Goal: Task Accomplishment & Management: Use online tool/utility

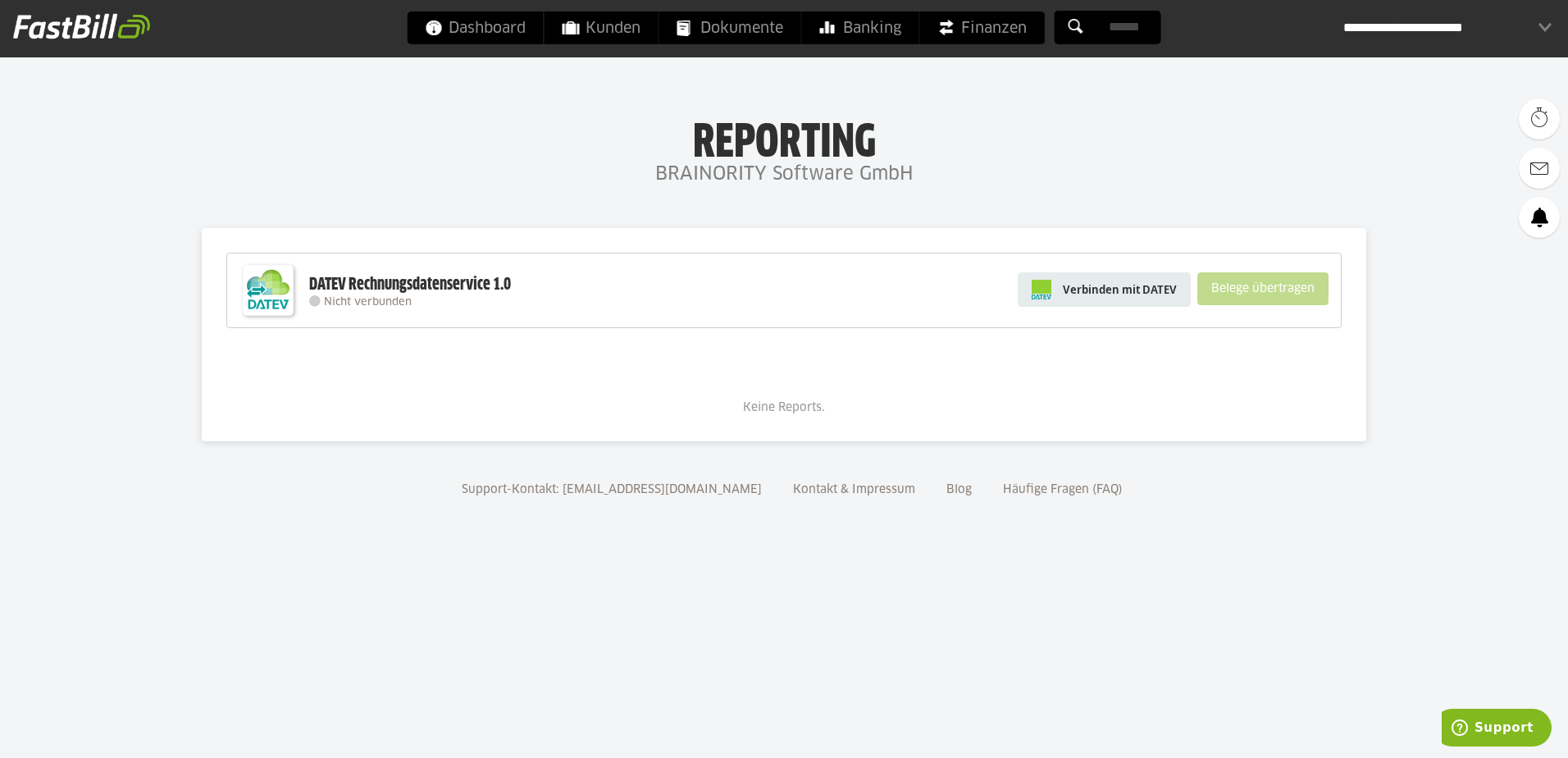
click at [1140, 284] on span "Verbinden mit DATEV" at bounding box center [1120, 289] width 114 height 16
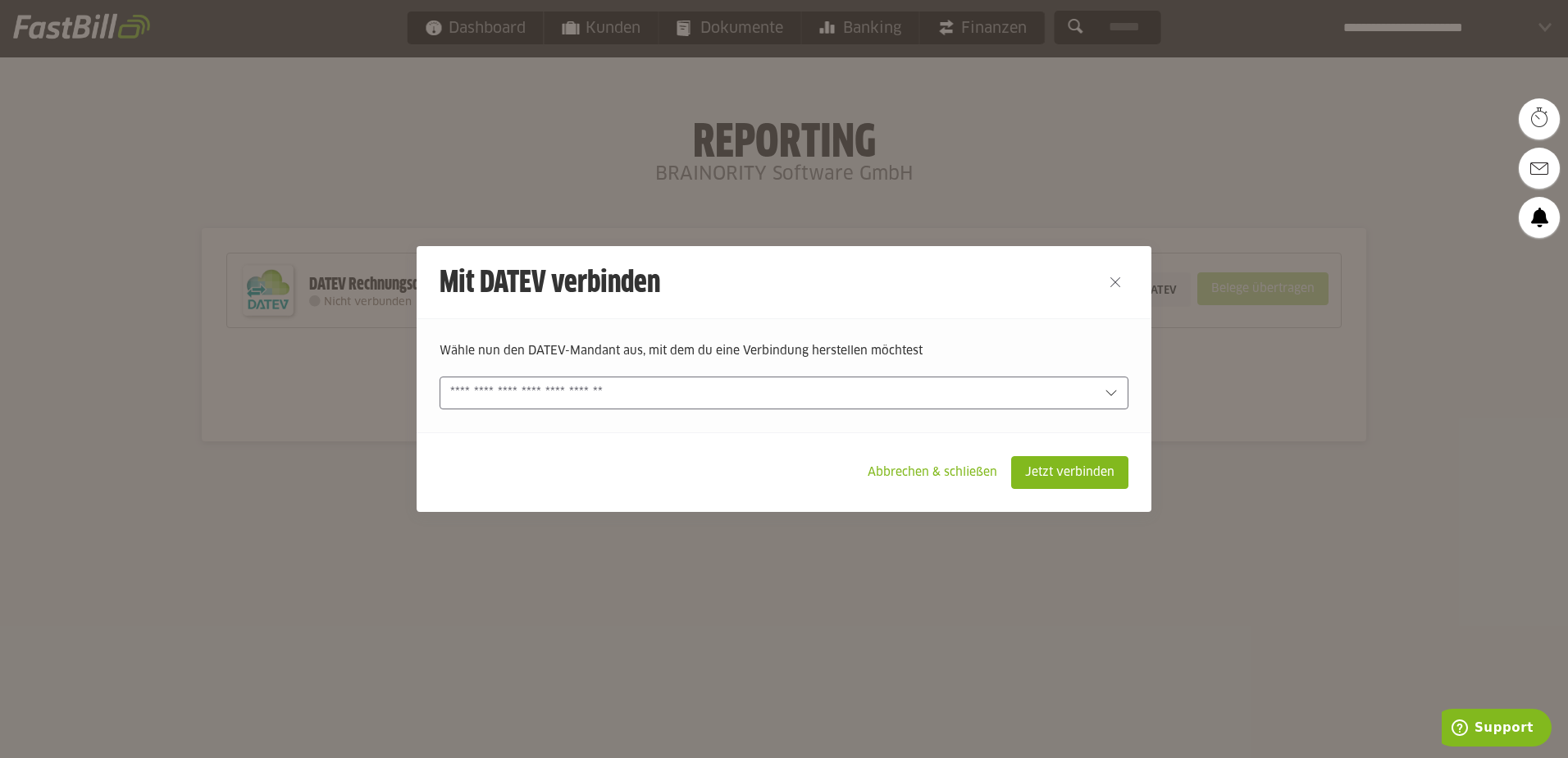
click at [694, 394] on input "text" at bounding box center [773, 393] width 645 height 18
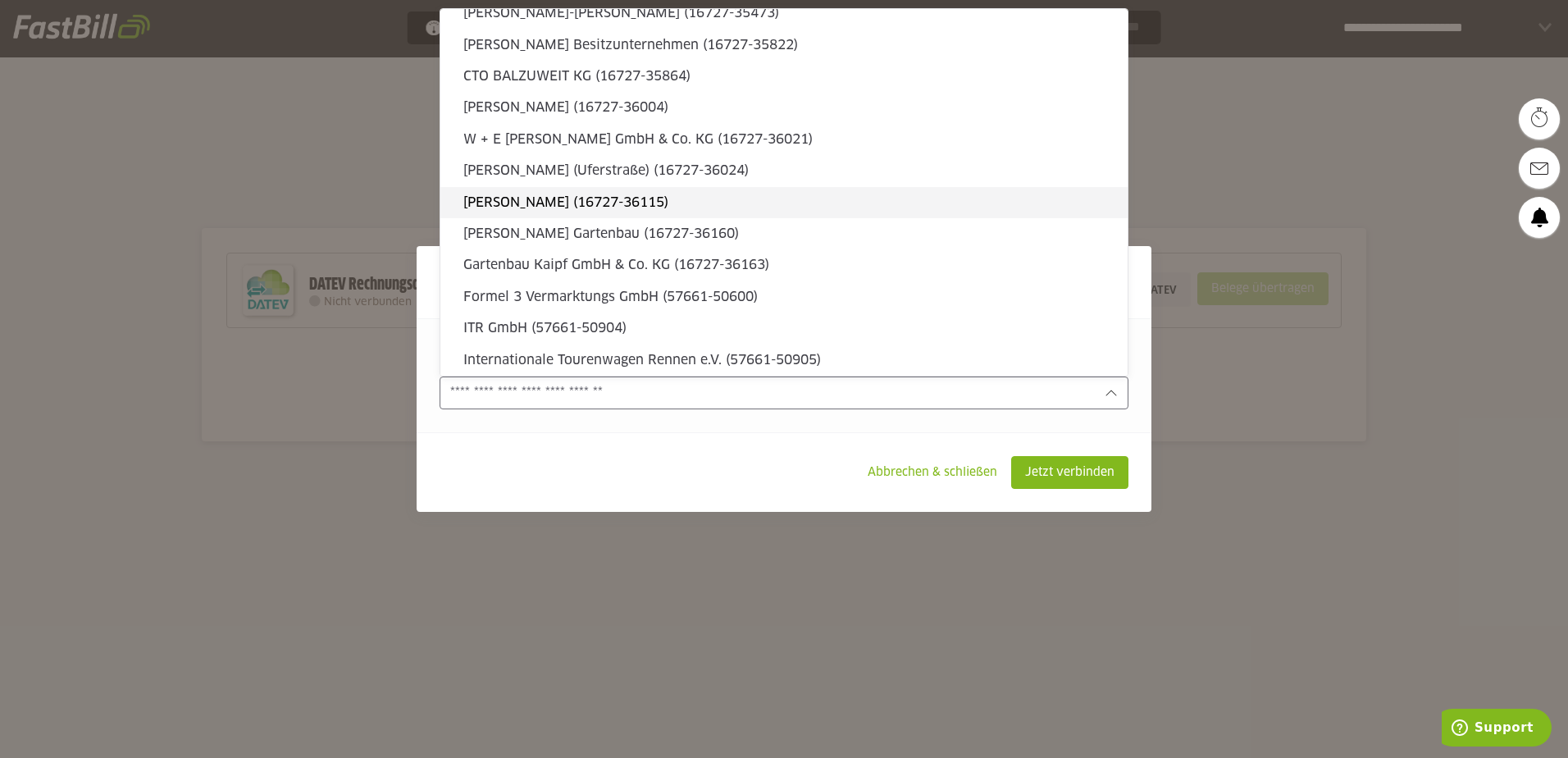
scroll to position [820, 0]
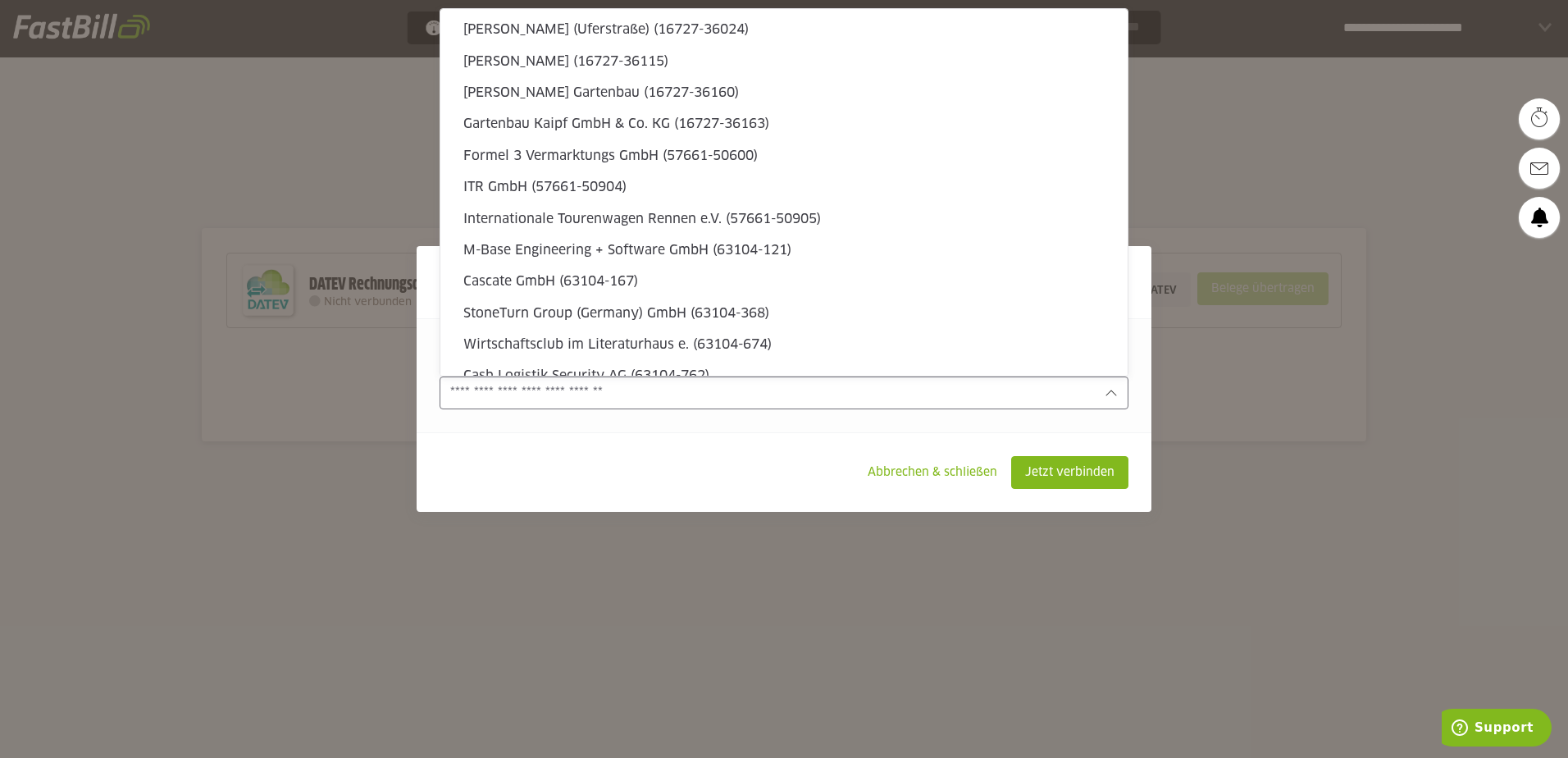
click at [721, 381] on div at bounding box center [784, 393] width 689 height 33
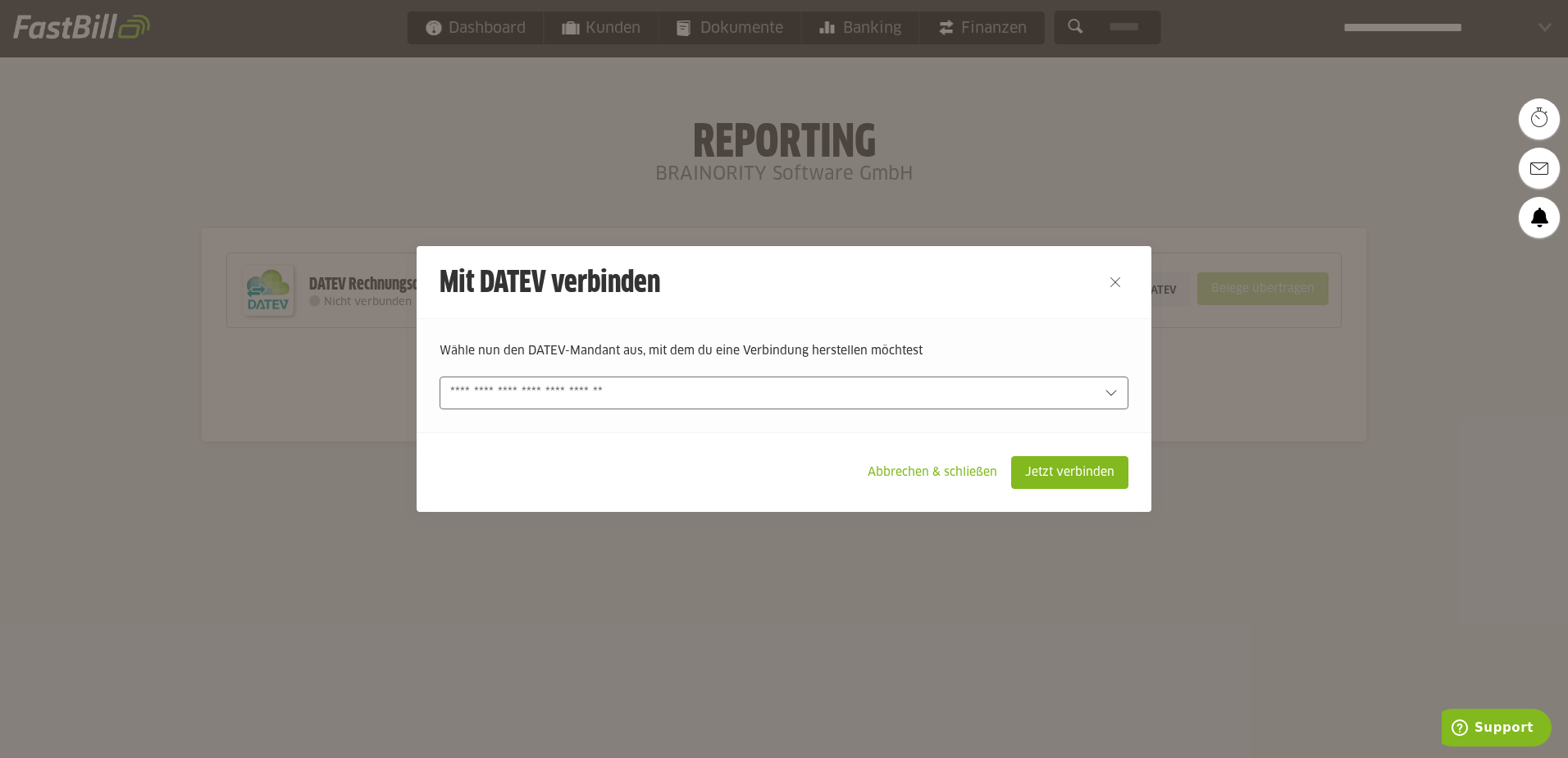
click at [725, 392] on input "text" at bounding box center [773, 393] width 645 height 18
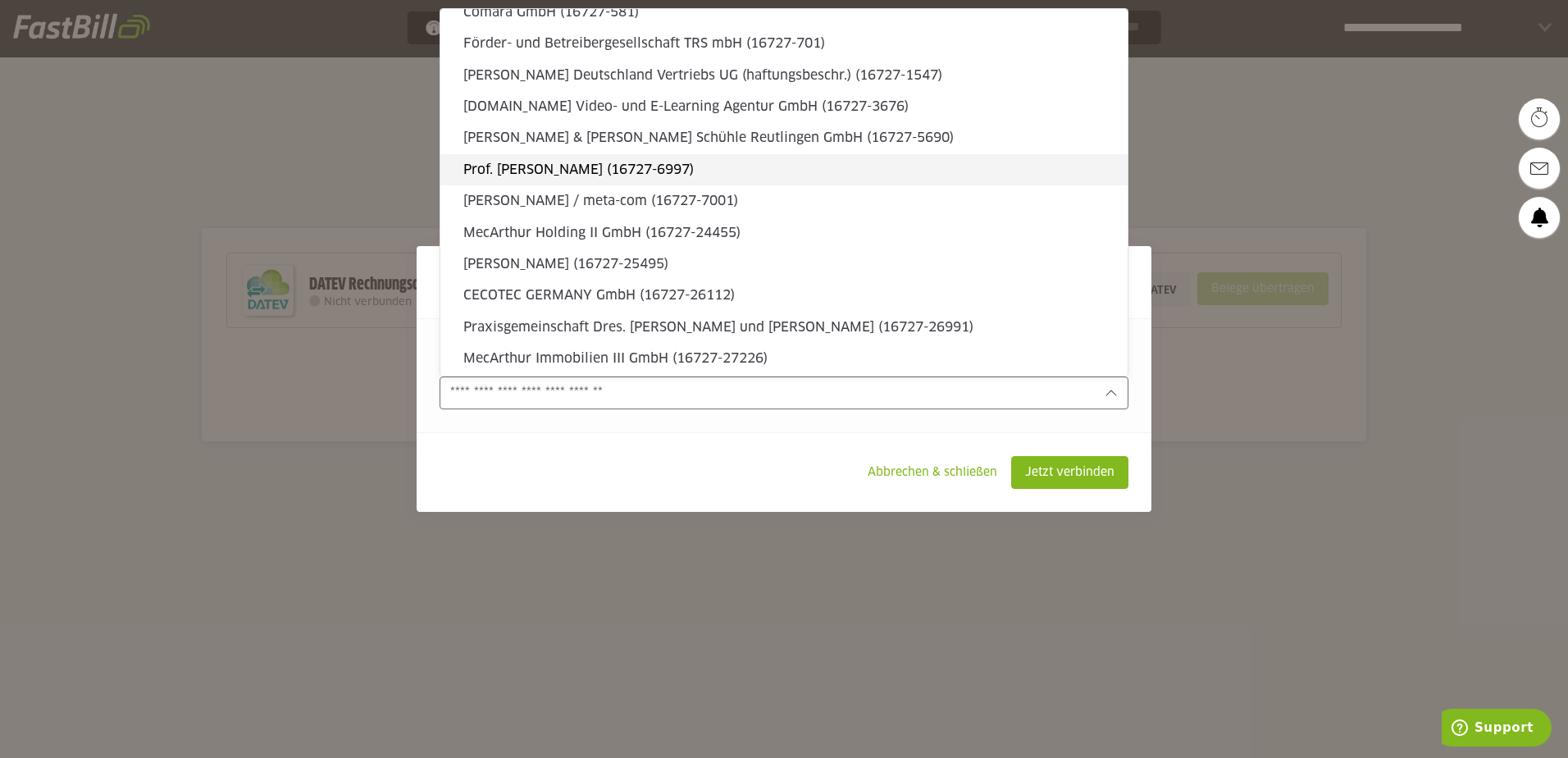
scroll to position [0, 0]
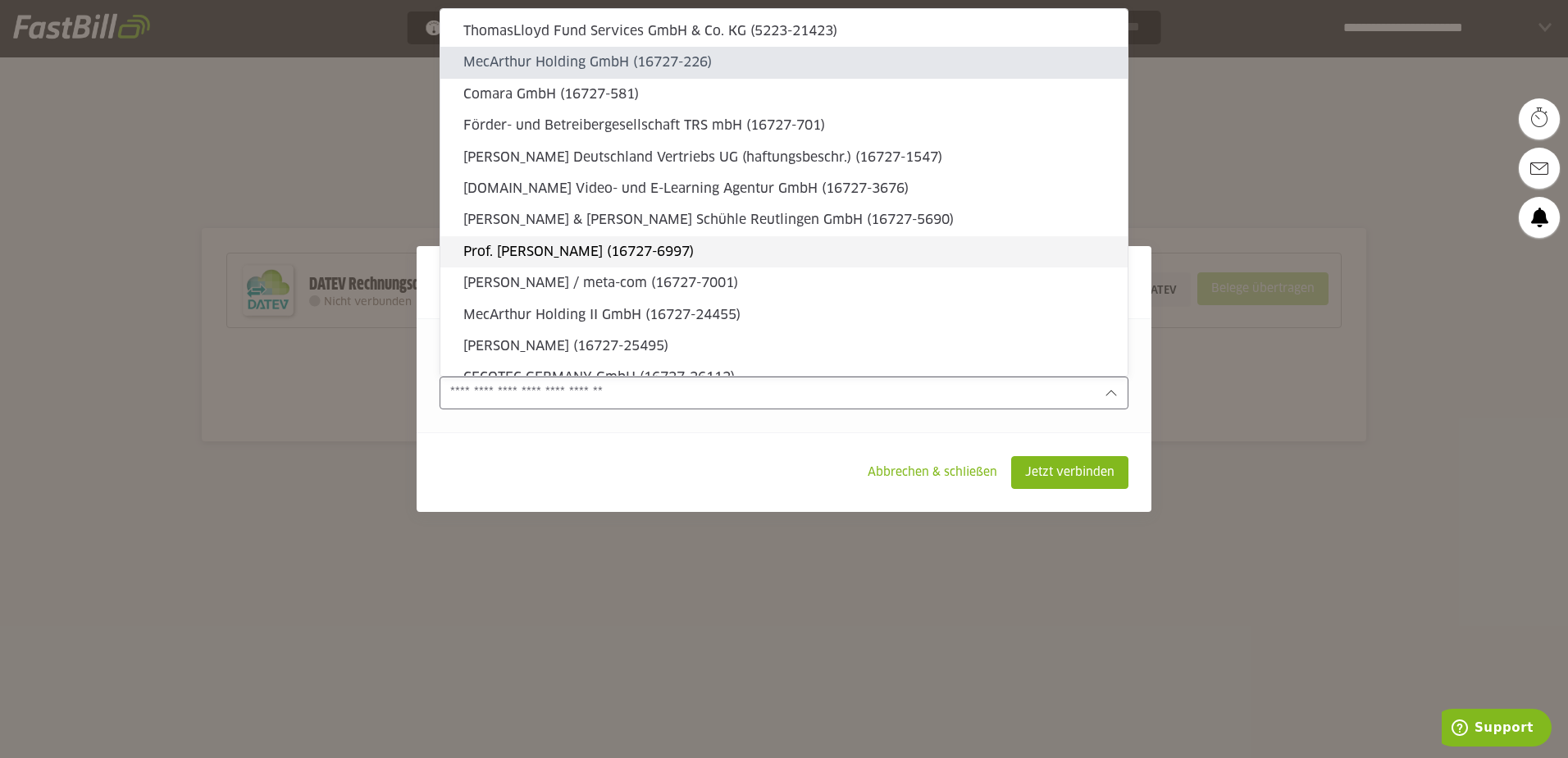
type sl-option "16727-226"
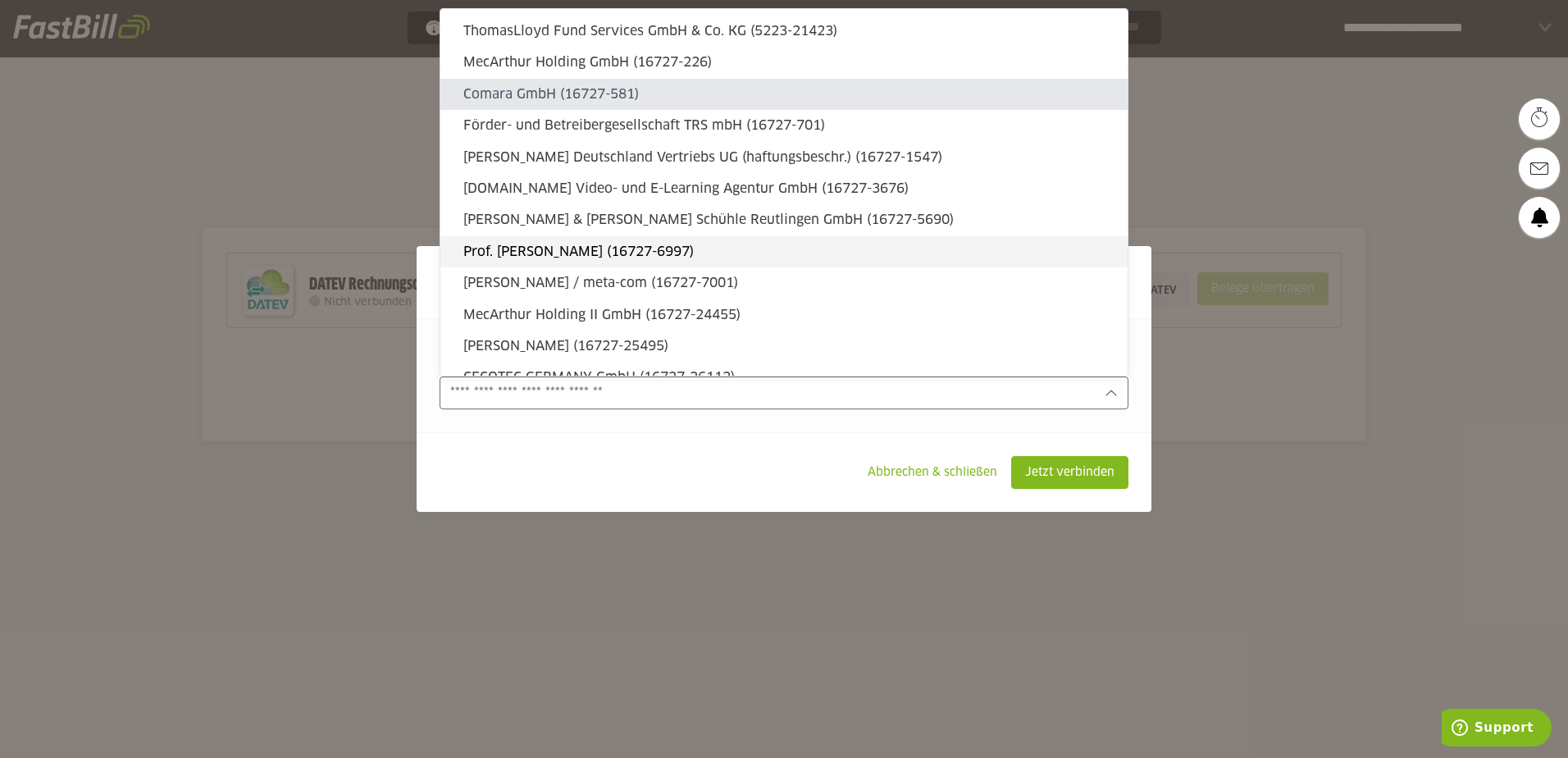
type sl-option "16727-581"
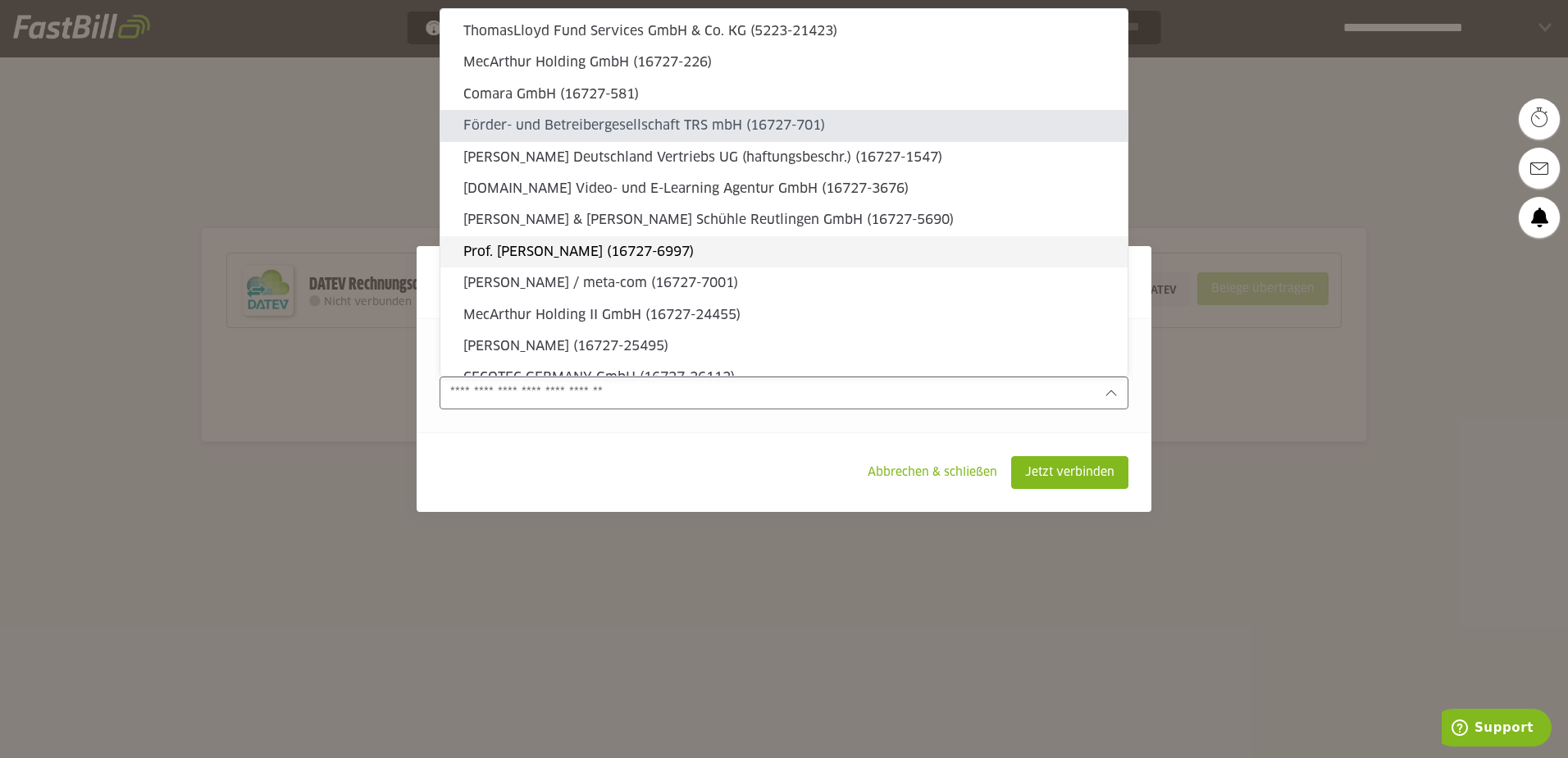
type sl-option "16727-701"
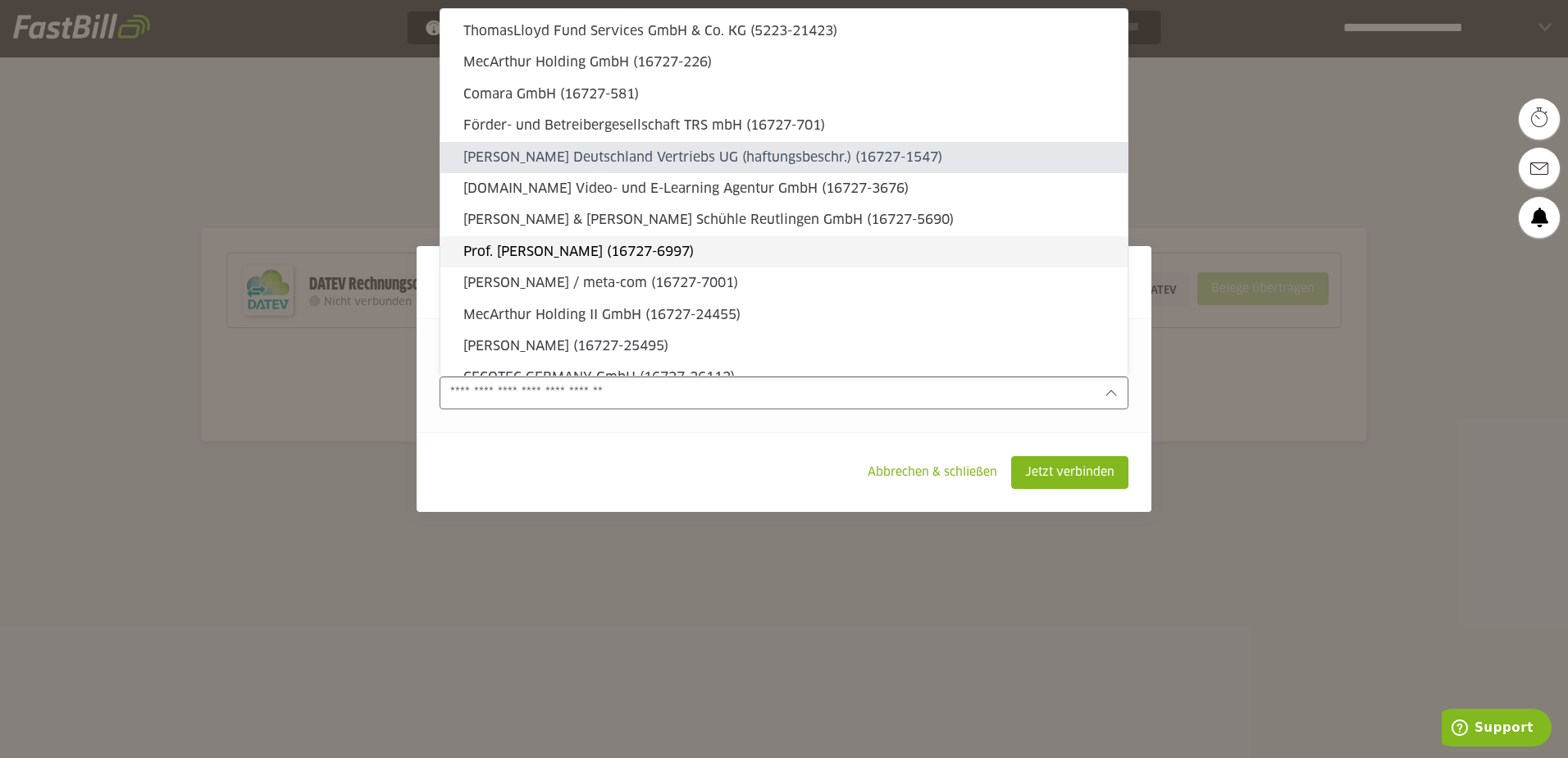
type sl-option "16727-1547"
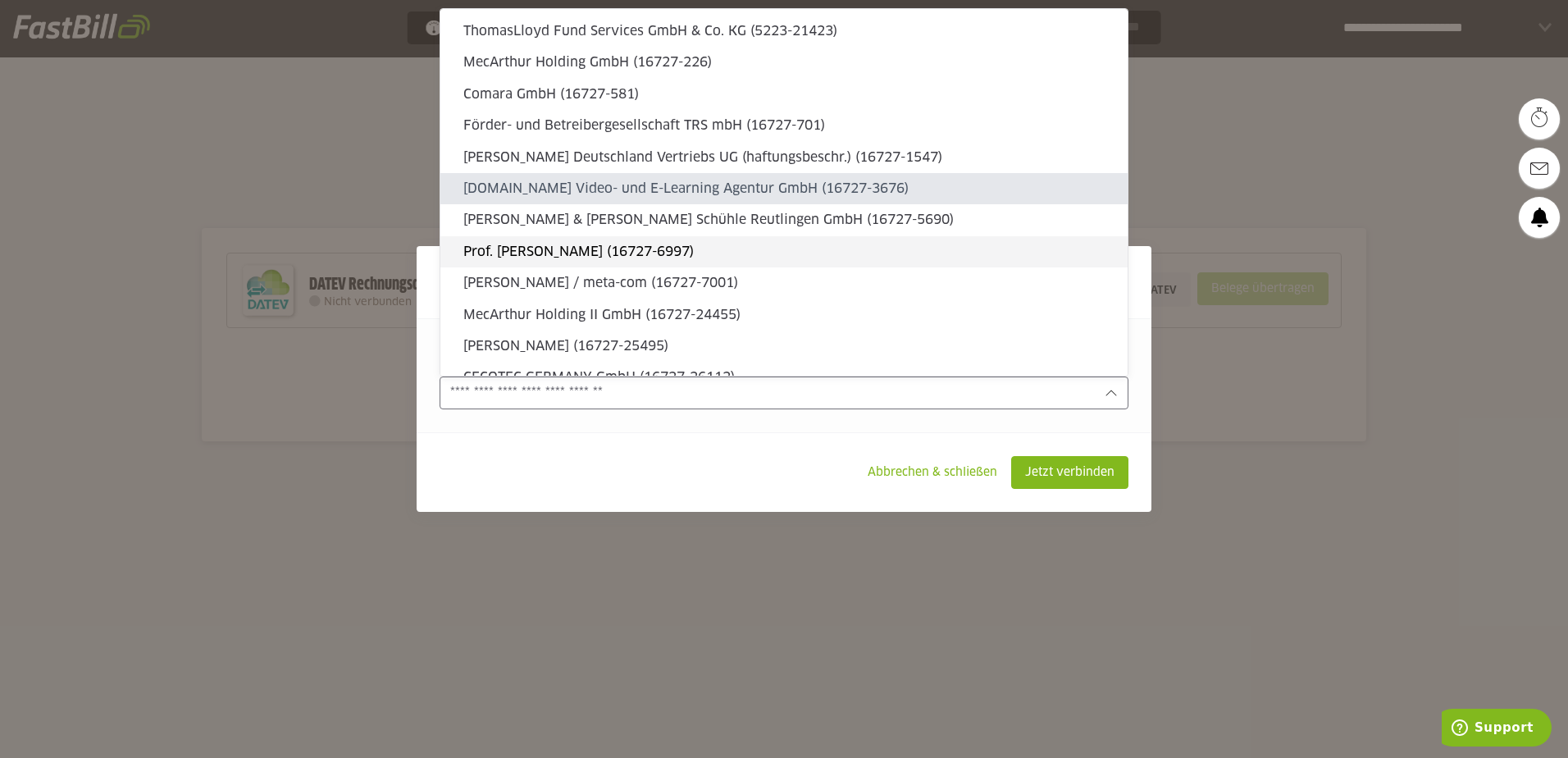
type sl-option "16727-3676"
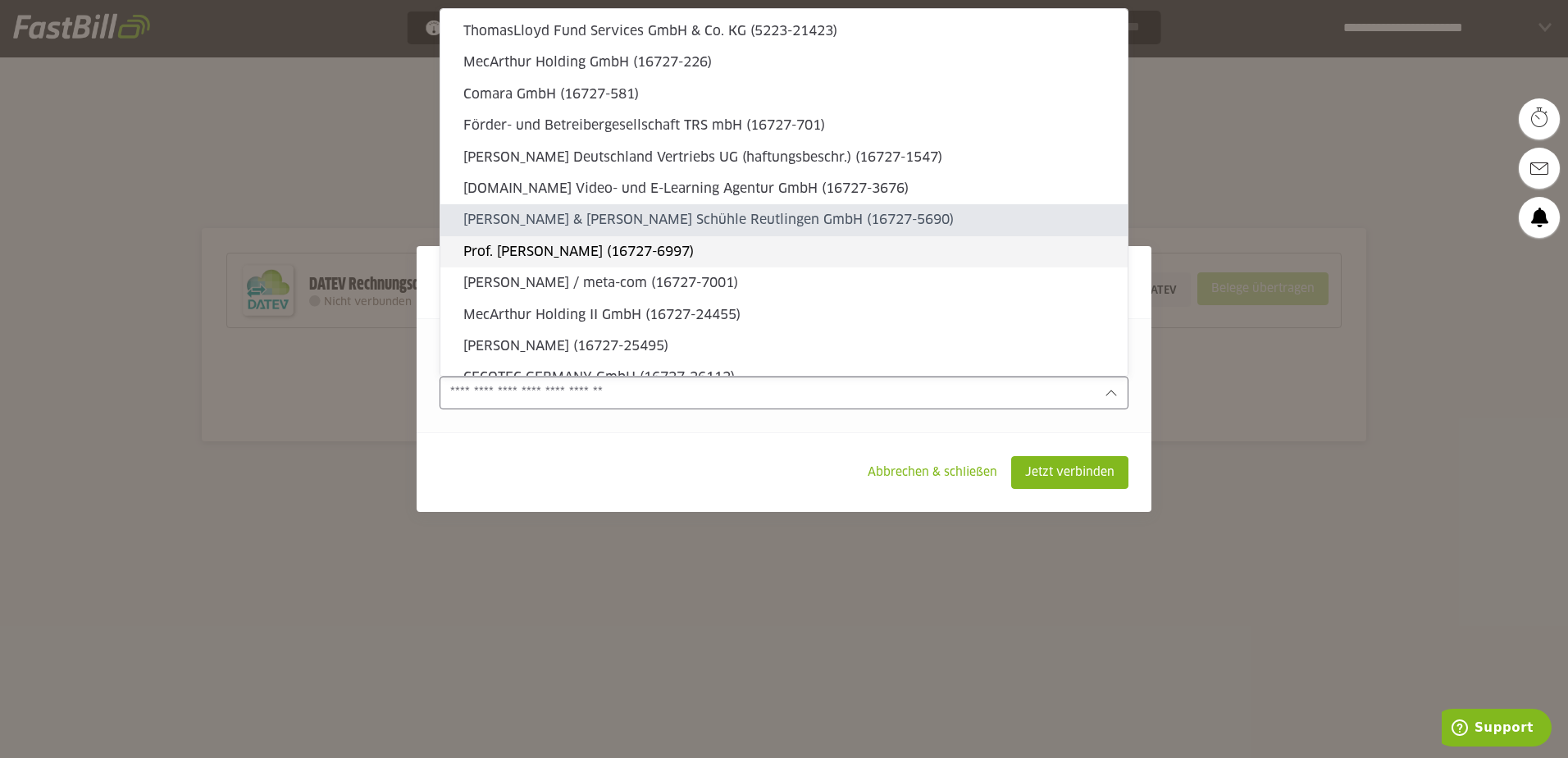
type sl-option "16727-5690"
type sl-option "16727-6997"
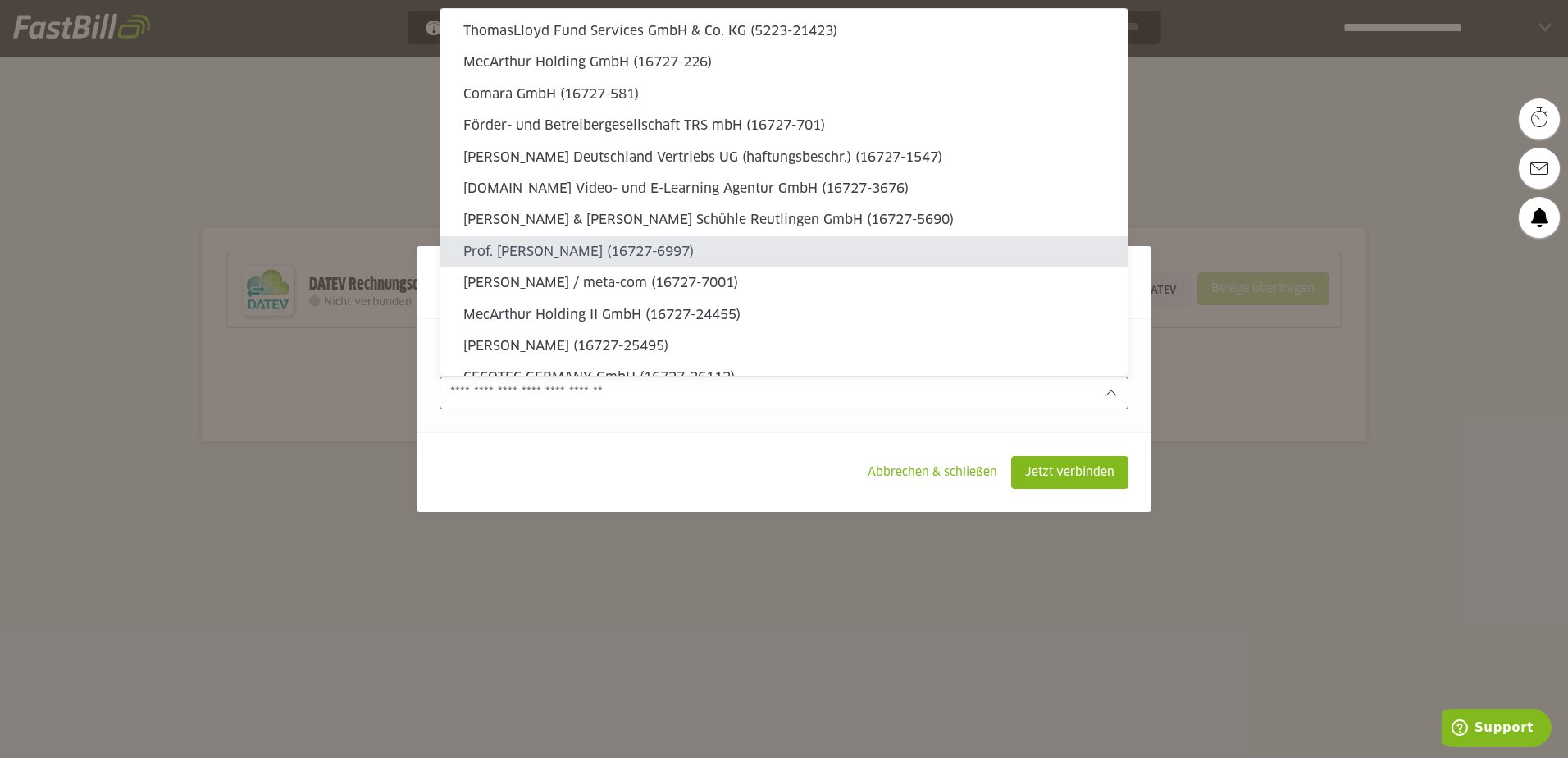
type sl-option "16727-7001"
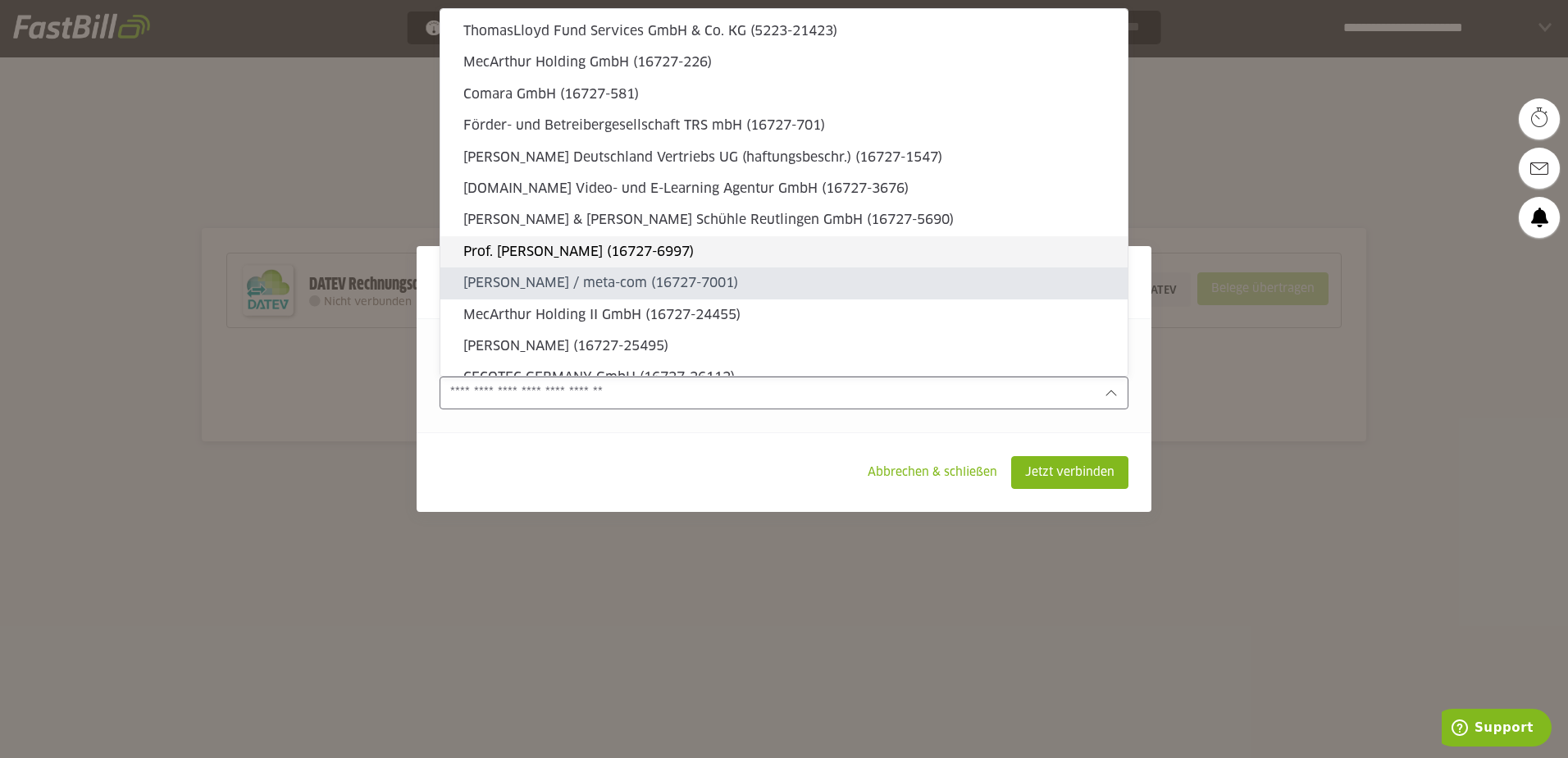
type sl-option "16727-24455"
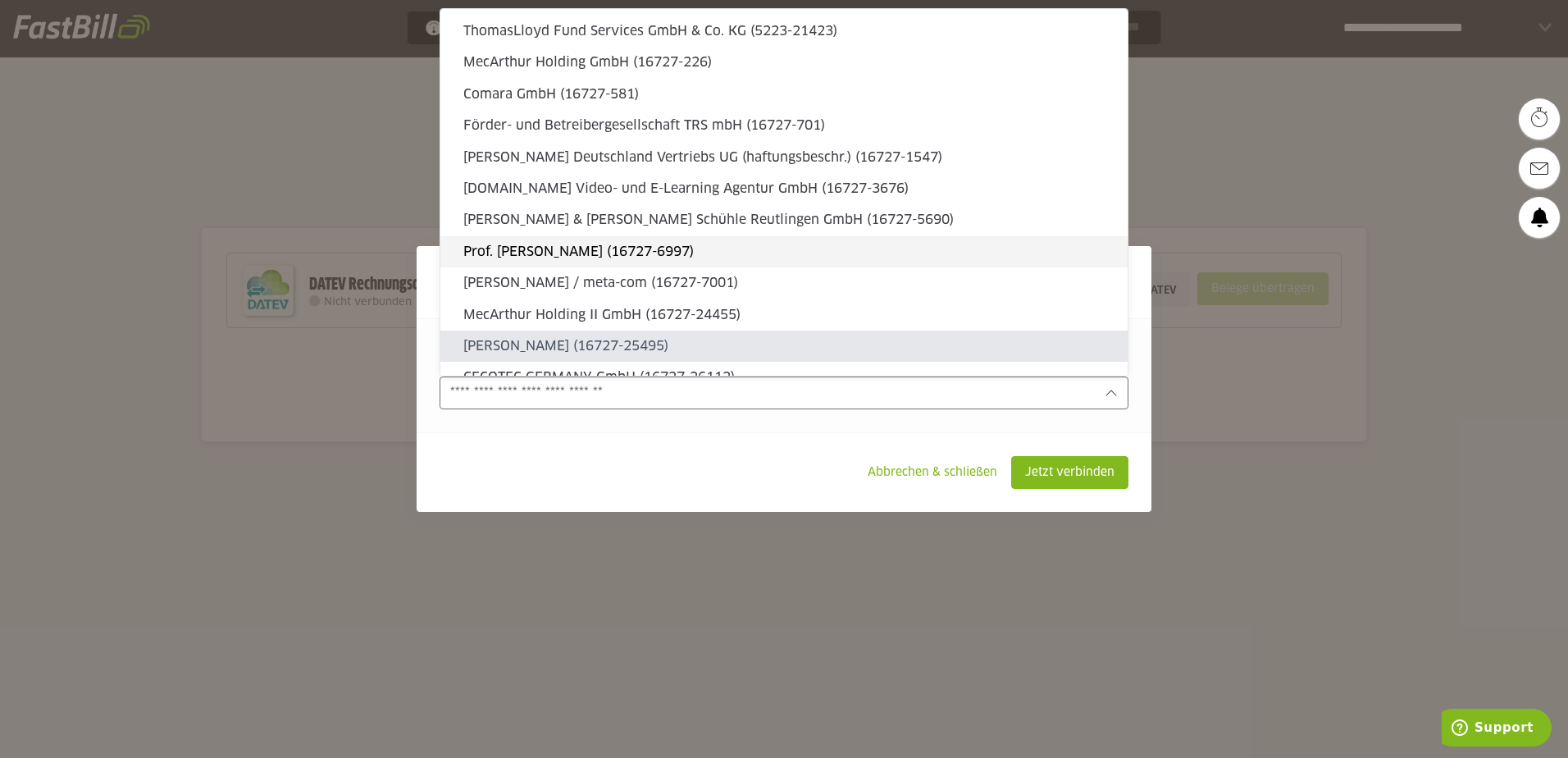
type sl-option "16727-25495"
type sl-option "16727-26112"
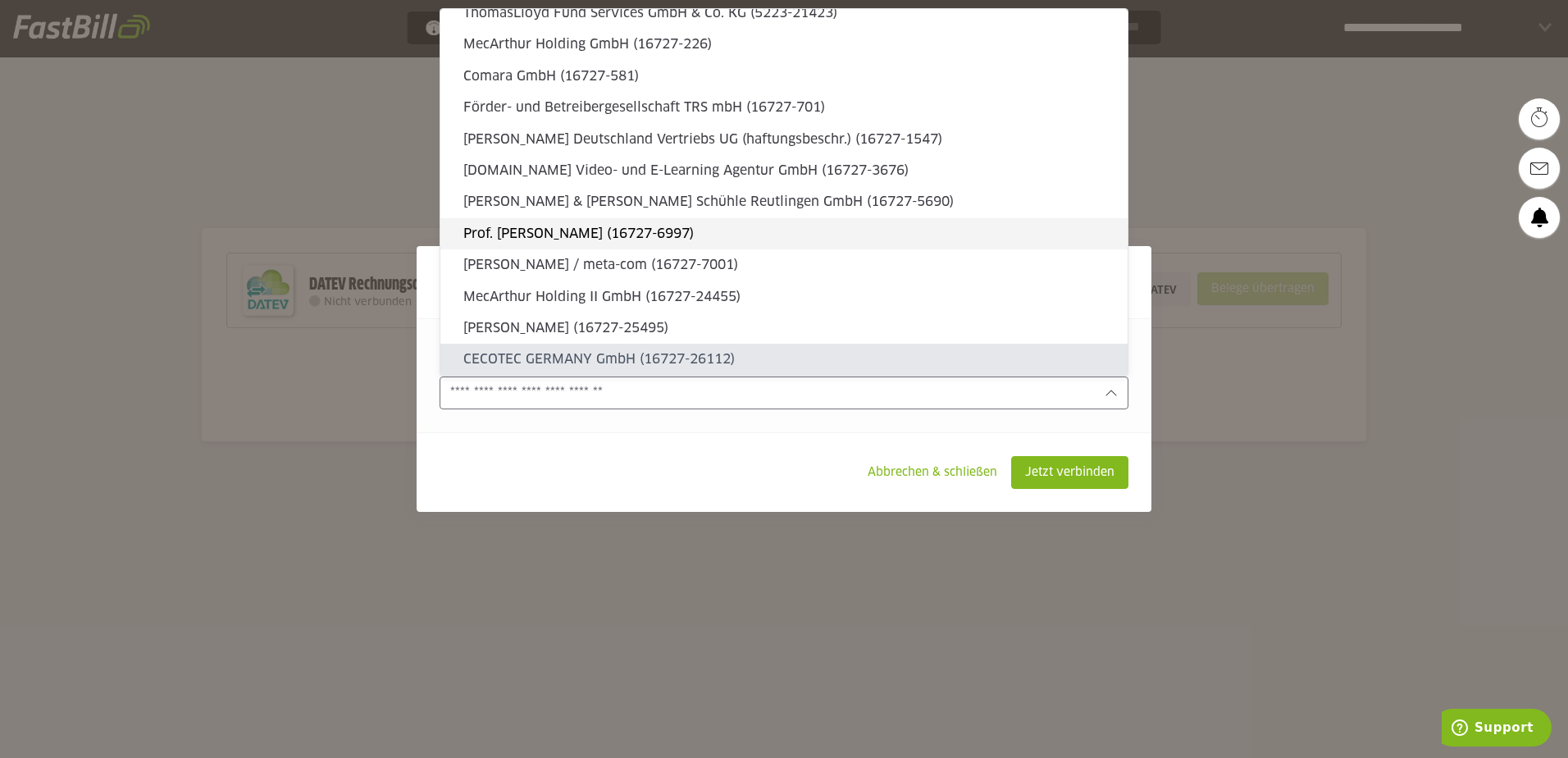
type sl-option "16727-26991"
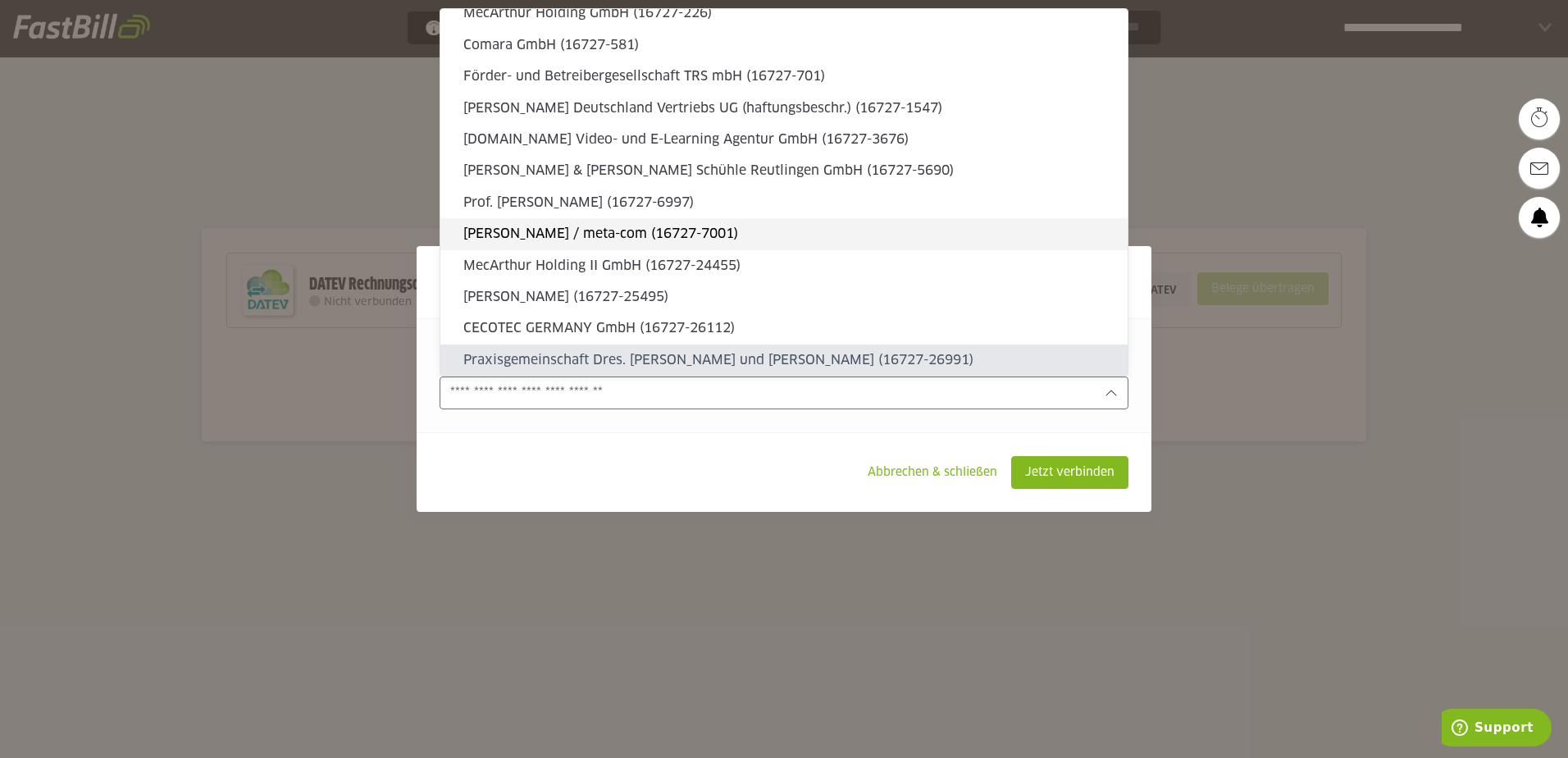
type sl-option "16727-27226"
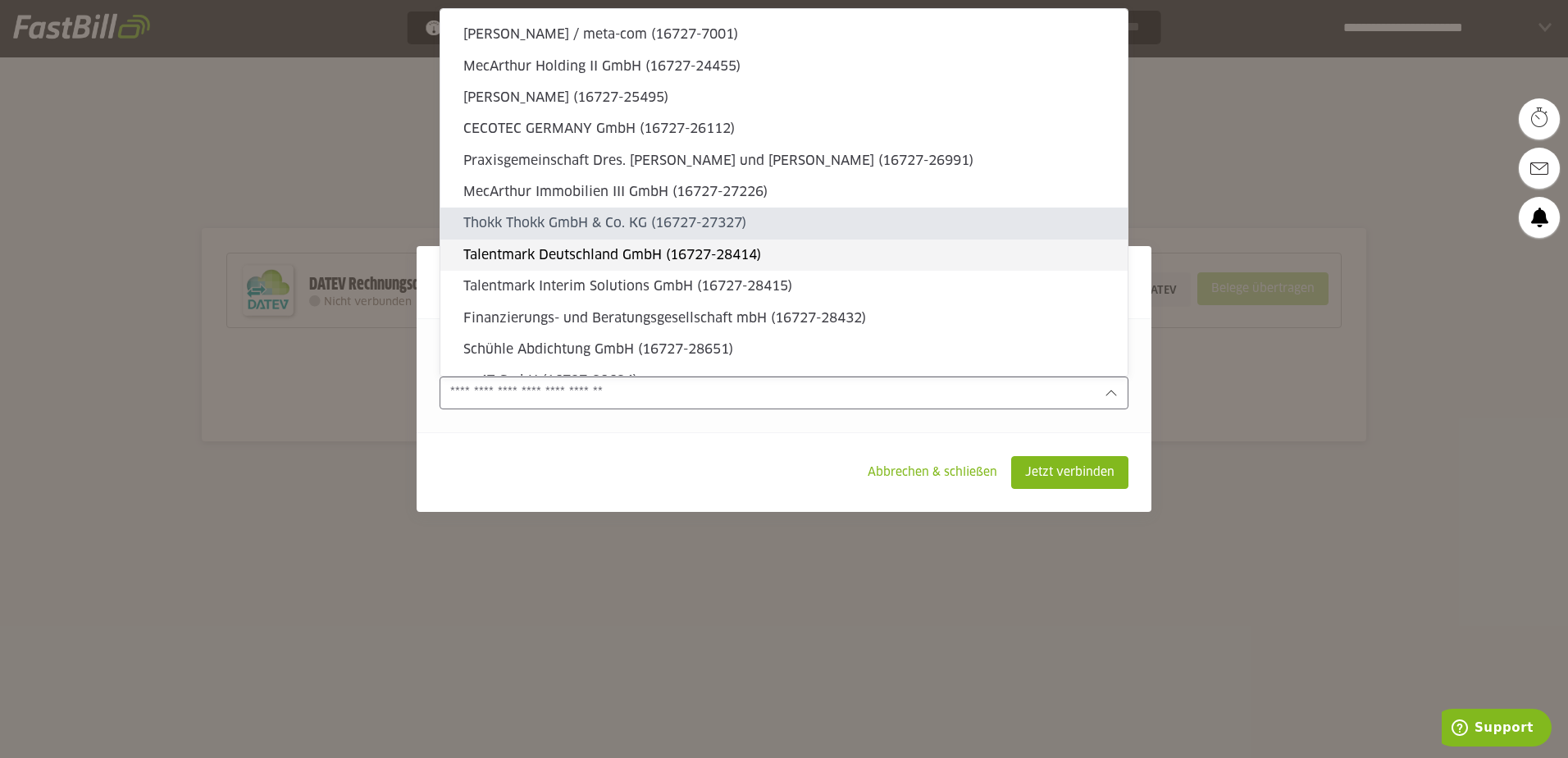
type sl-option "16727-27327"
type sl-option "16727-28414"
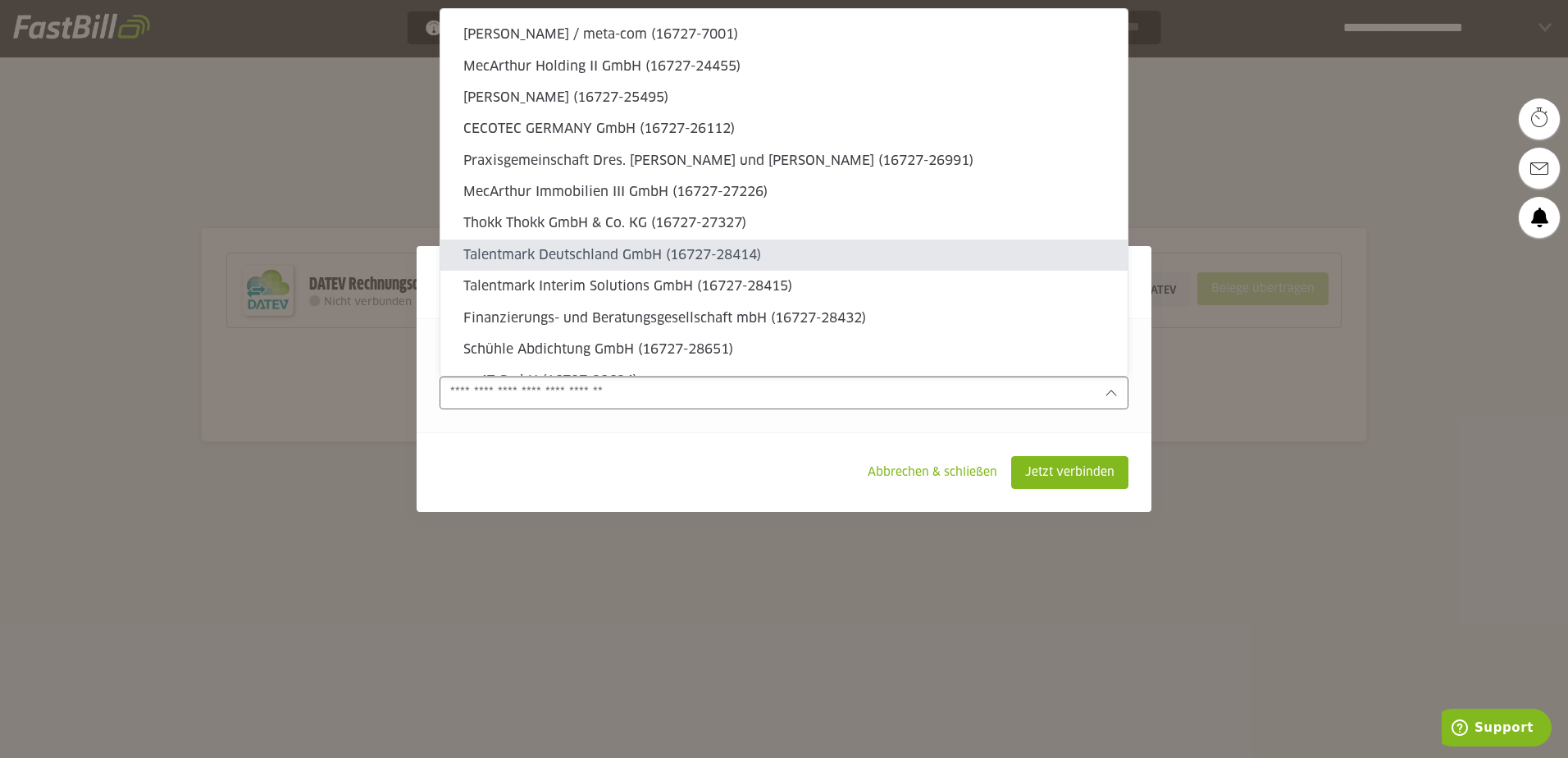
type sl-option "16727-28415"
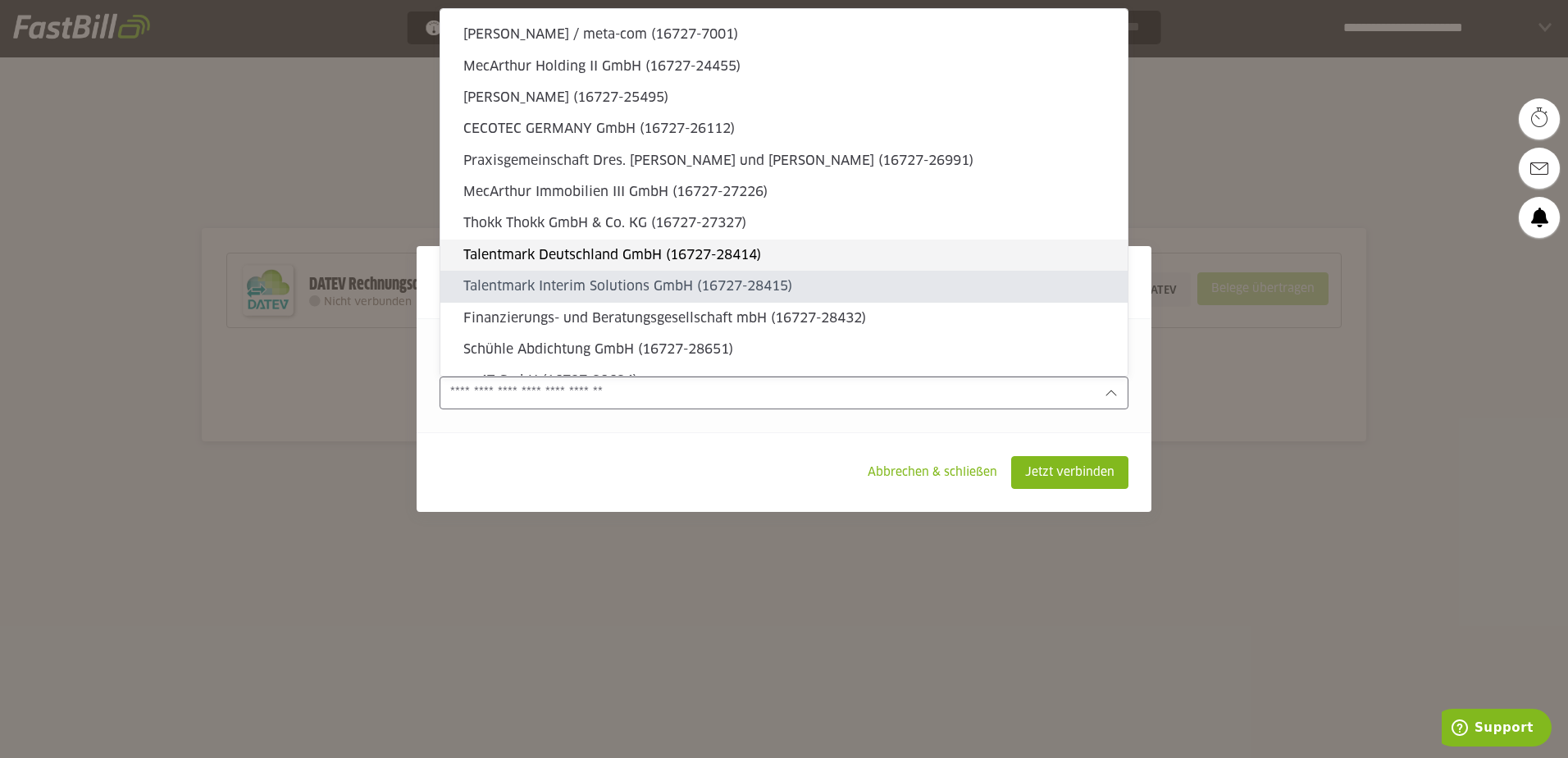
type sl-option "16727-28432"
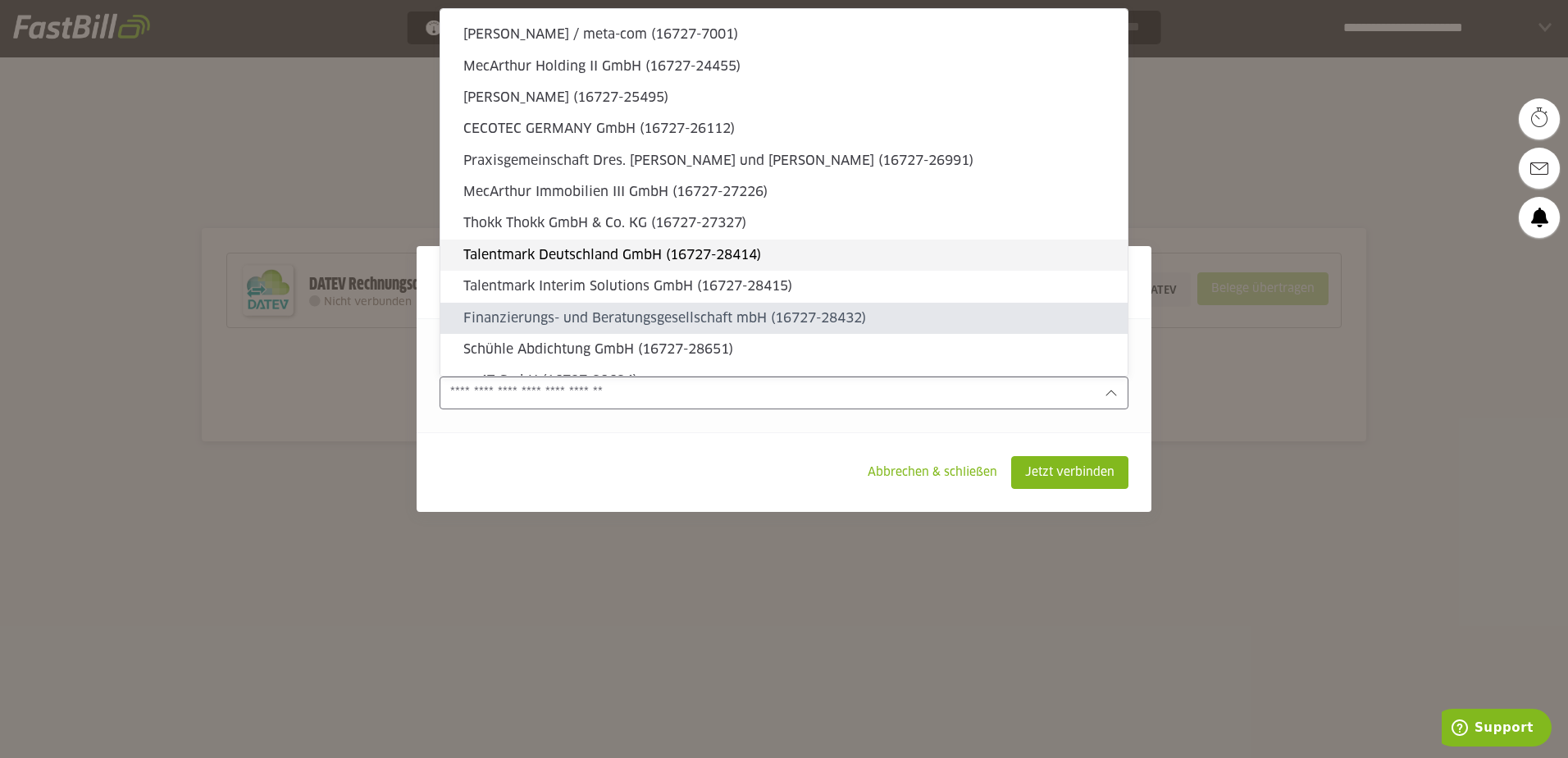
type sl-option "16727-28651"
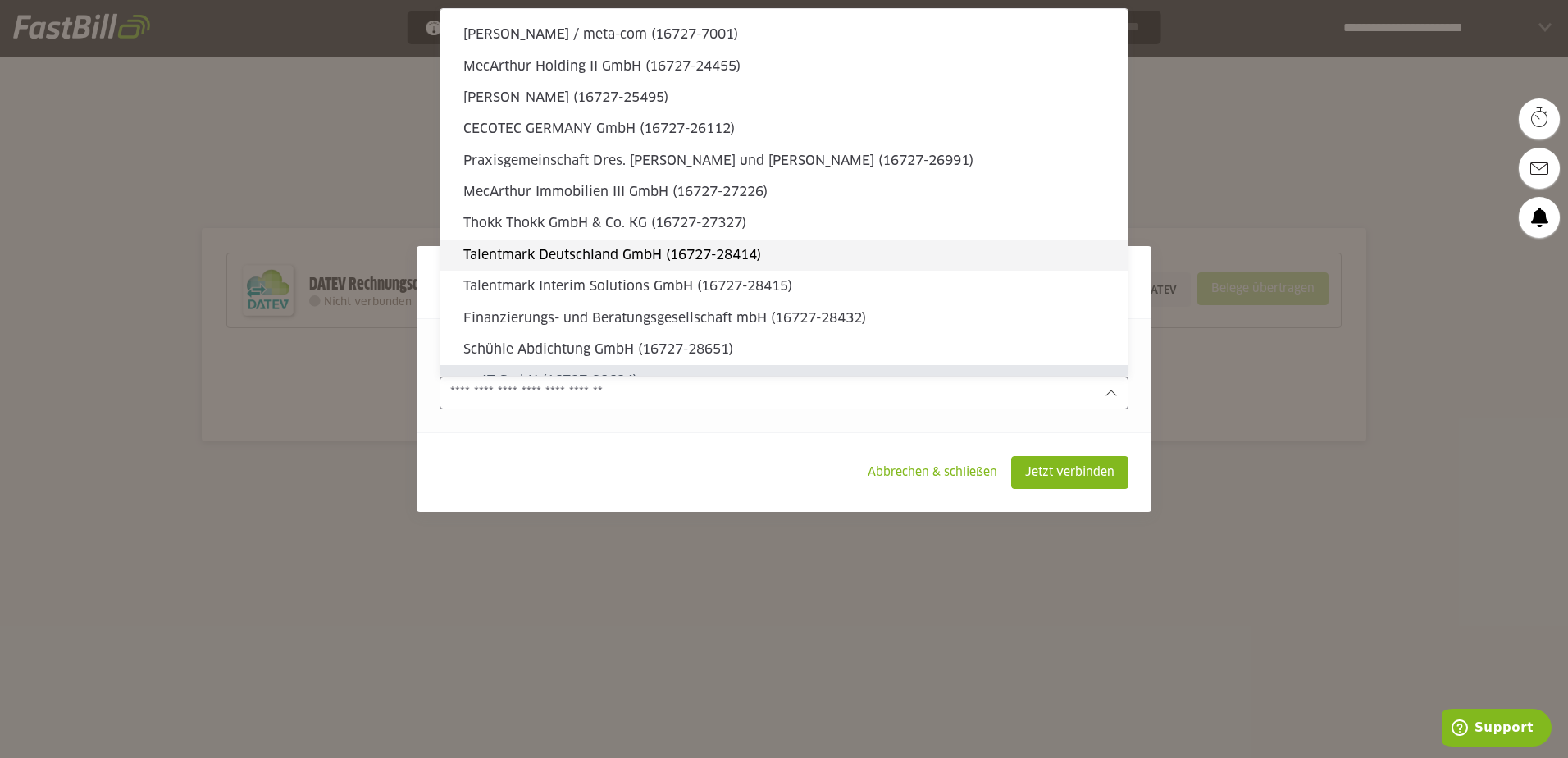
type sl-option "16727-30634"
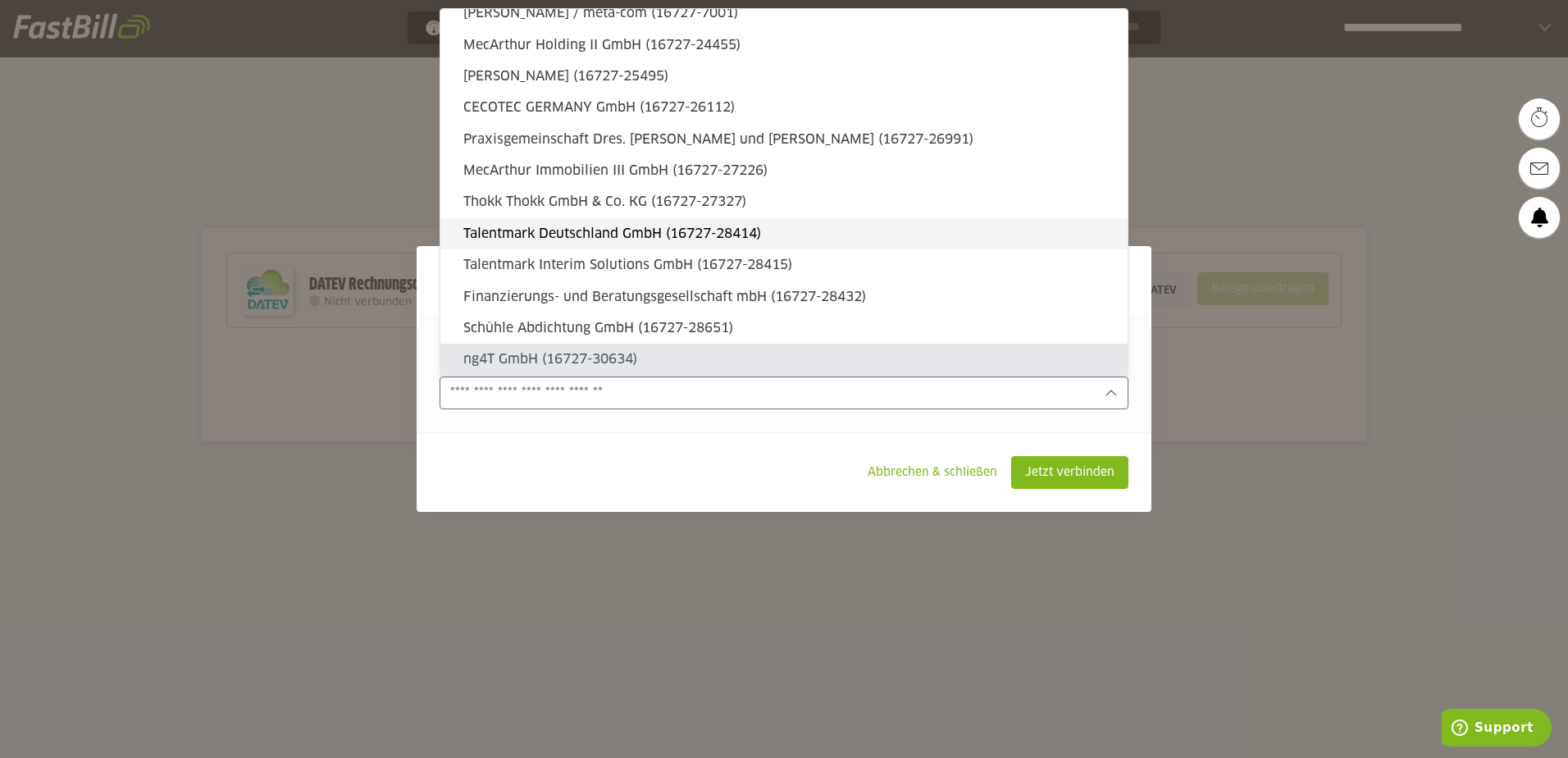
type sl-option "16727-35472"
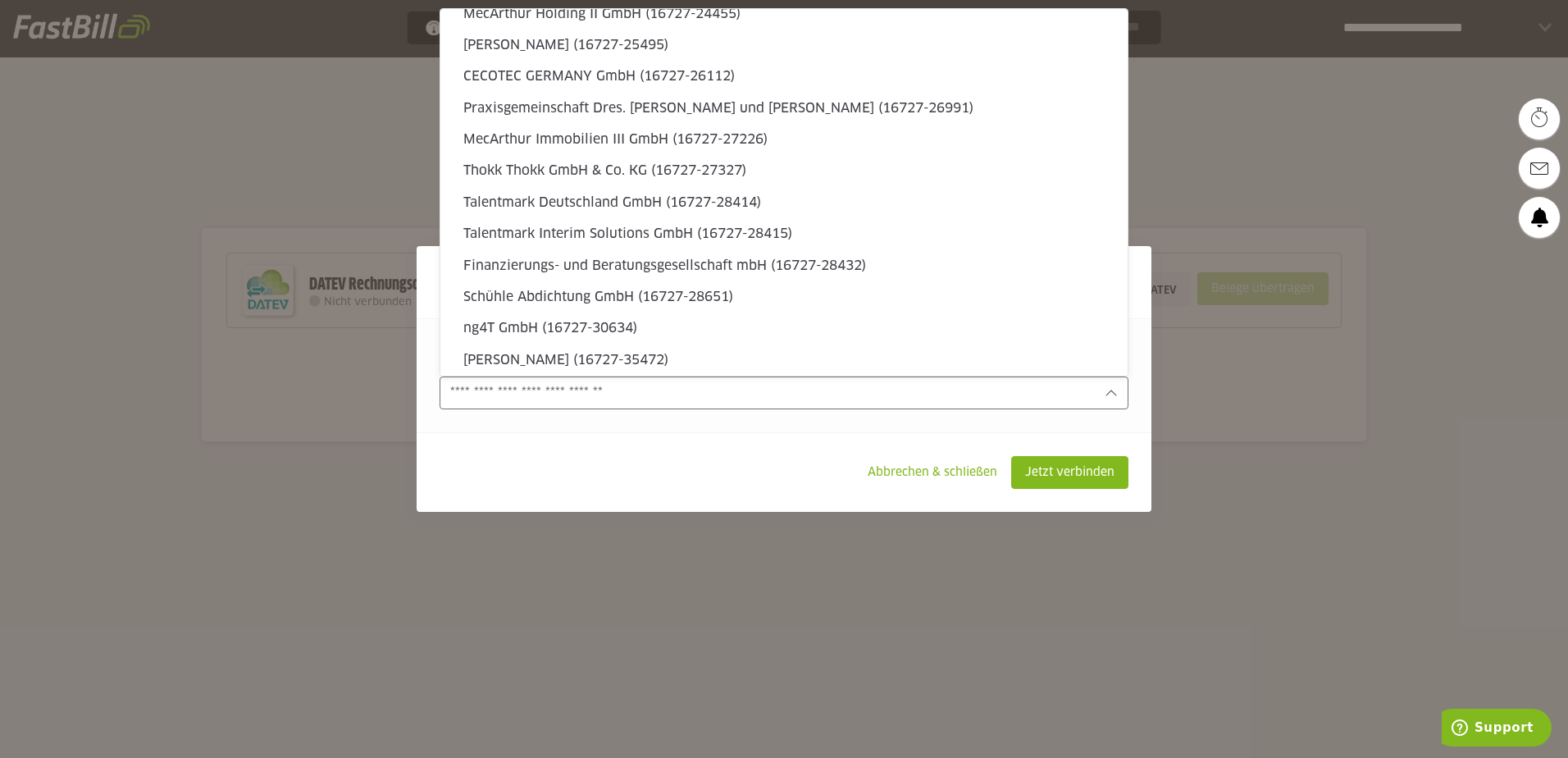
type sl-option "16727-35473"
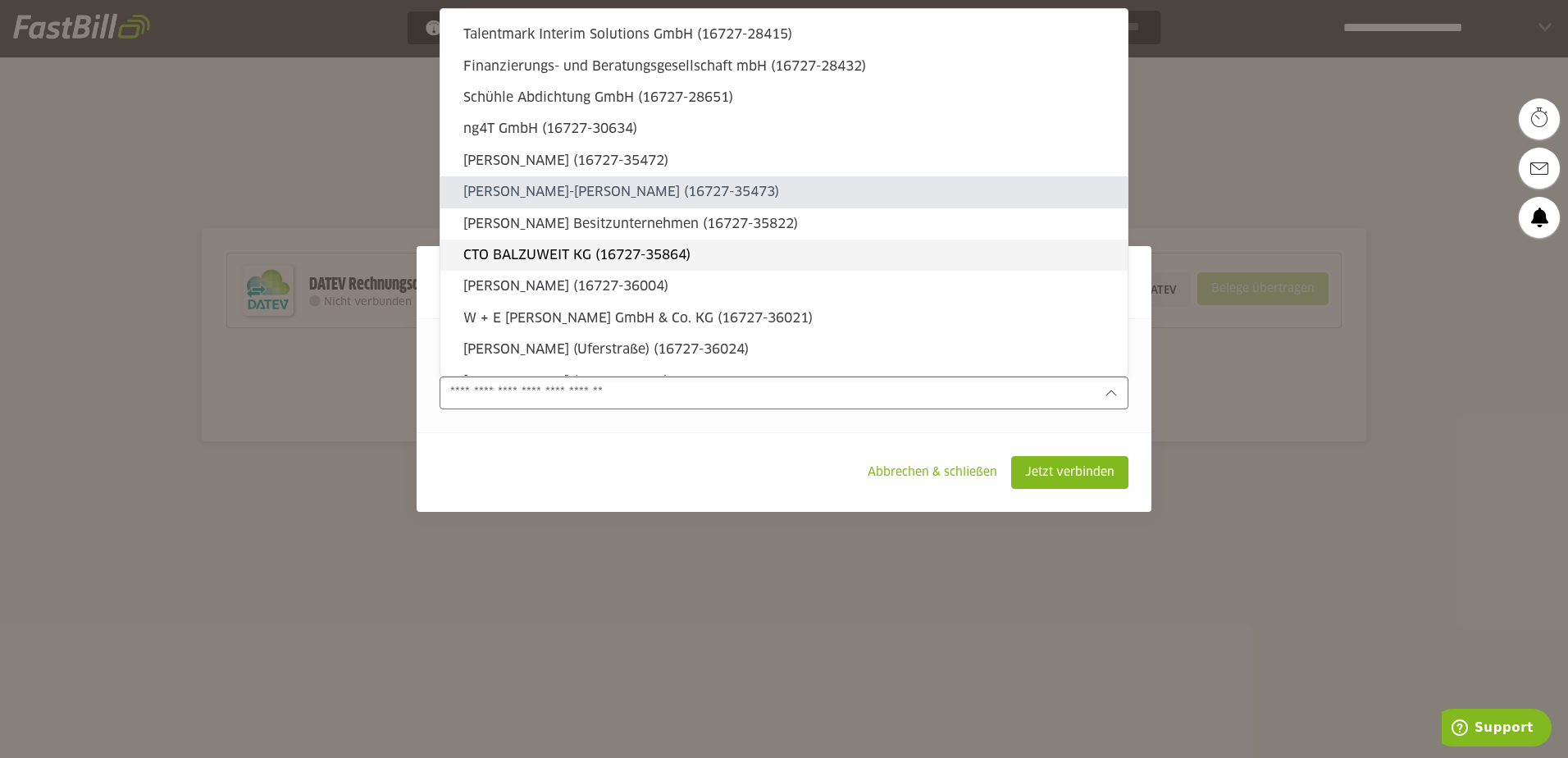
type sl-option "16727-35822"
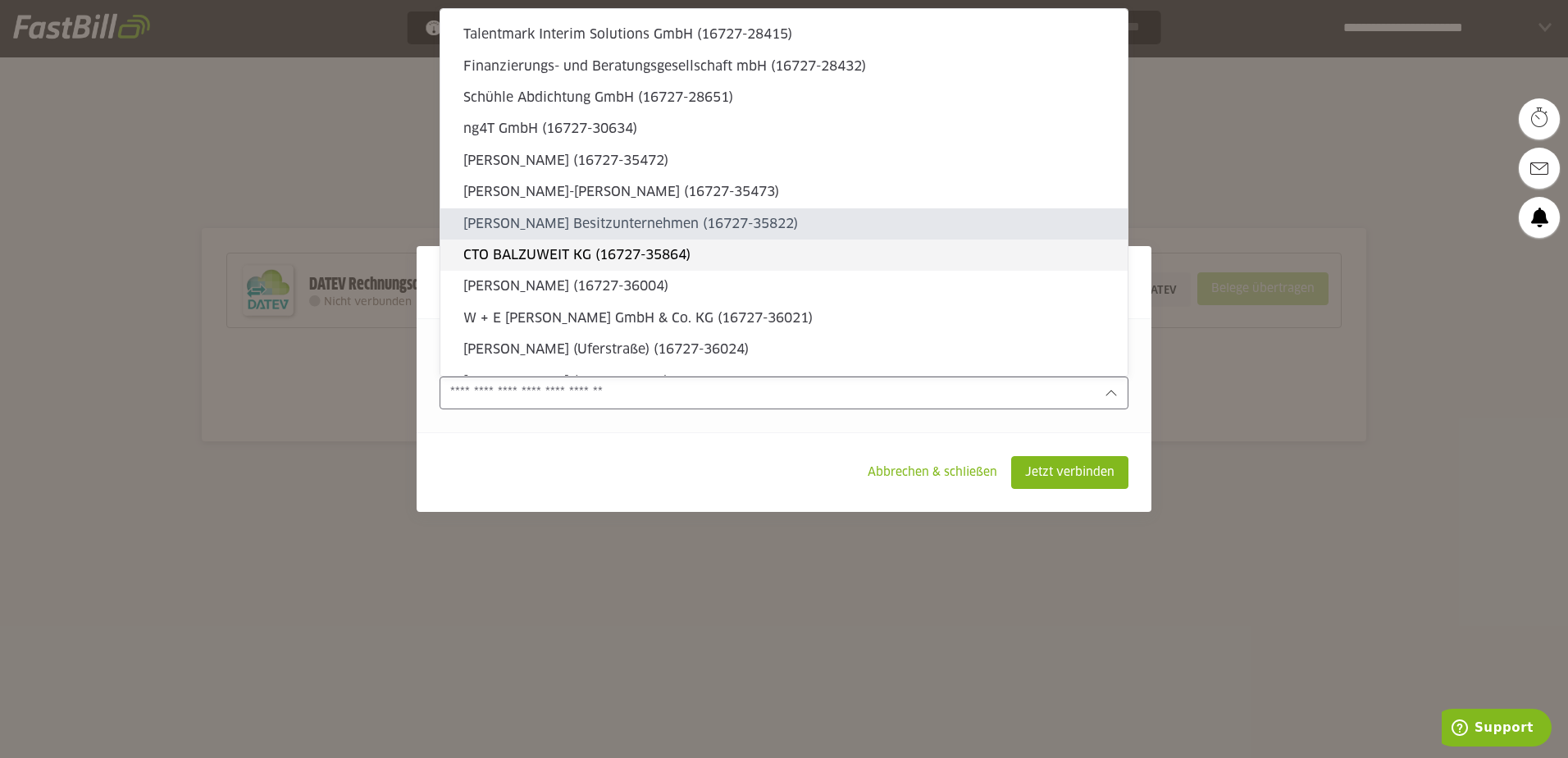
type sl-option "16727-35864"
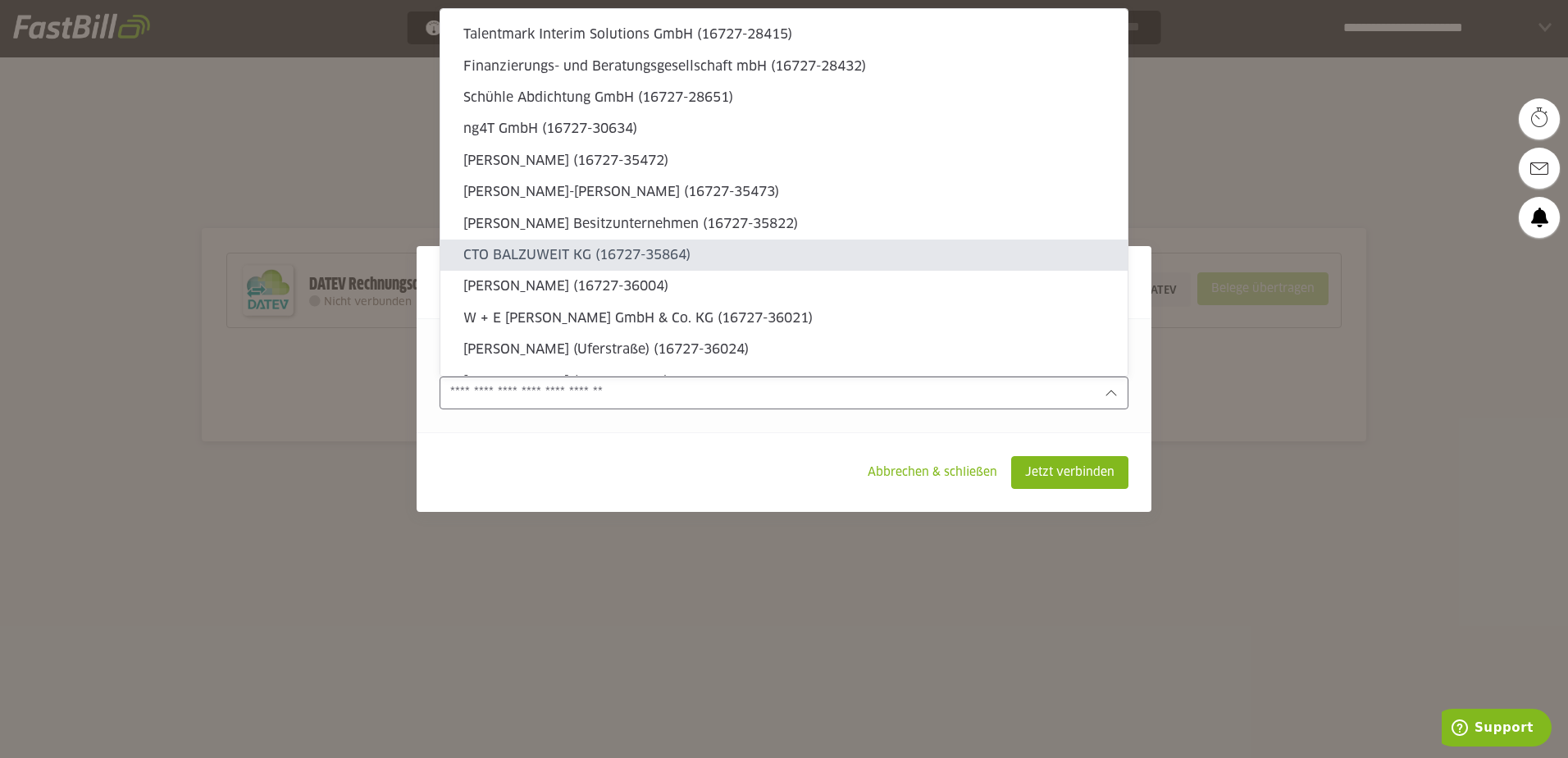
type sl-option "16727-36004"
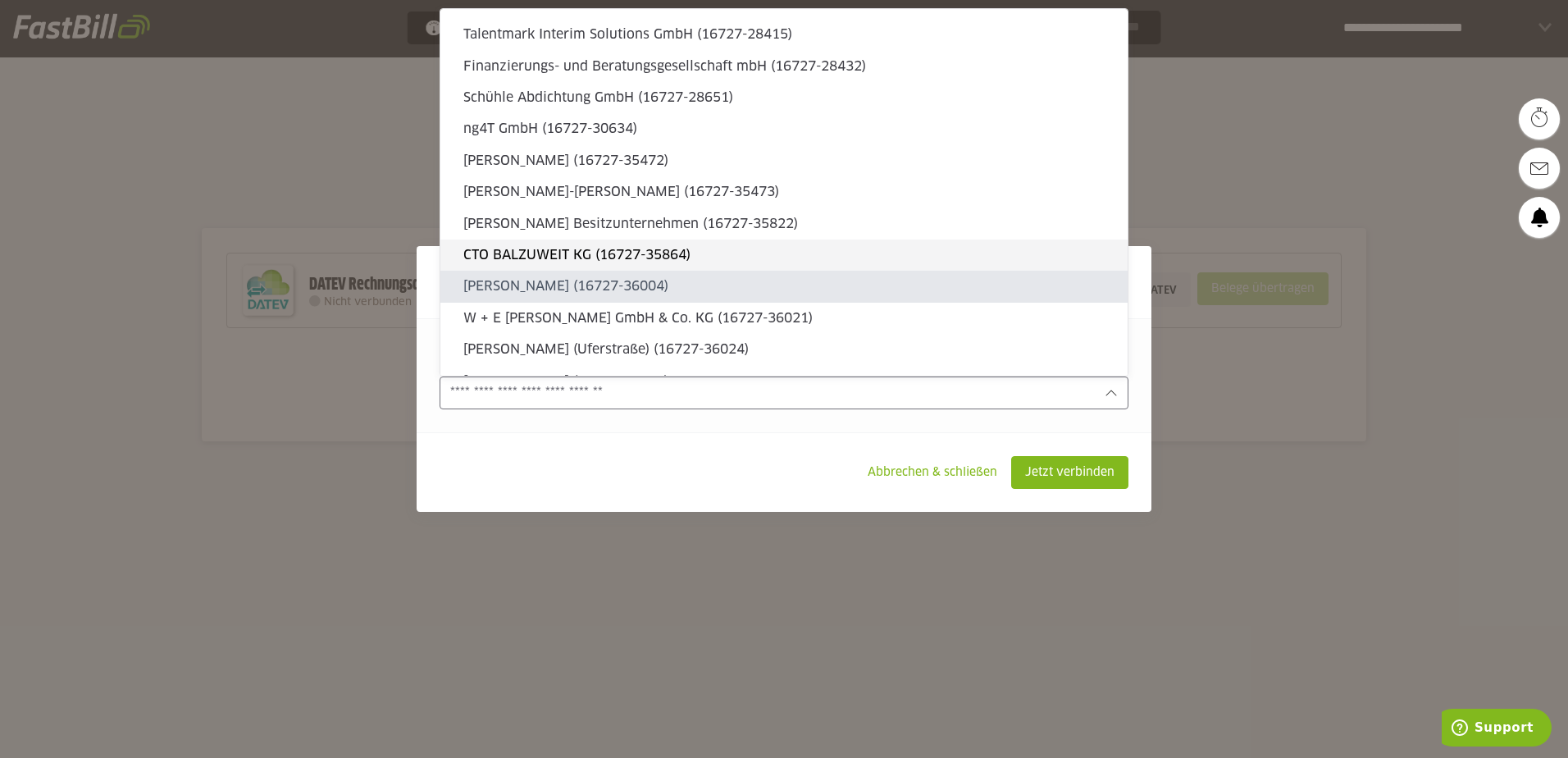
type sl-option "16727-36021"
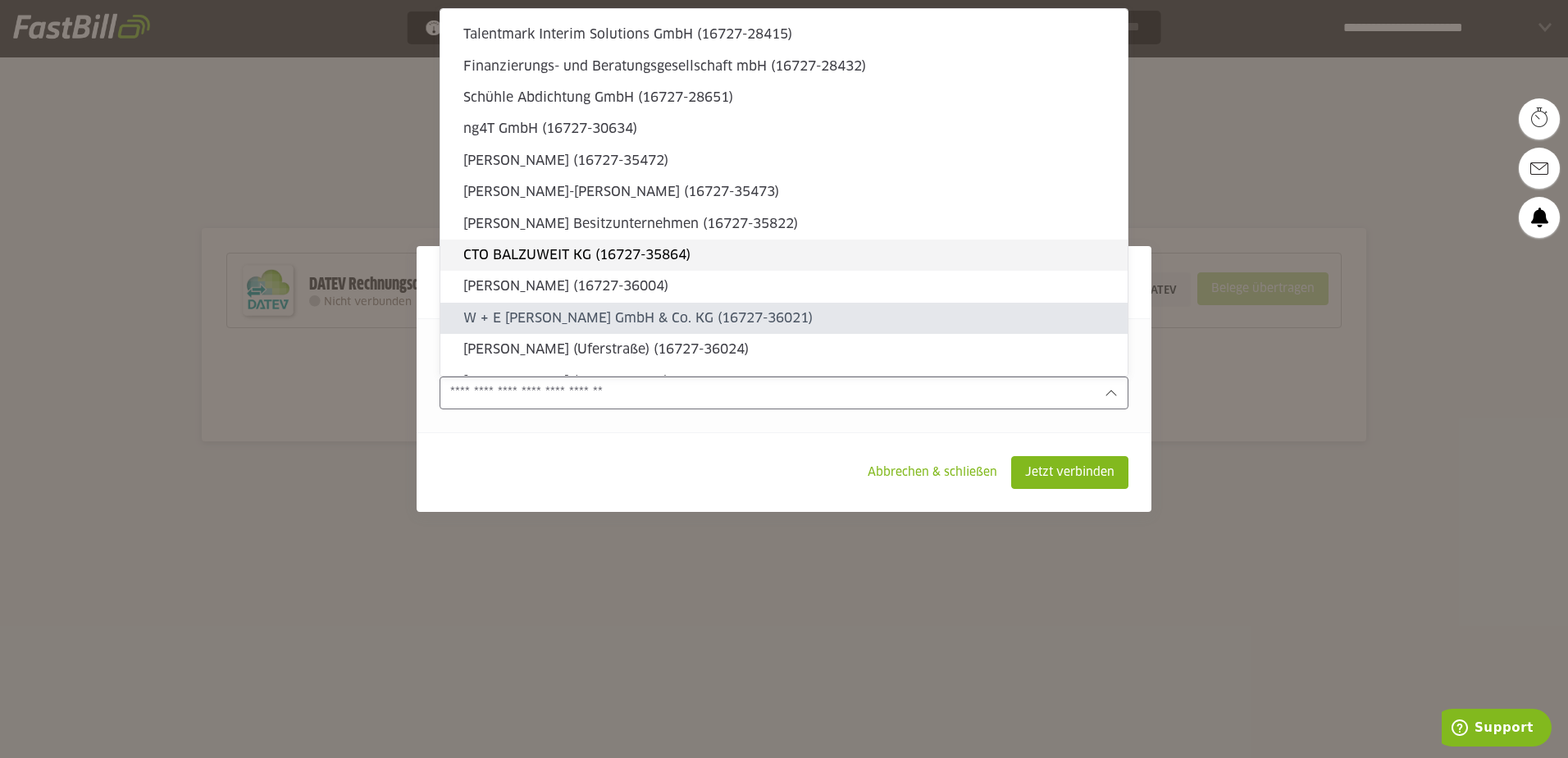
type sl-option "16727-36024"
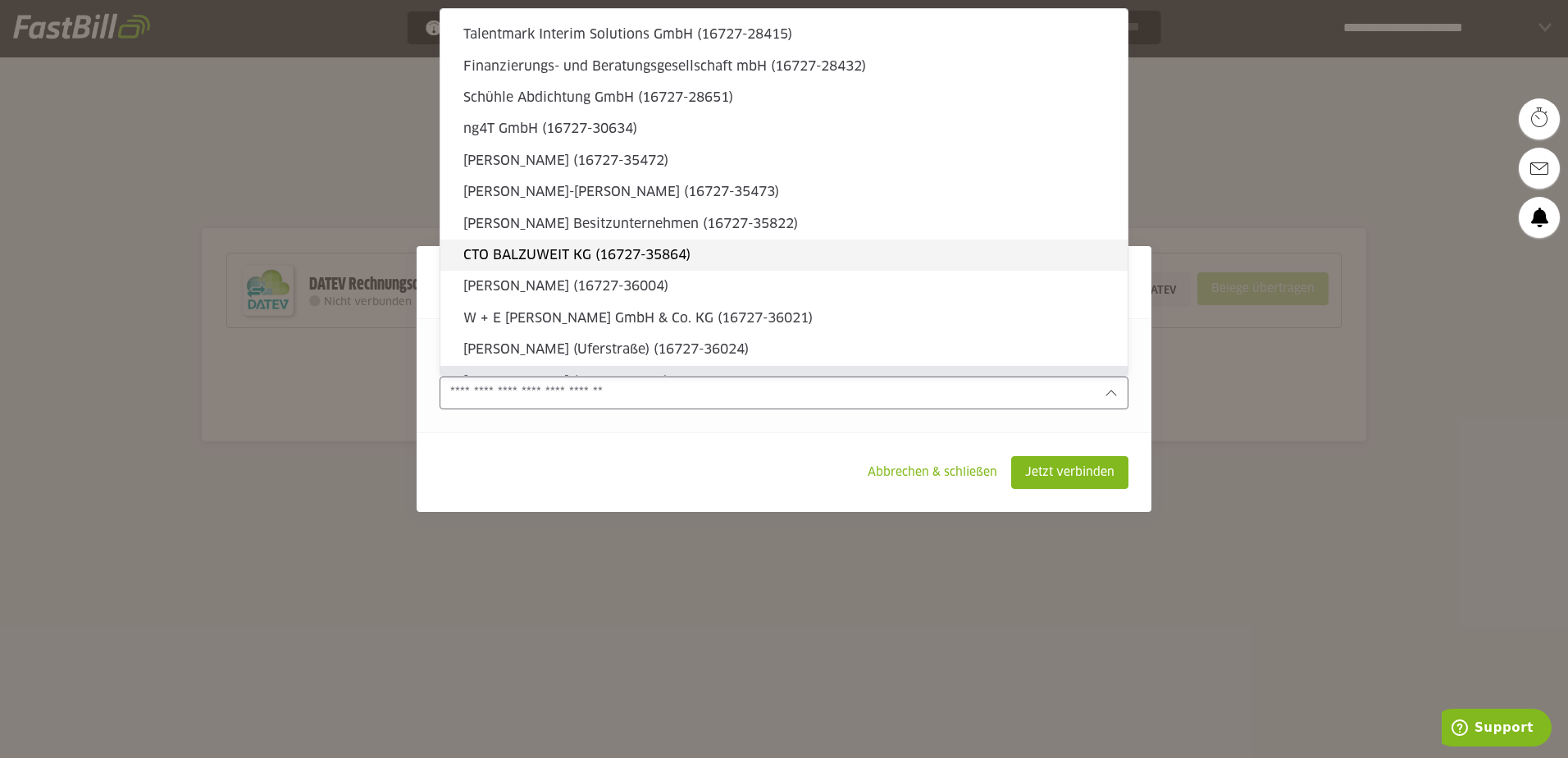
type sl-option "16727-36115"
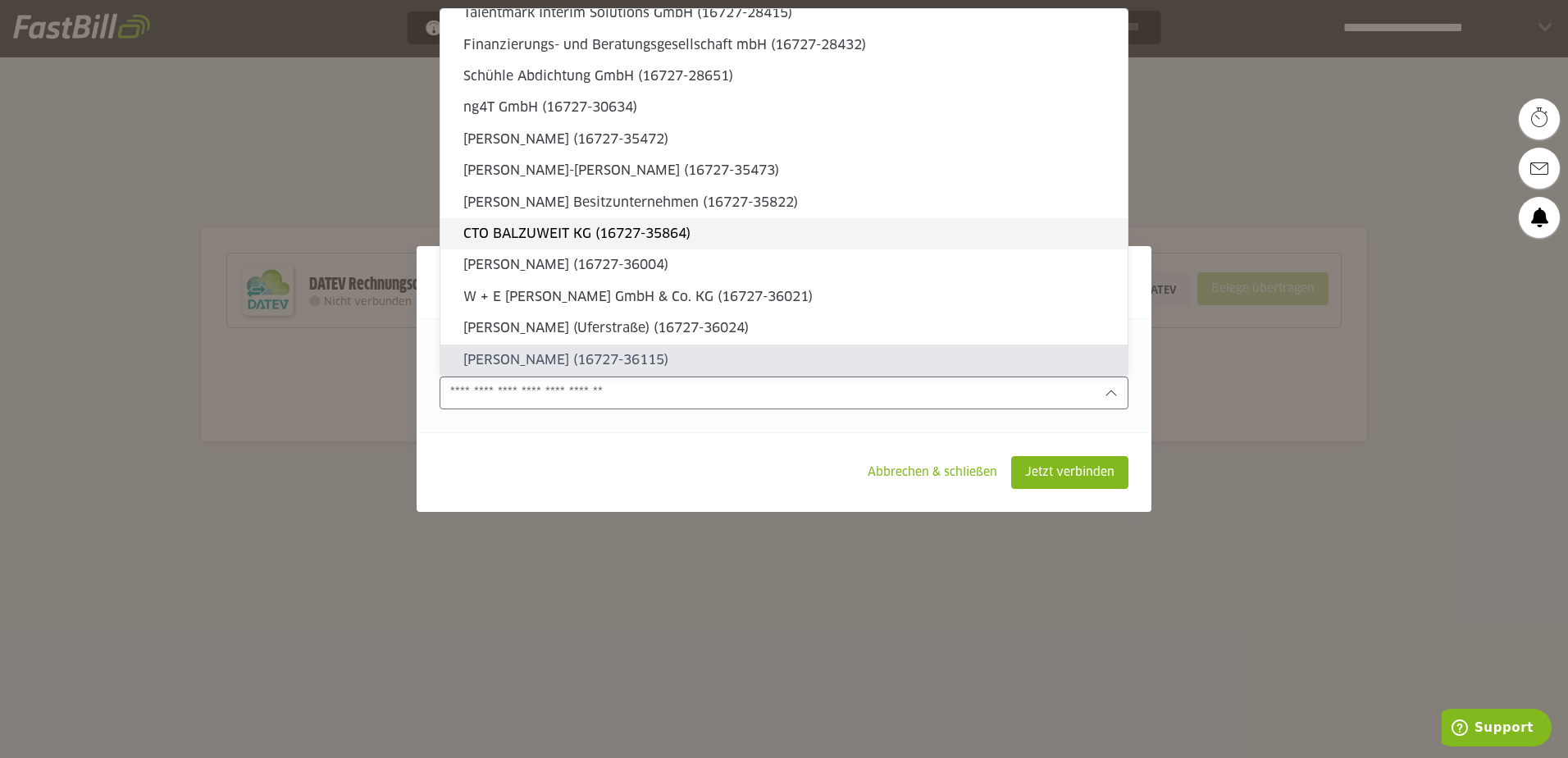
type sl-option "16727-36160"
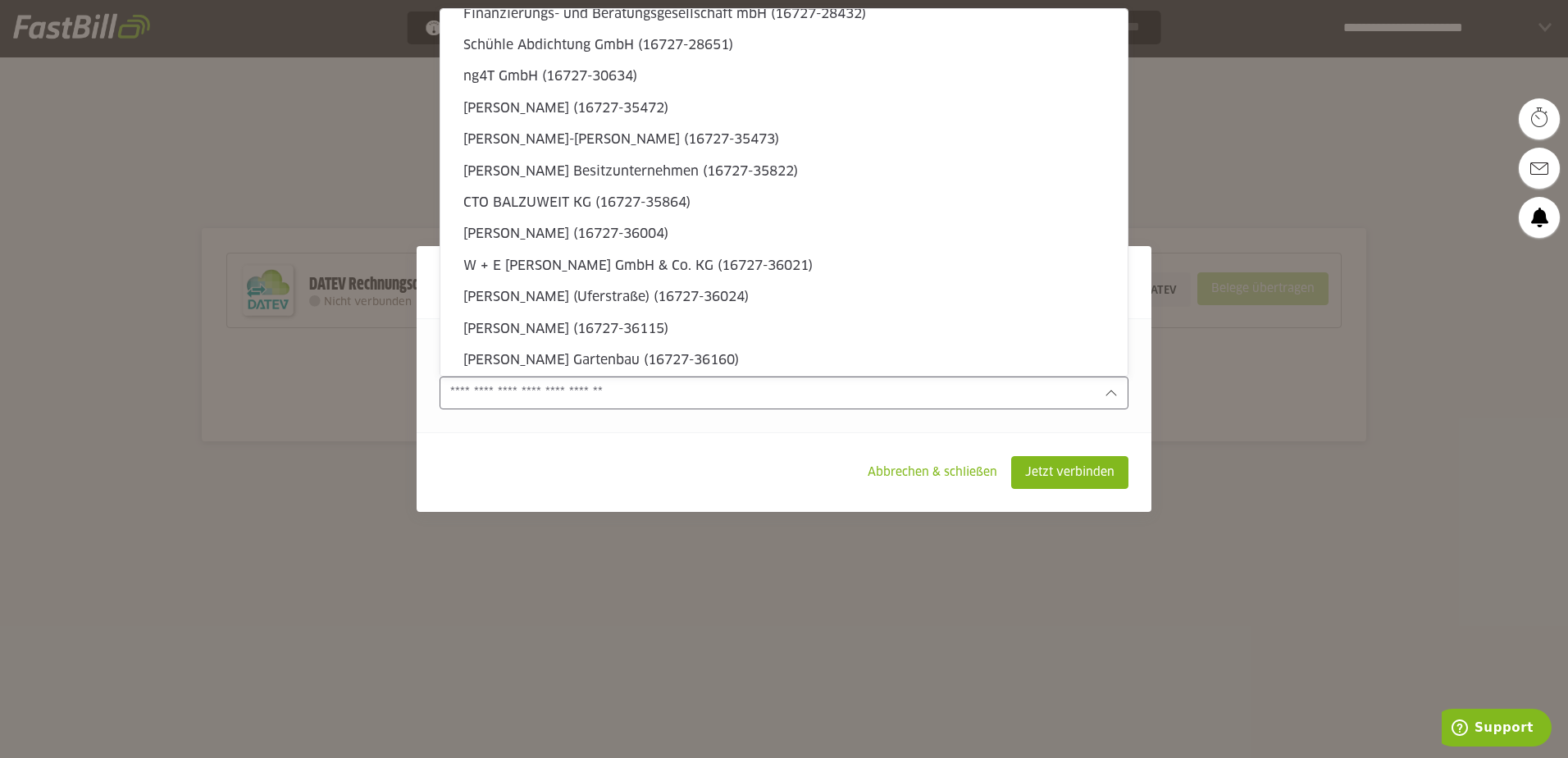
type sl-option "16727-36163"
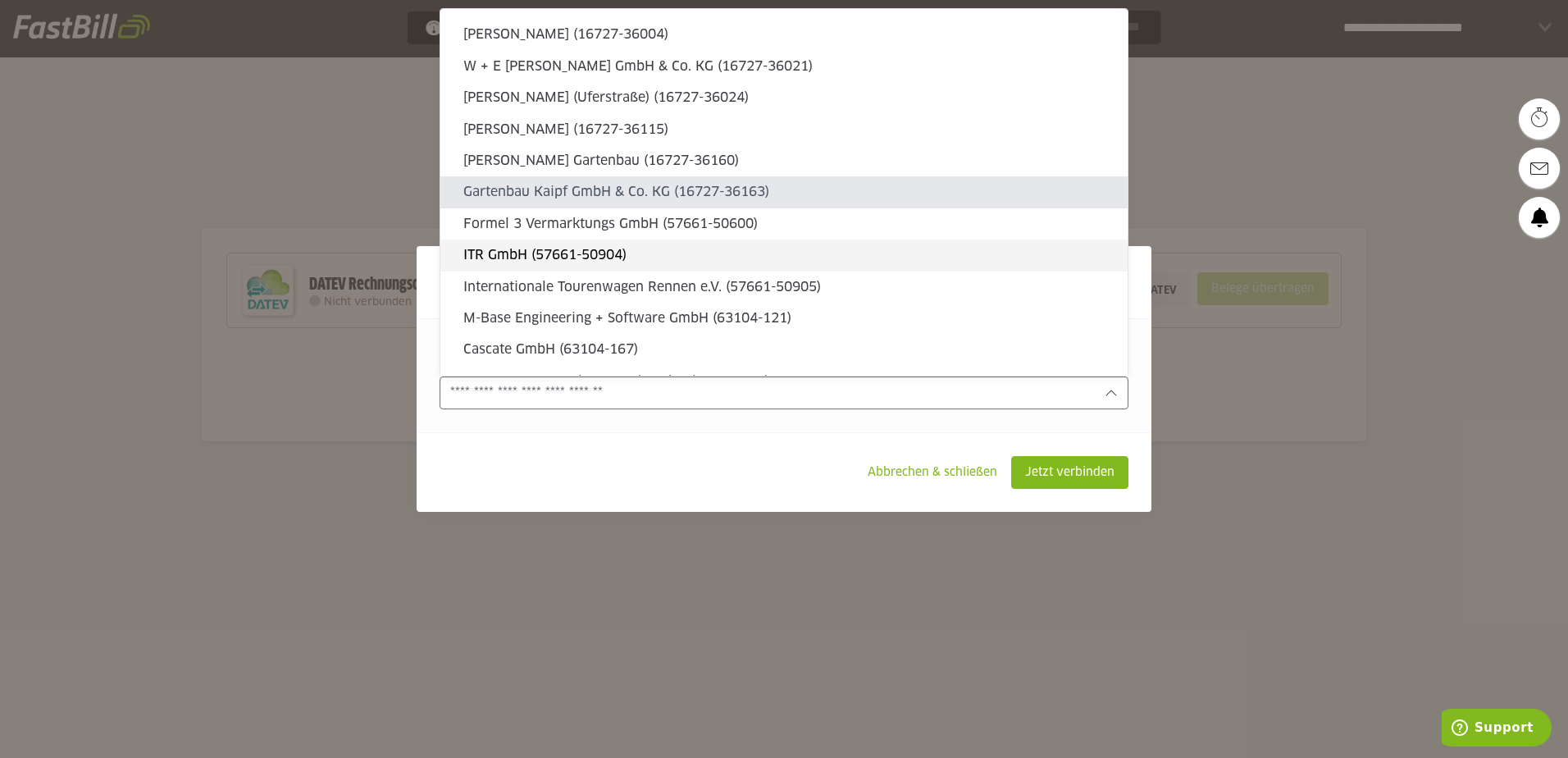
type sl-option "57661-50600"
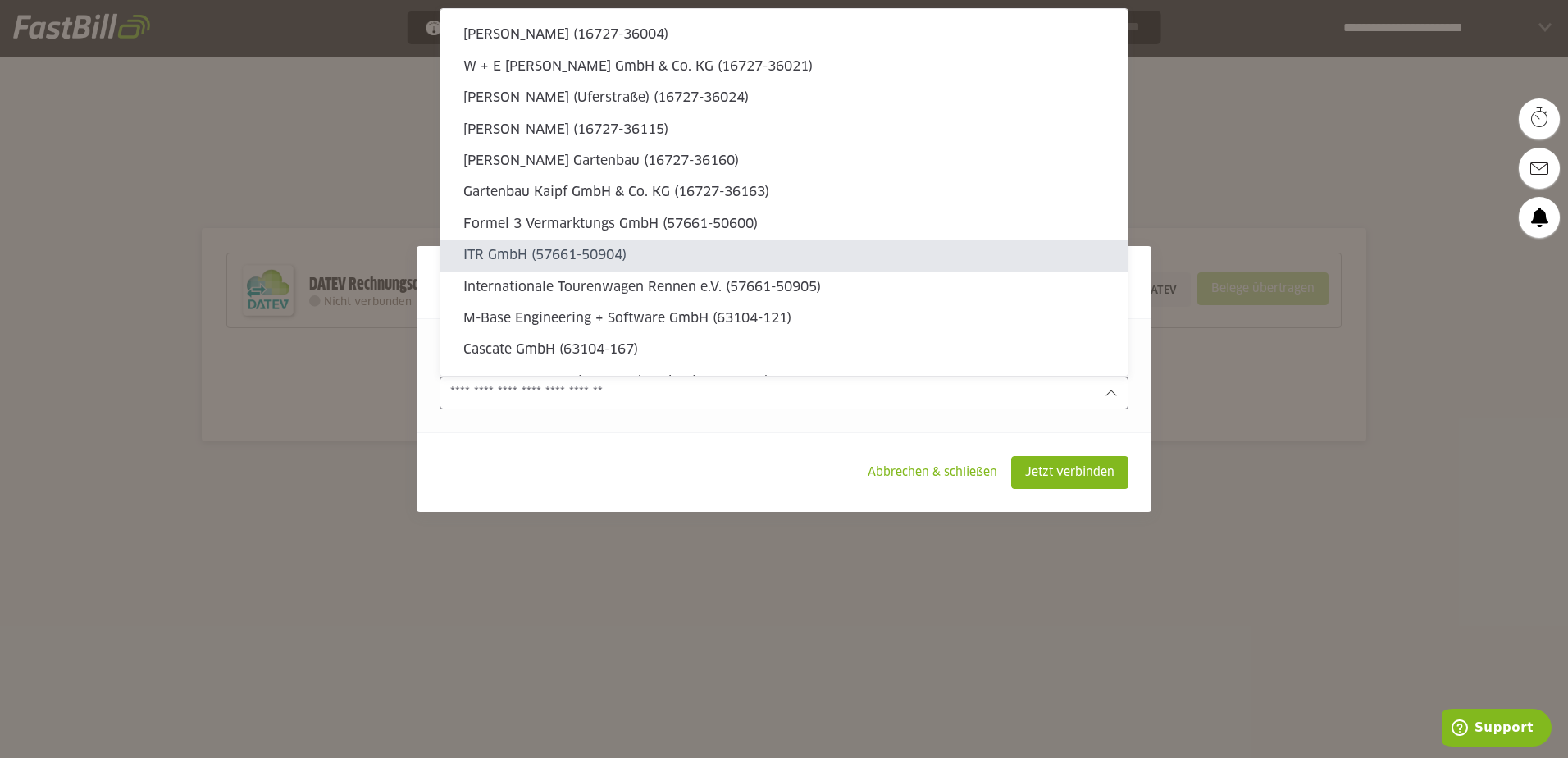
type sl-option "57661-50904"
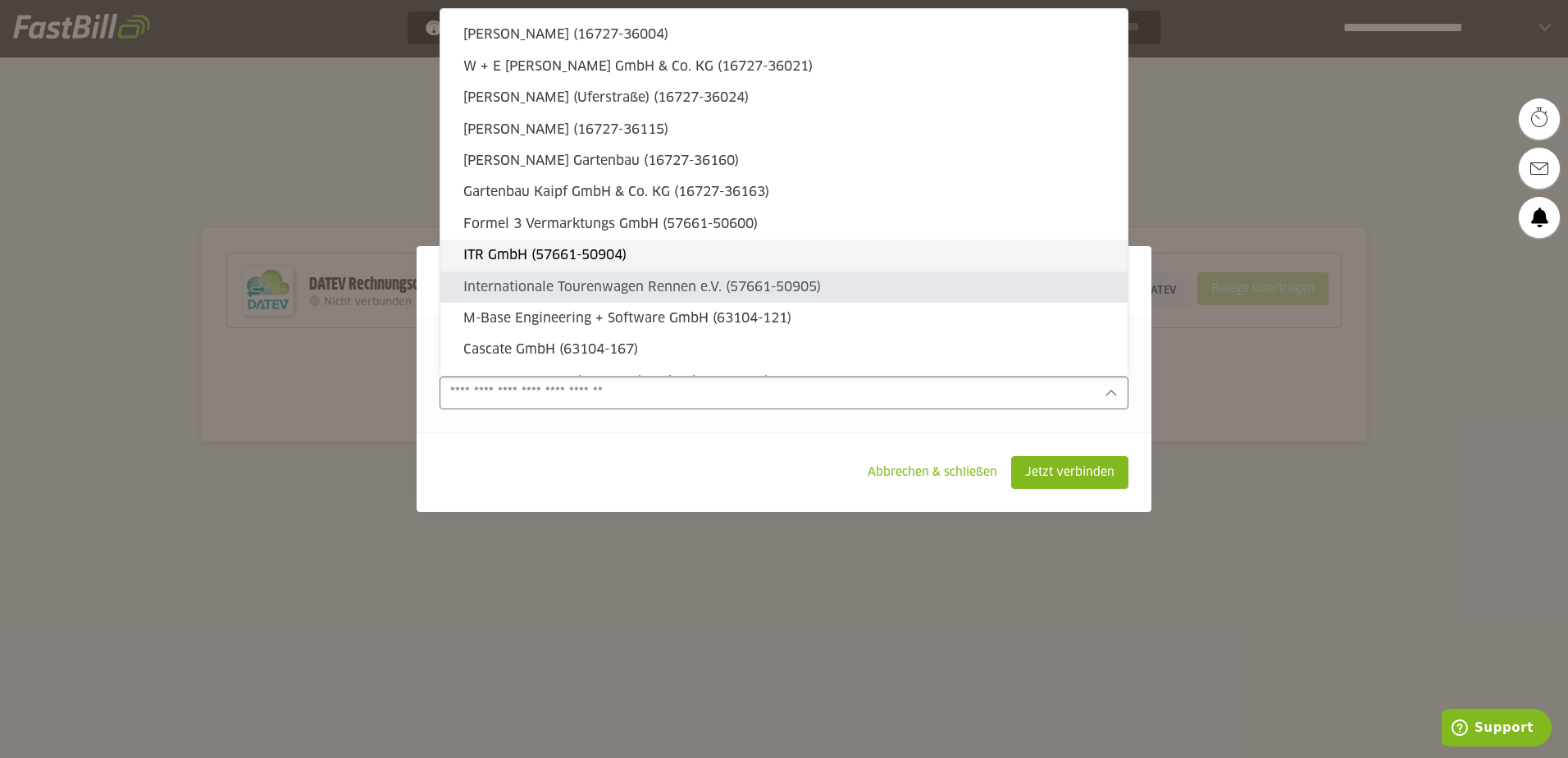
type sl-option "57661-50905"
type sl-option "63104-121"
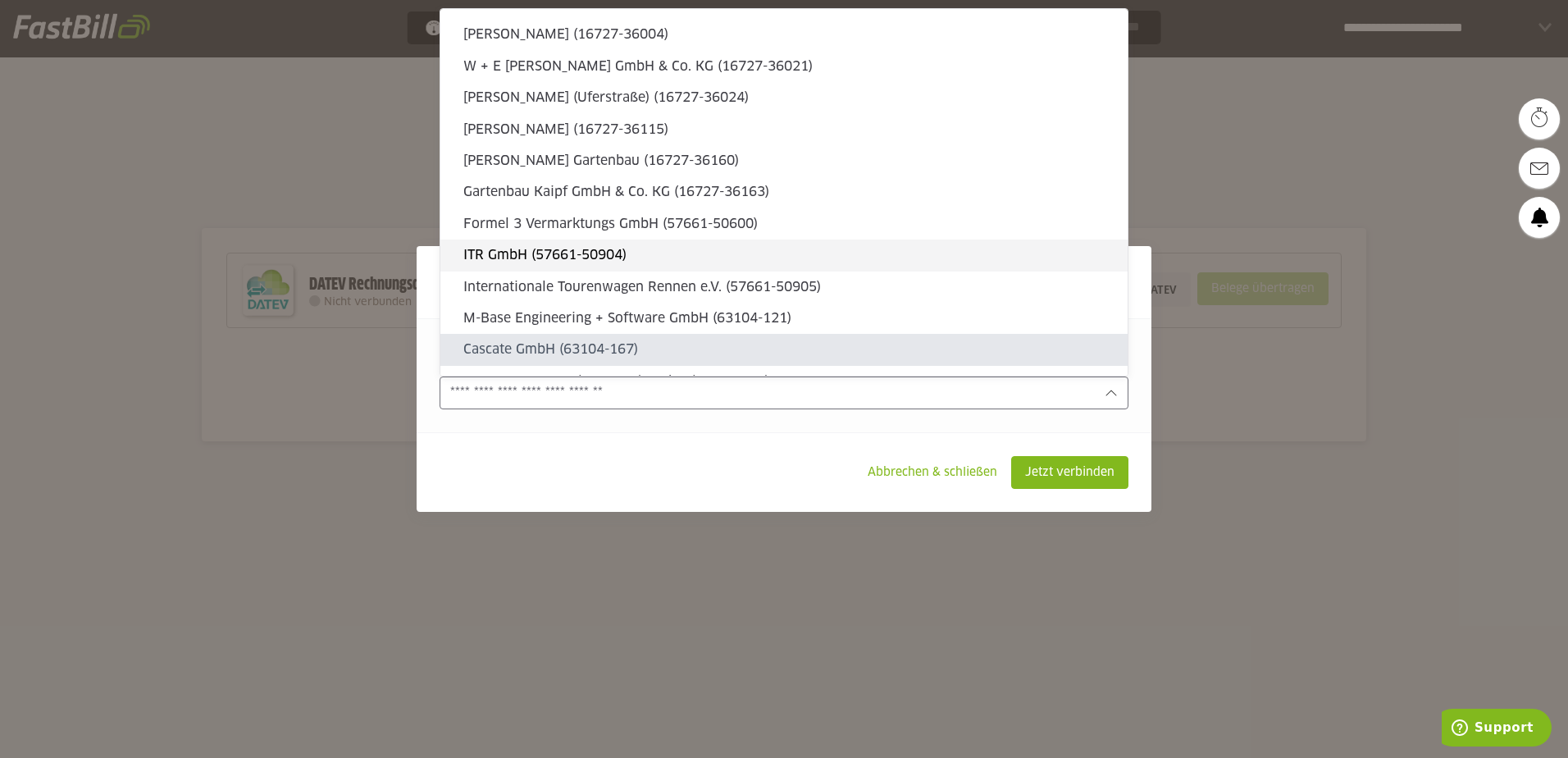
type sl-option "63104-167"
type sl-option "63104-368"
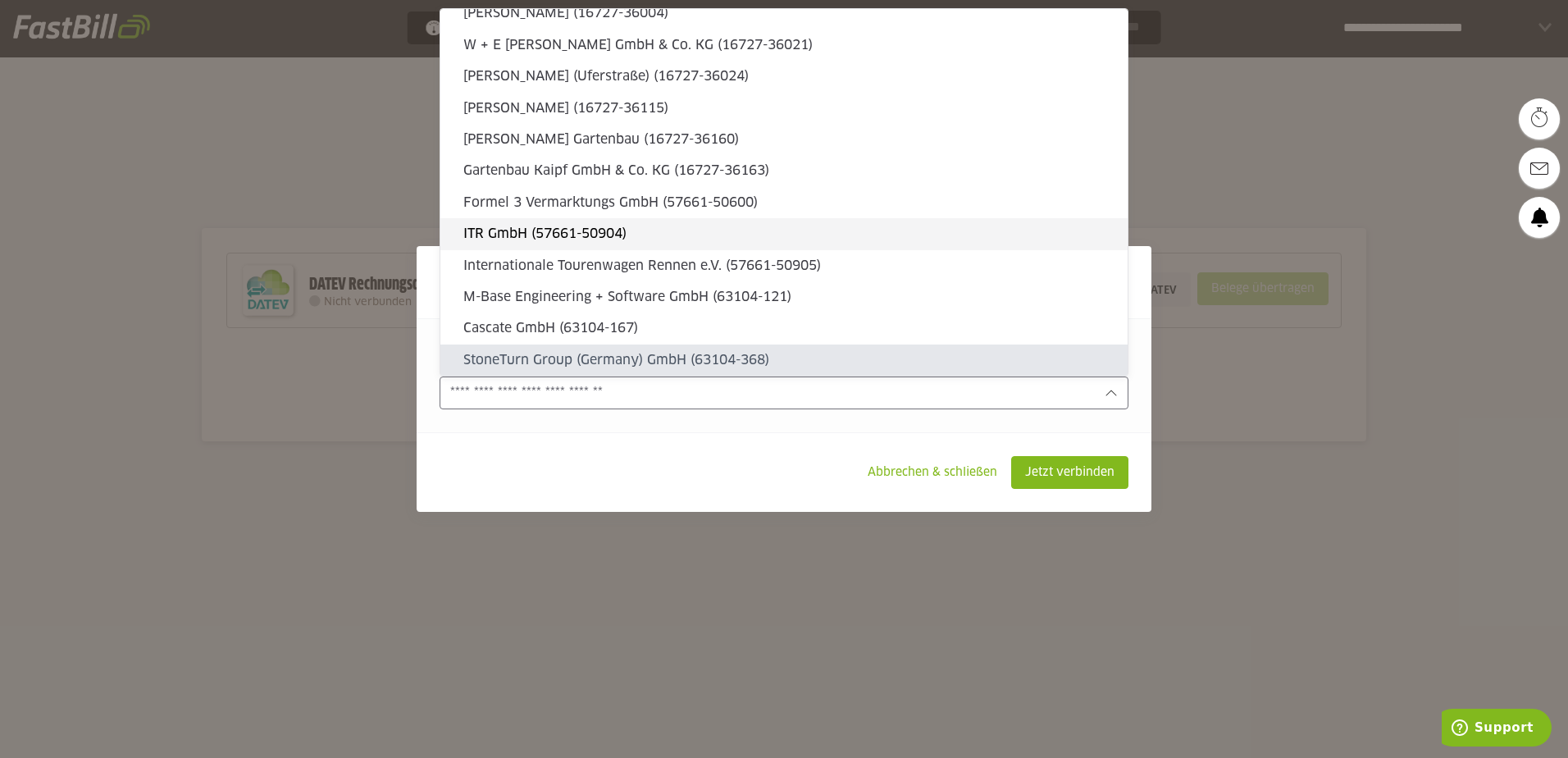
type sl-option "63104-674"
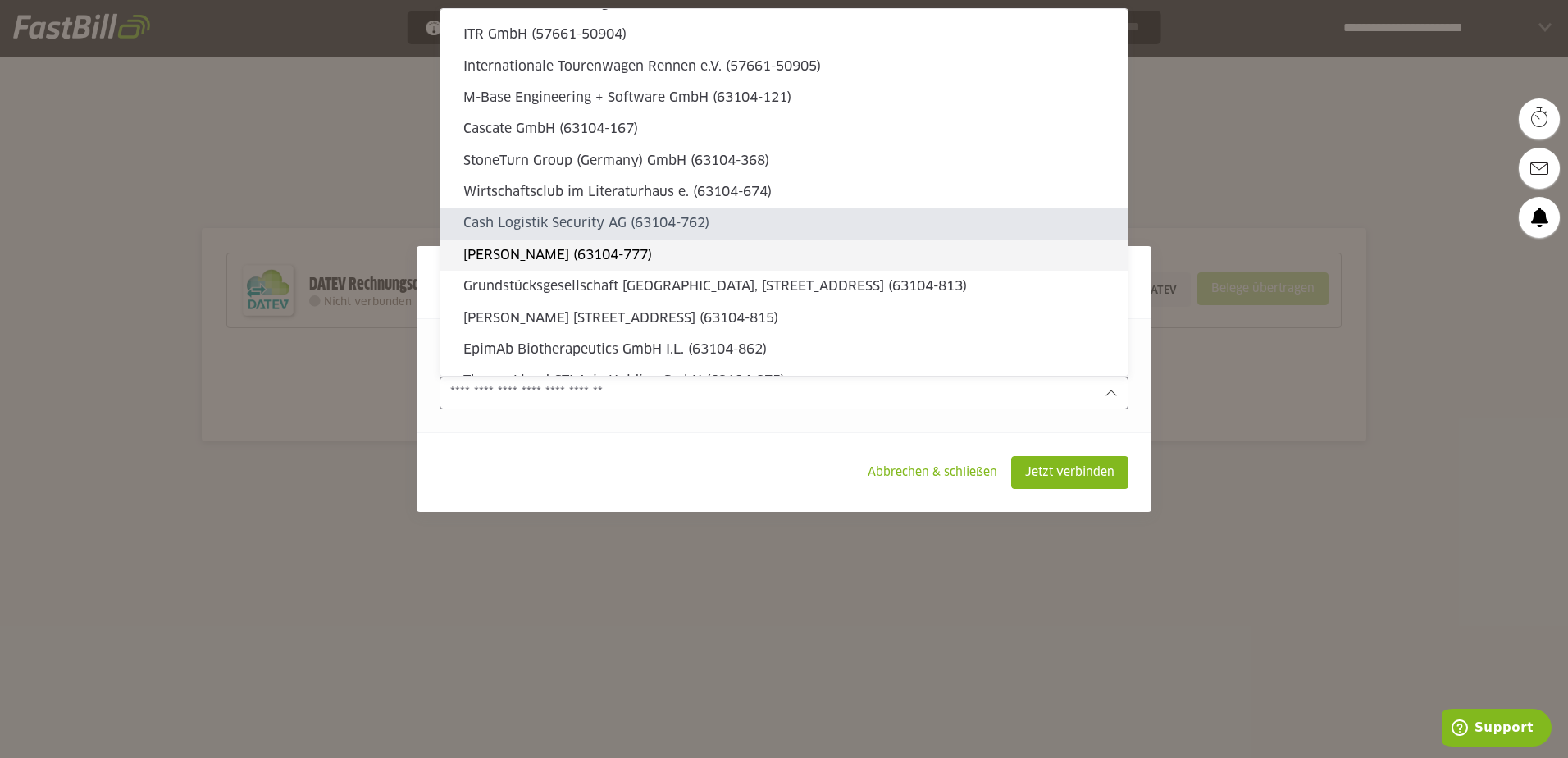
type sl-option "63104-762"
type sl-option "63104-777"
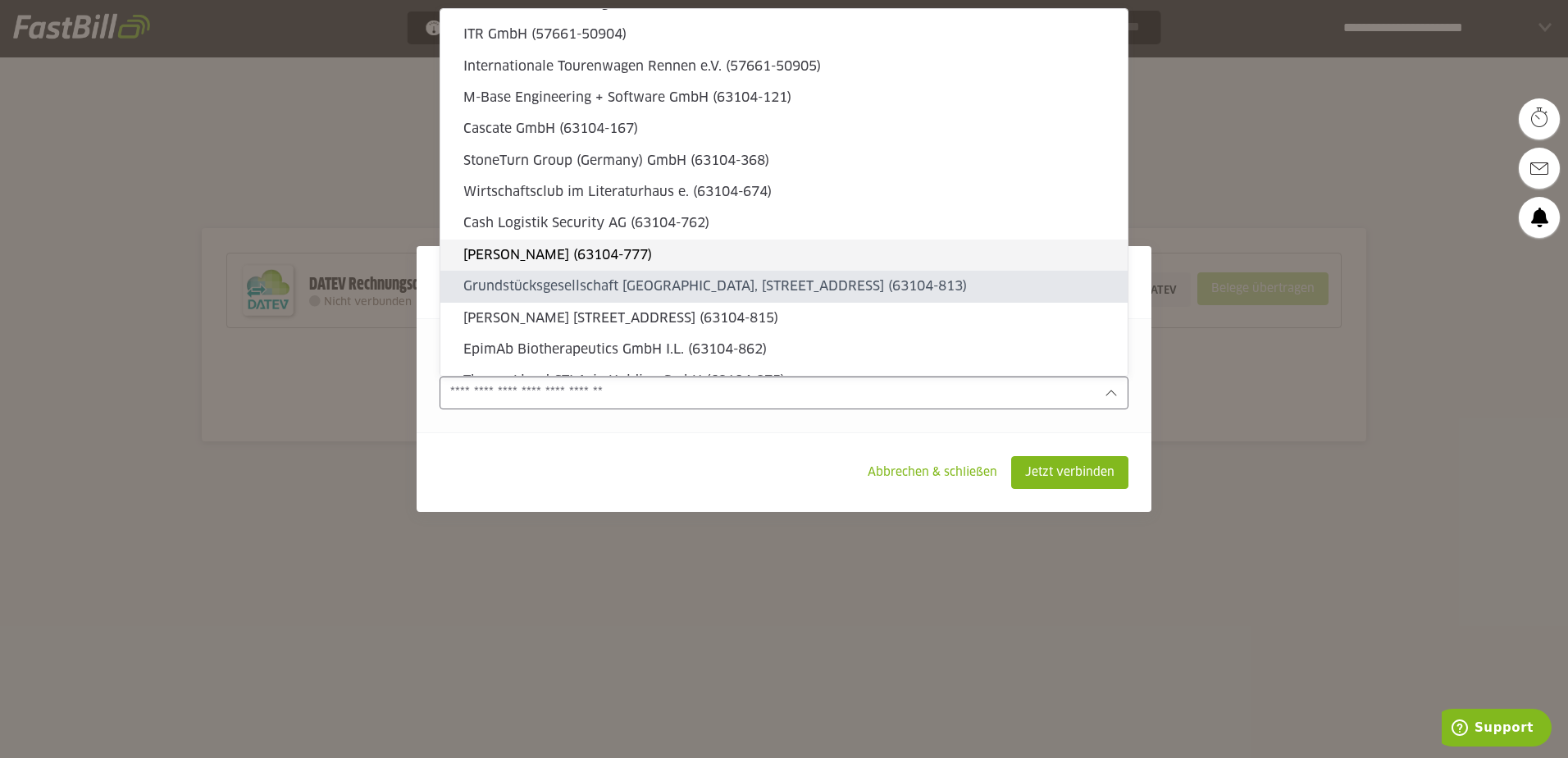
type sl-option "63104-813"
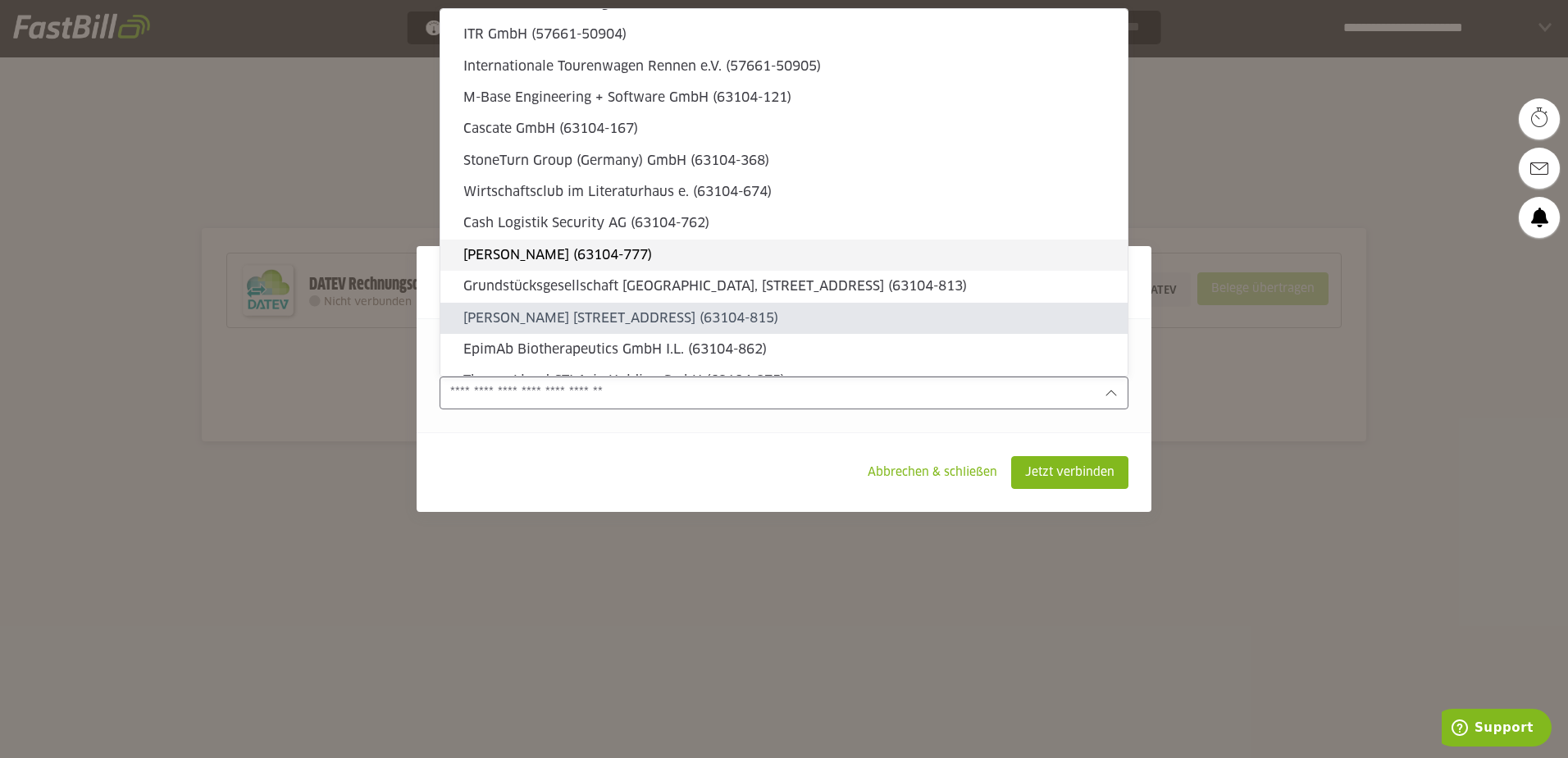
type sl-option "63104-815"
type sl-option "63104-862"
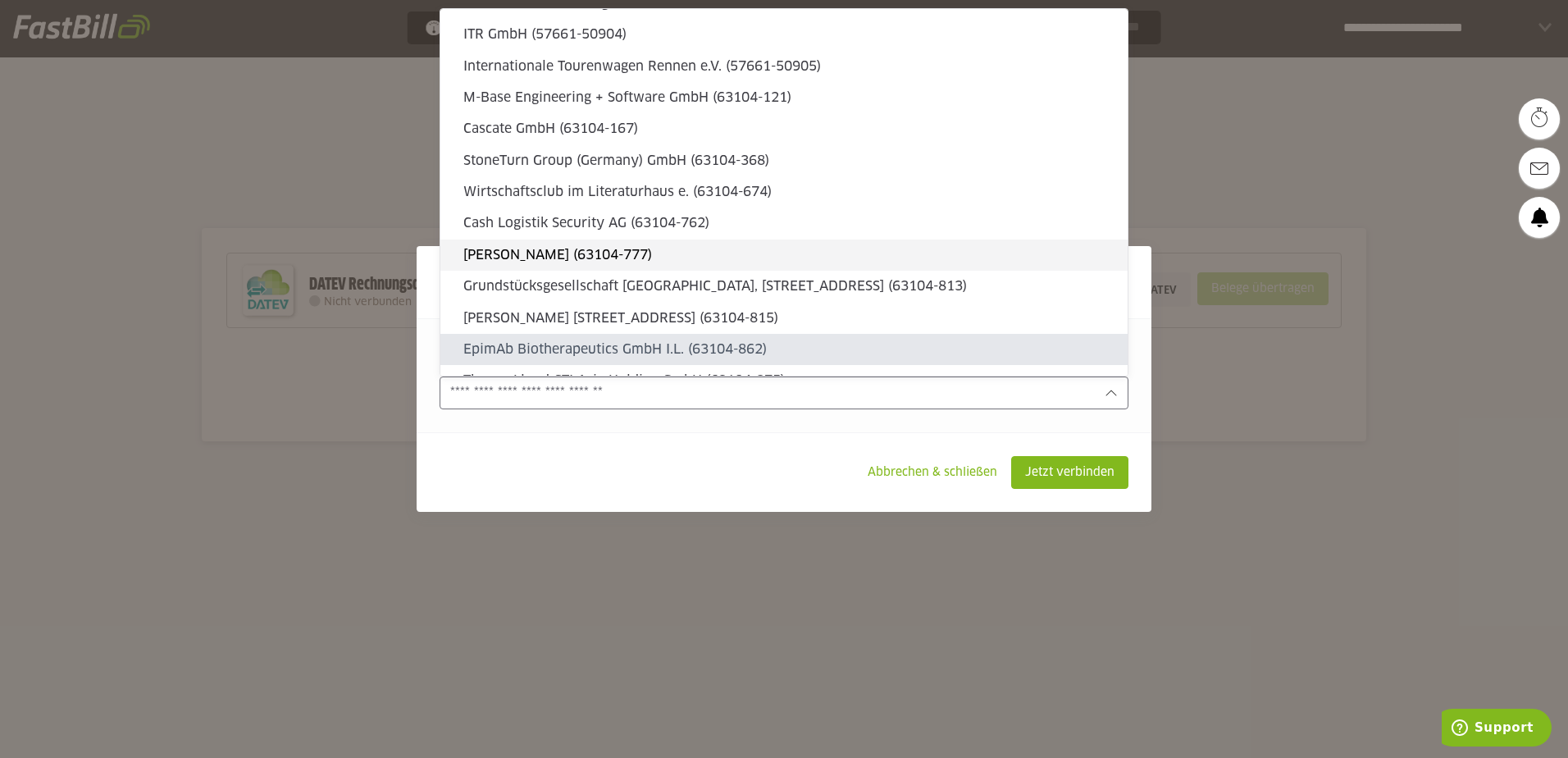
type sl-option "63104-875"
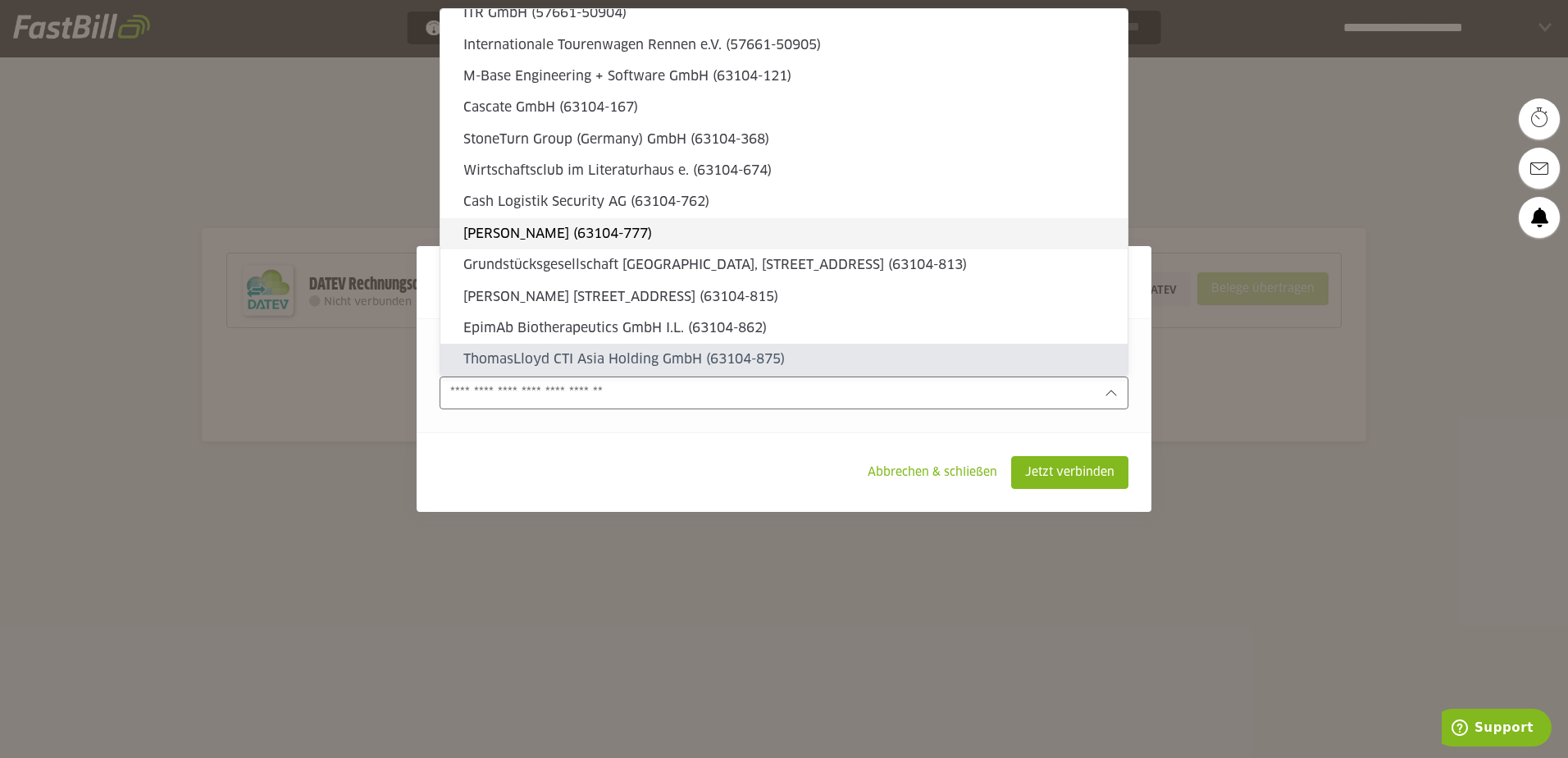
type sl-option "63104-878"
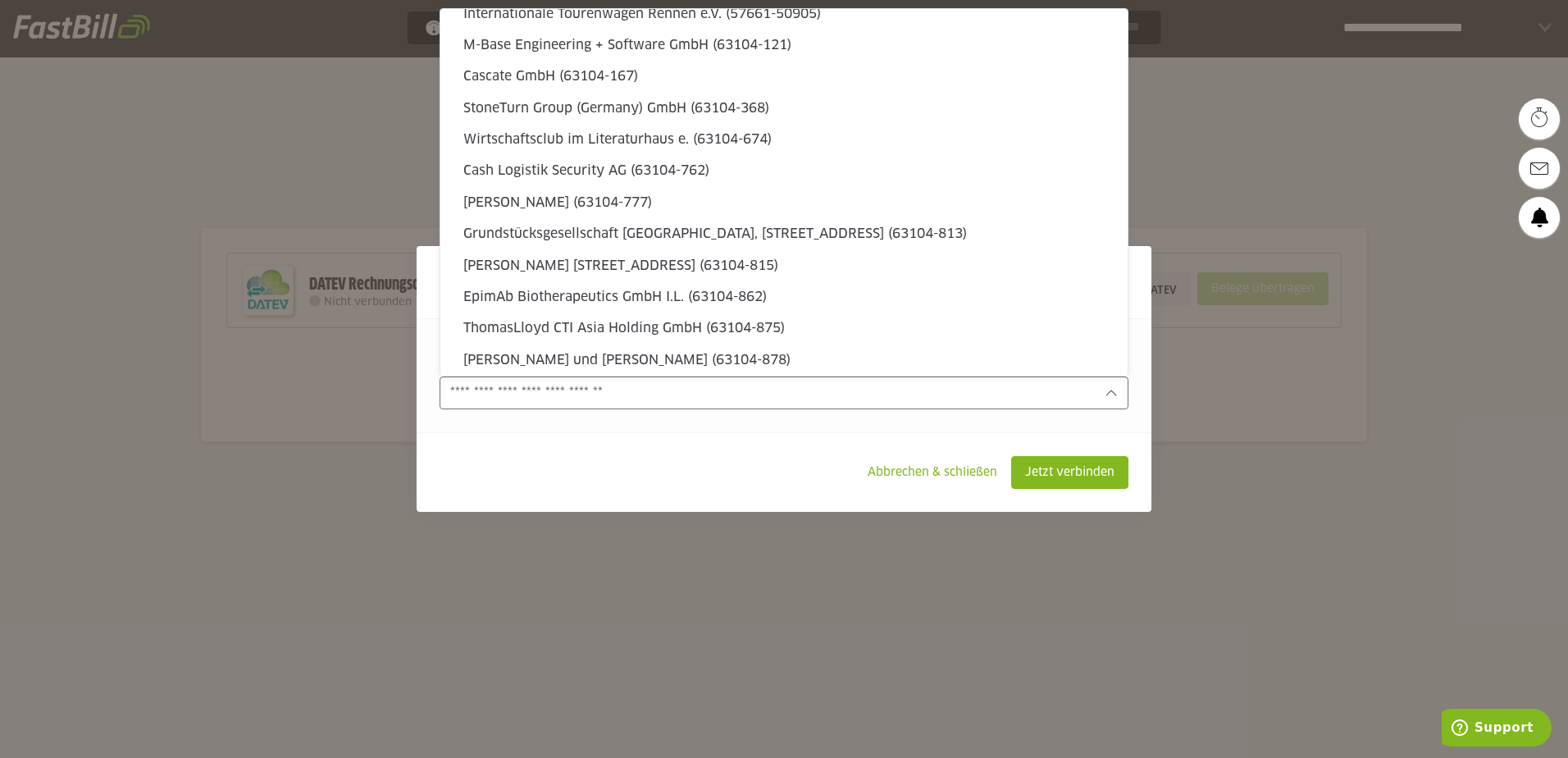
type sl-option "63104-1100"
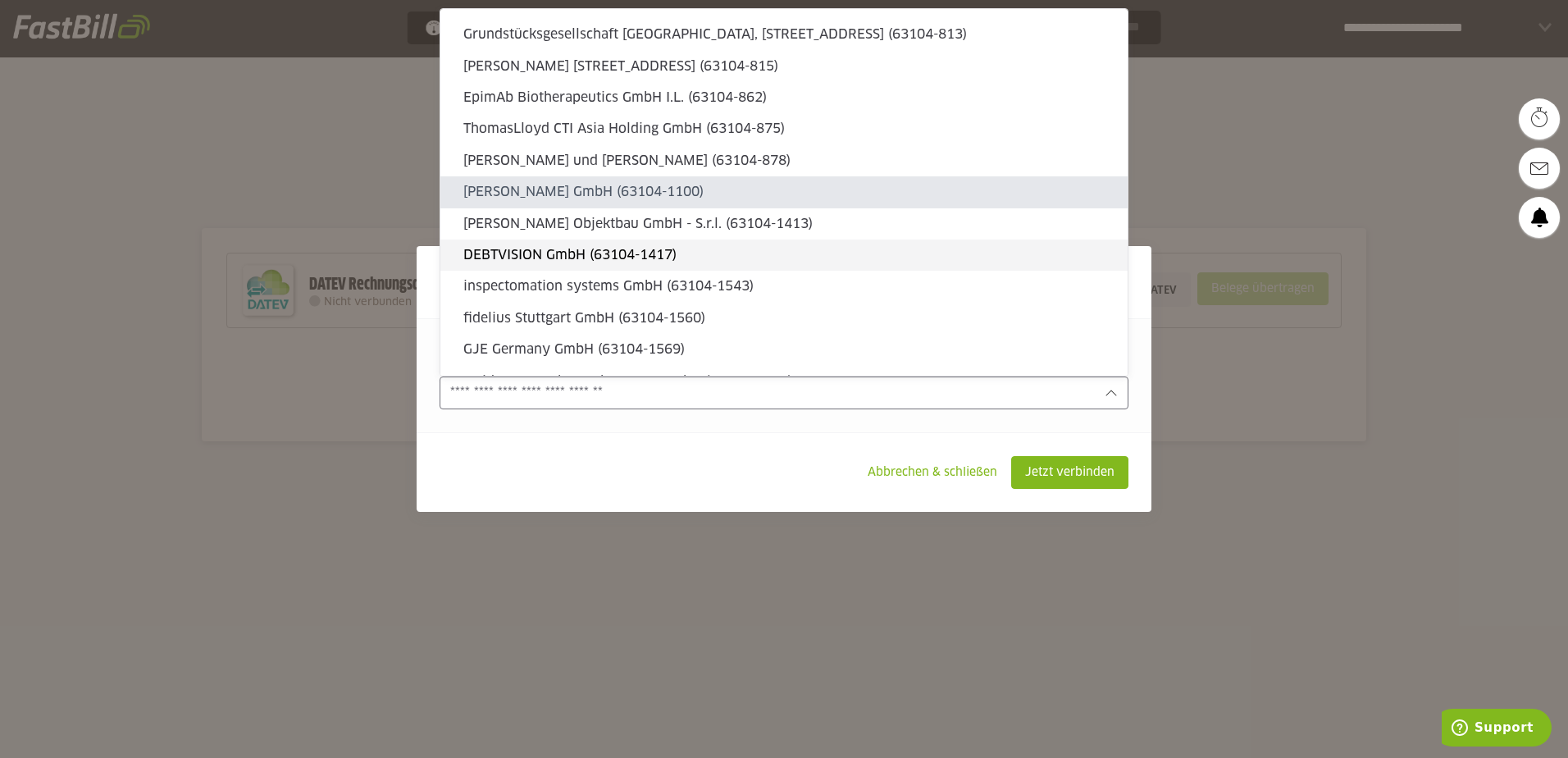
type sl-option "63104-1413"
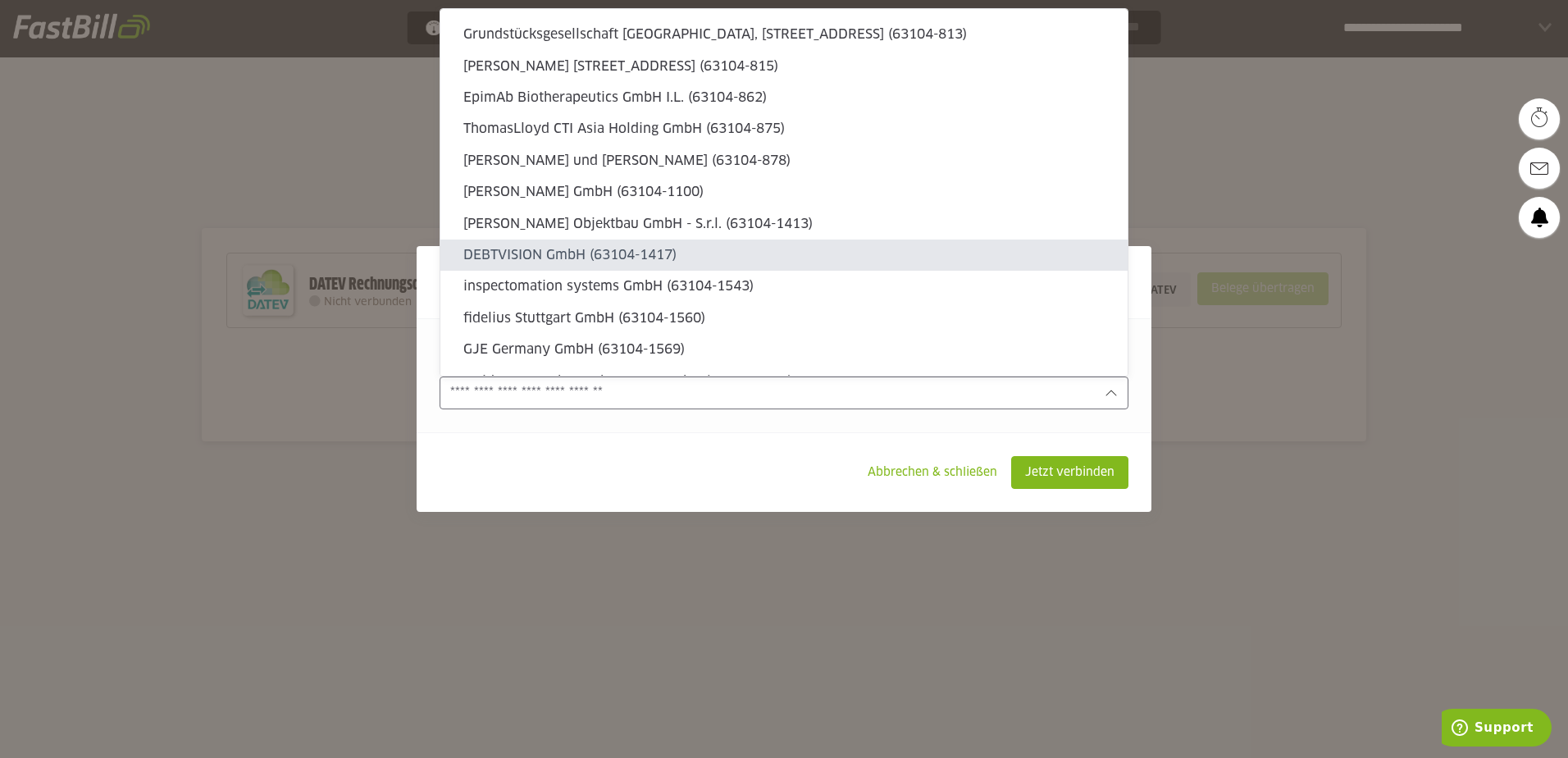
type sl-option "63104-1417"
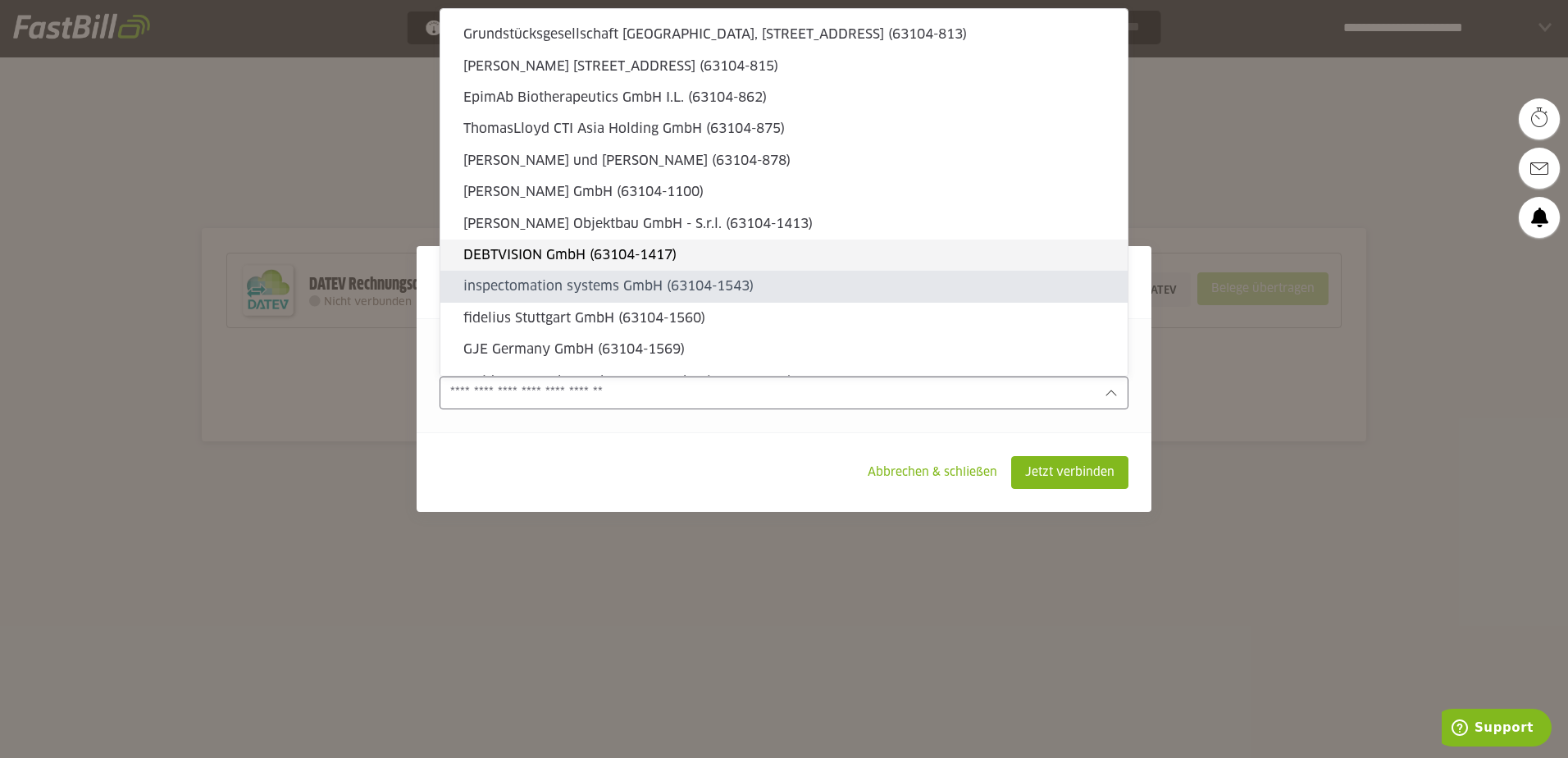
type sl-option "63104-1543"
type sl-option "63104-1560"
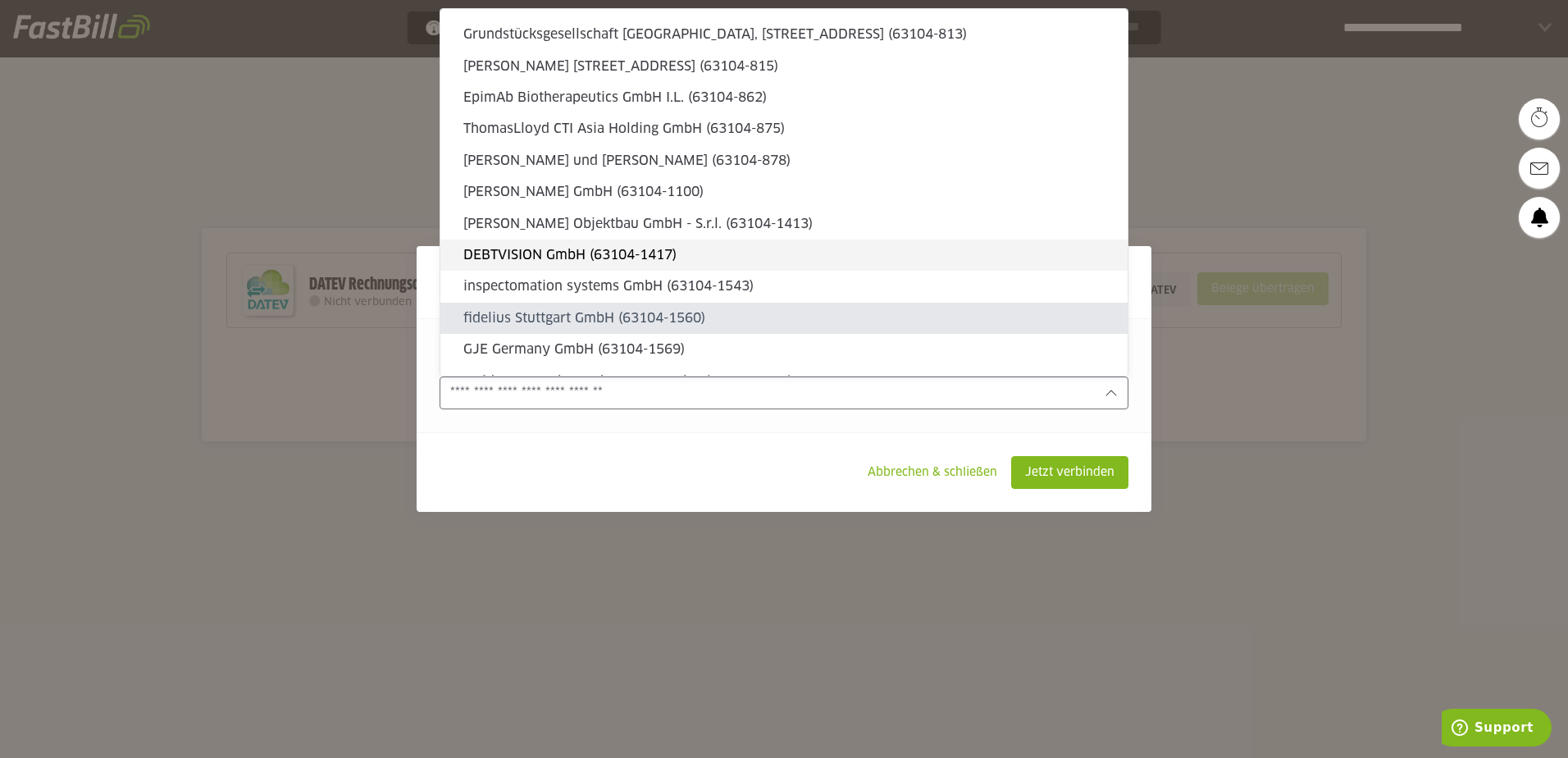
type sl-option "63104-1569"
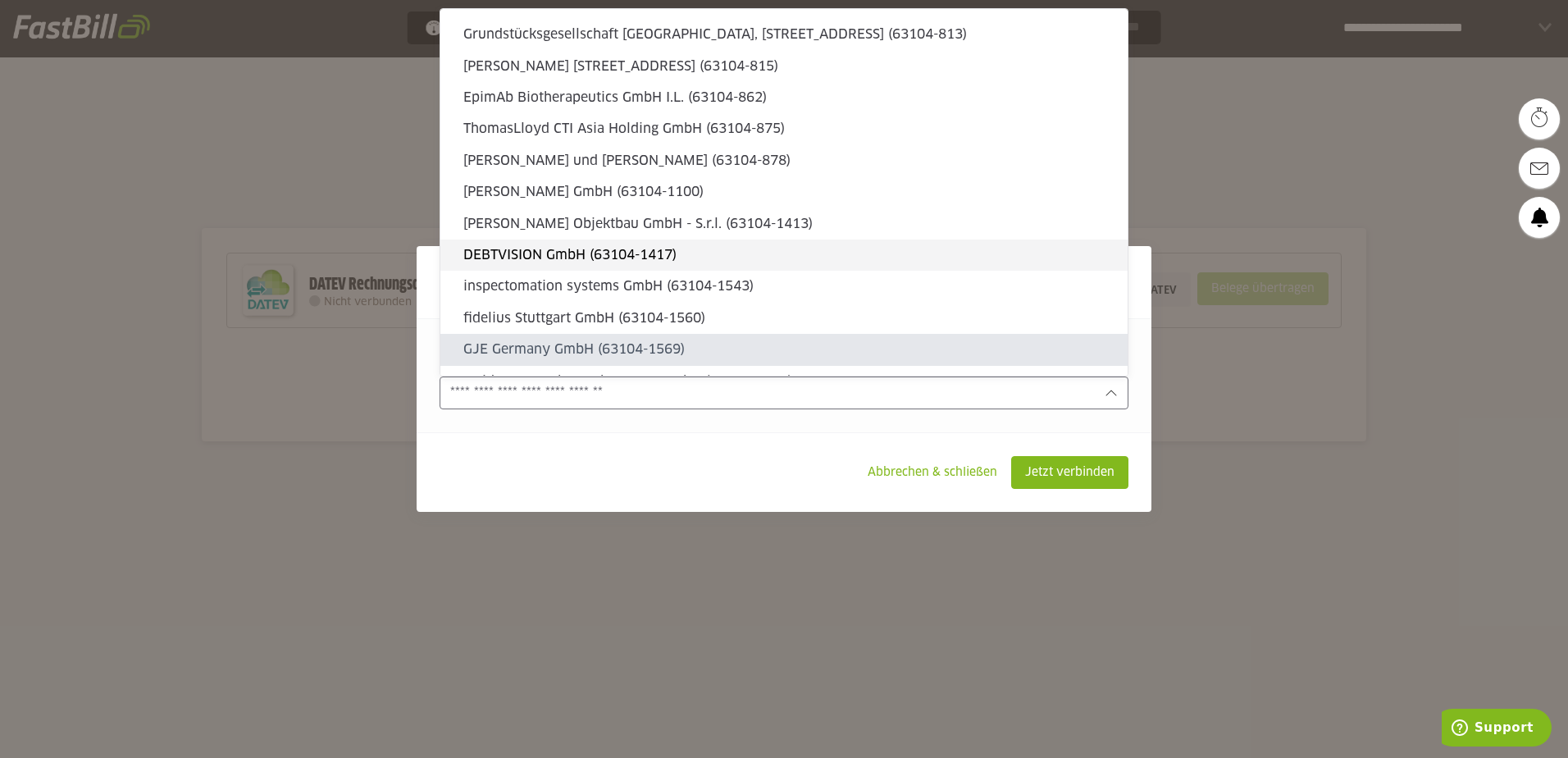
type sl-option "63104-1721"
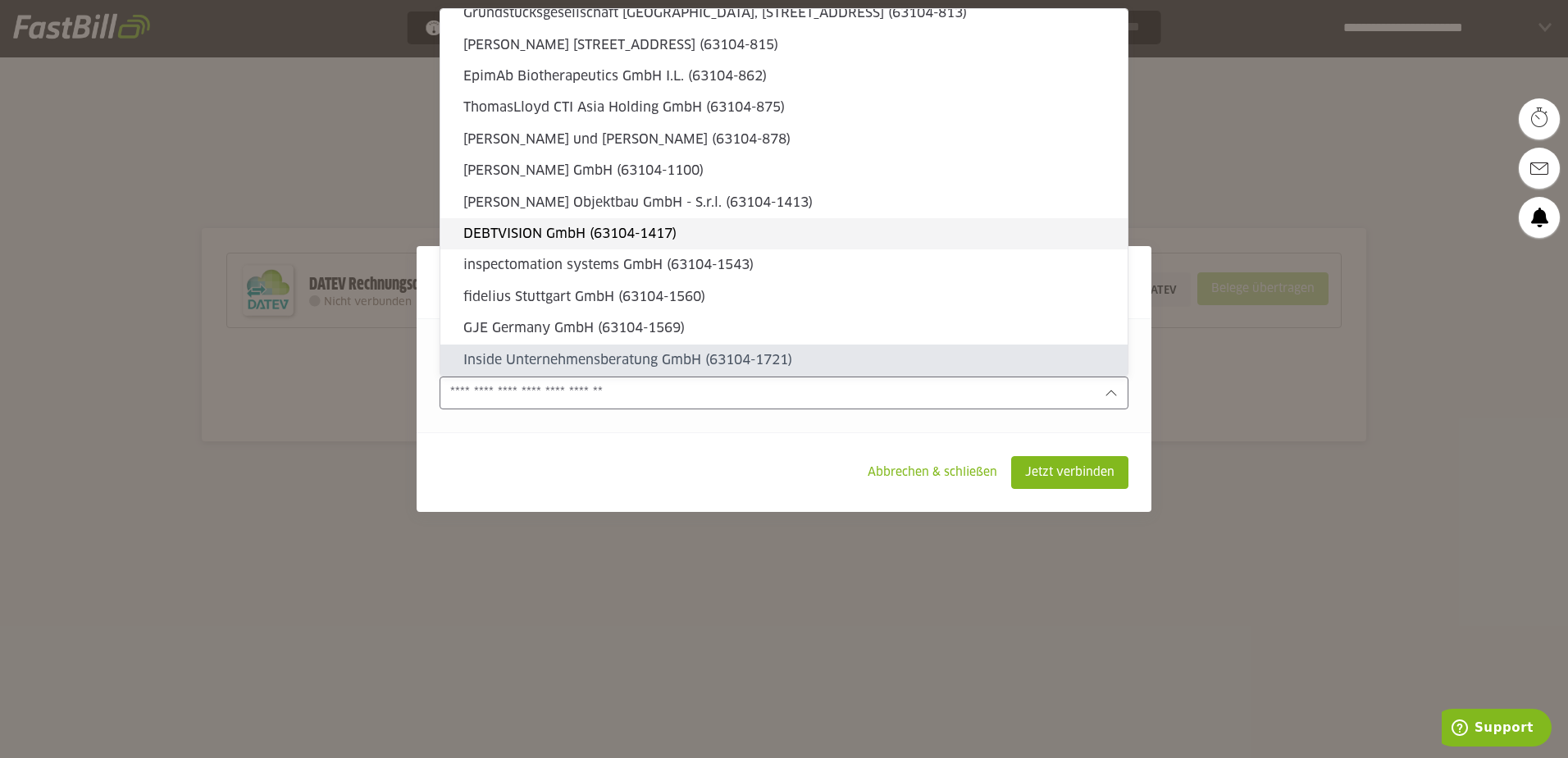
type sl-option "63104-2388"
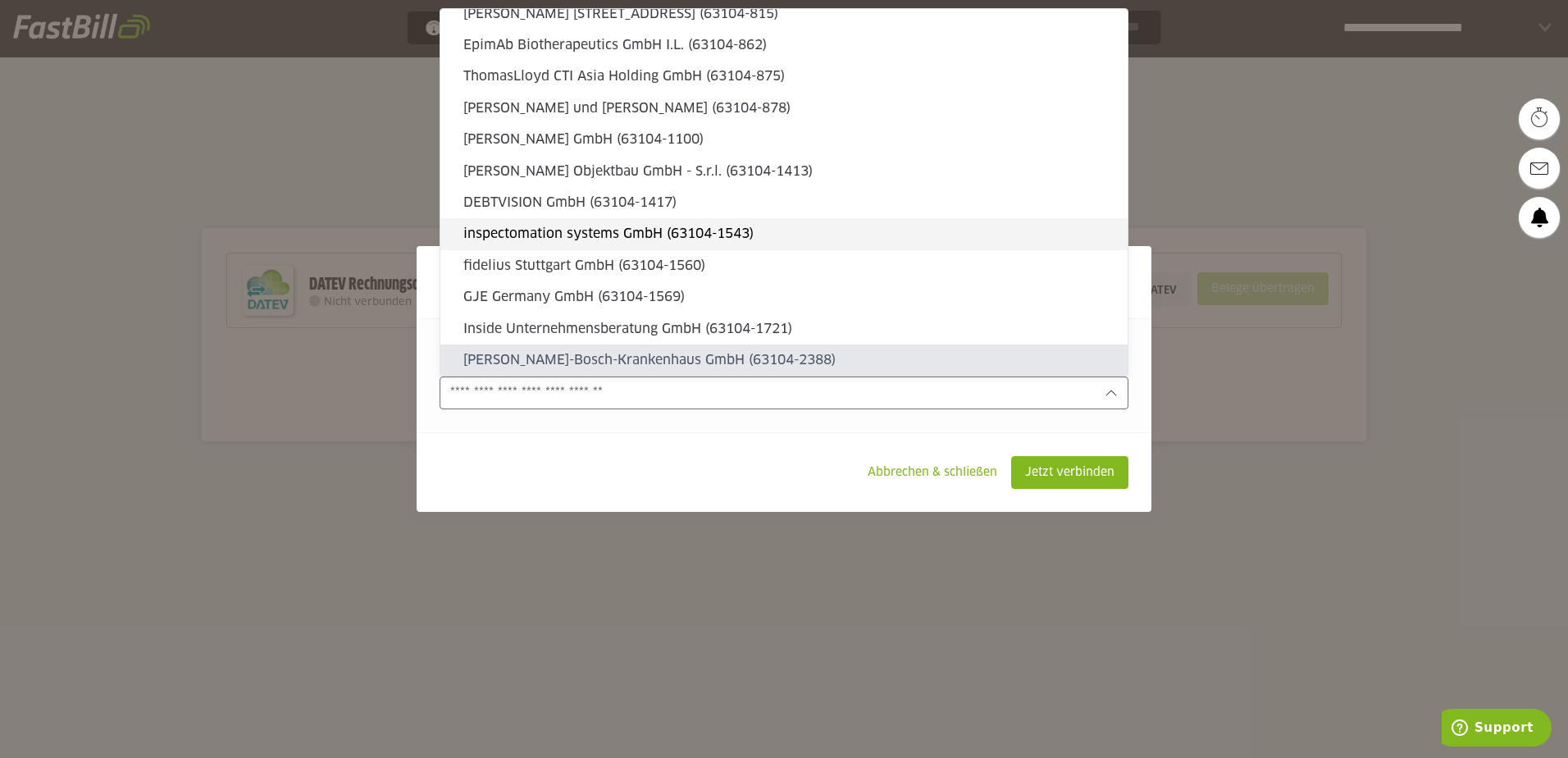
type sl-option "63104-2806"
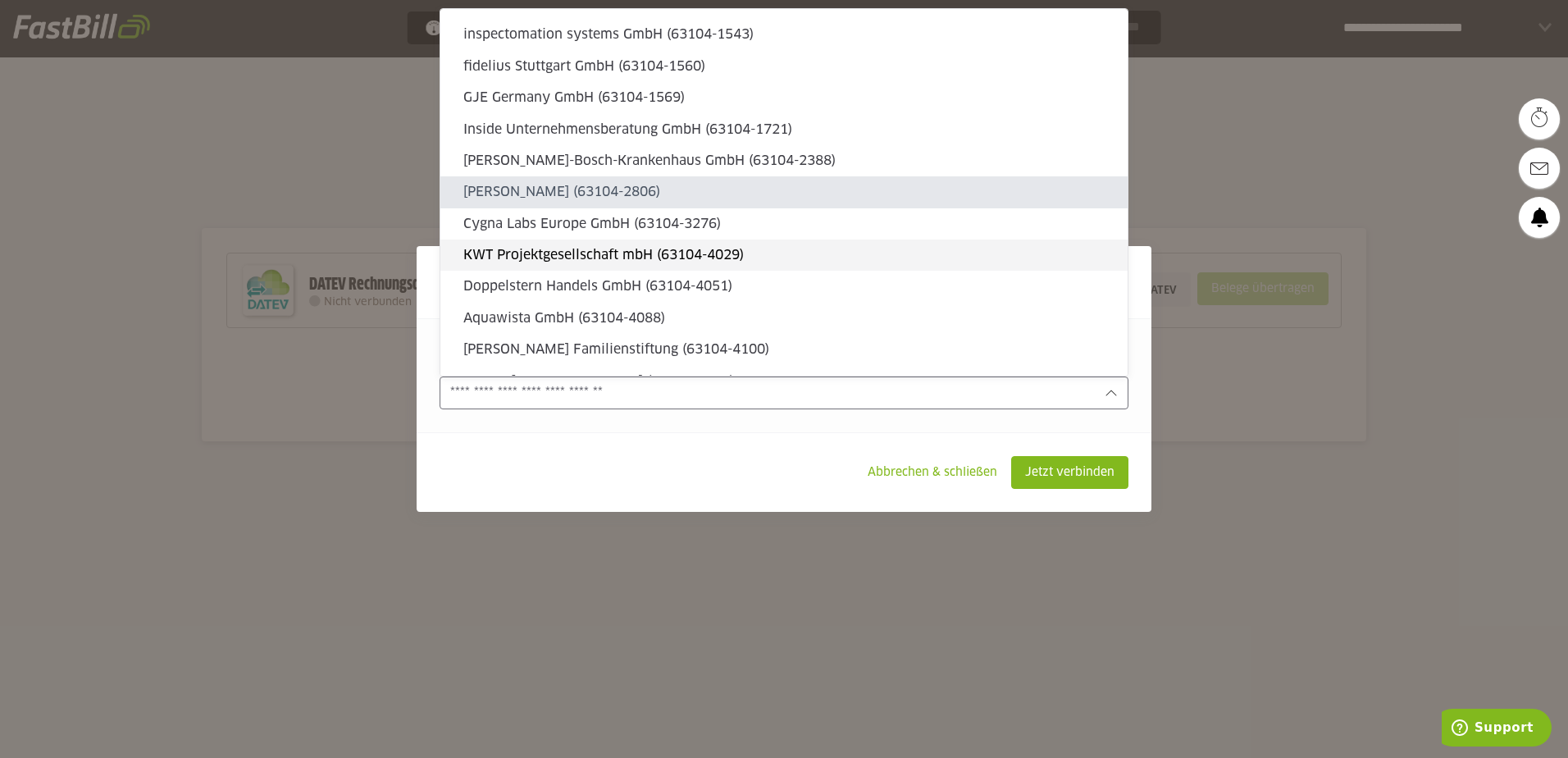
type sl-option "63104-3276"
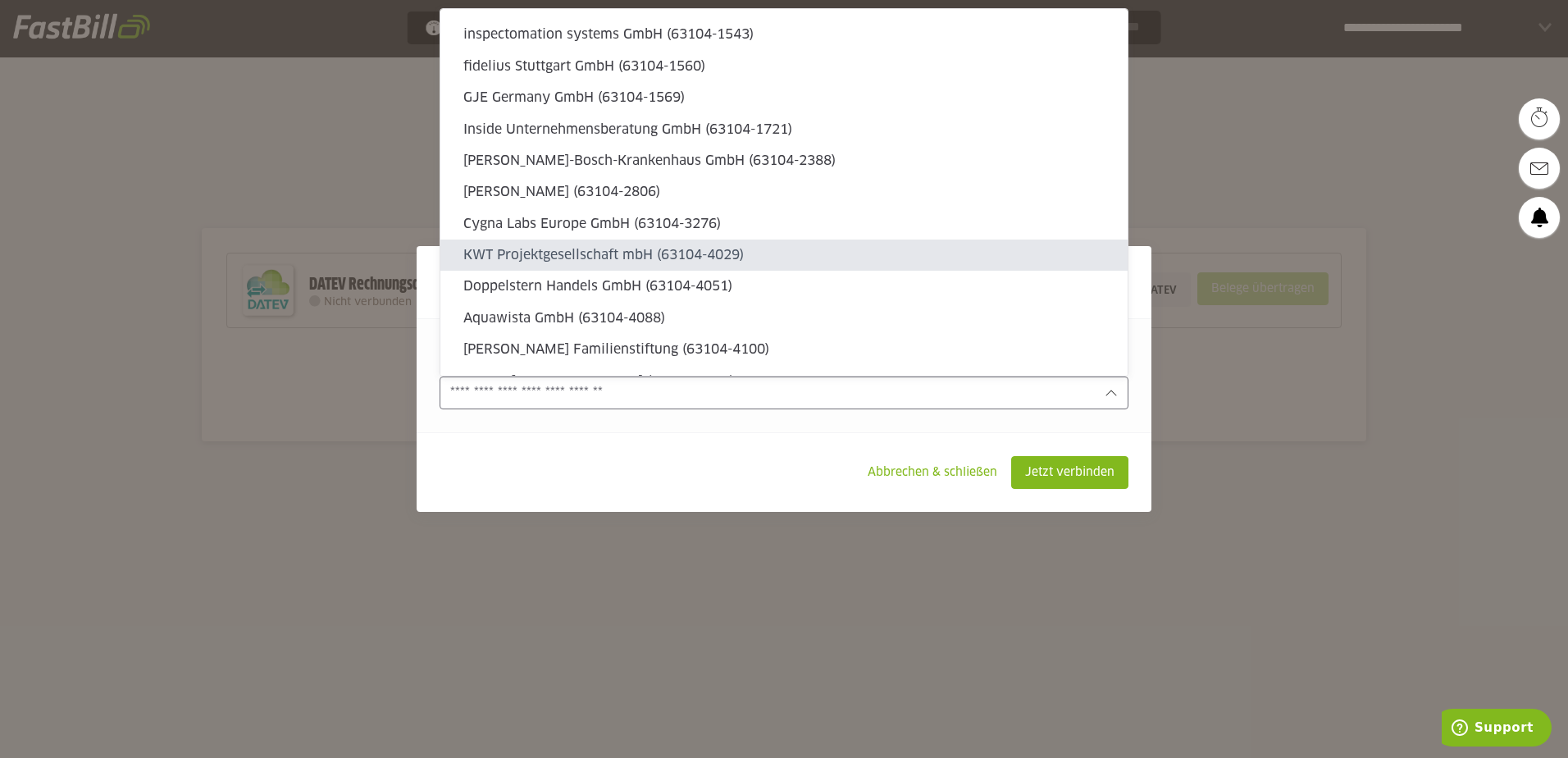
type sl-option "63104-4029"
type sl-option "63104-4051"
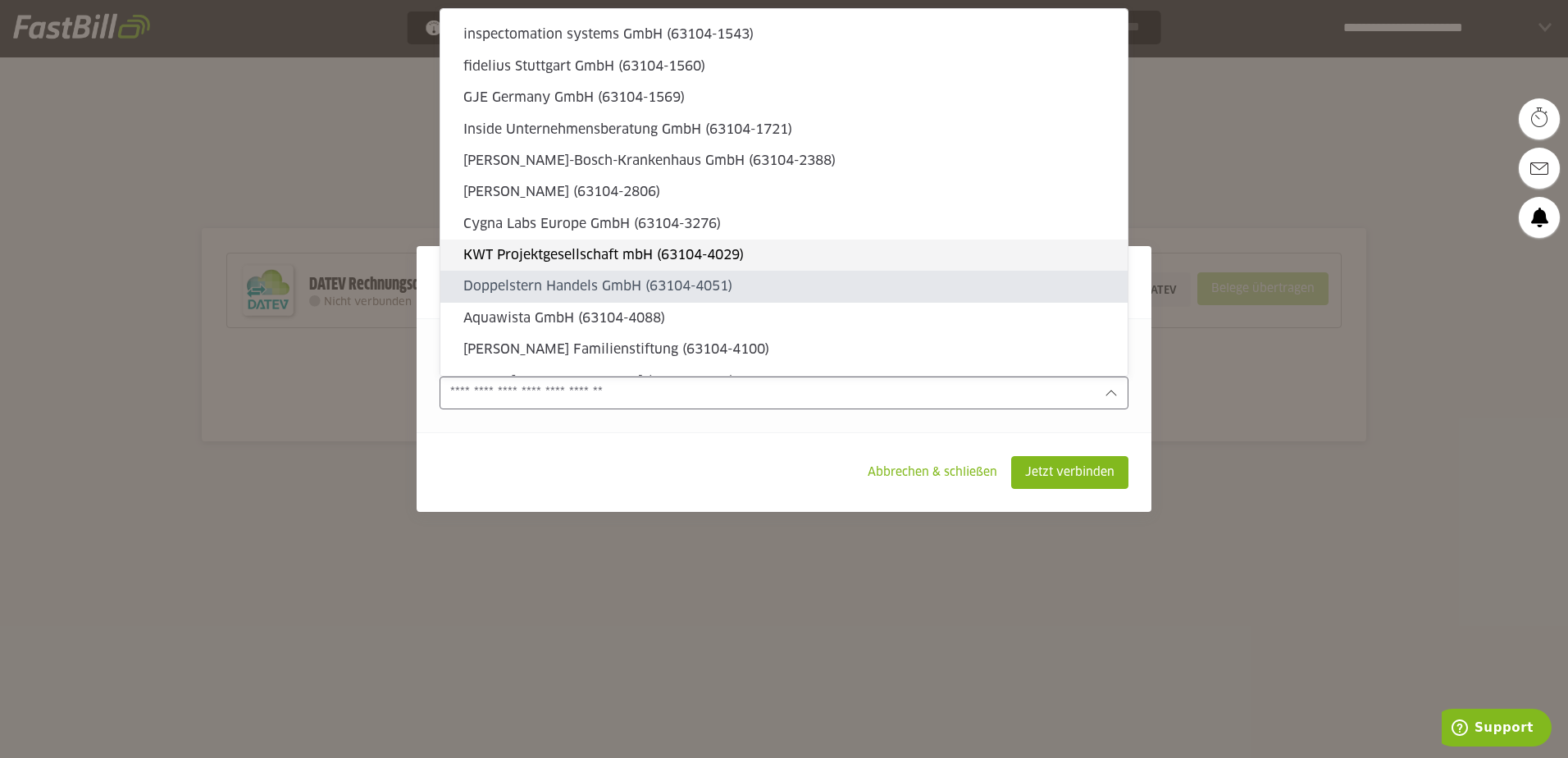
type sl-option "63104-4088"
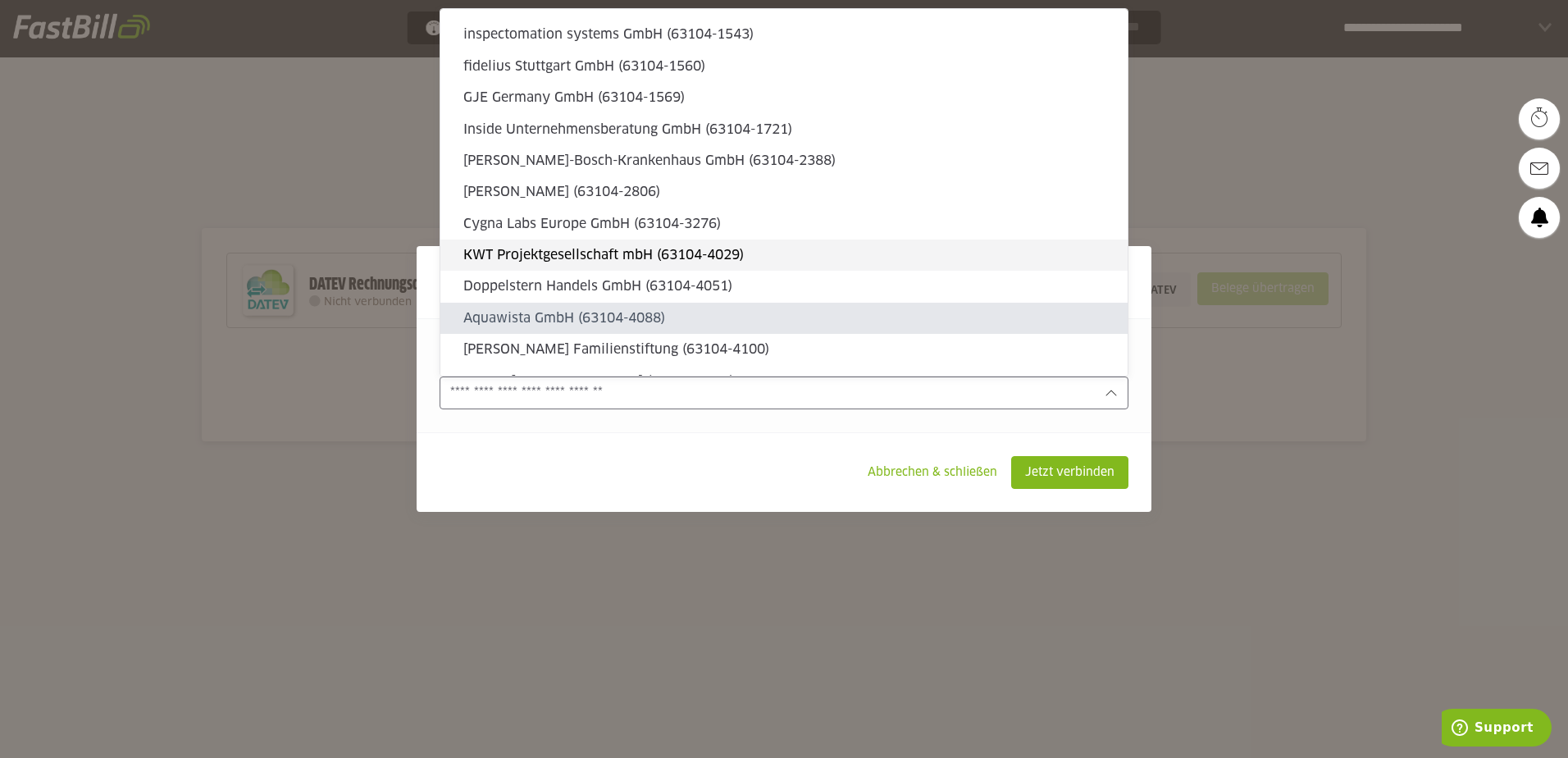
type sl-option "63104-4100"
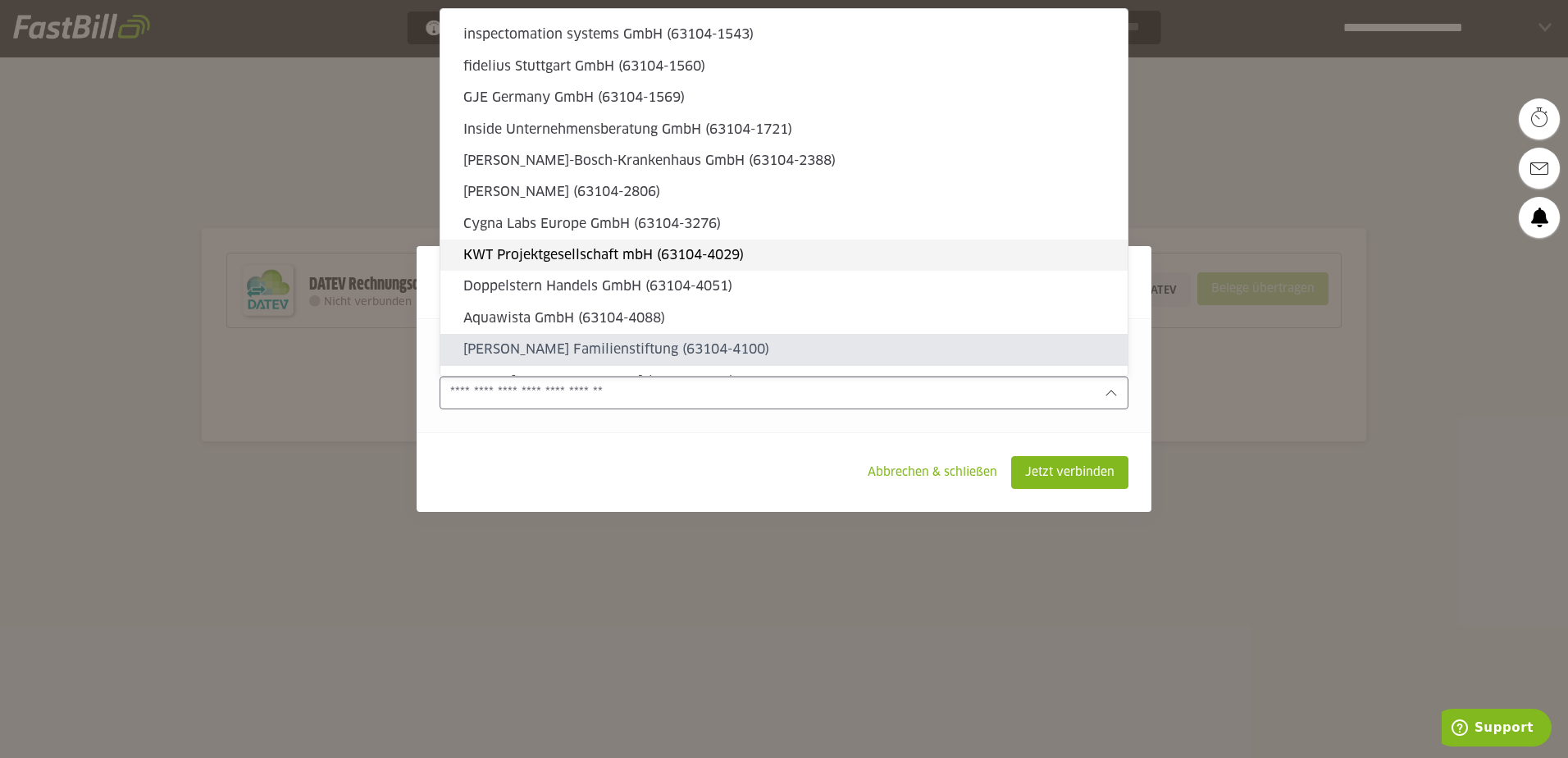
type sl-option "63104-4211"
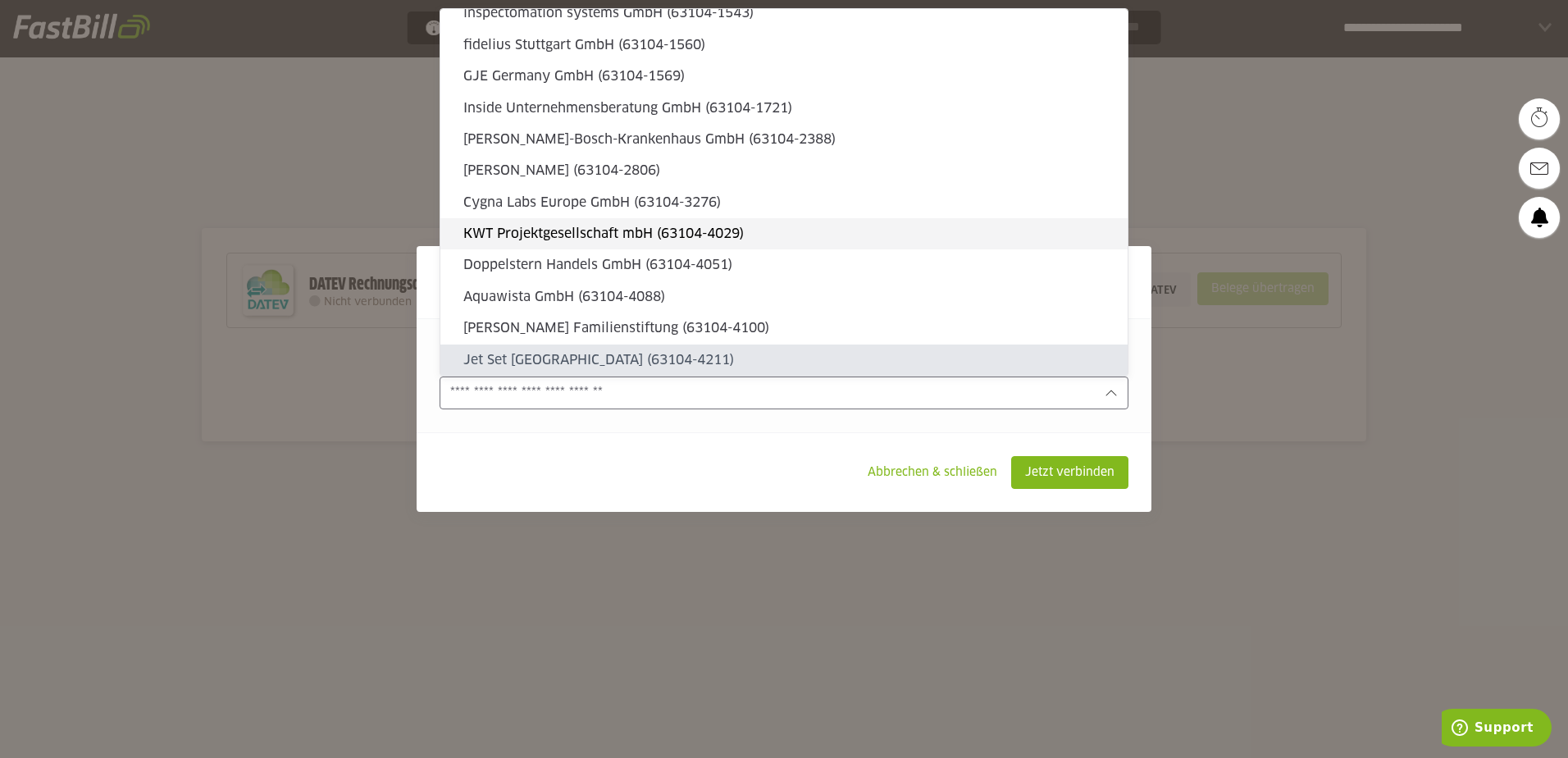
type sl-option "63104-4294"
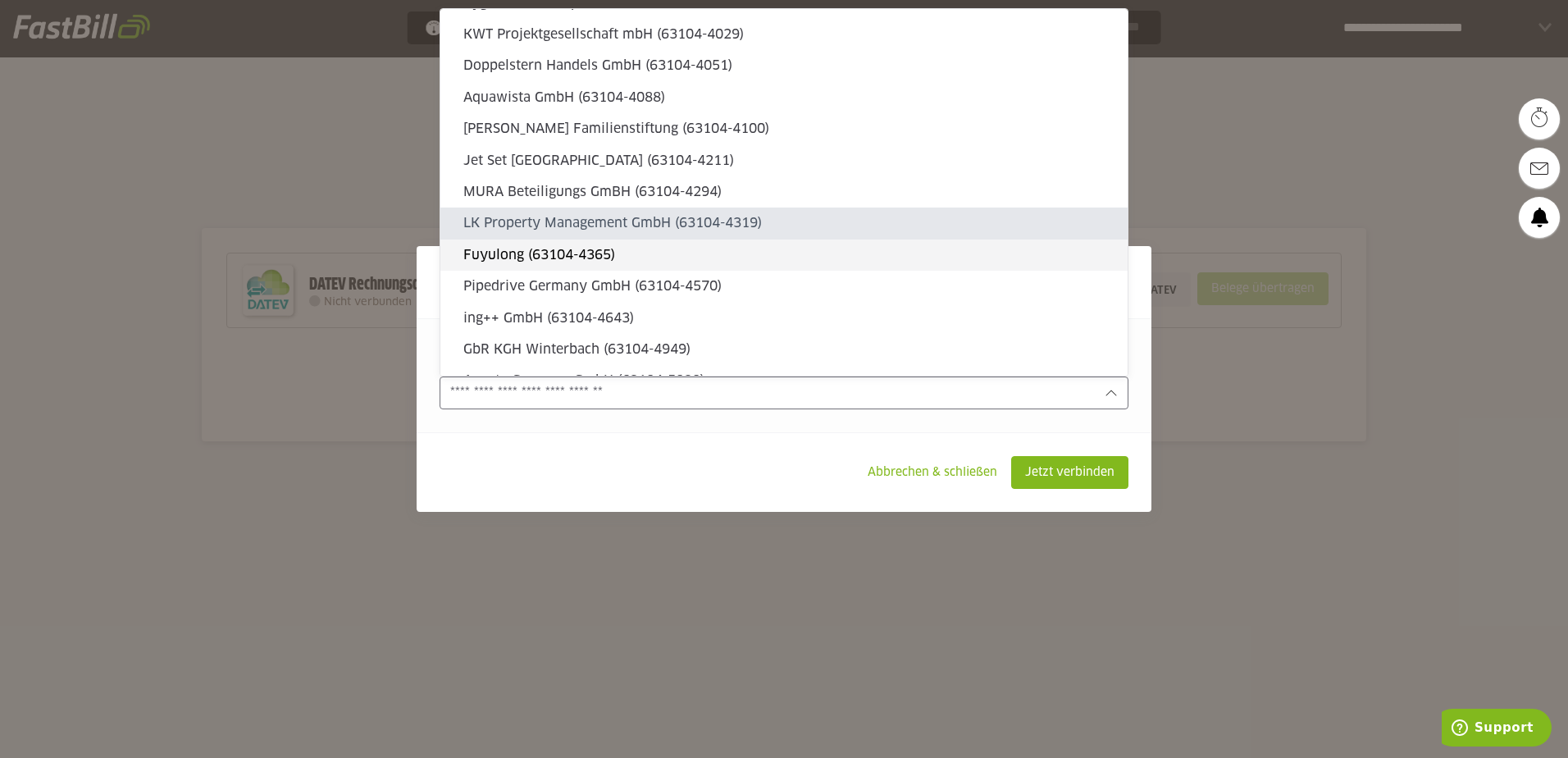
type sl-option "63104-4319"
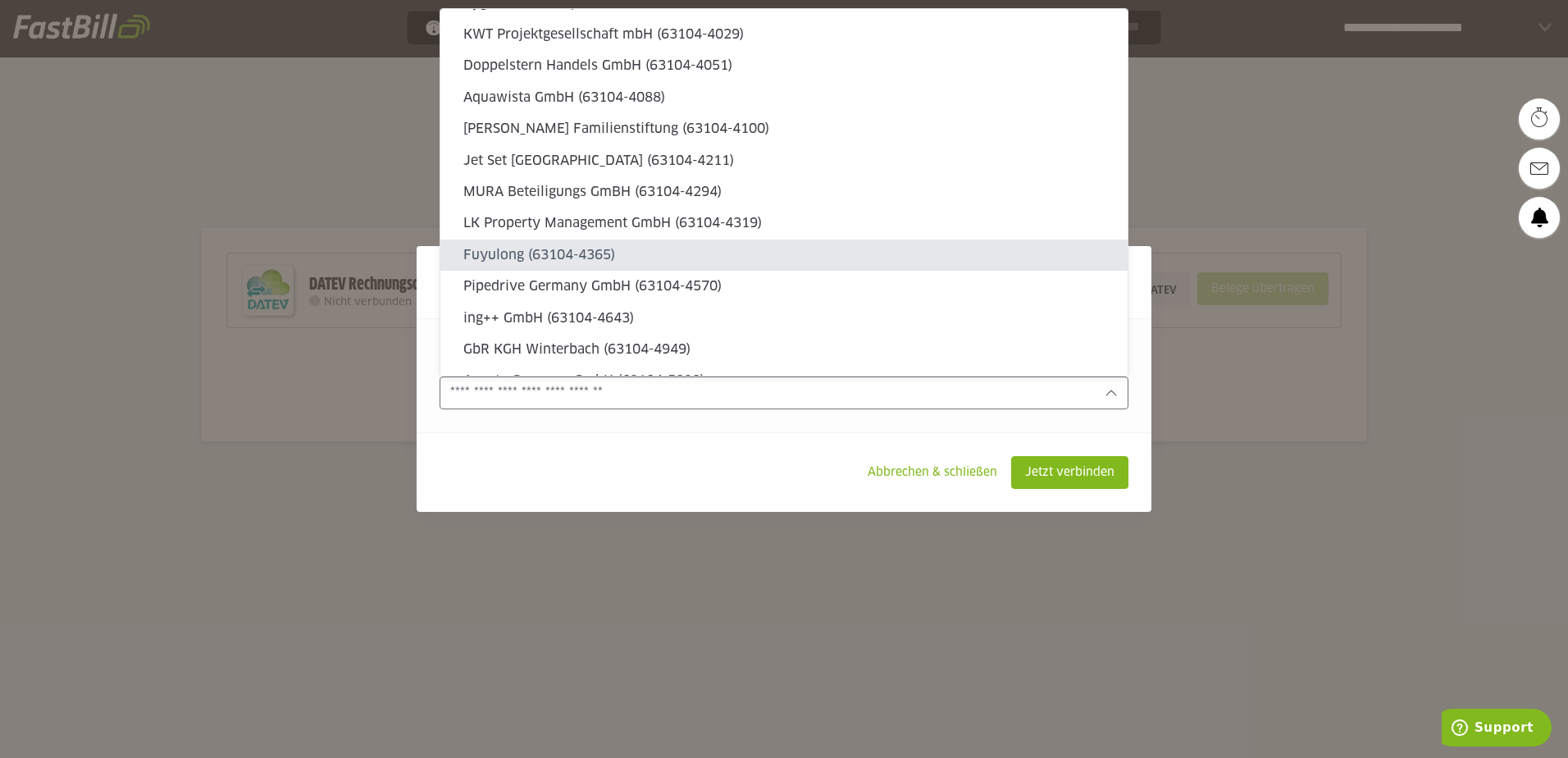
type sl-option "63104-4365"
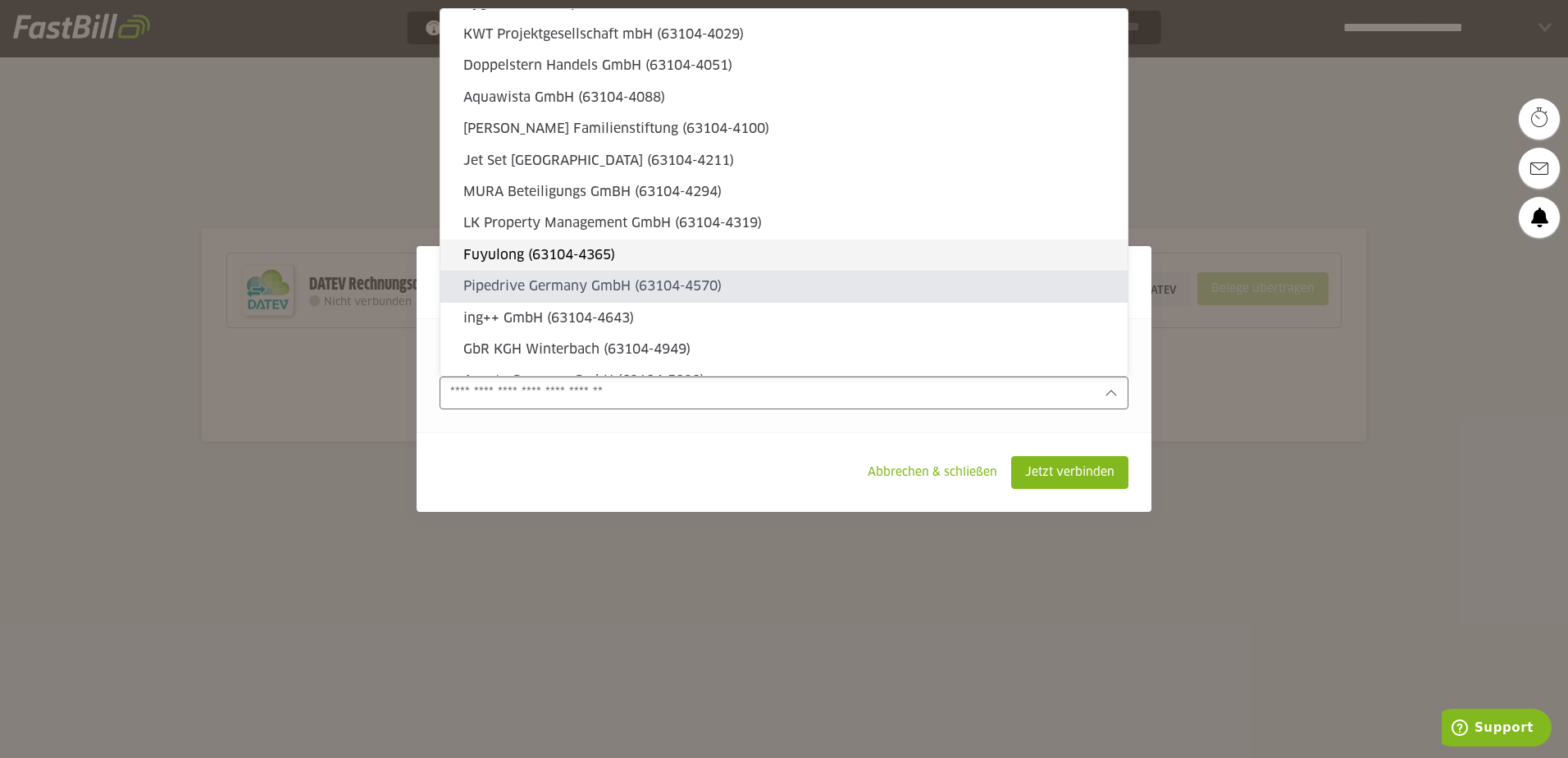
type sl-option "63104-4570"
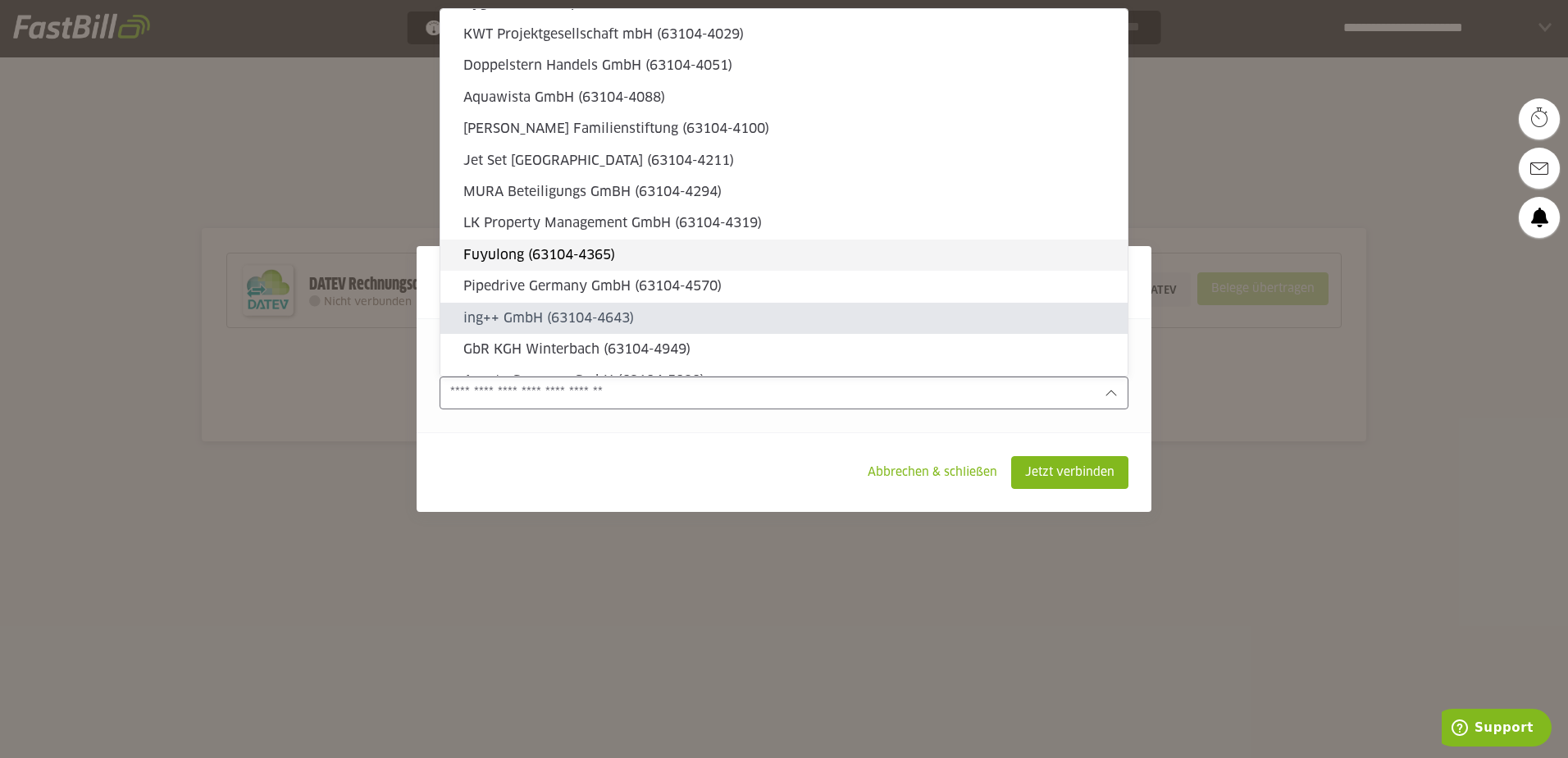
type sl-option "63104-4643"
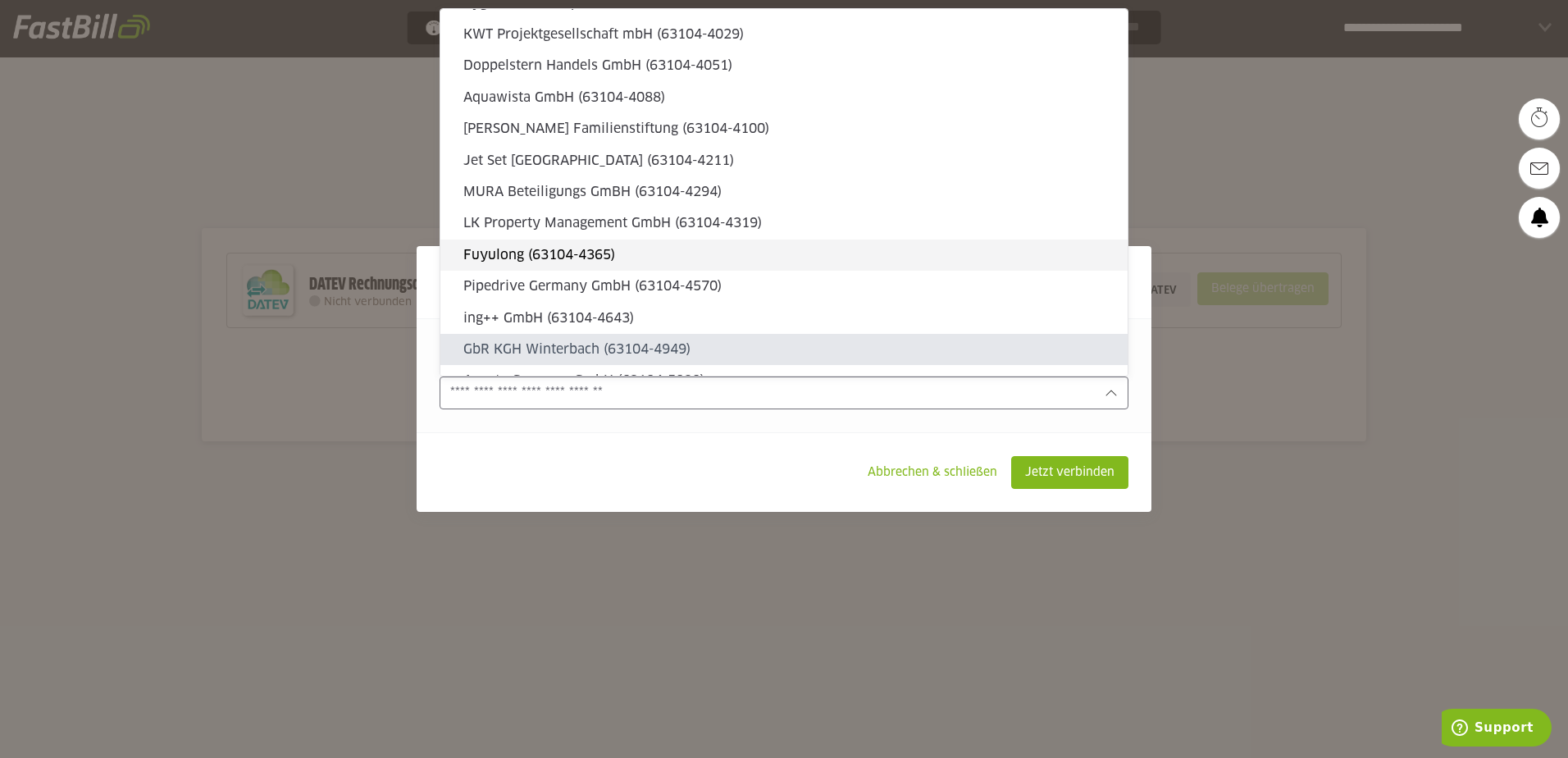
type sl-option "63104-4949"
type sl-option "63104-5020"
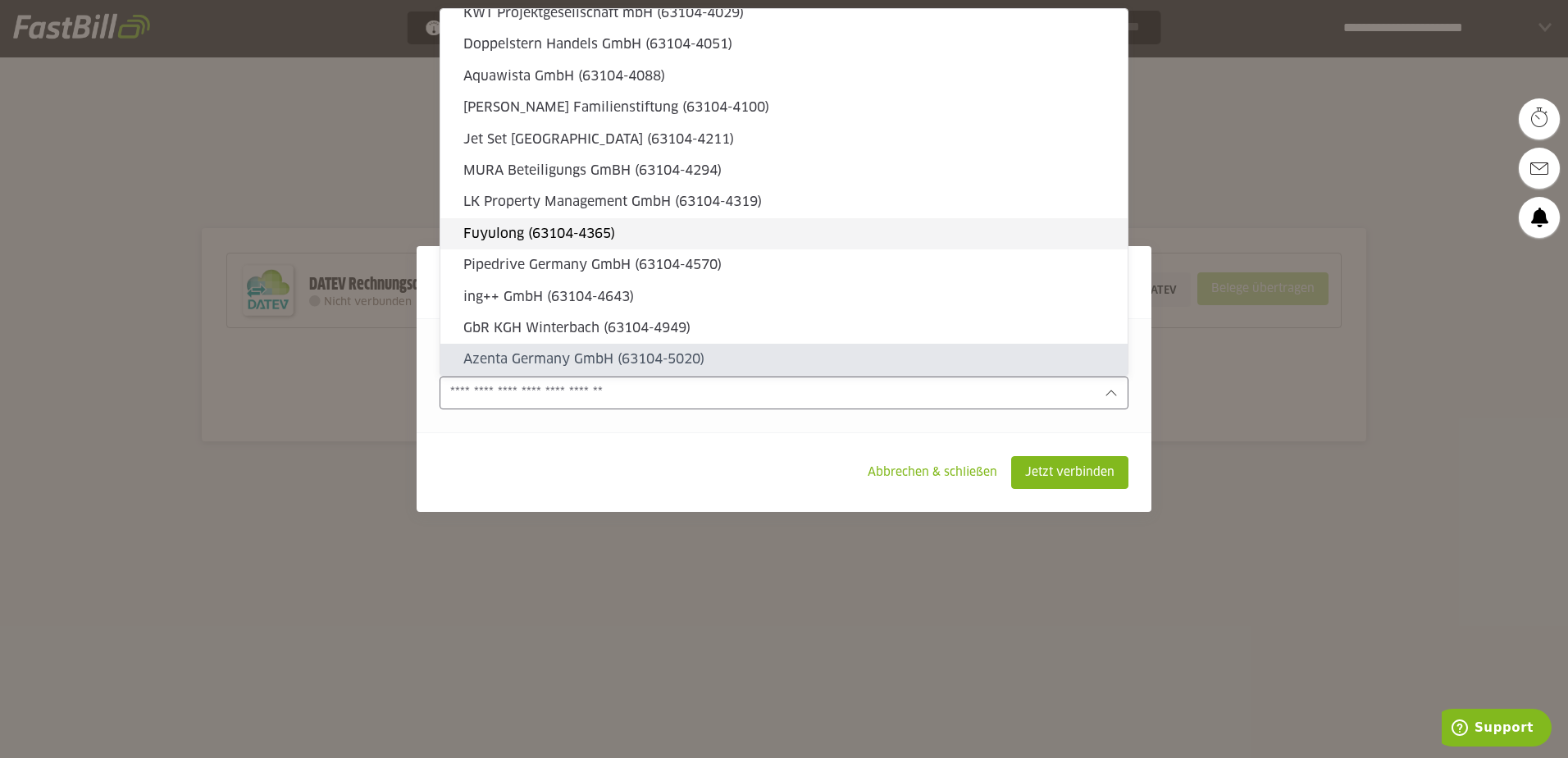
type sl-option "63104-5162"
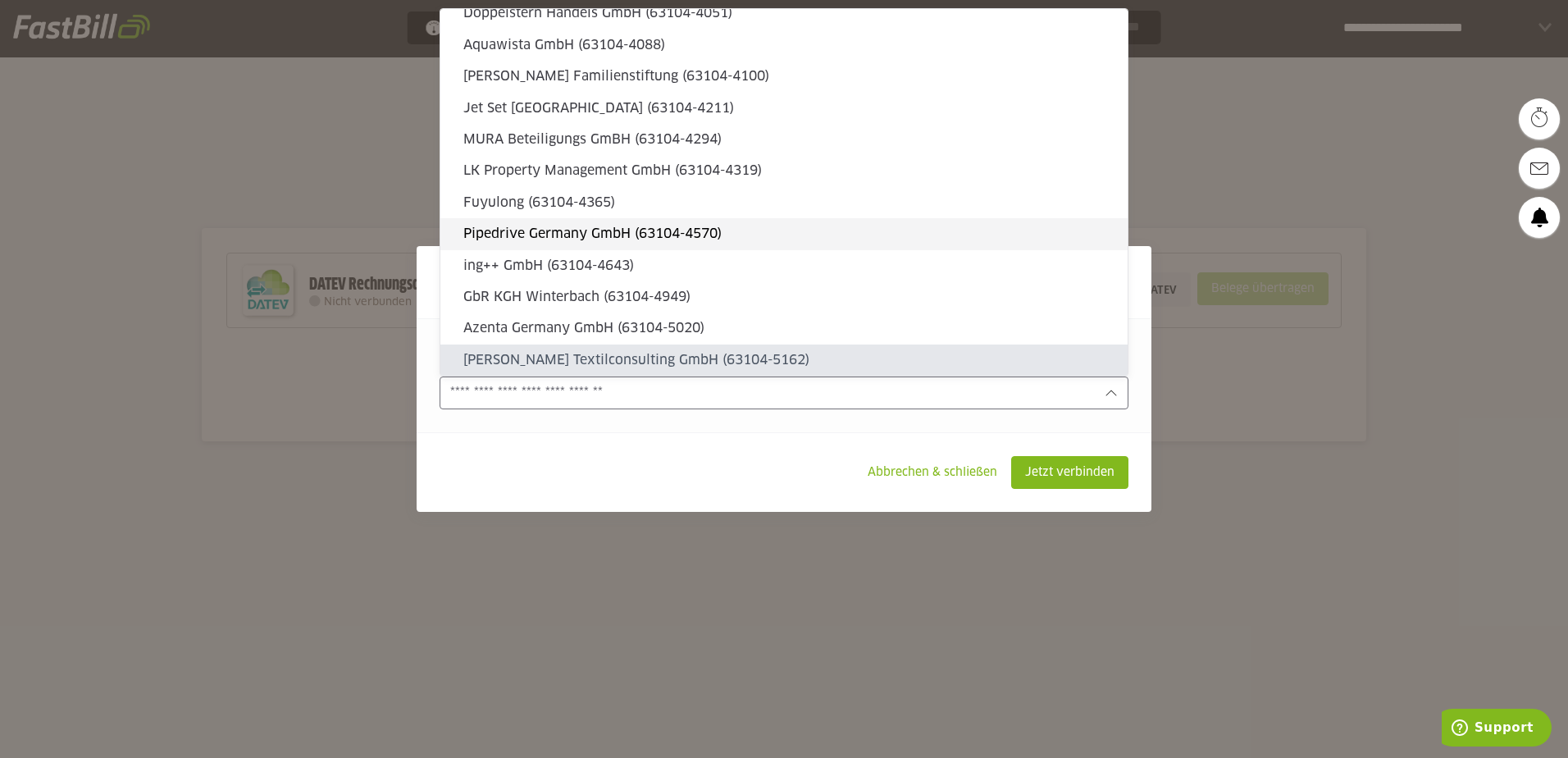
type sl-option "63104-5293"
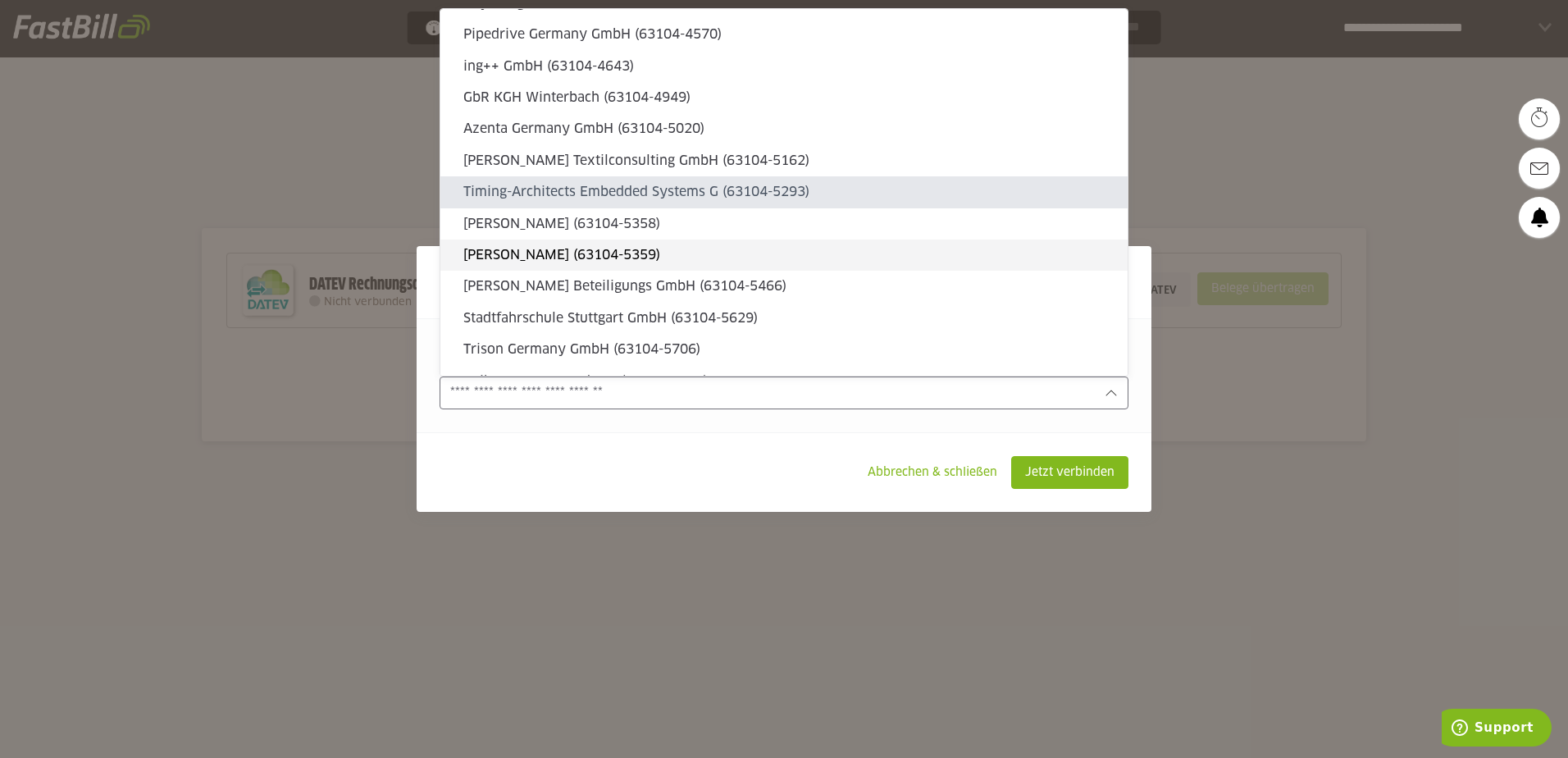
type sl-option "63104-5358"
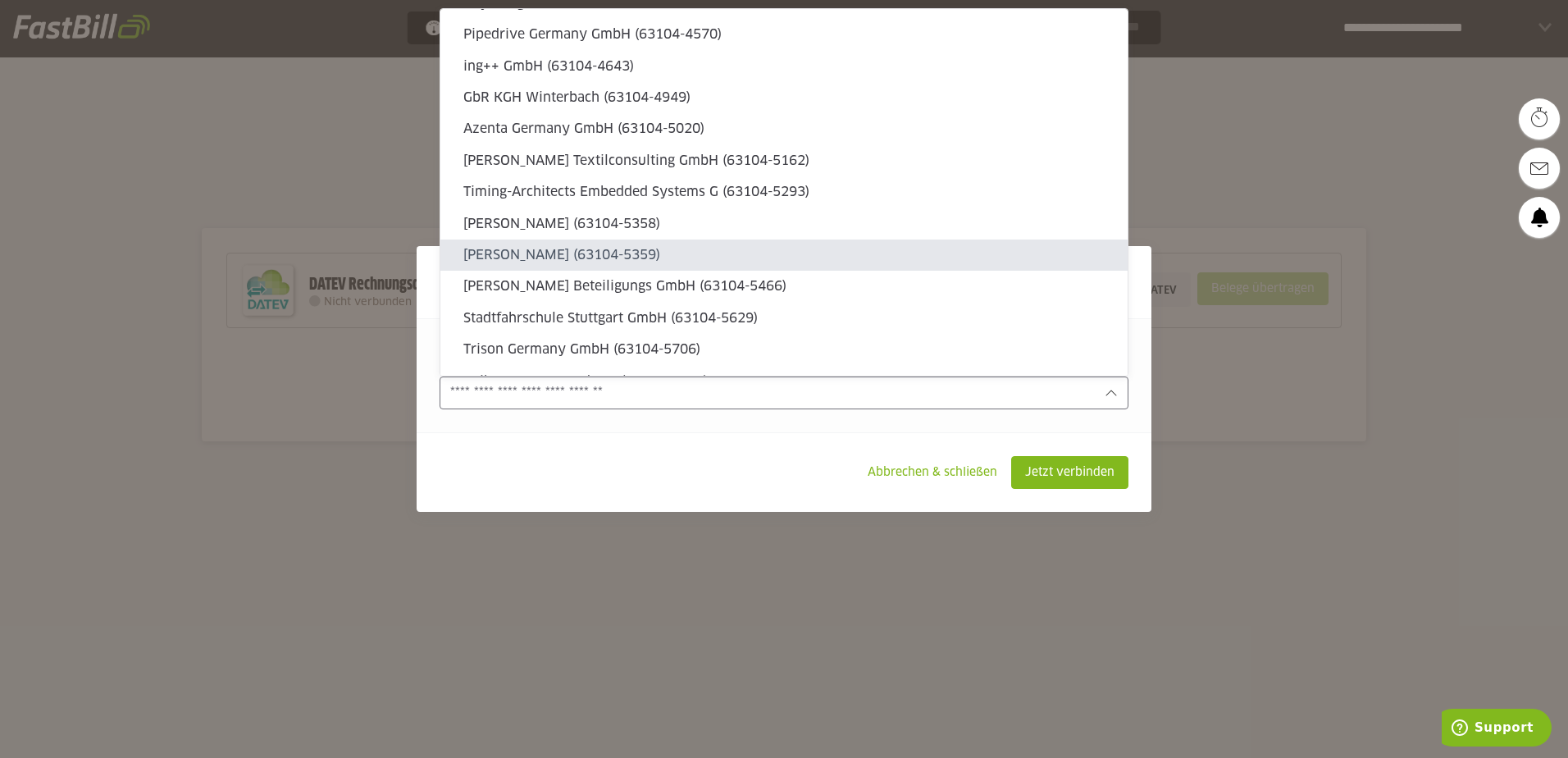
type sl-option "63104-5359"
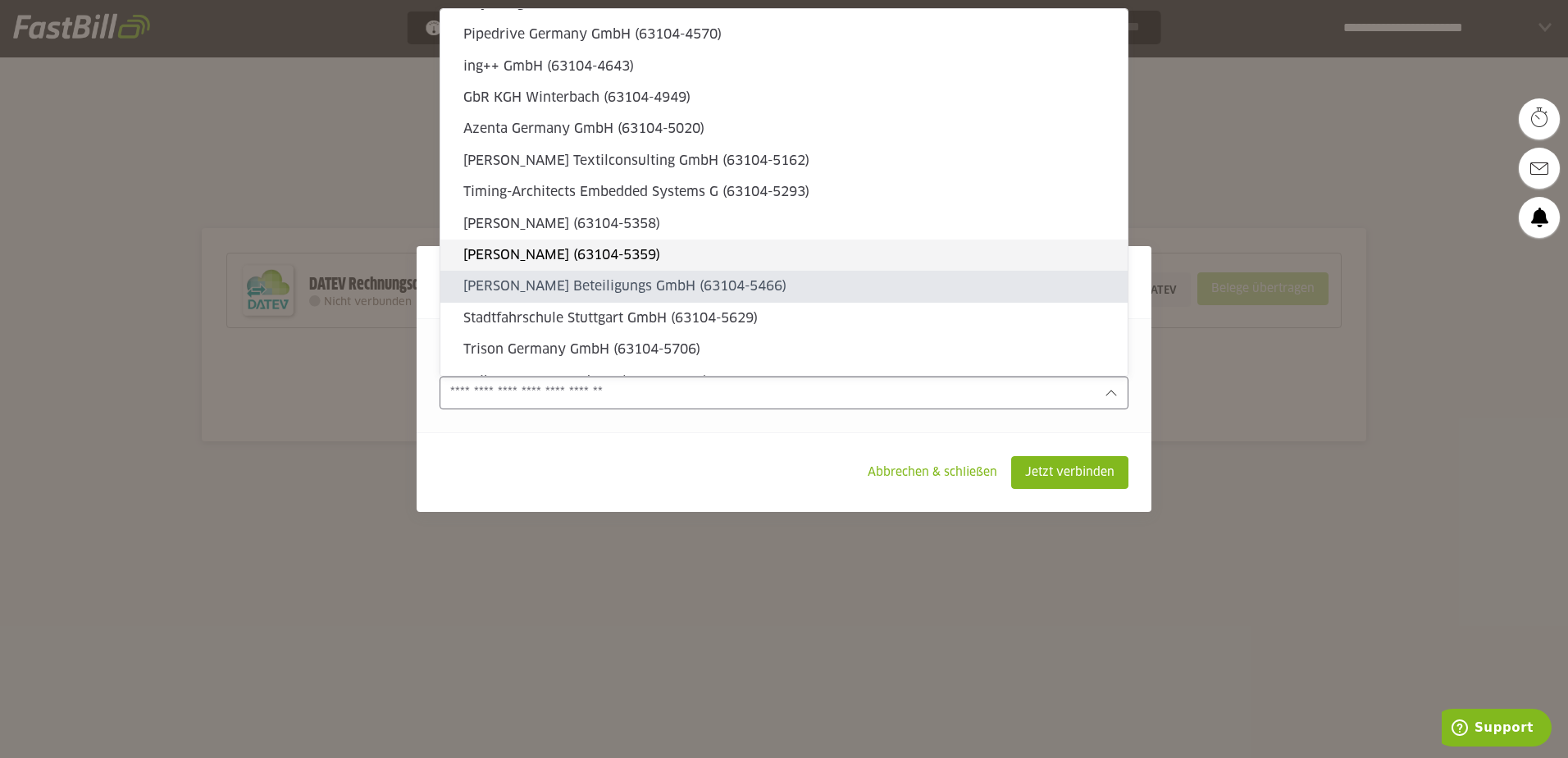
type sl-option "63104-5466"
type sl-option "63104-5629"
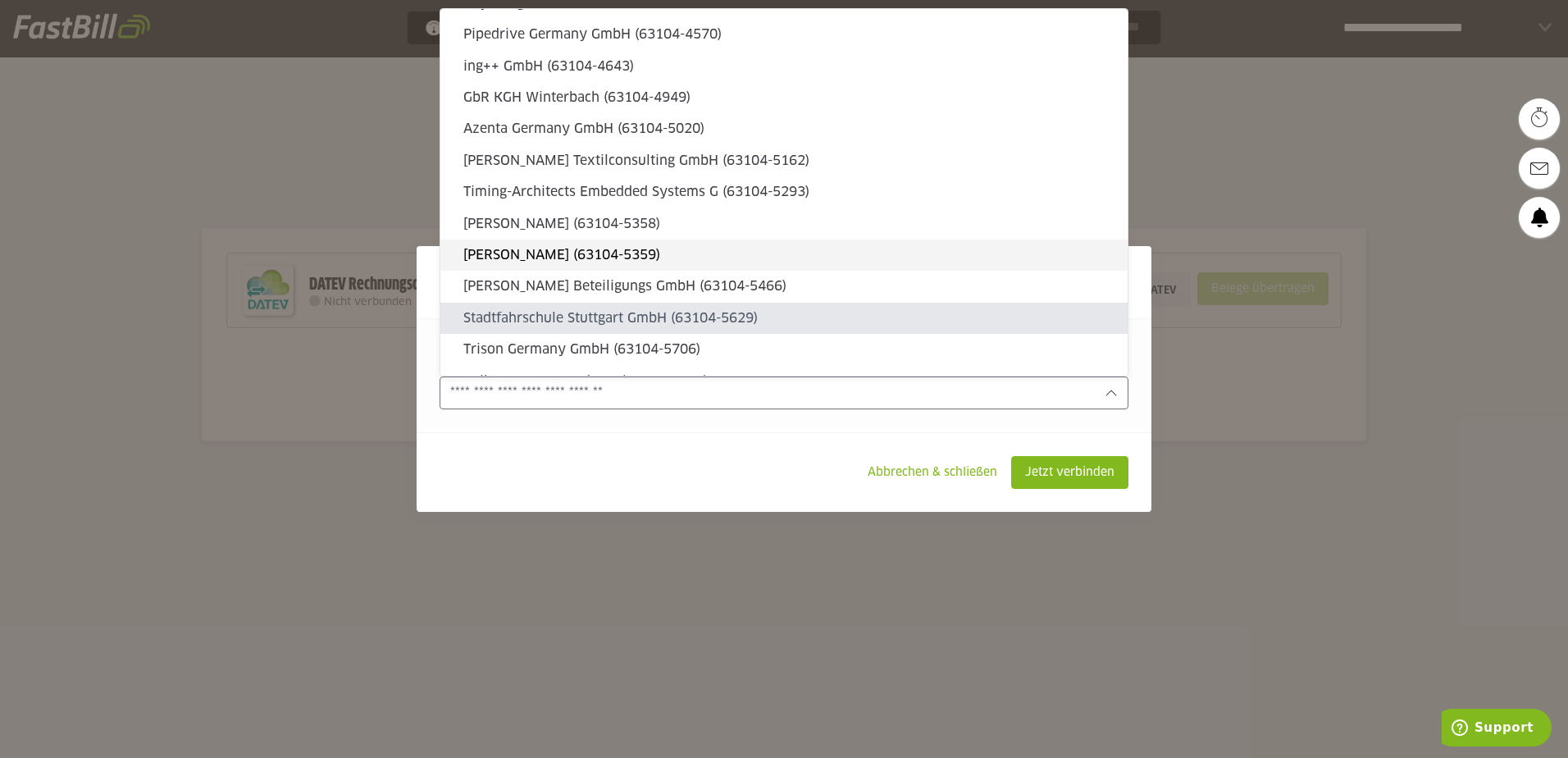
type sl-option "63104-5706"
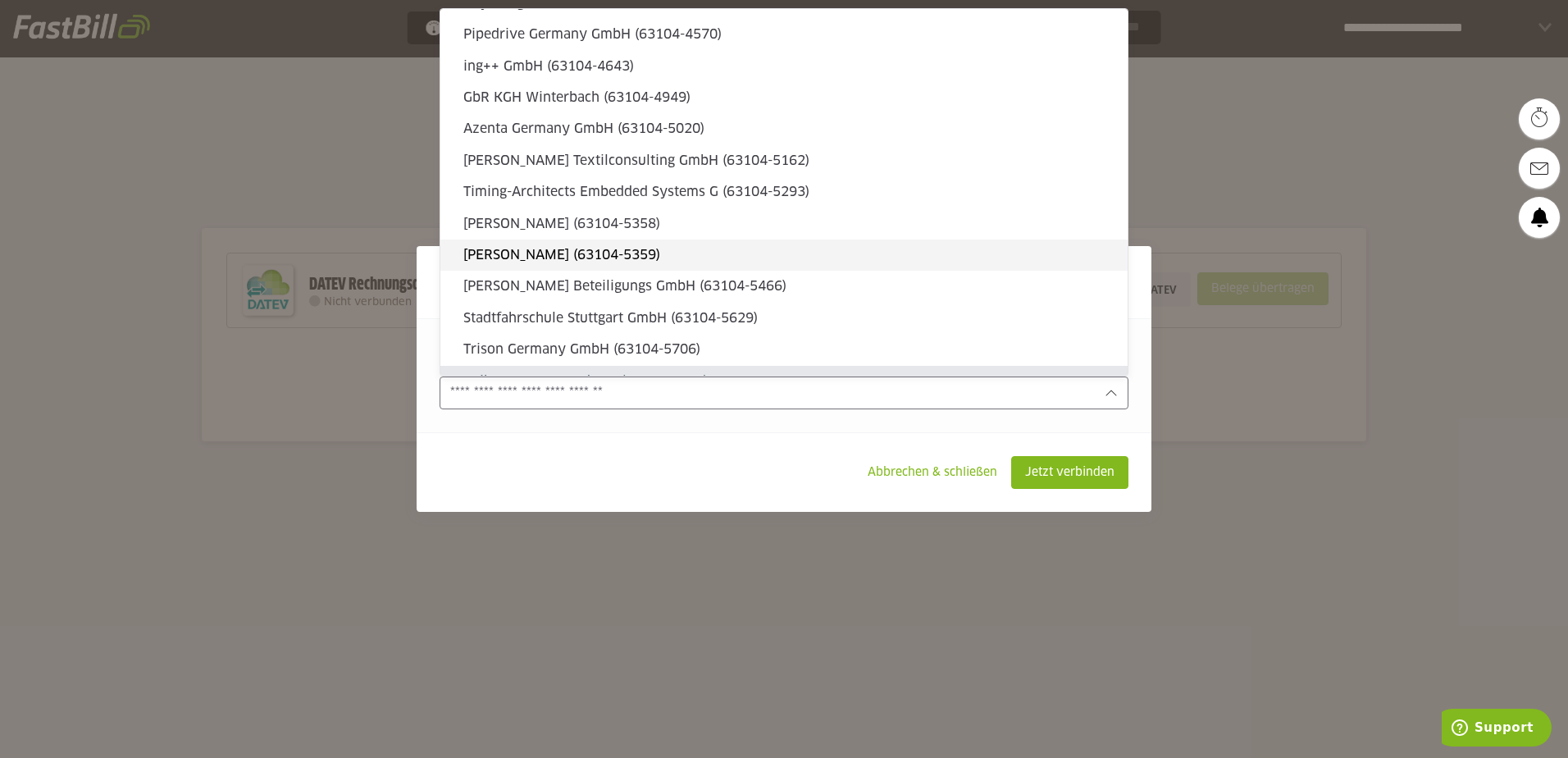
type sl-option "63104-5764"
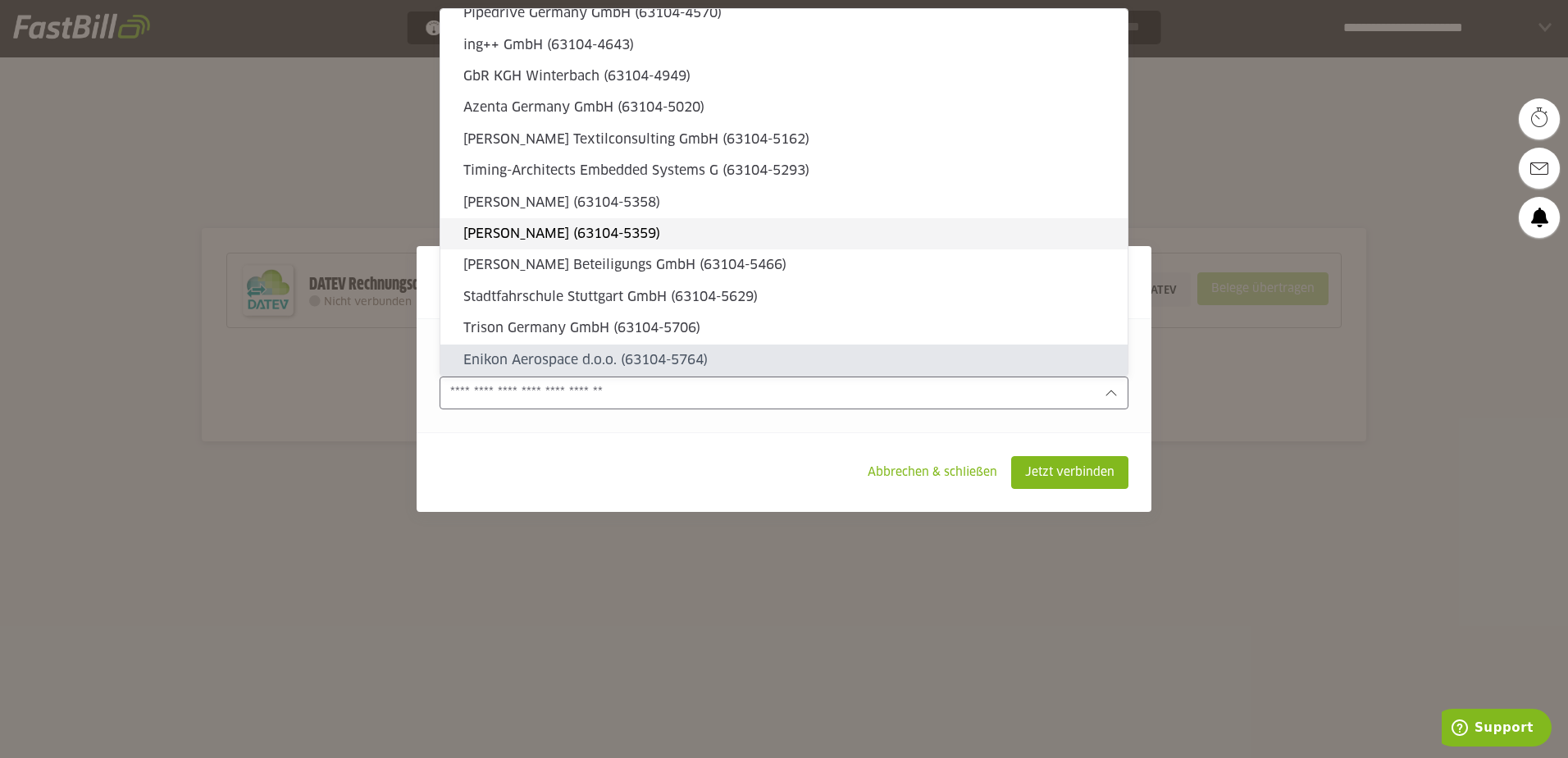
type sl-option "63104-5895"
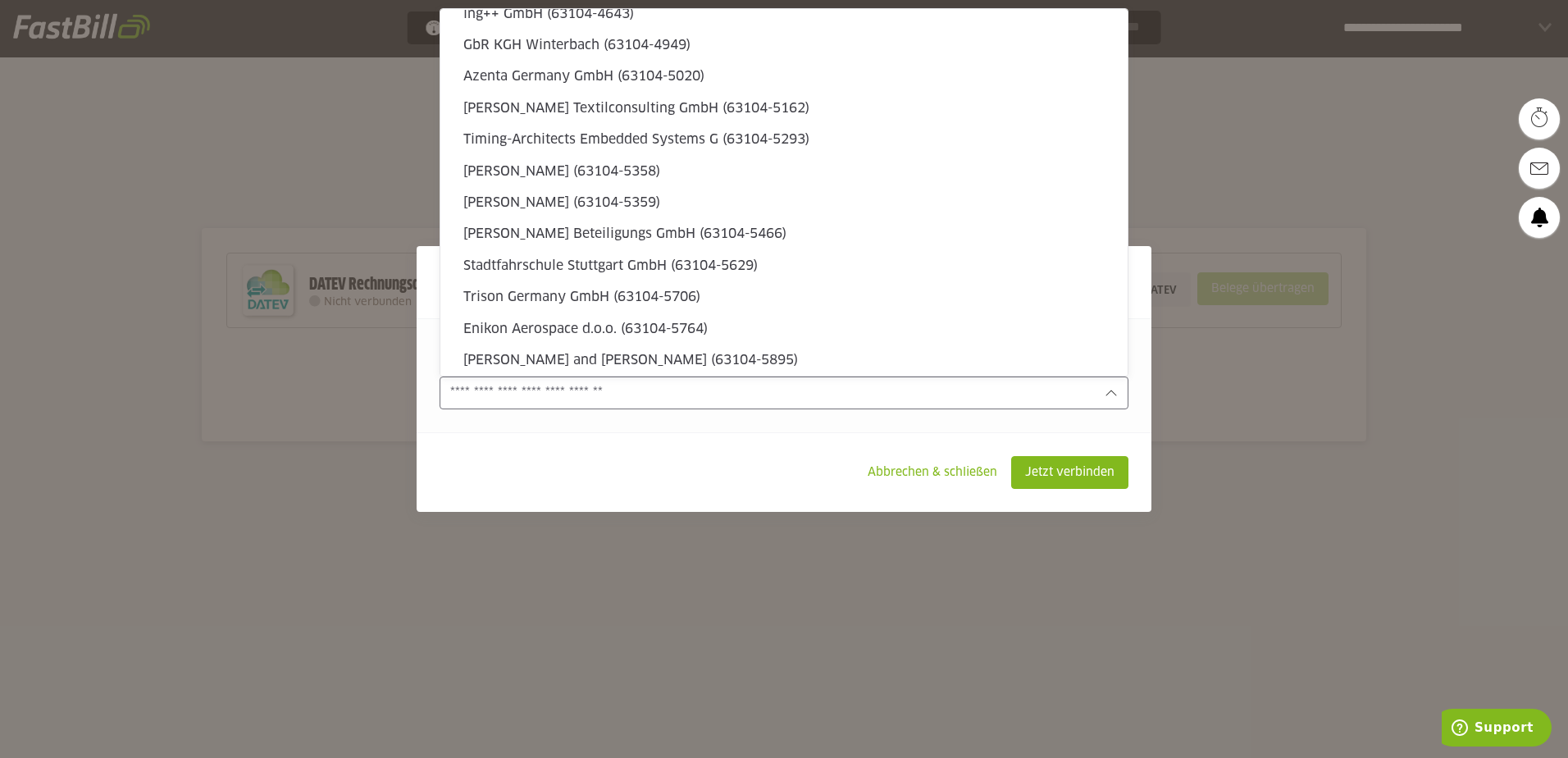
type sl-option "63104-6283"
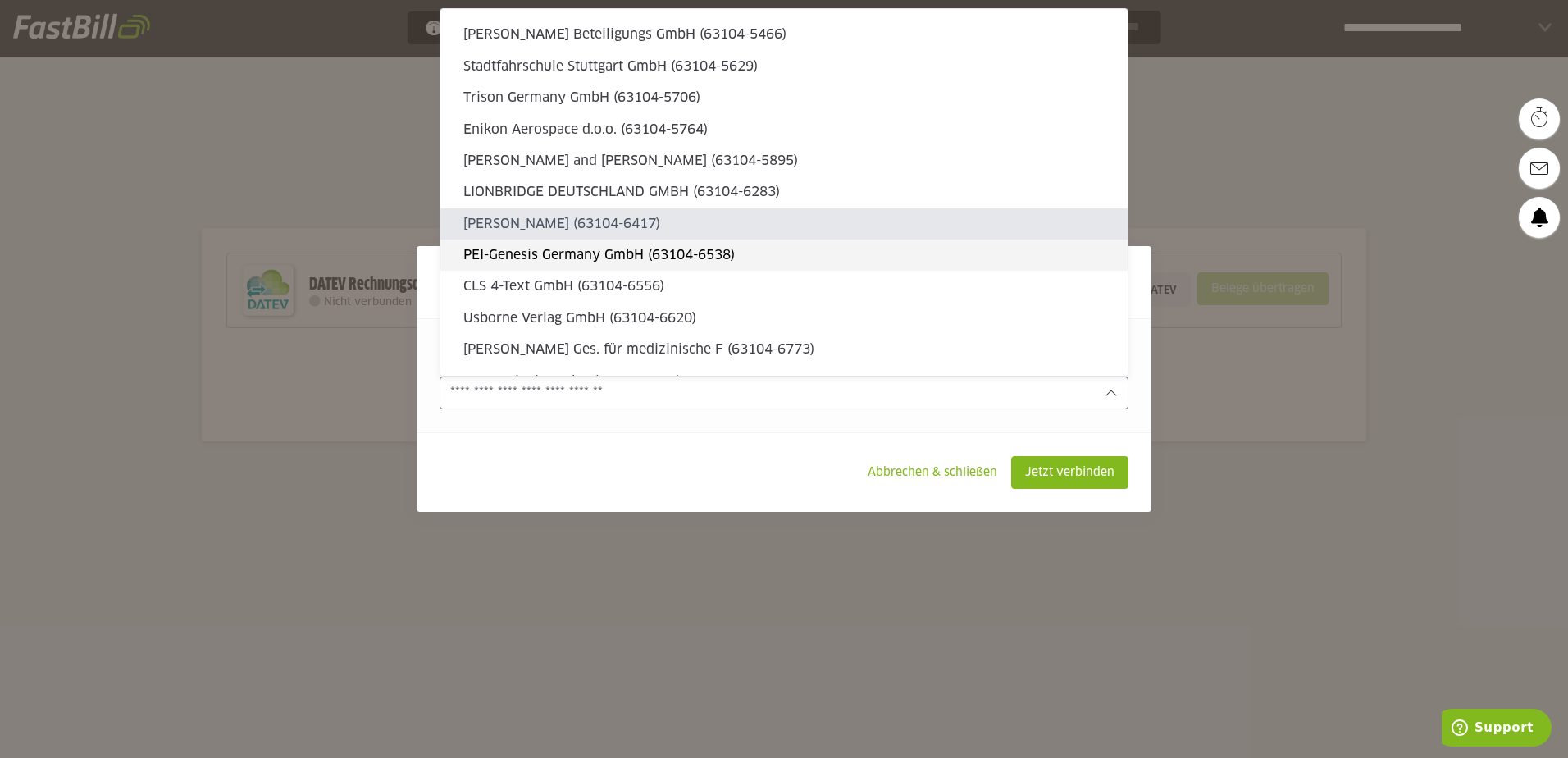
type sl-option "63104-6417"
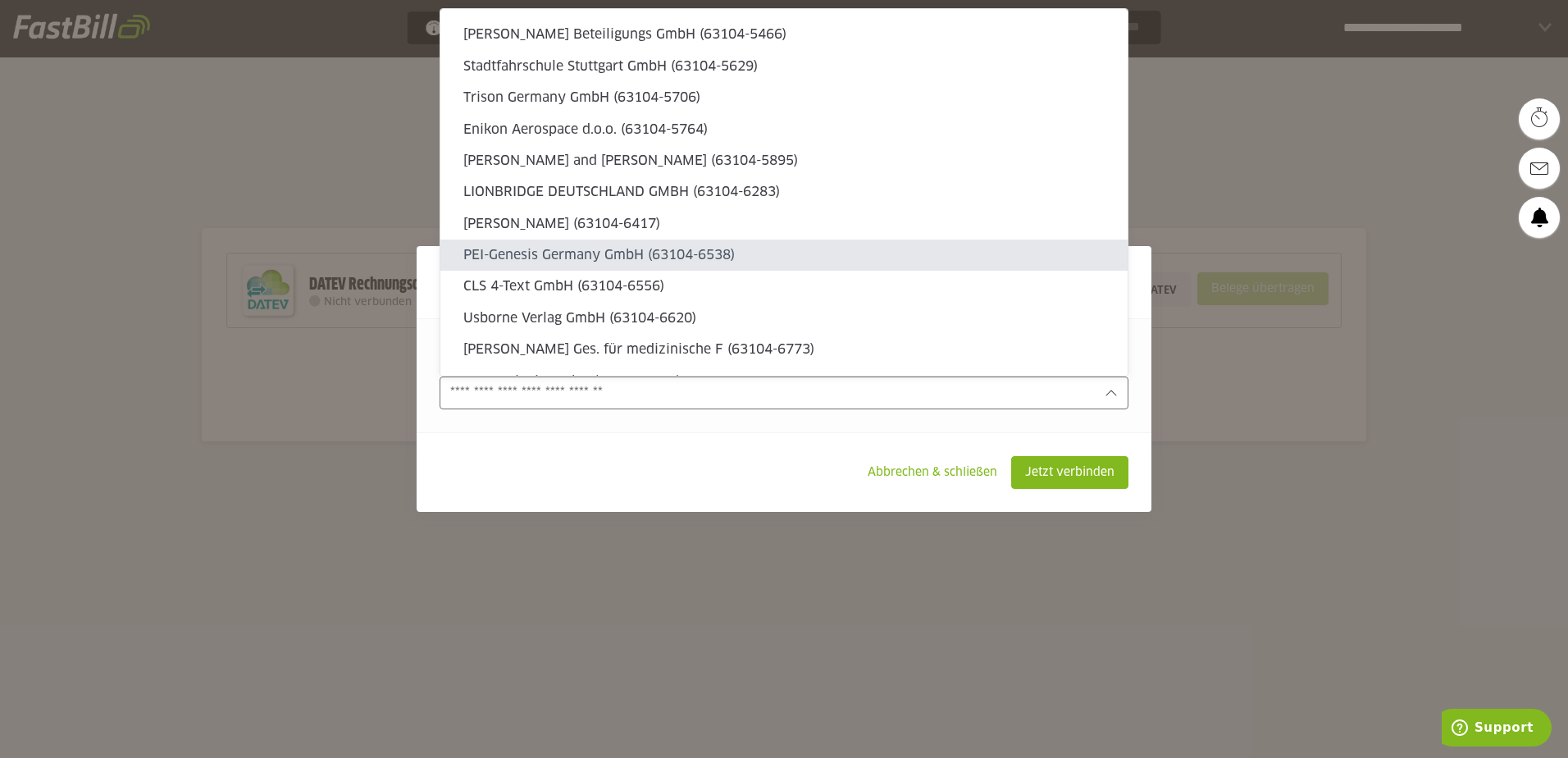
type sl-option "63104-6538"
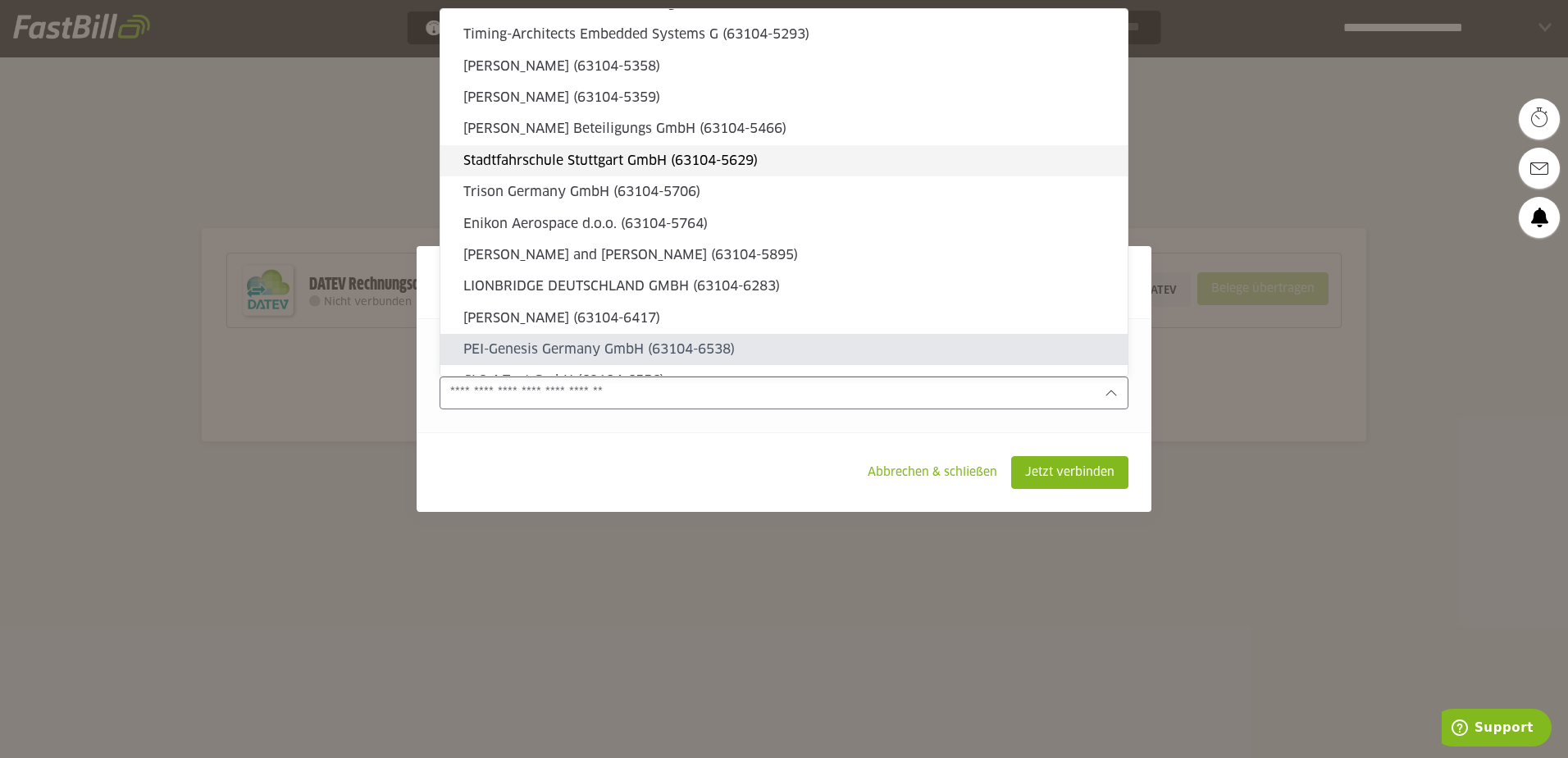
scroll to position [2132, 0]
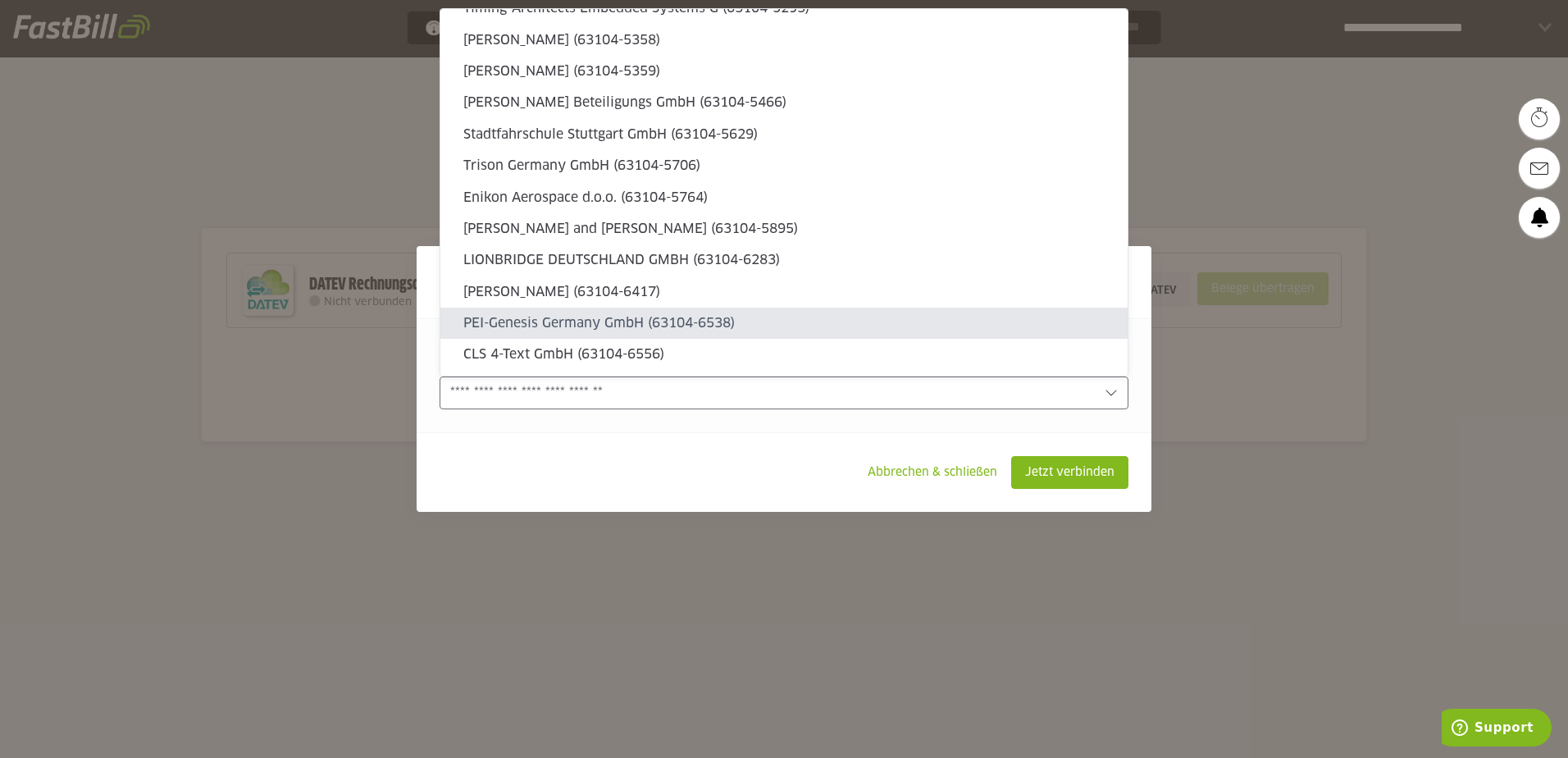
click at [721, 382] on div at bounding box center [784, 393] width 689 height 33
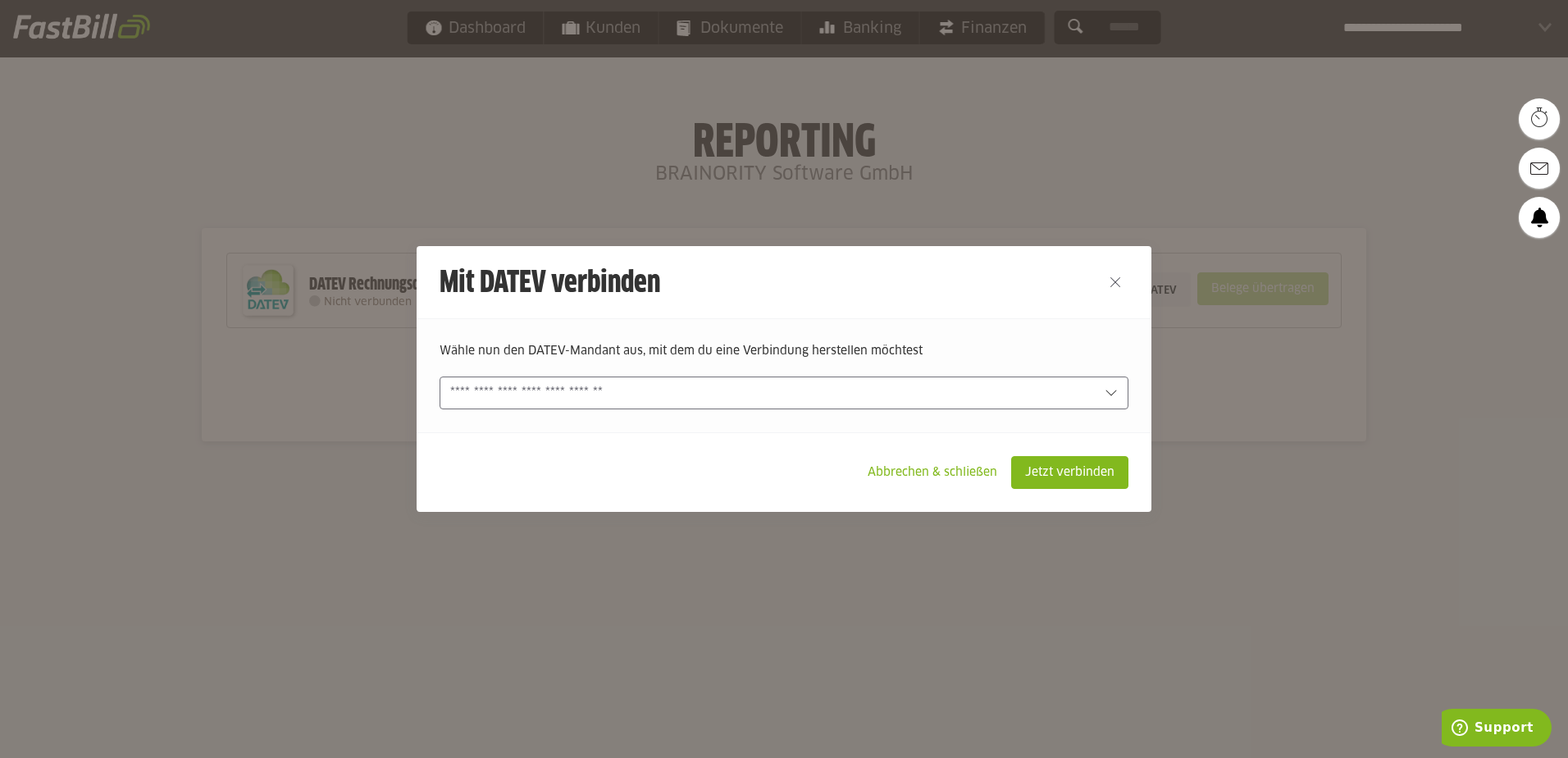
click at [695, 401] on input "text" at bounding box center [773, 393] width 645 height 18
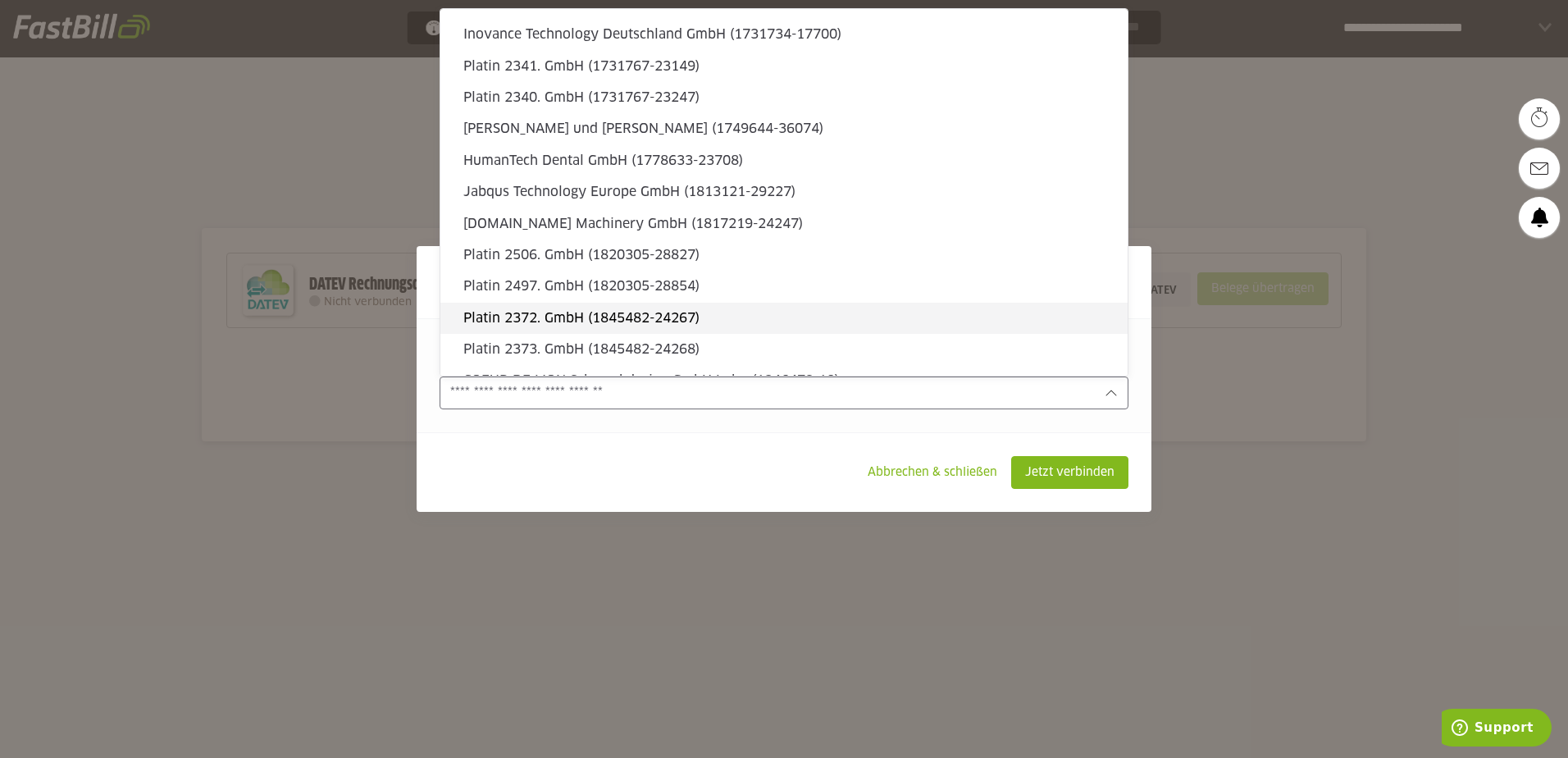
scroll to position [27031, 0]
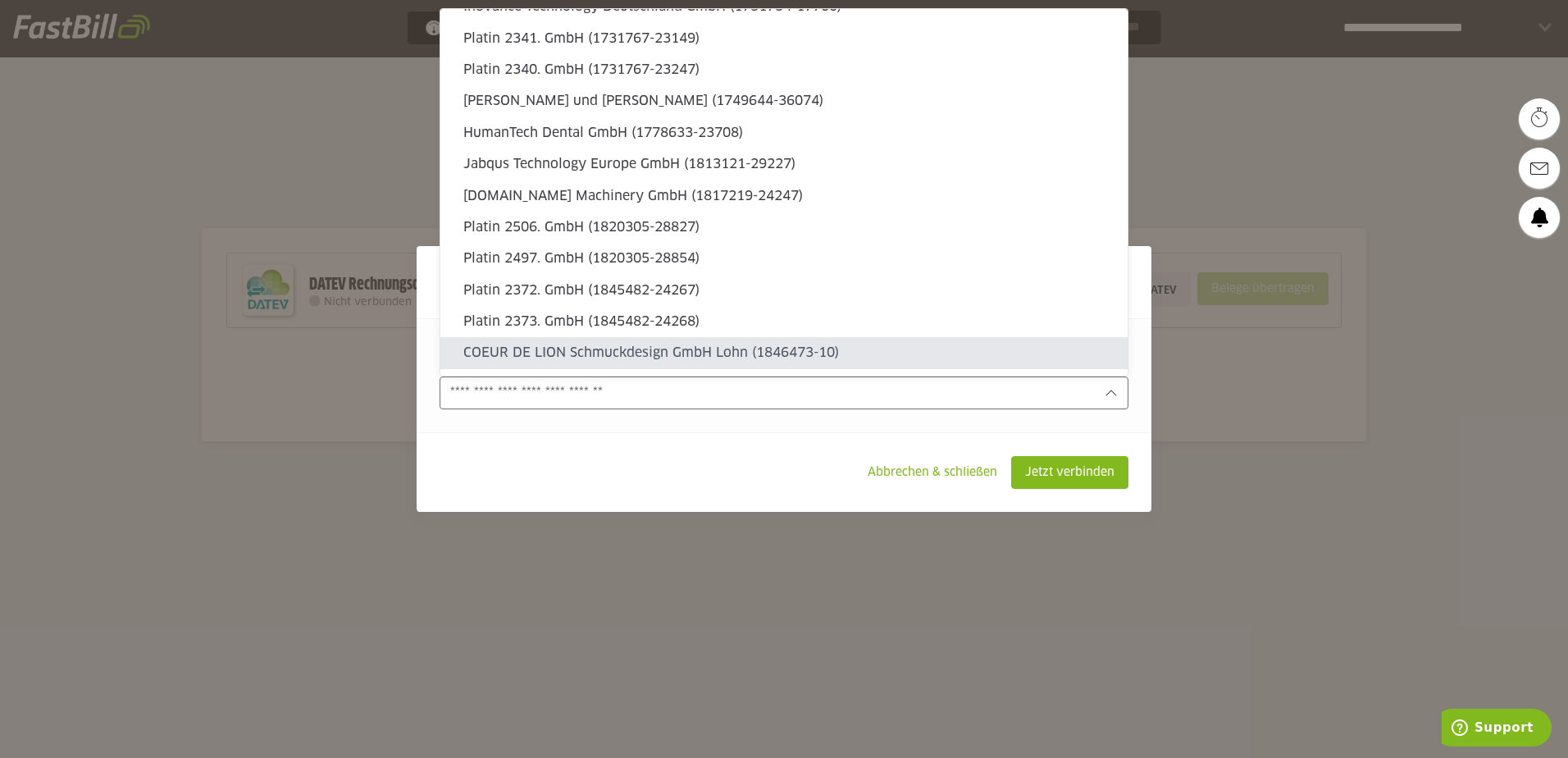
type sl-option "1846473-10"
type sl-option "1845482-24268"
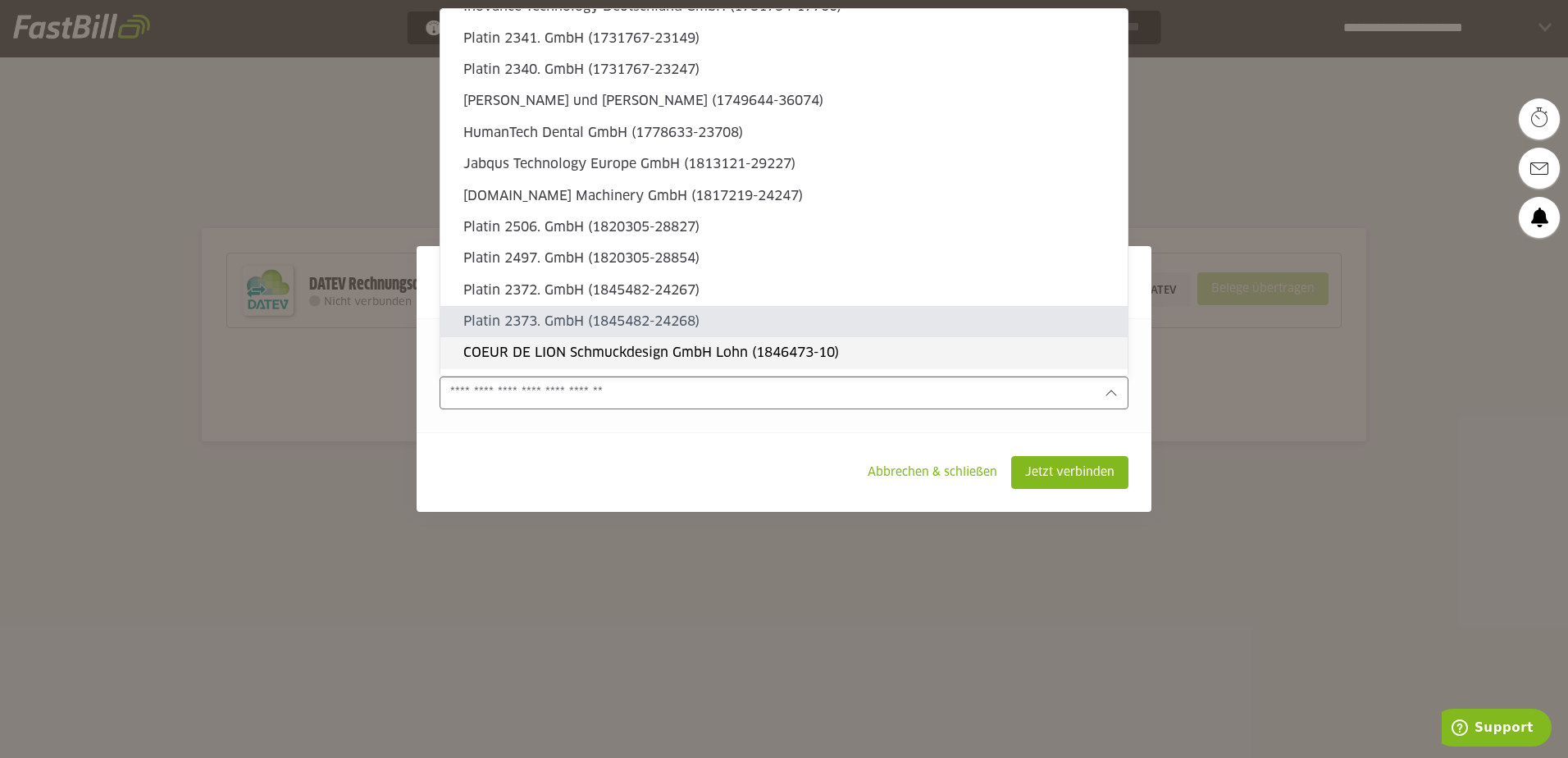
type sl-option "1845482-24267"
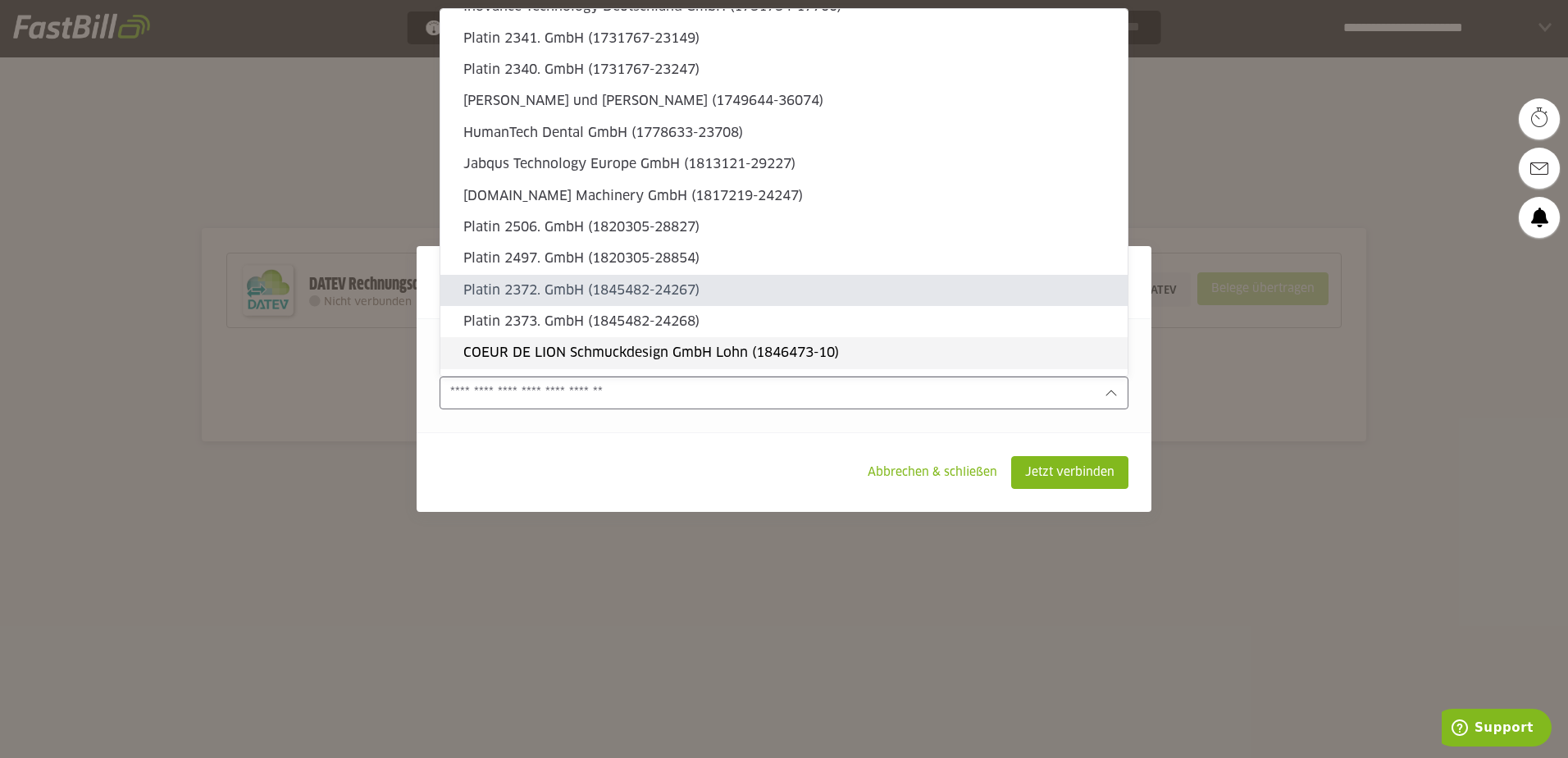
type sl-option "1820305-28854"
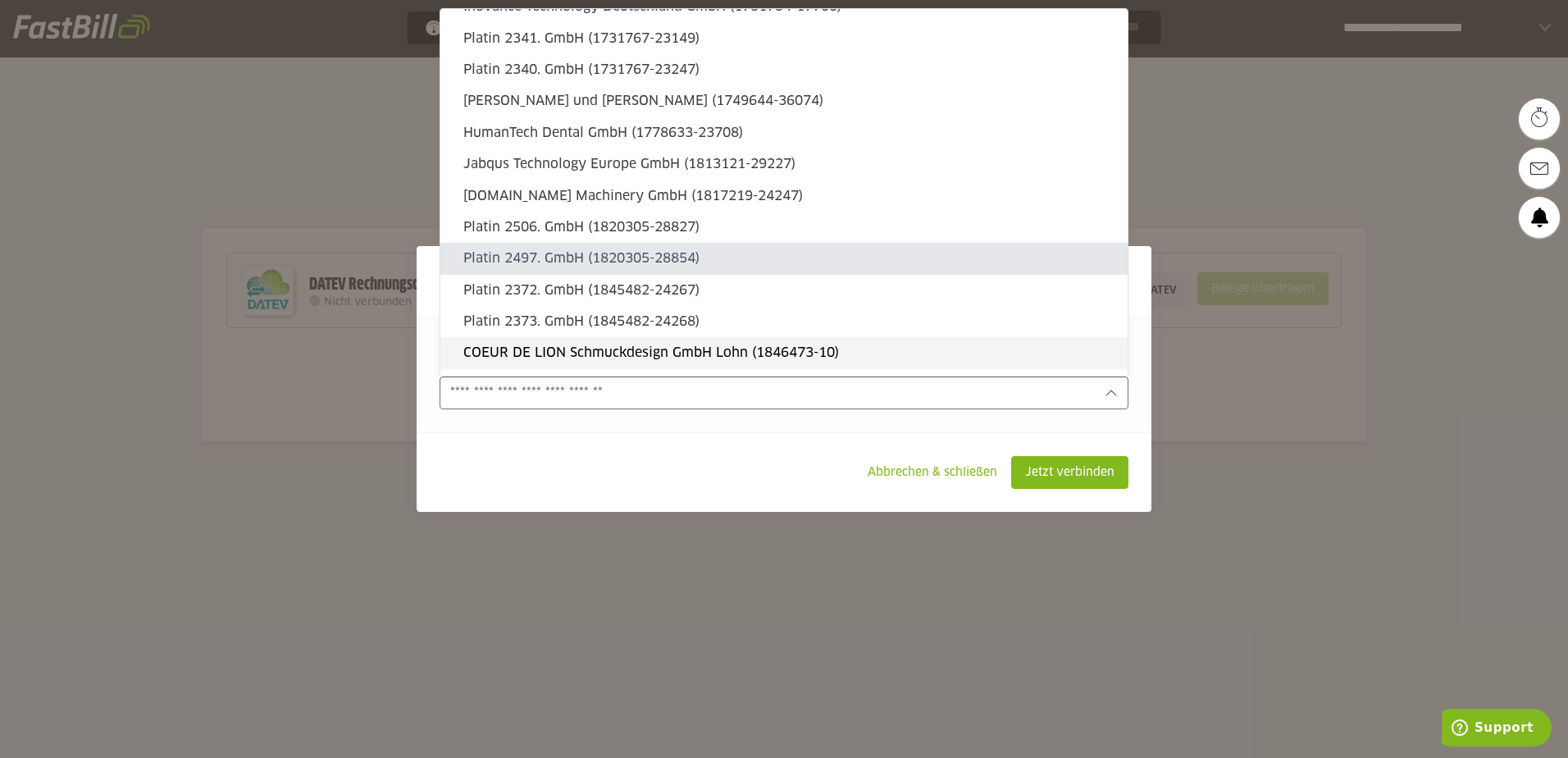
type sl-option "1820305-28827"
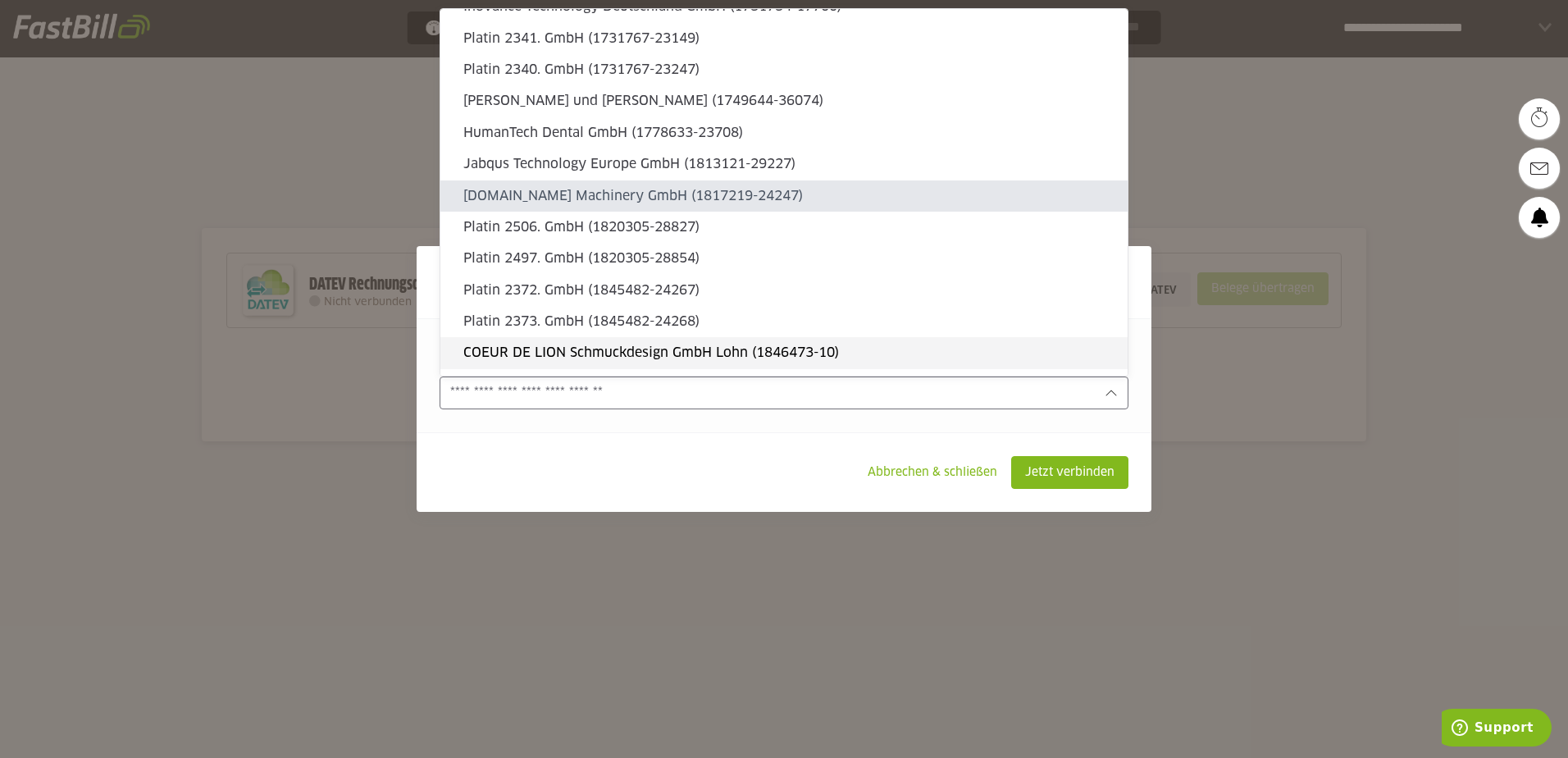
type sl-option "1817219-24247"
type sl-option "1813121-29227"
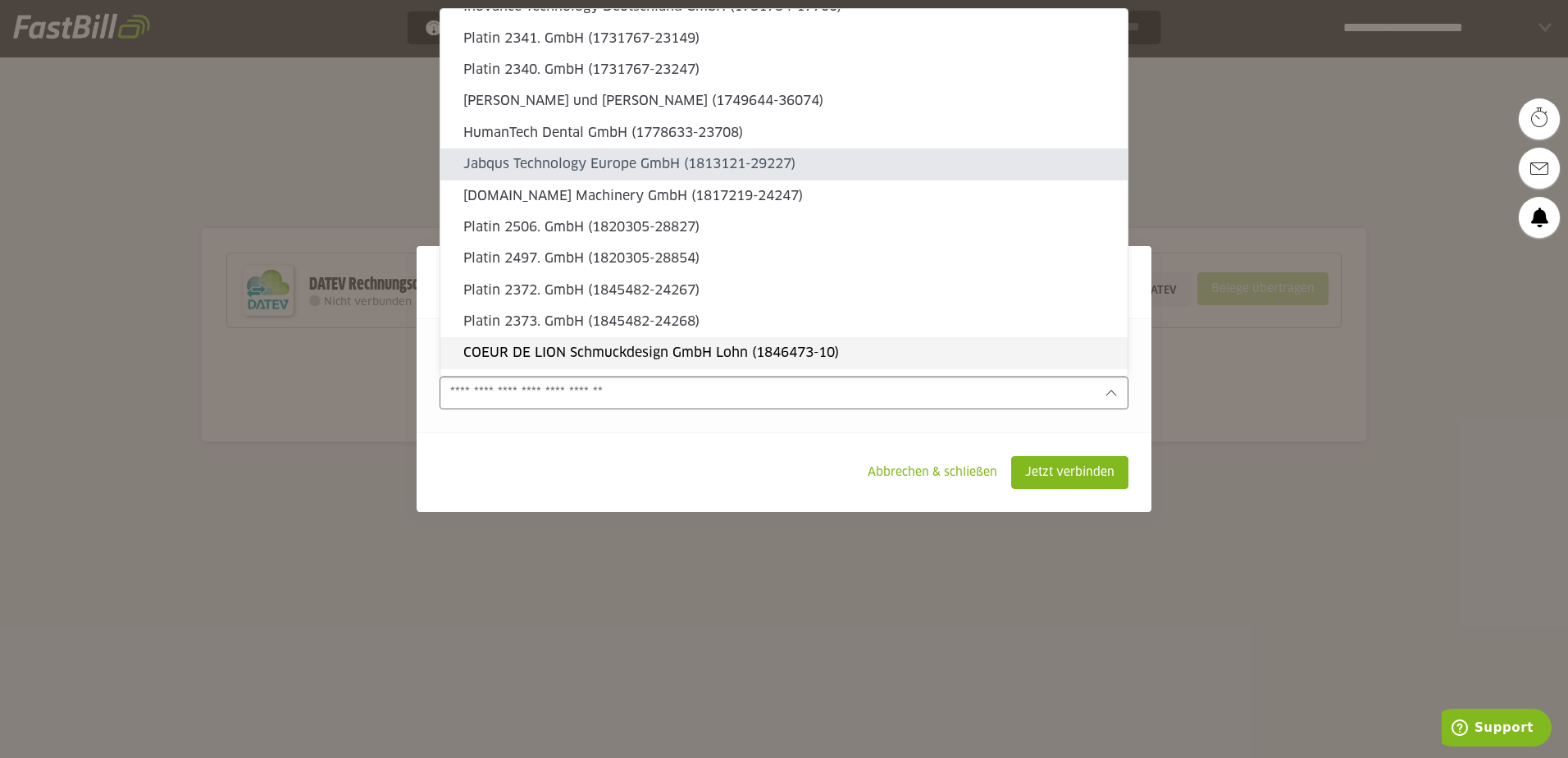
type sl-option "1778633-23708"
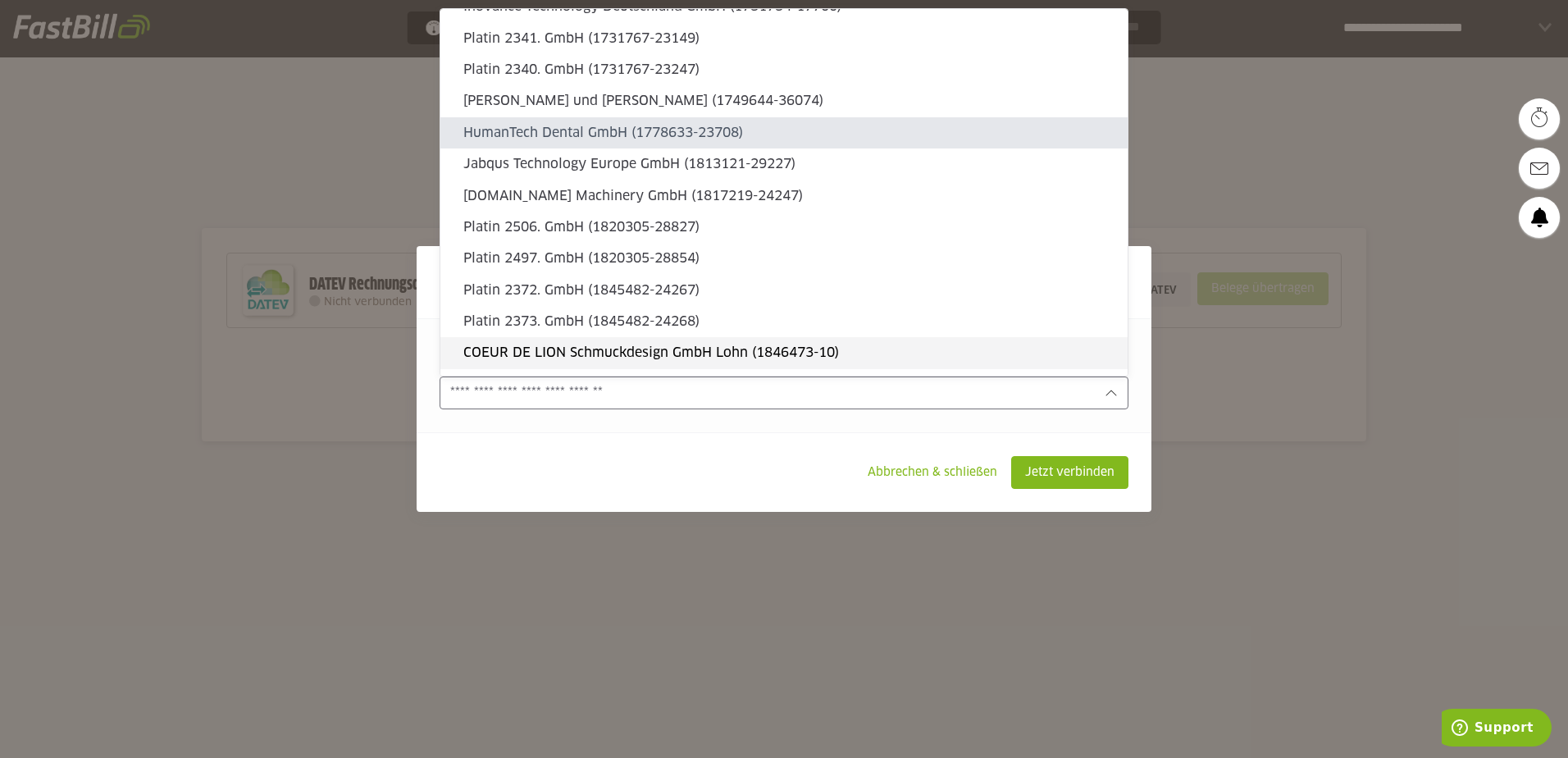
type sl-option "1749644-36074"
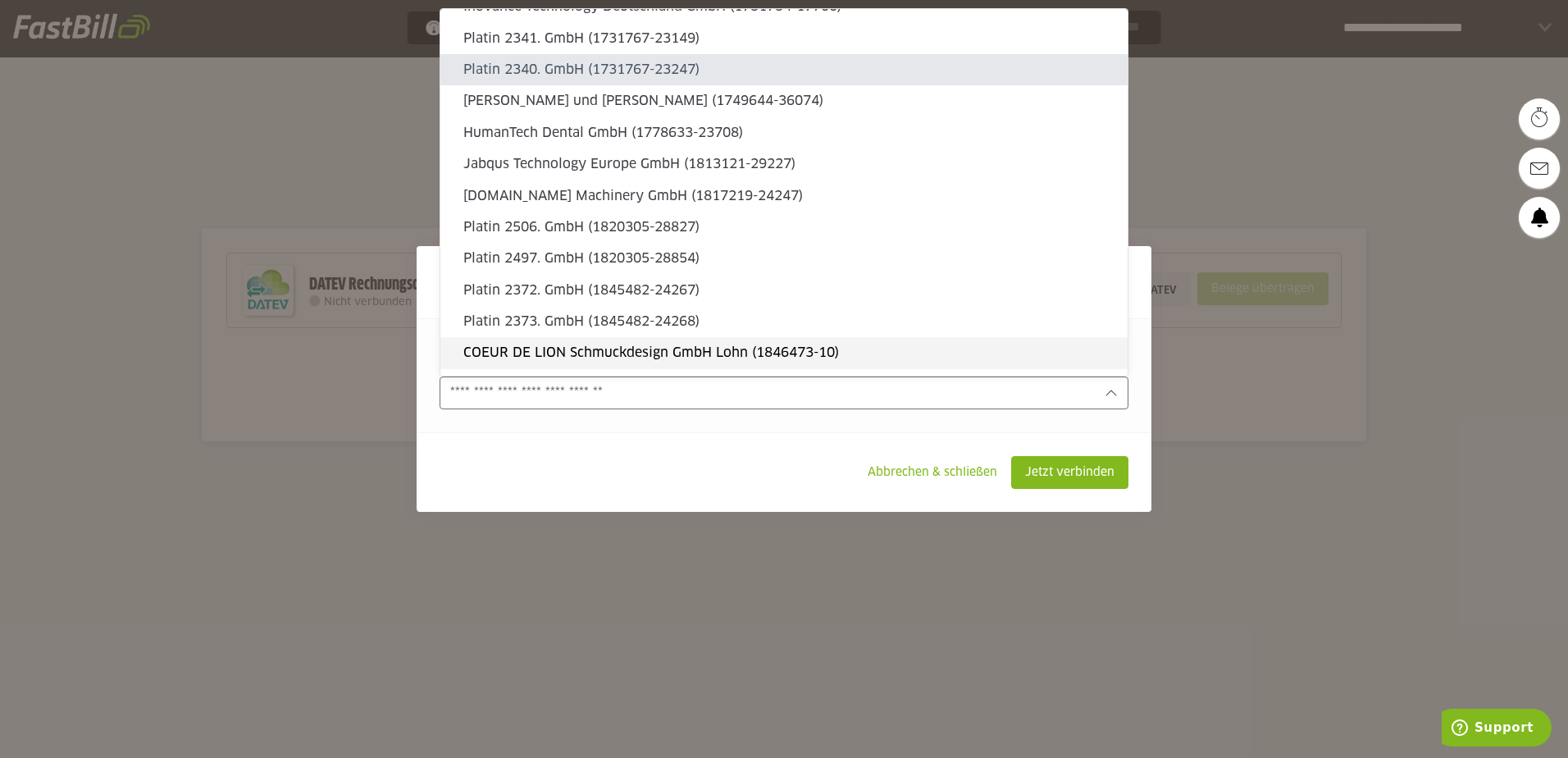
type sl-option "1731767-23247"
type sl-option "1731767-23149"
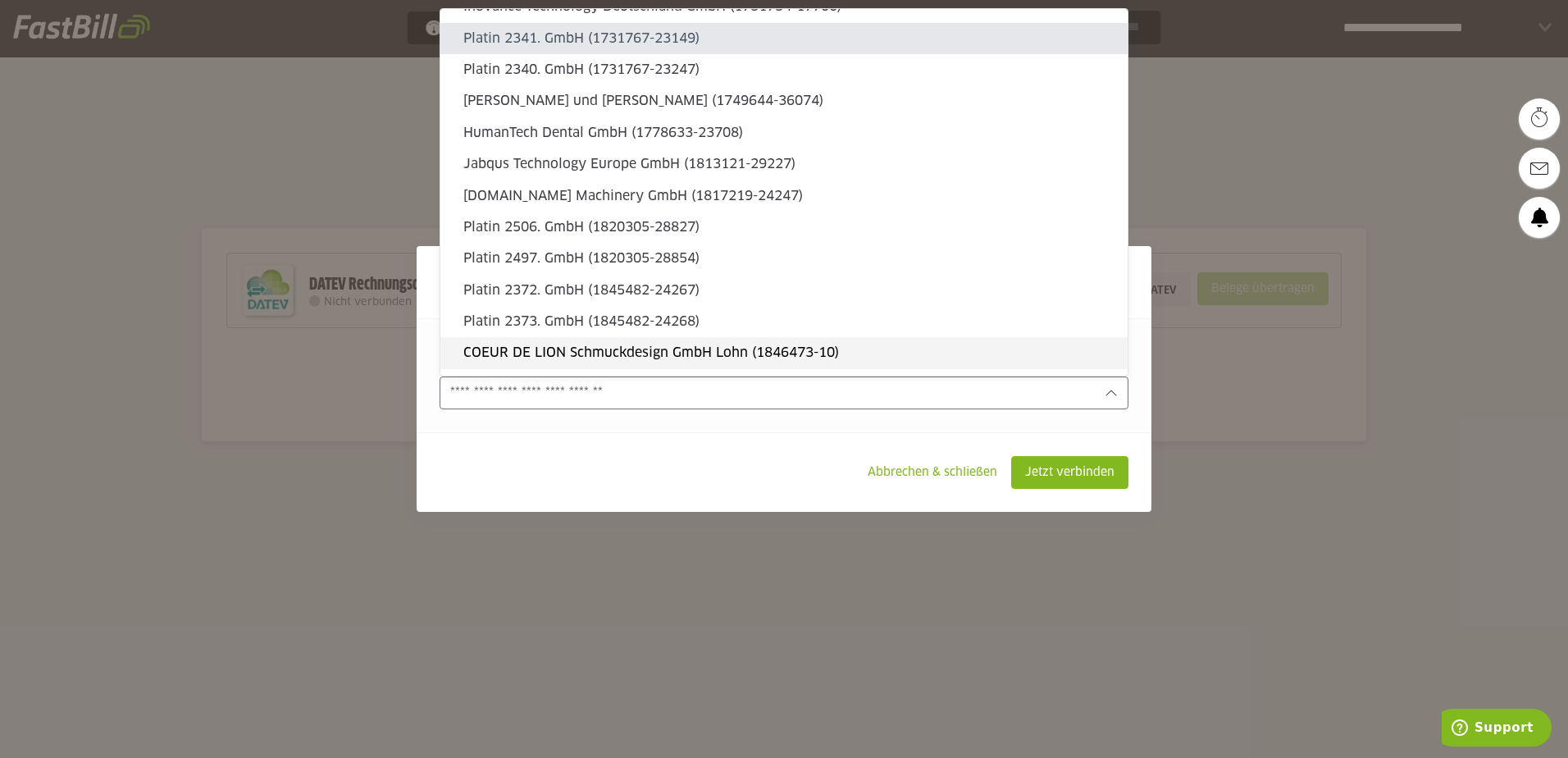
type sl-option "1731734-17700"
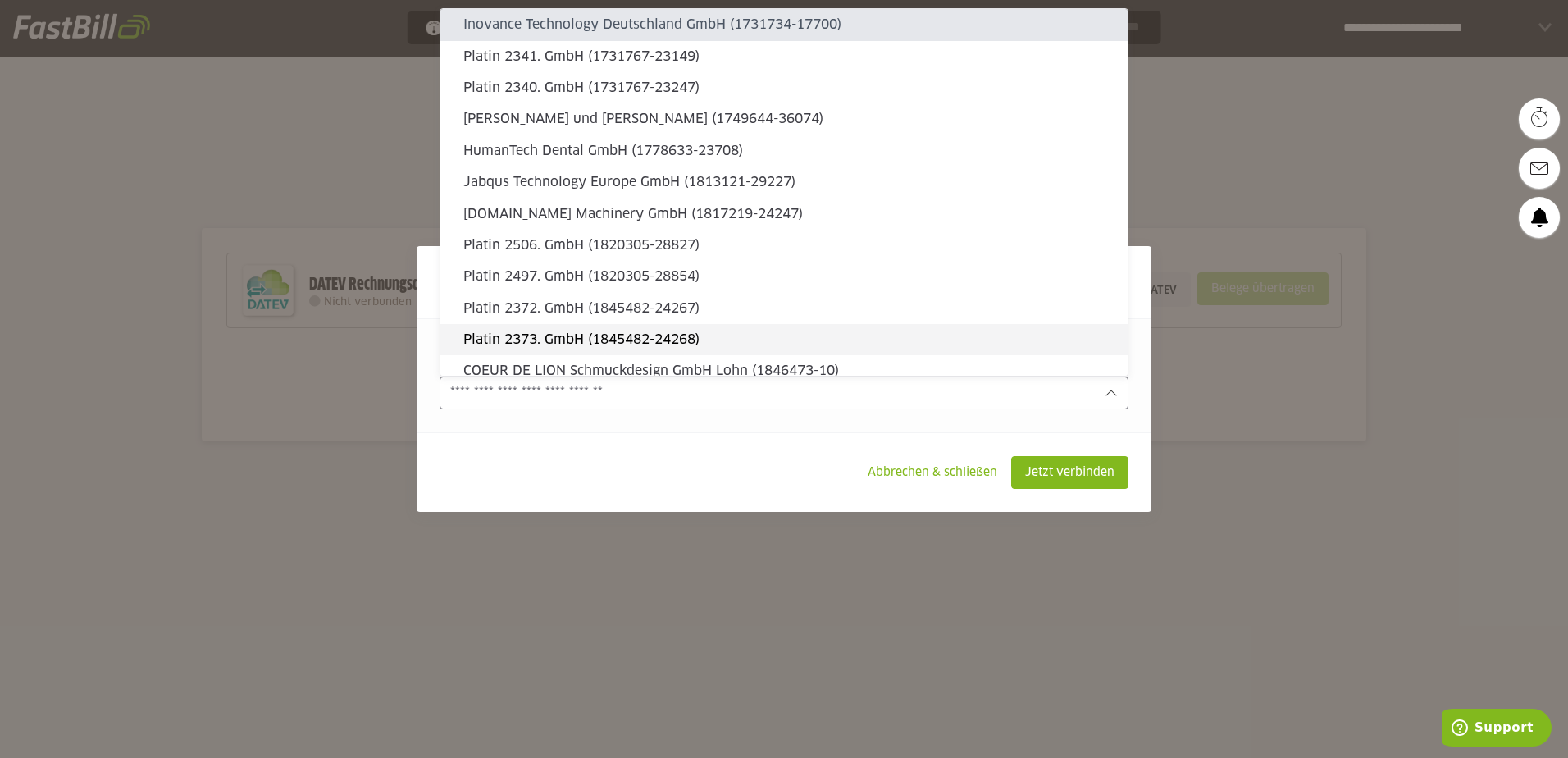
type sl-option "1728614-29439"
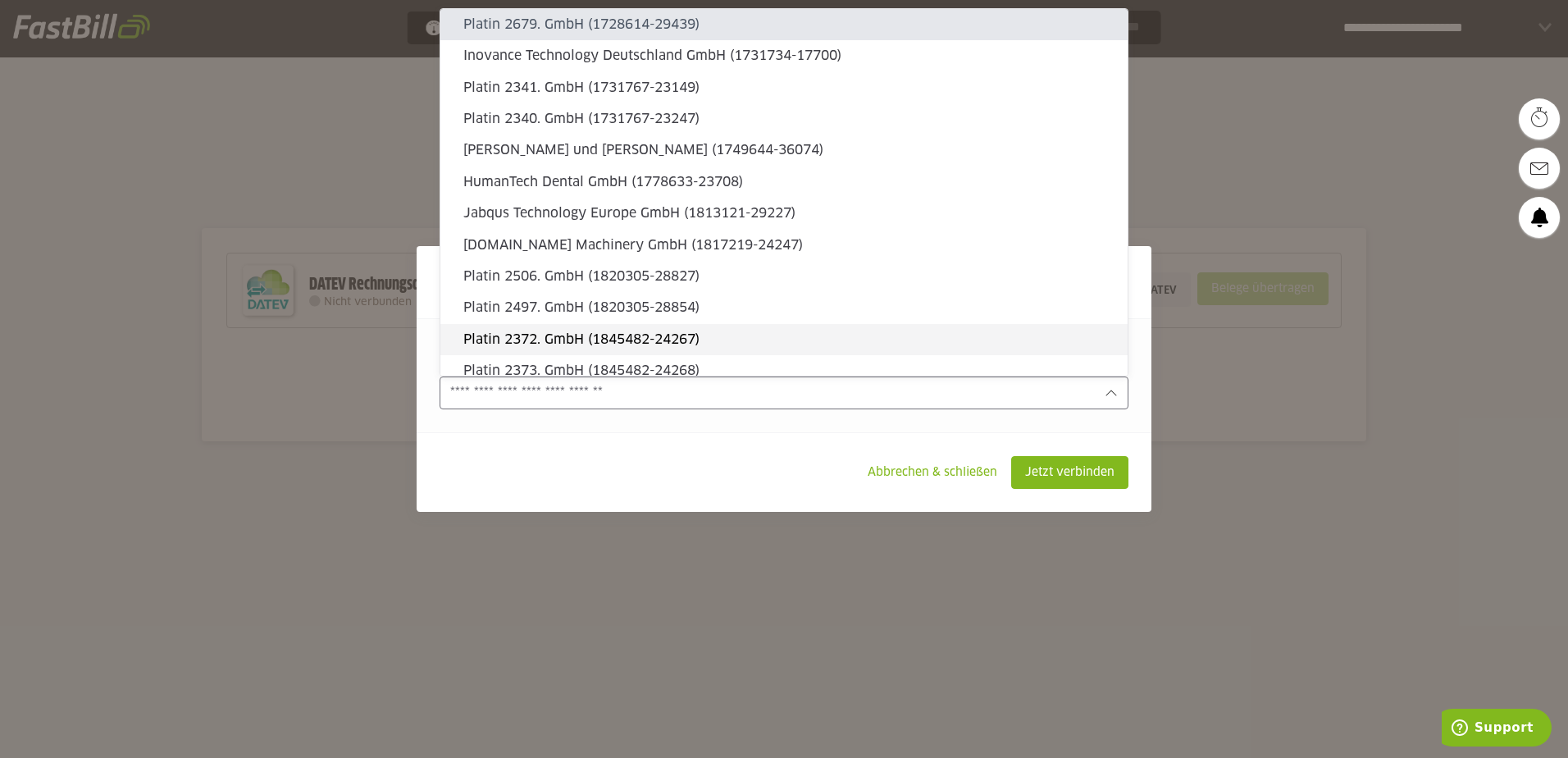
type sl-option "1728614-28925"
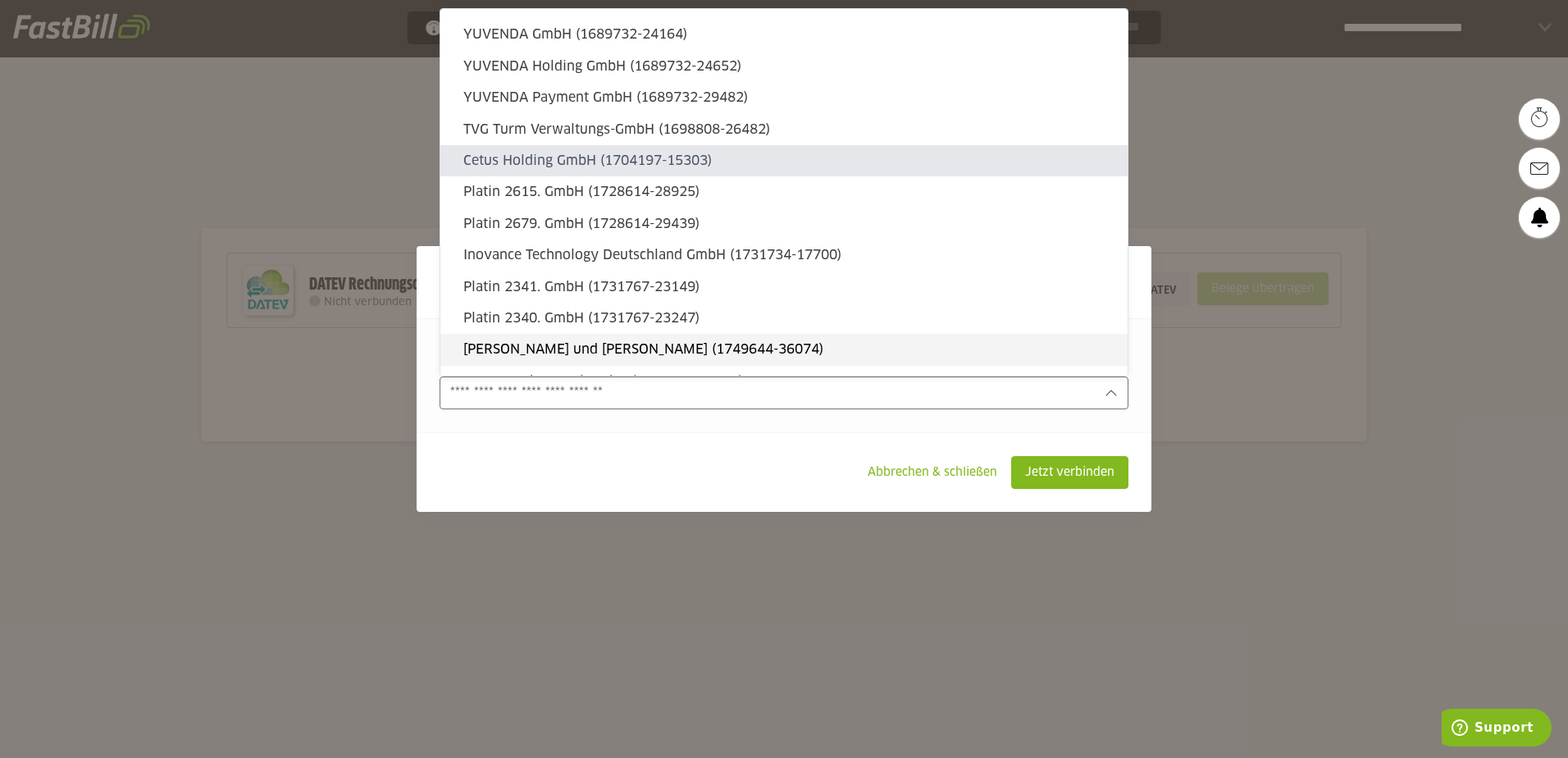
type sl-option "1704197-15303"
type sl-option "1698808-26482"
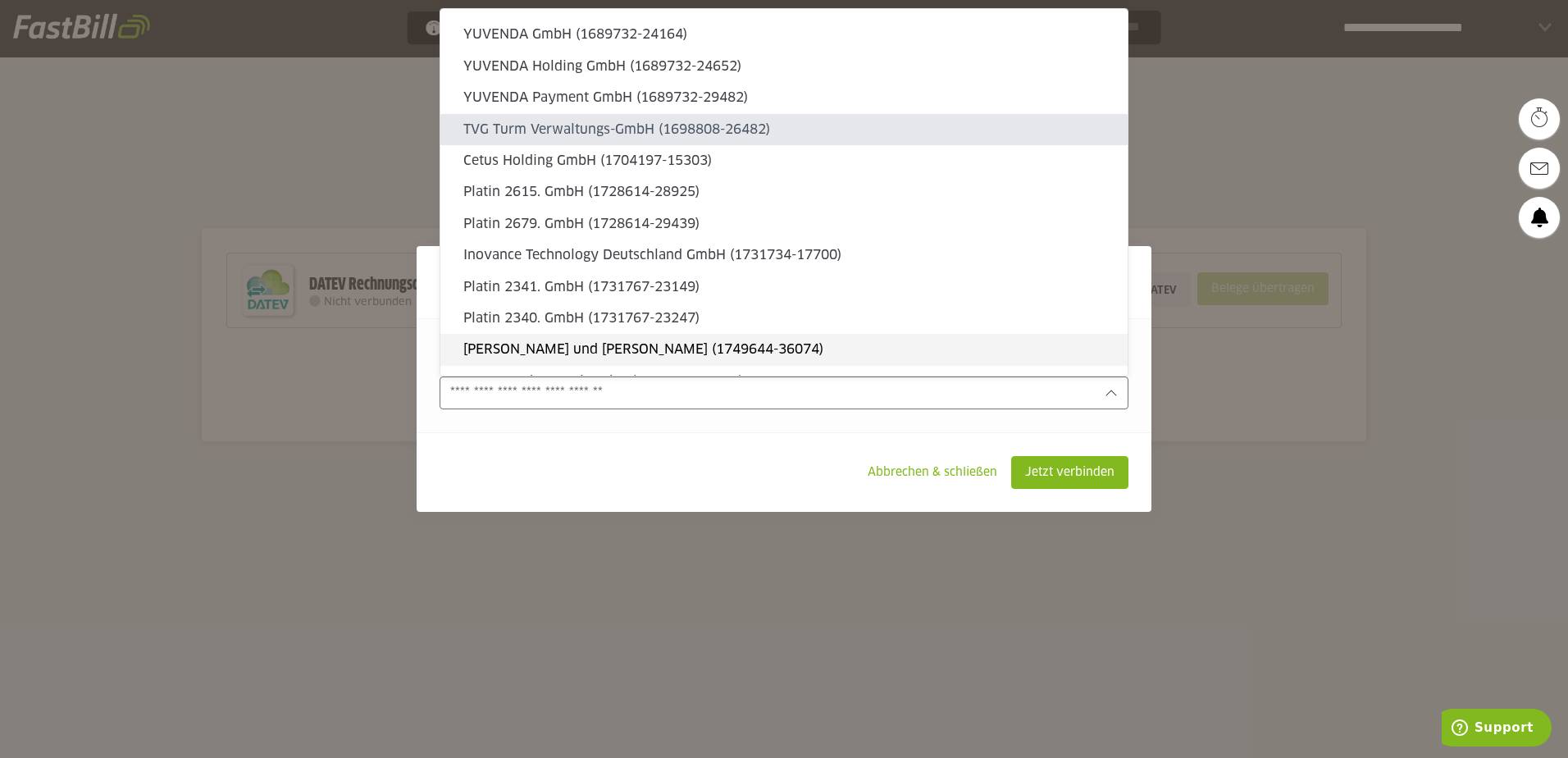
type sl-option "1689732-29482"
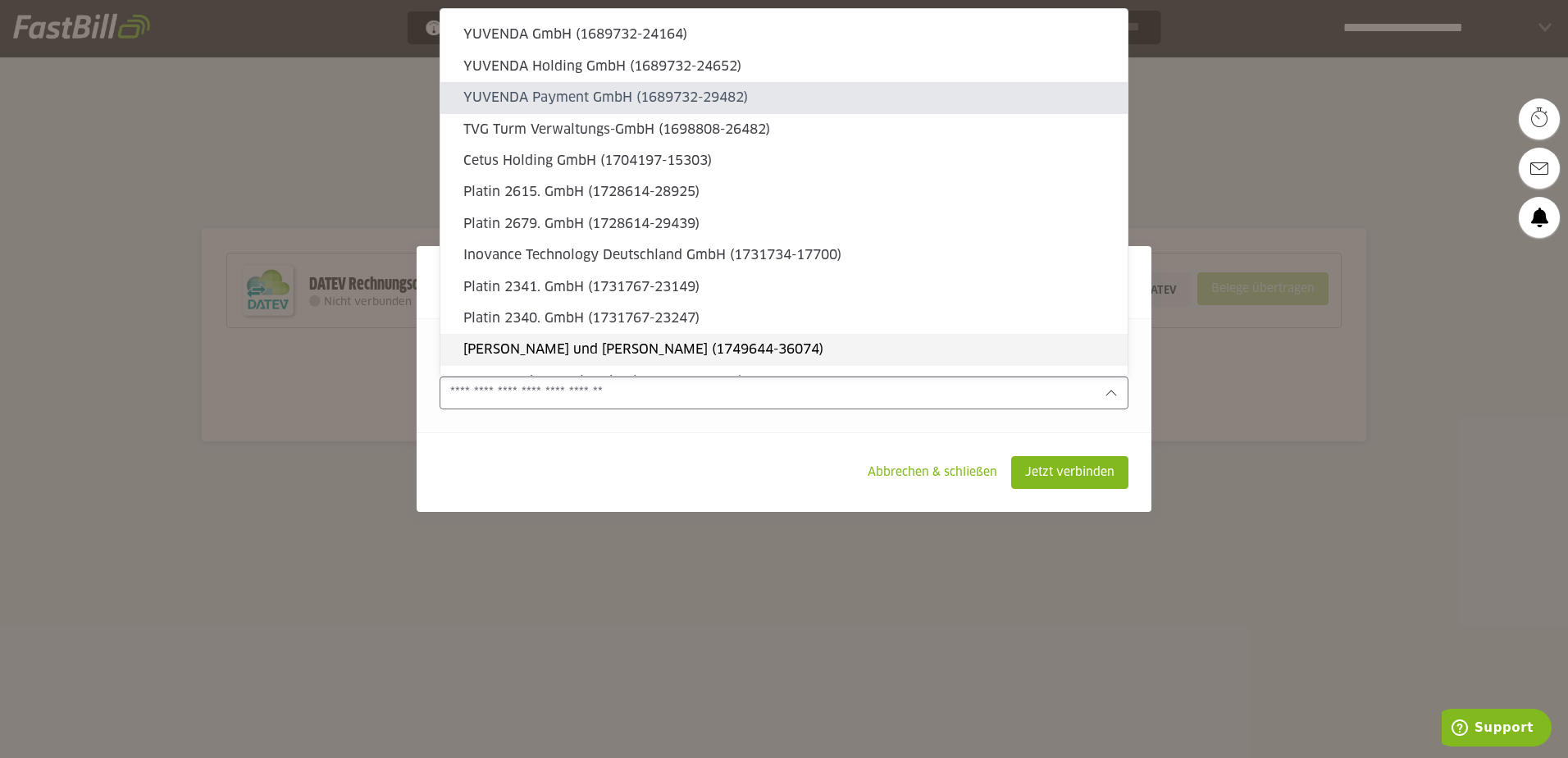
type sl-option "1689732-24652"
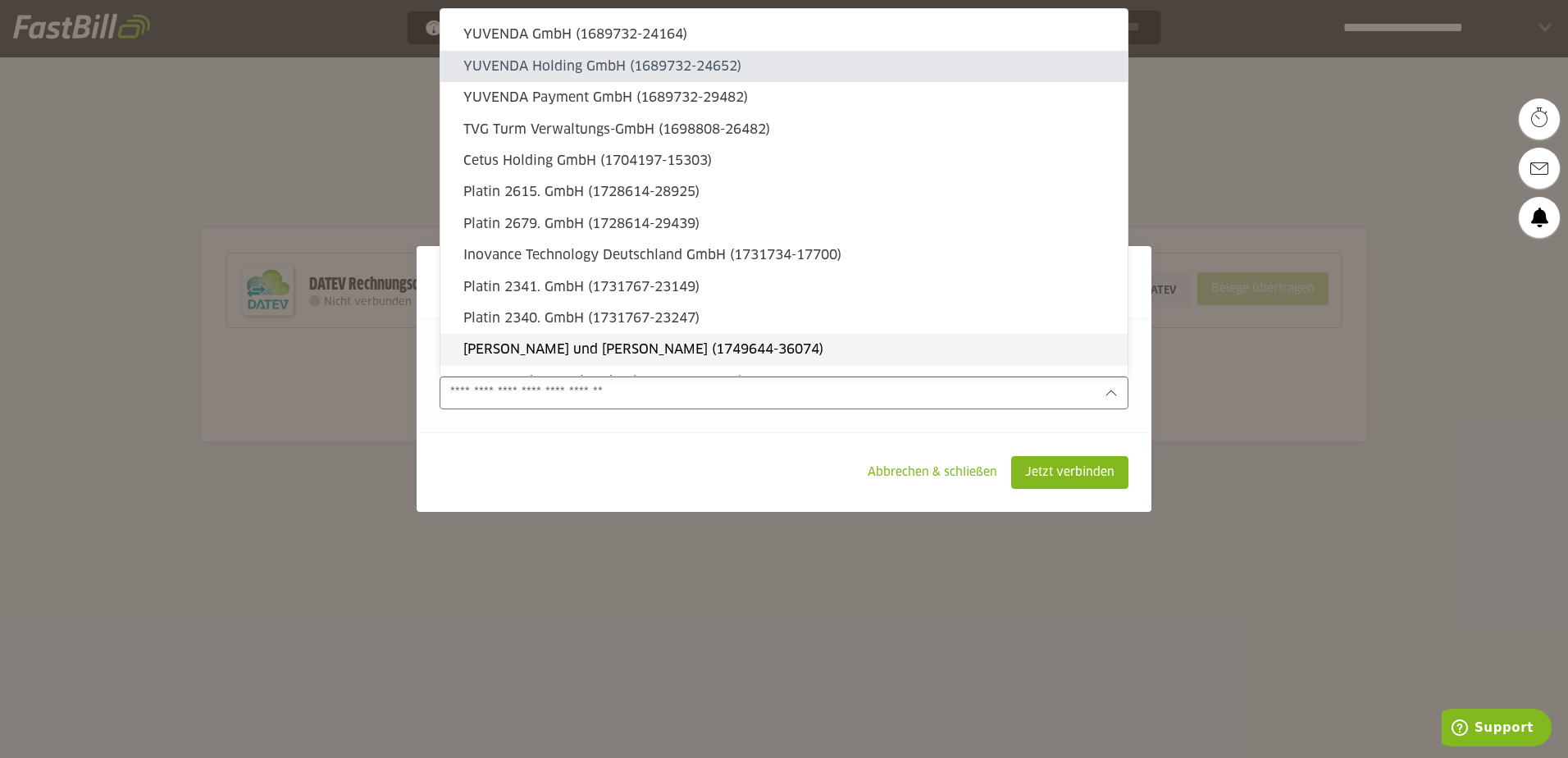
type sl-option "1689732-24164"
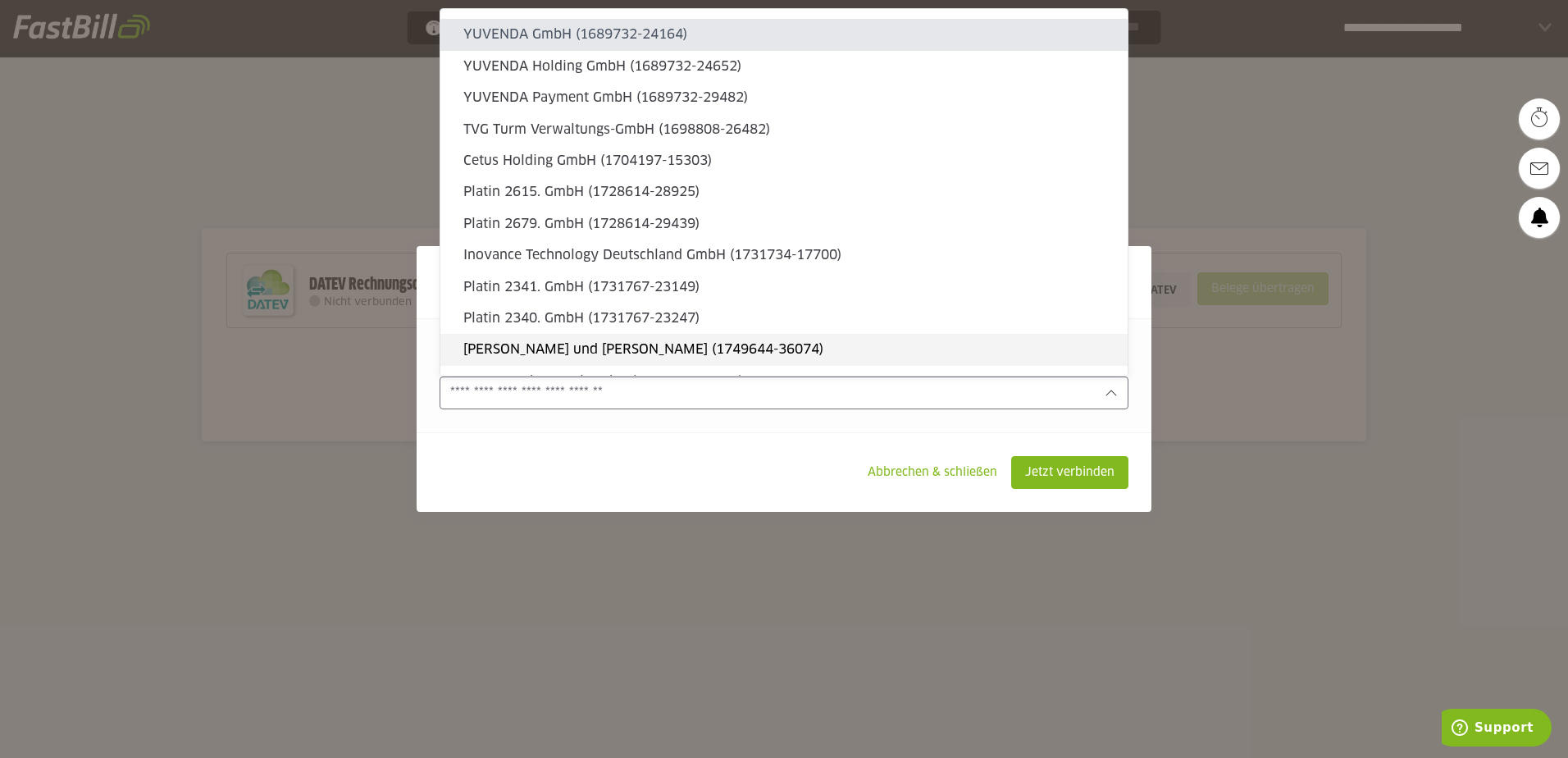
type sl-option "1652298-35816"
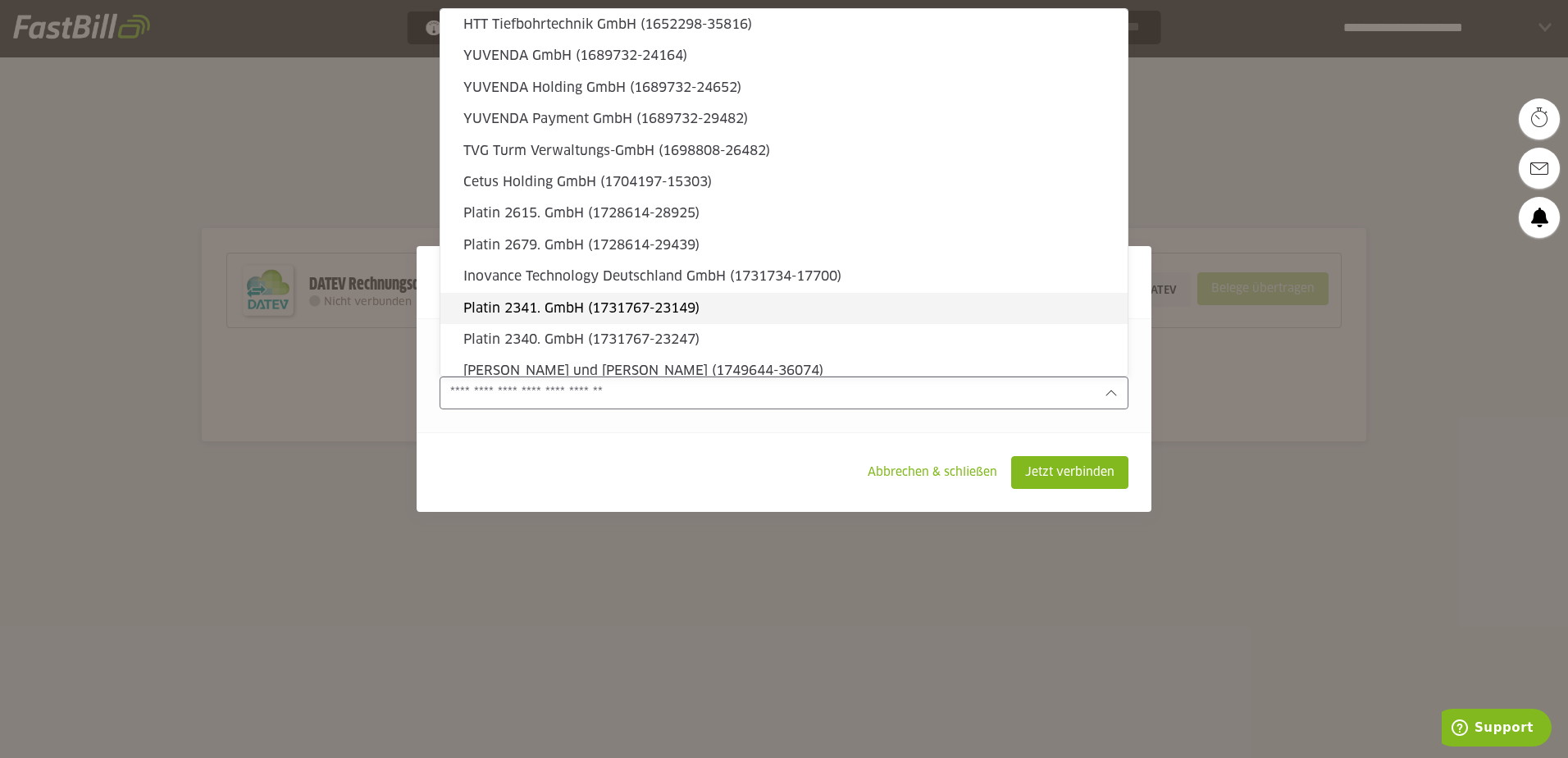
type sl-option "1619606-10214"
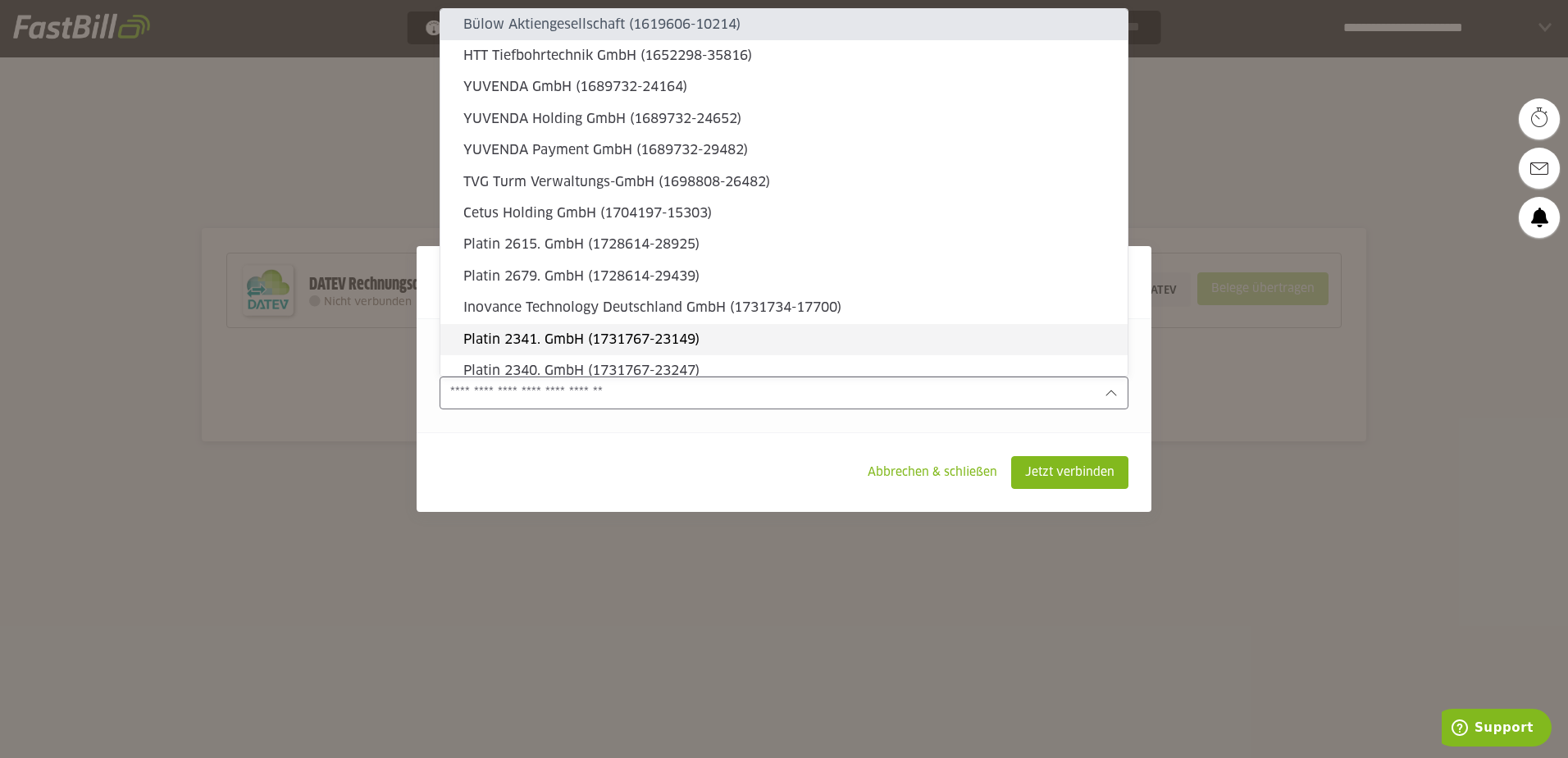
scroll to position [26530, 0]
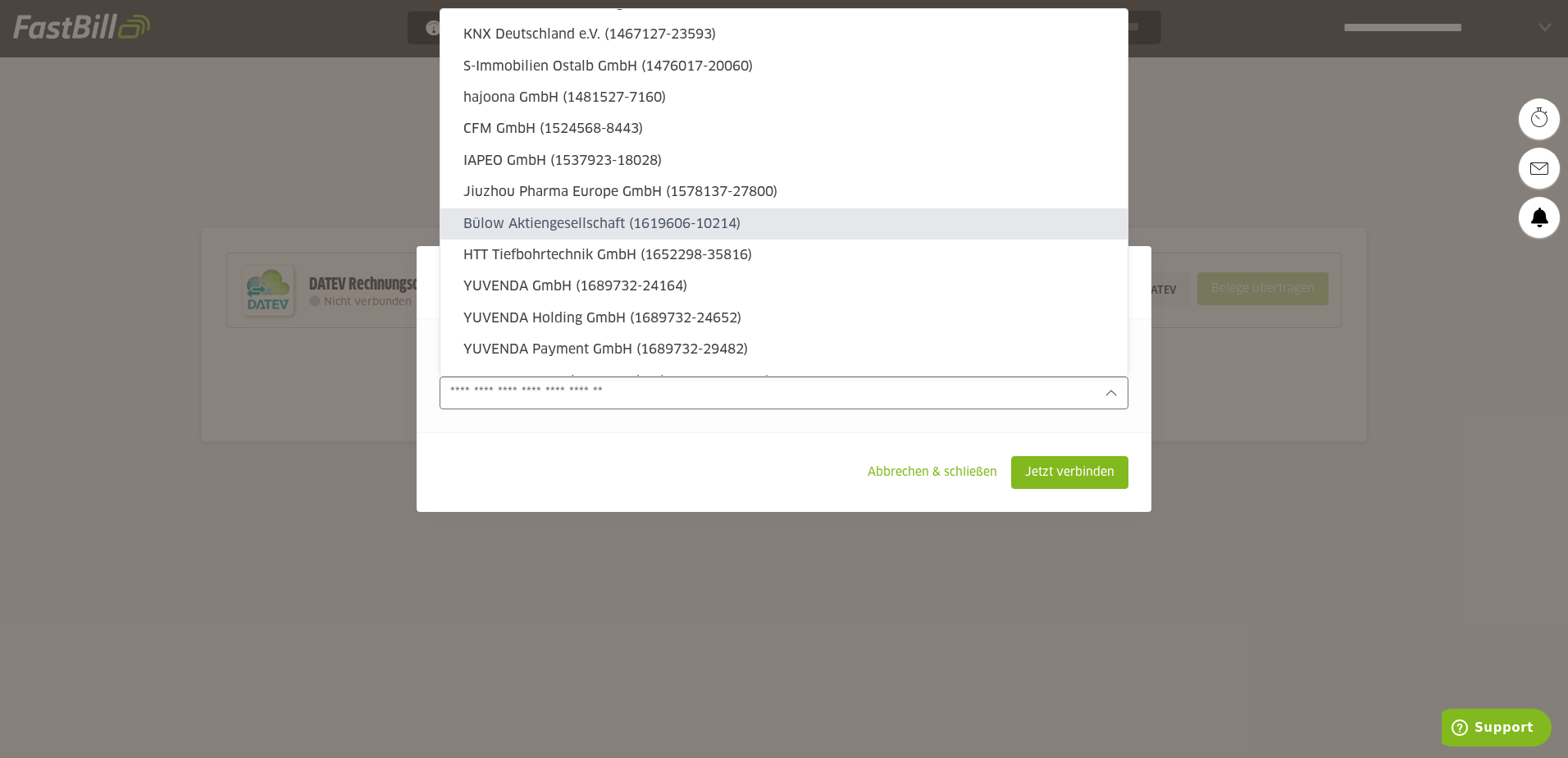
type sl-option "1578137-27800"
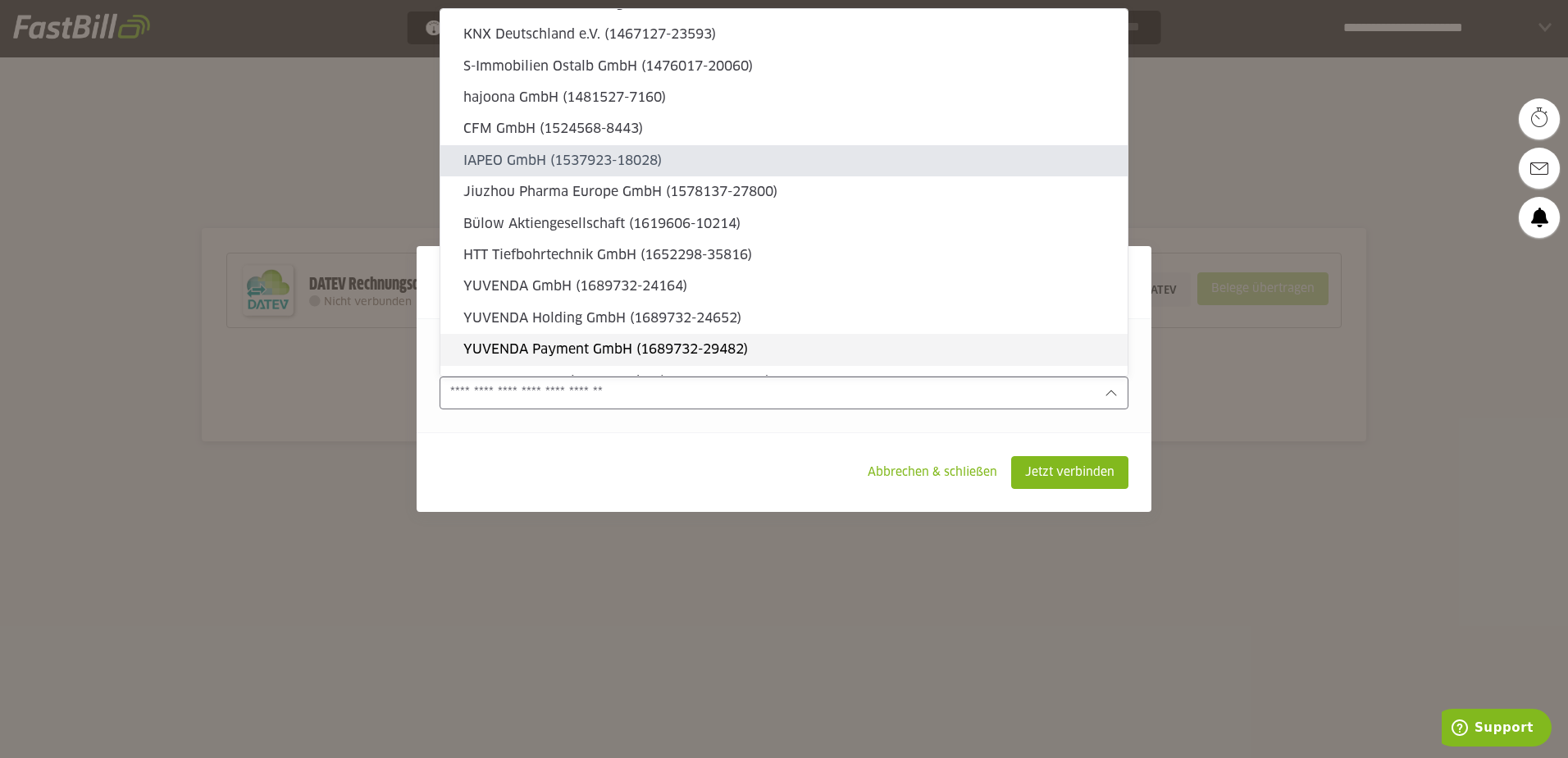
type sl-option "1537923-18028"
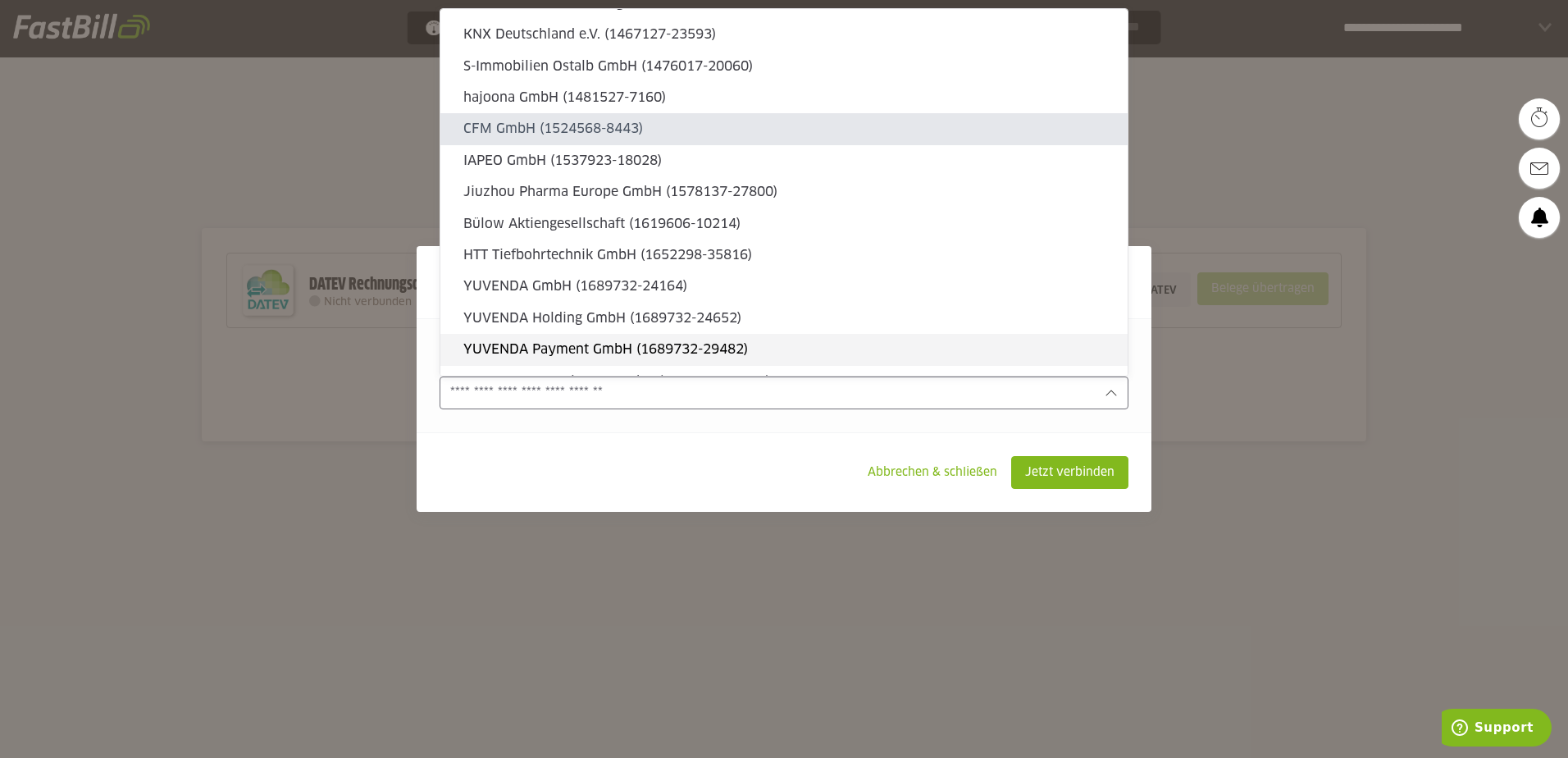
type sl-option "1524568-8443"
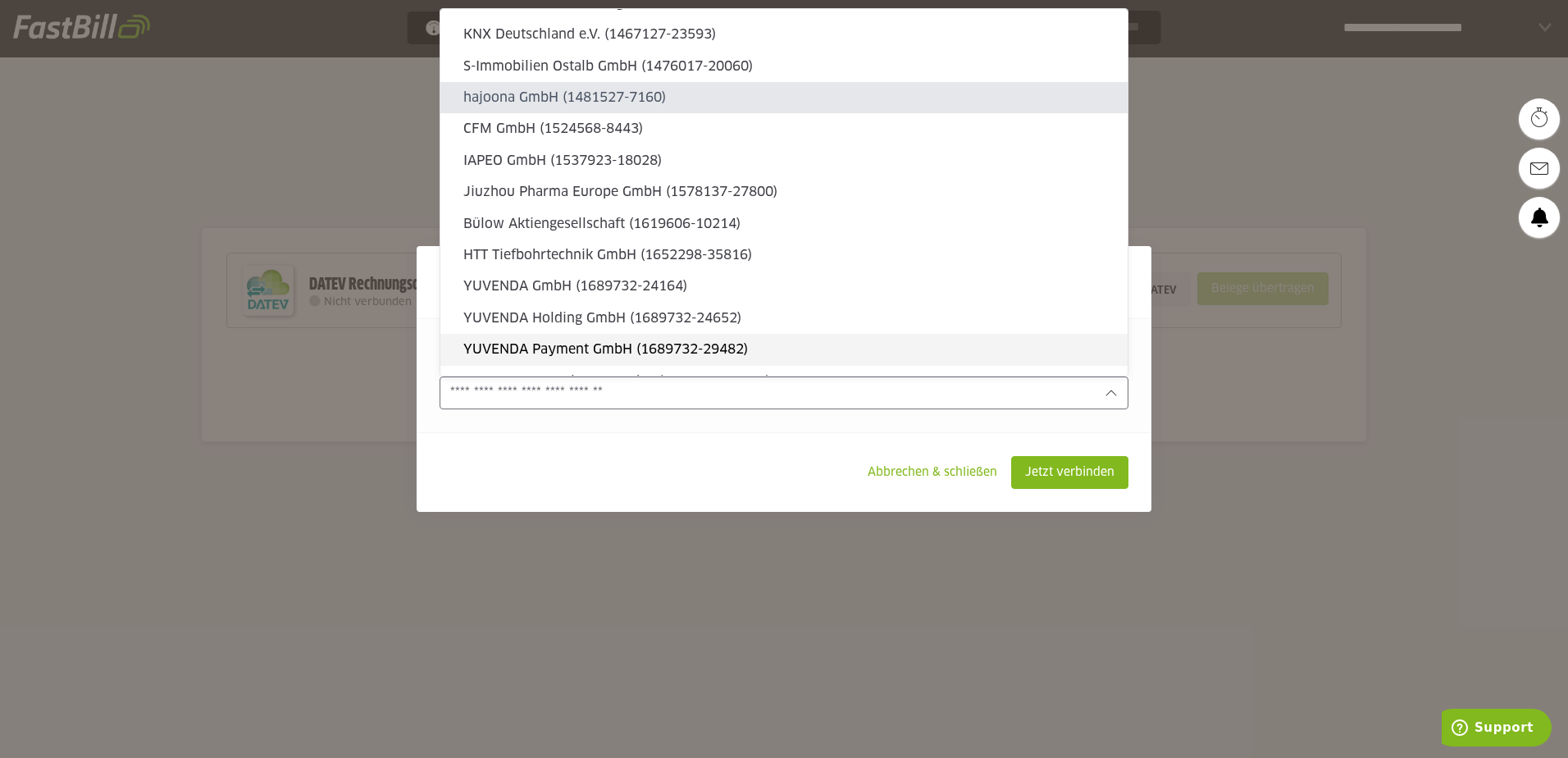
type sl-option "1481527-7160"
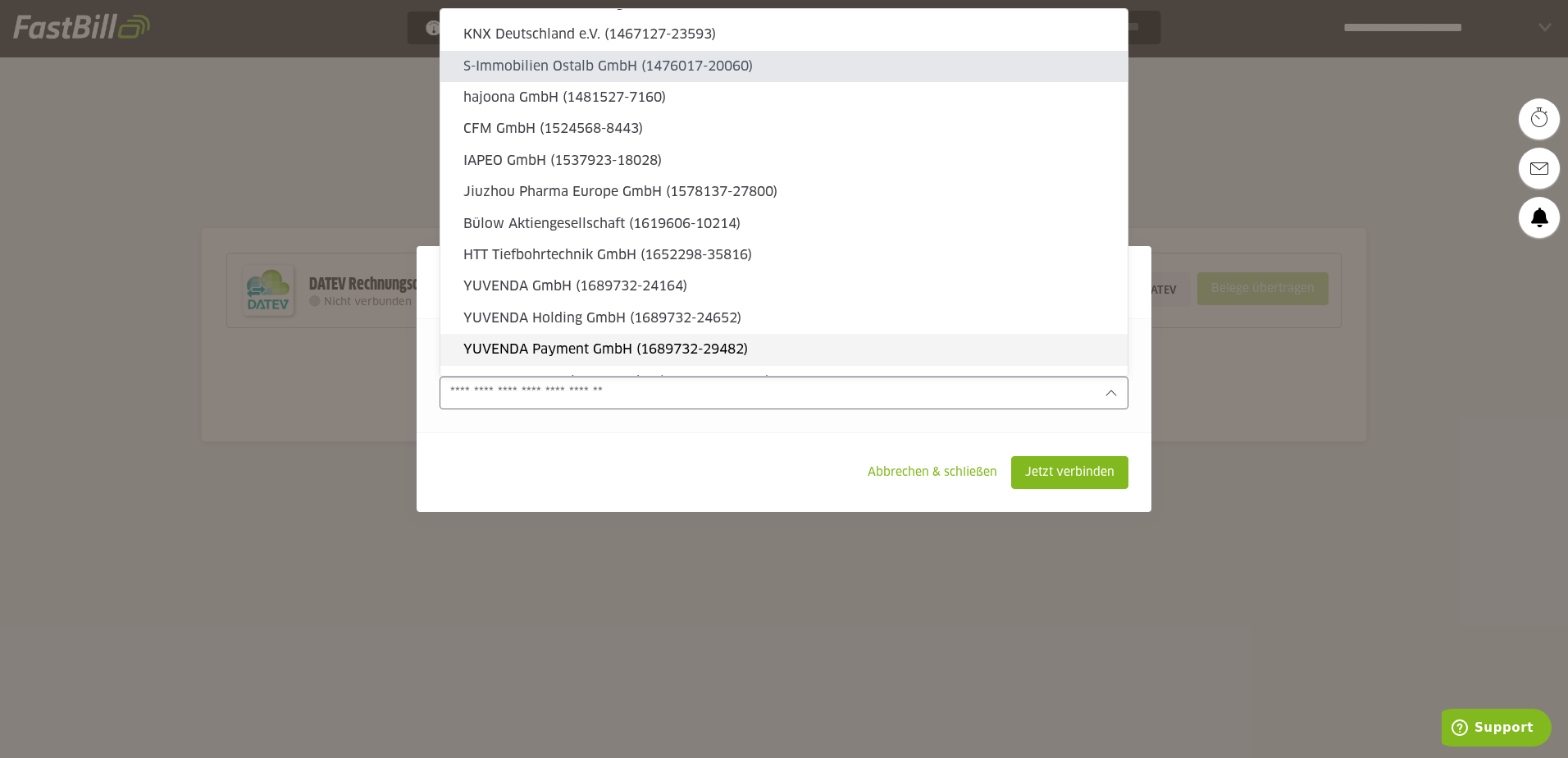
type sl-option "1476017-20060"
type sl-option "1467127-23593"
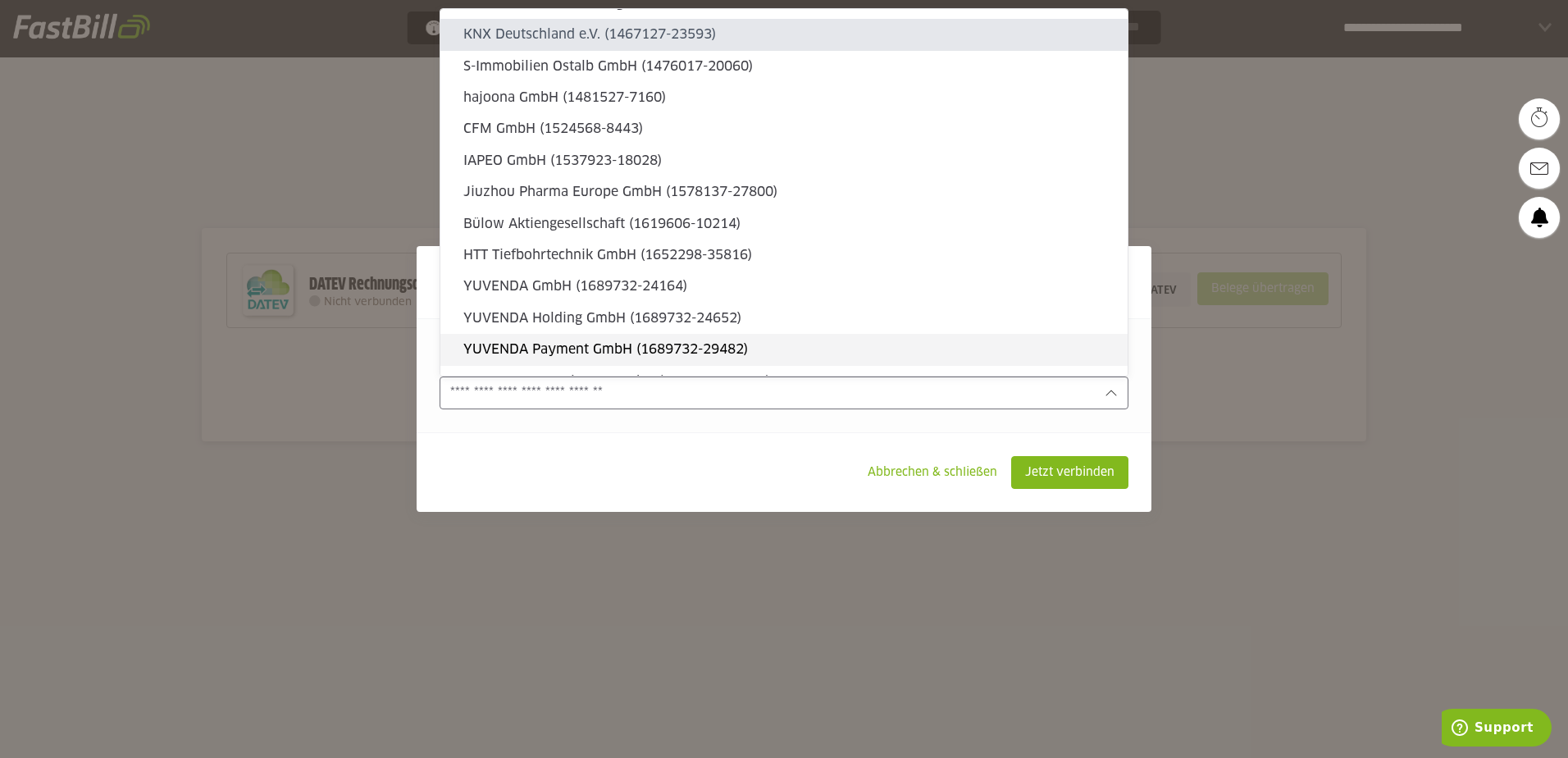
type sl-option "1466575-22722"
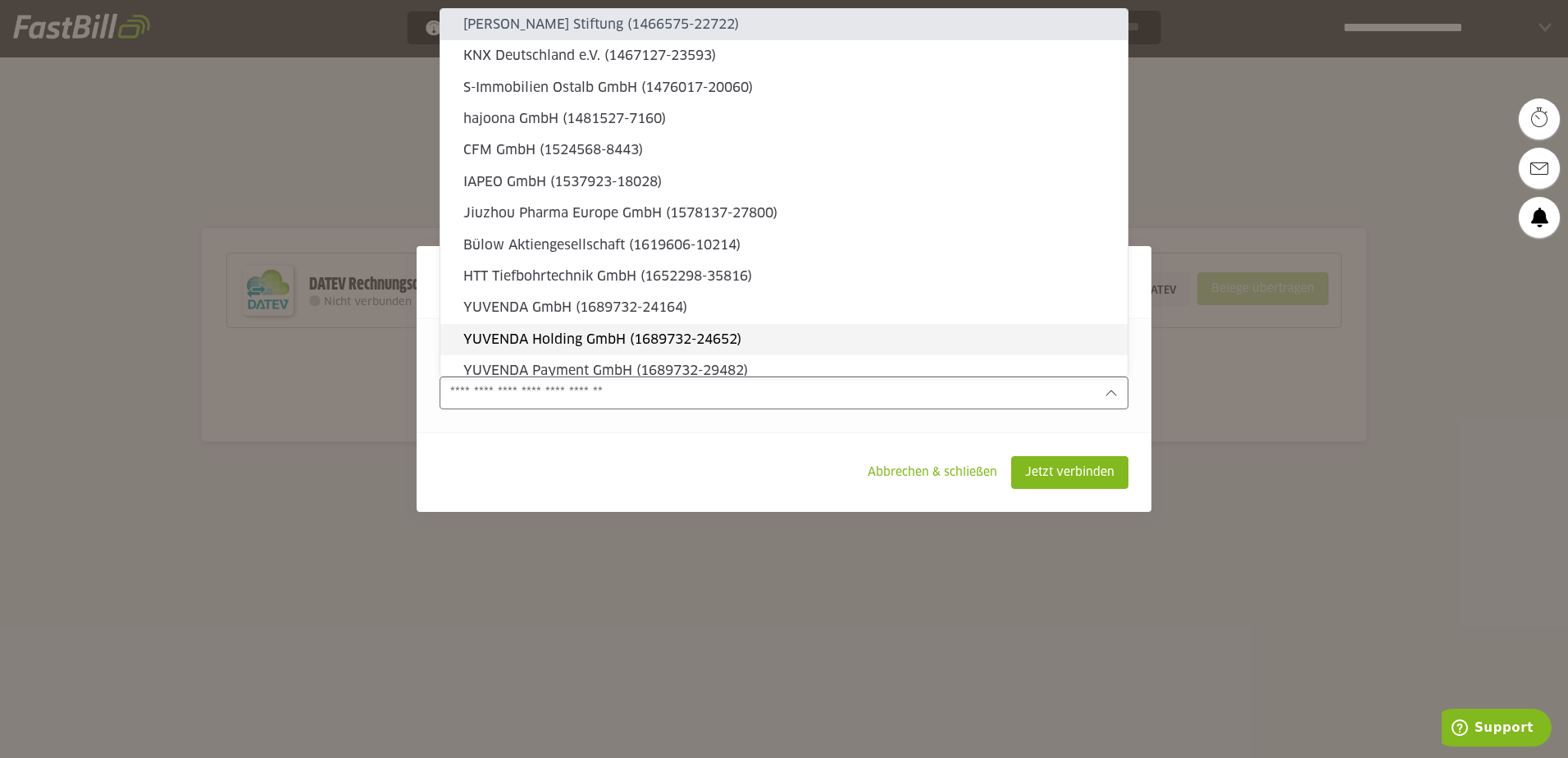
scroll to position [26310, 0]
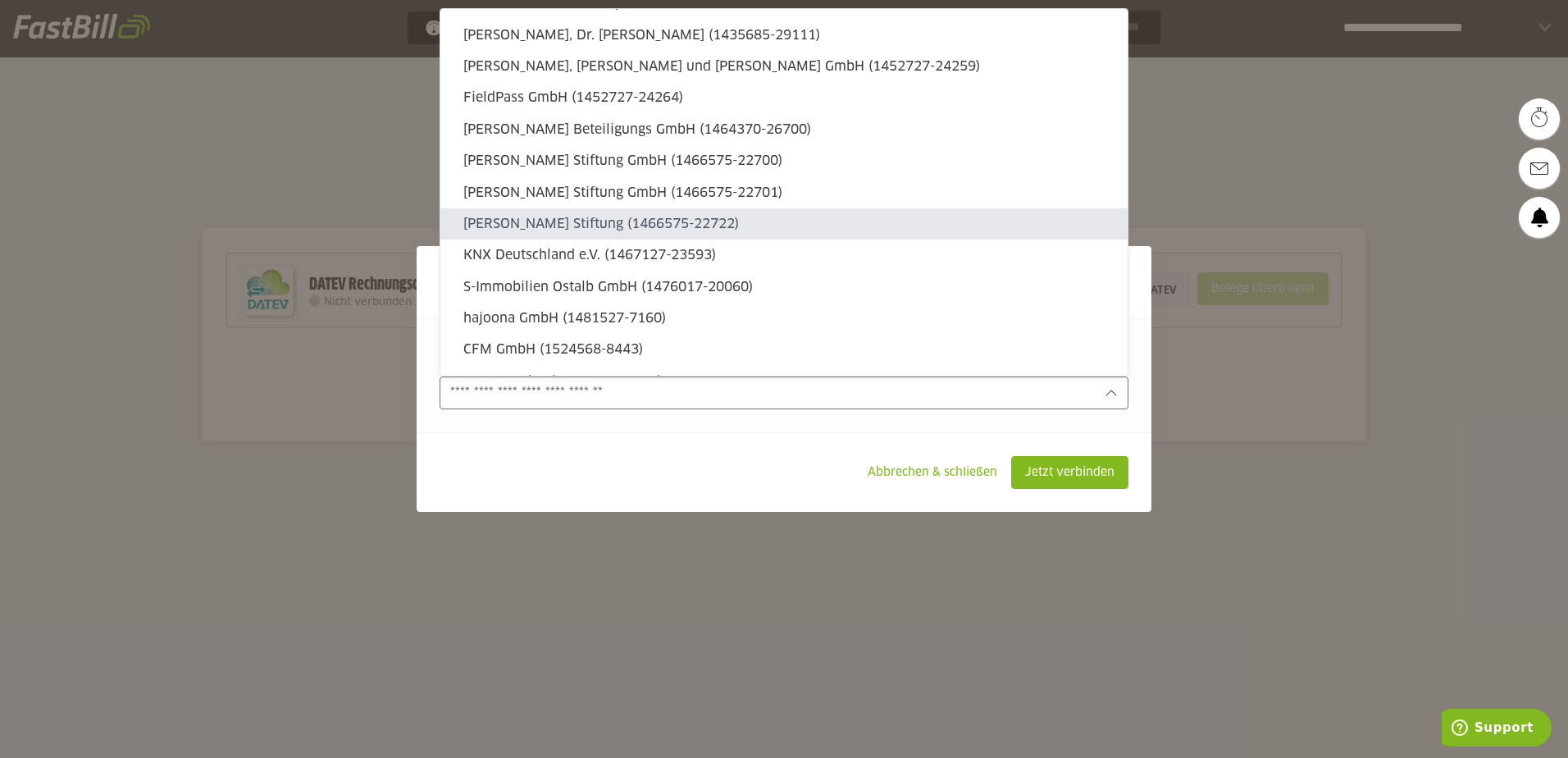
type sl-option "1466575-22701"
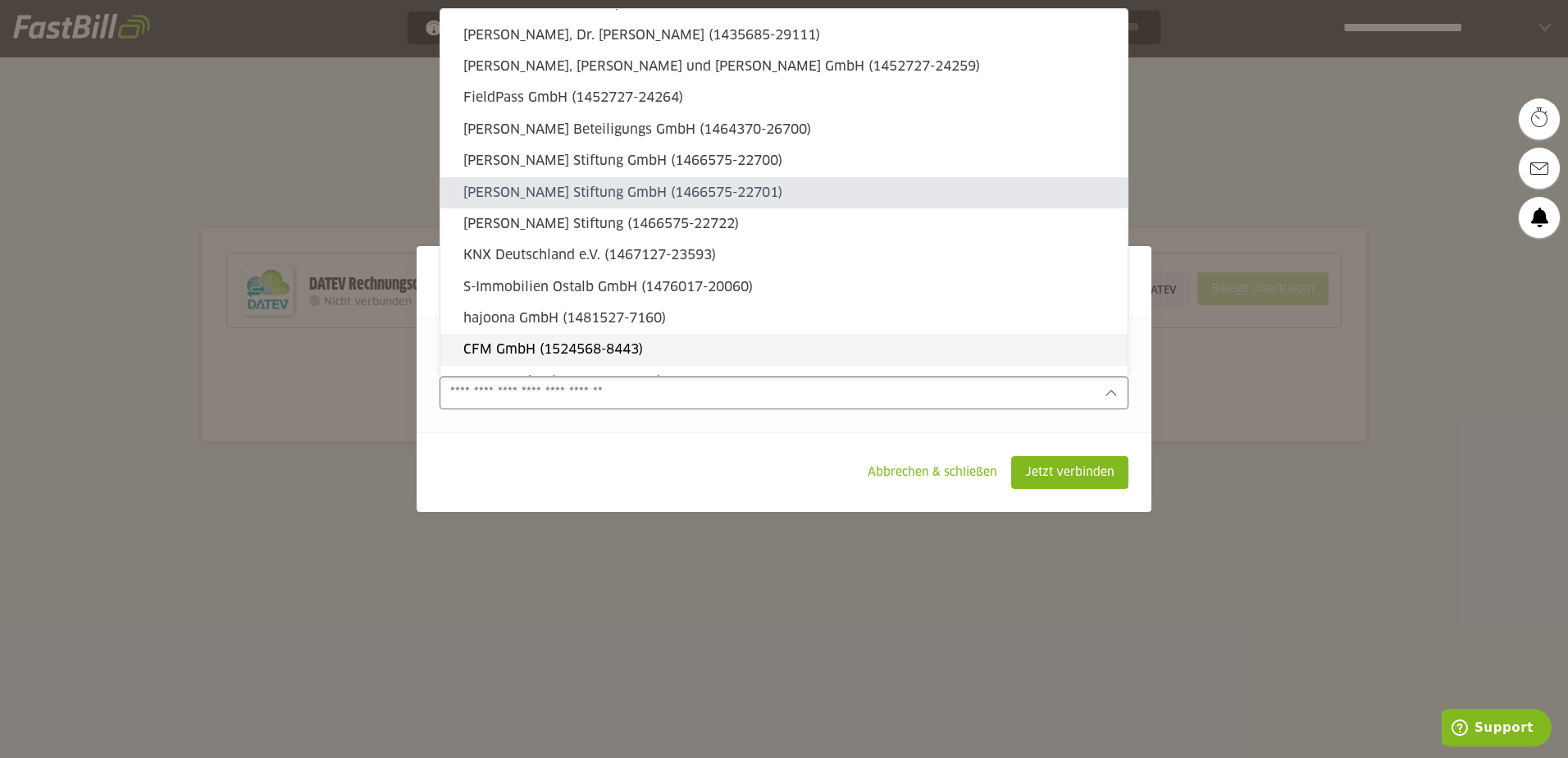
type sl-option "1466575-22700"
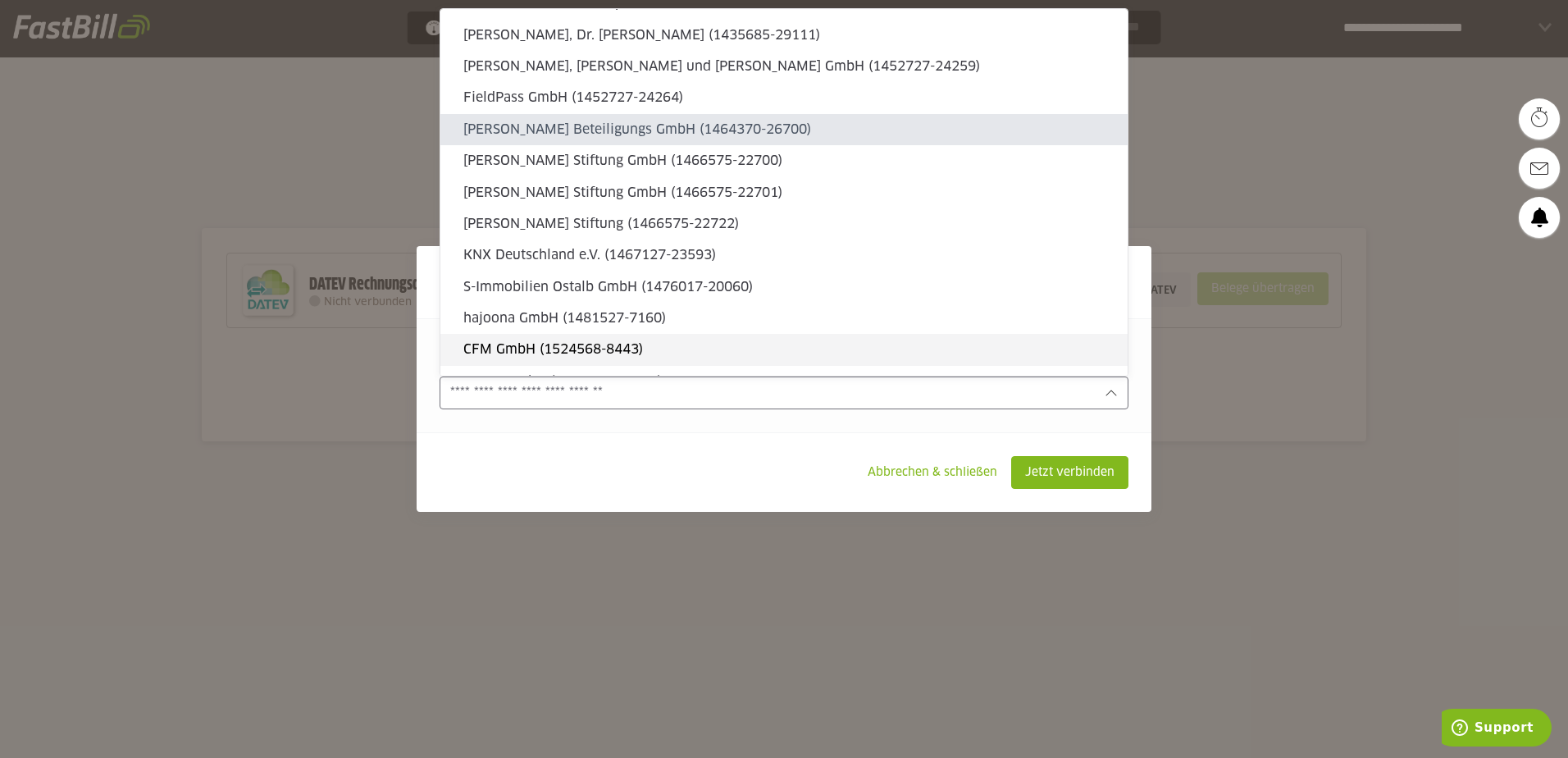
type sl-option "1464370-26700"
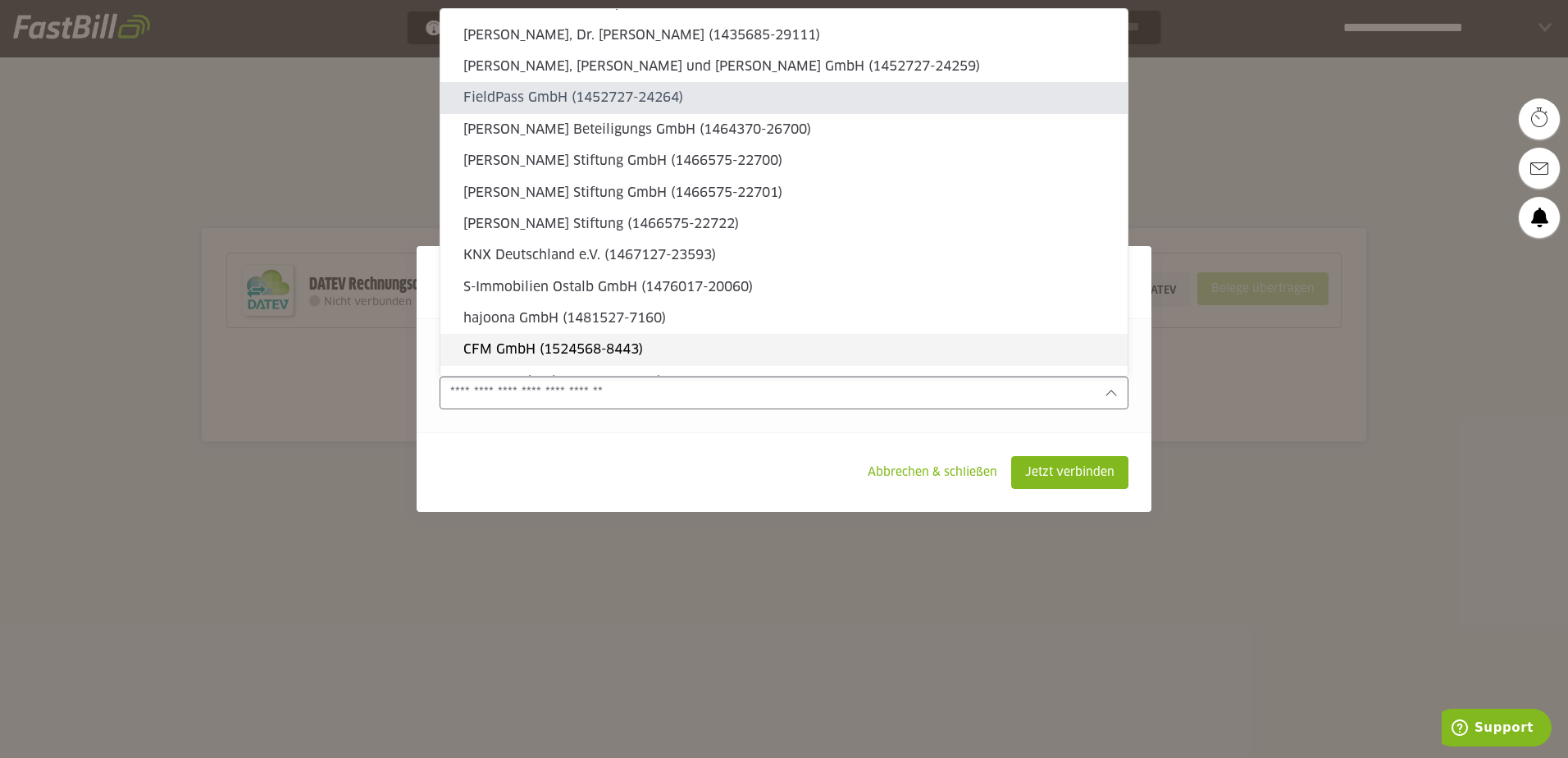
type sl-option "1452727-24264"
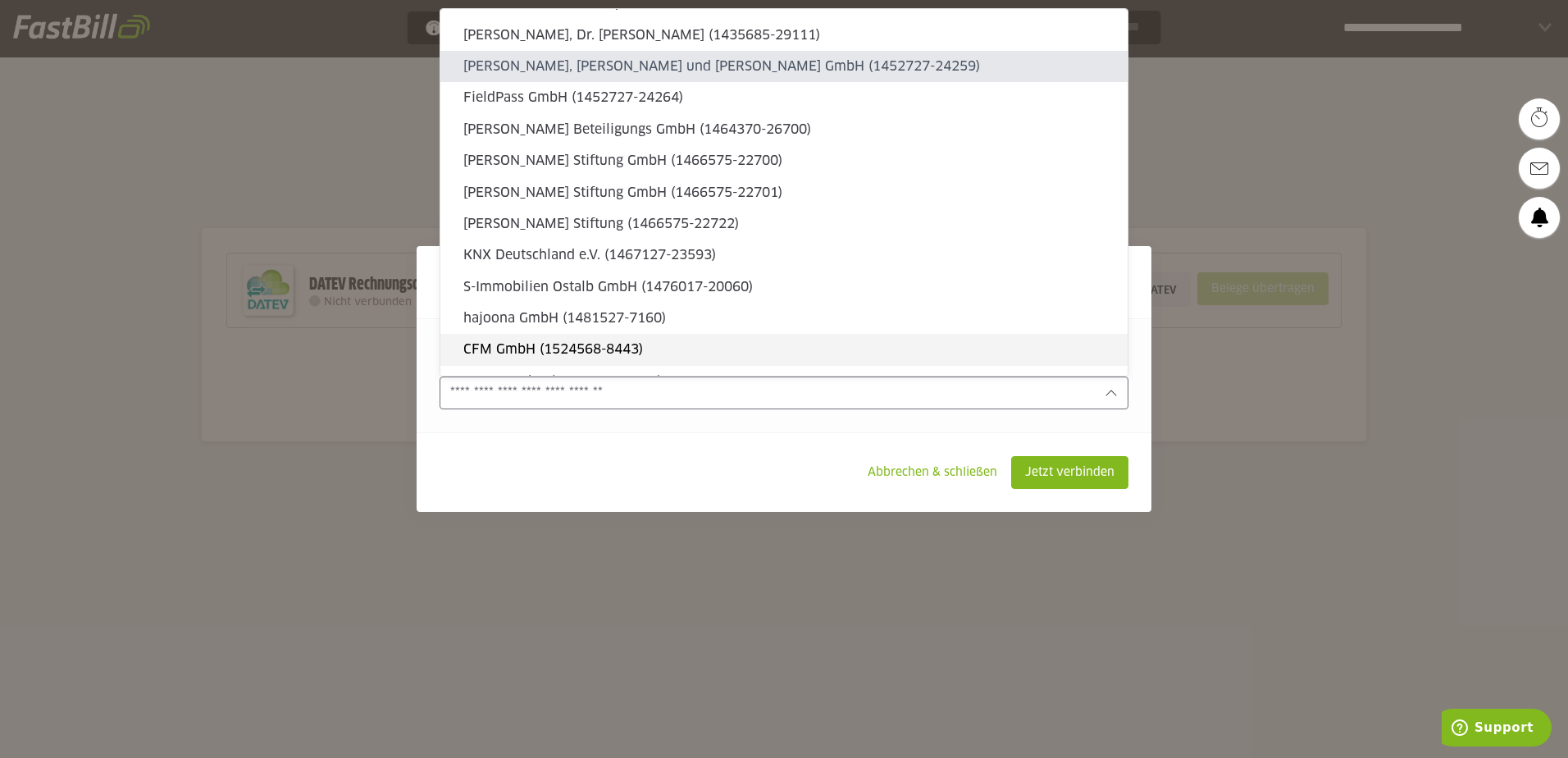
type sl-option "1452727-24259"
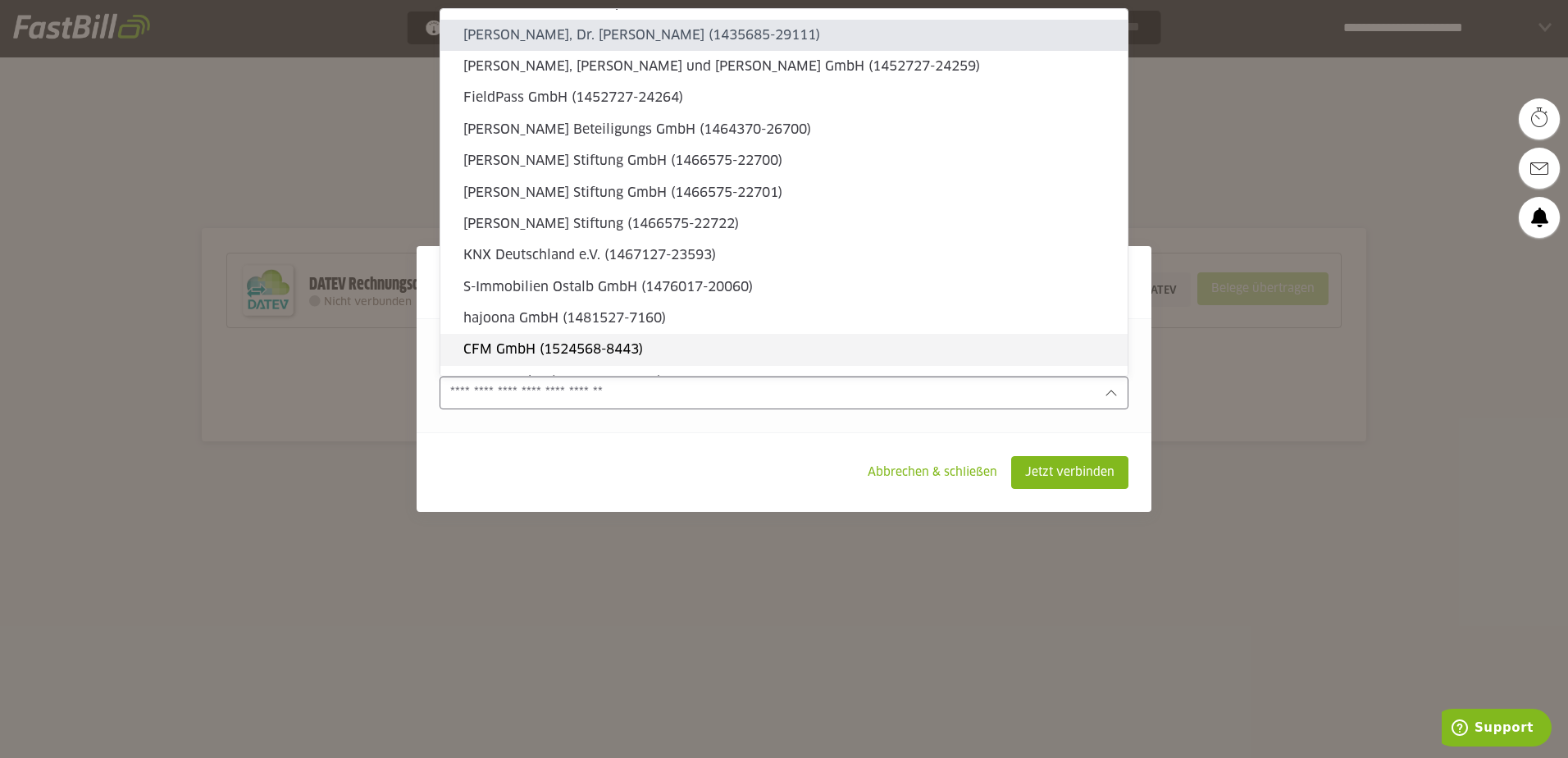
type sl-option "1435685-29111"
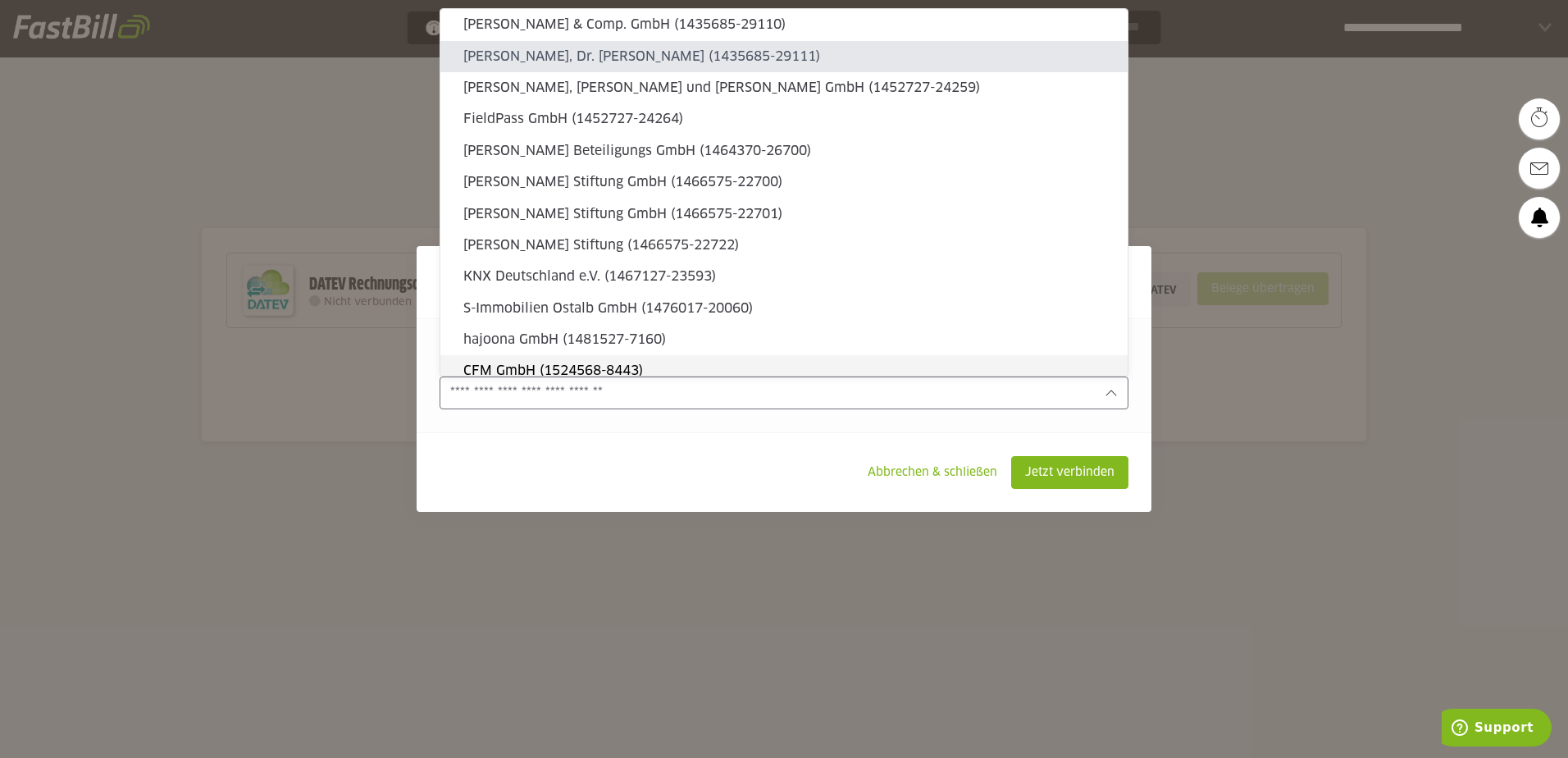
type sl-option "1435685-29110"
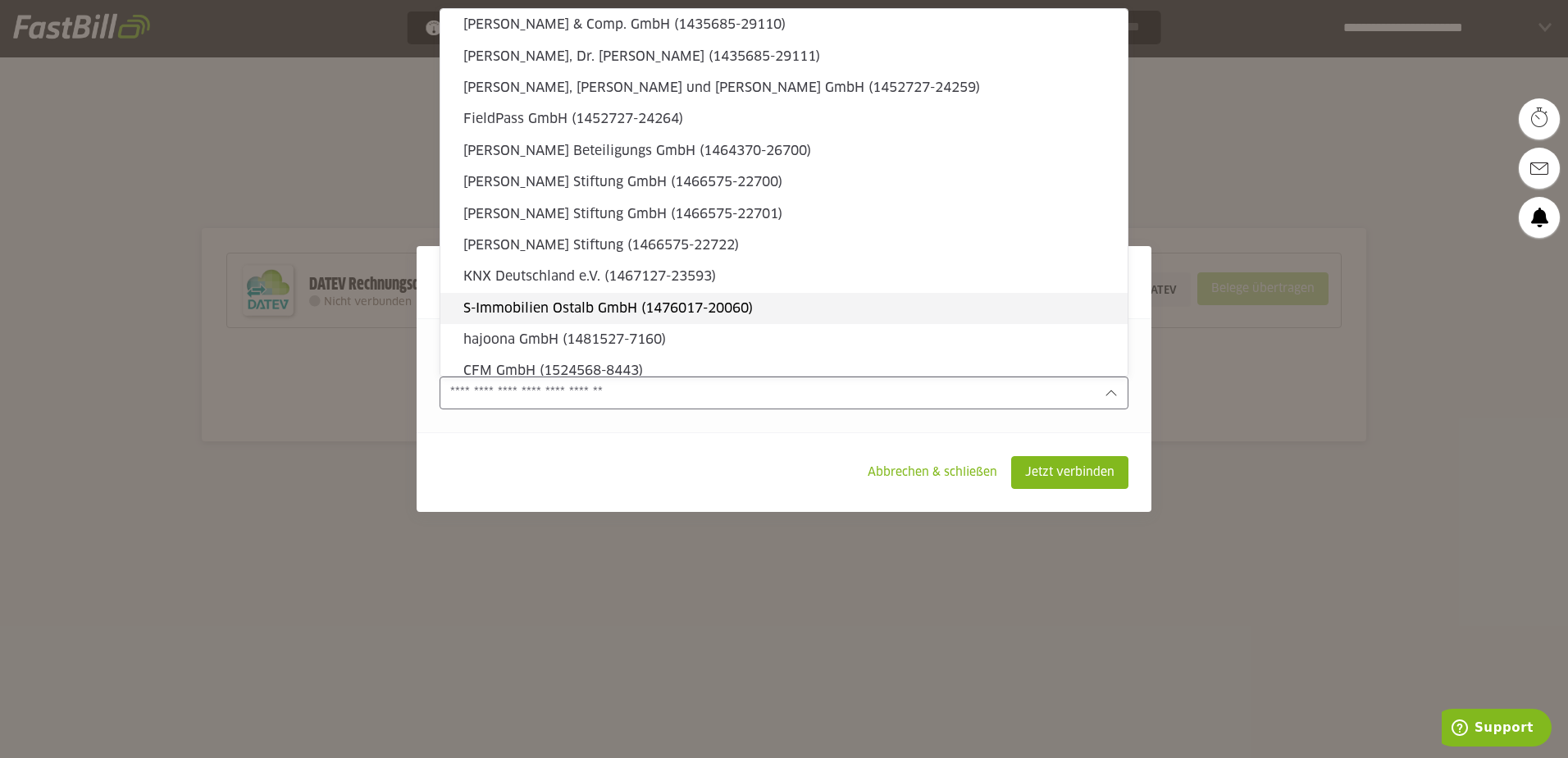
scroll to position [26257, 0]
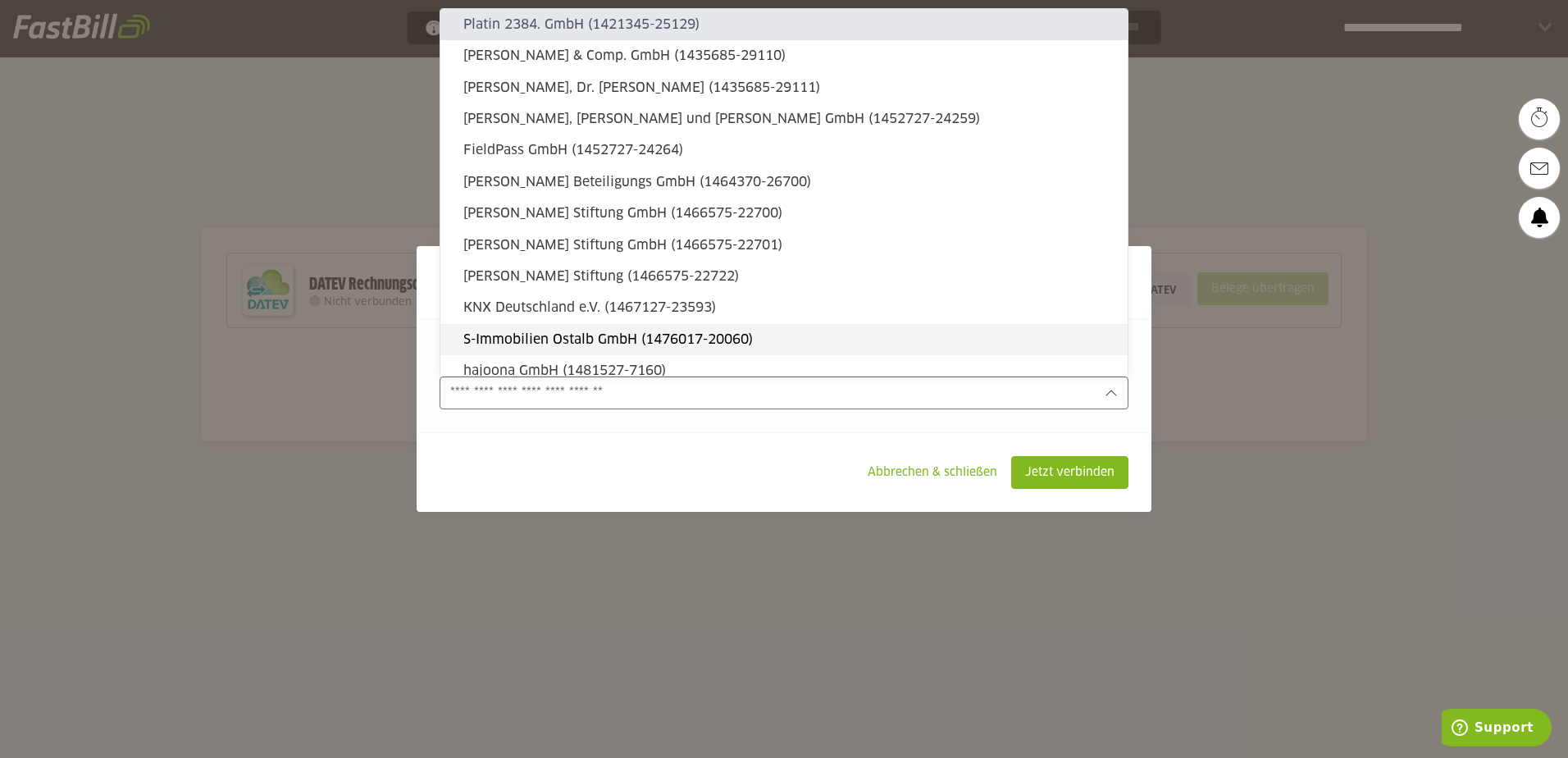
type sl-option "1421345-25129"
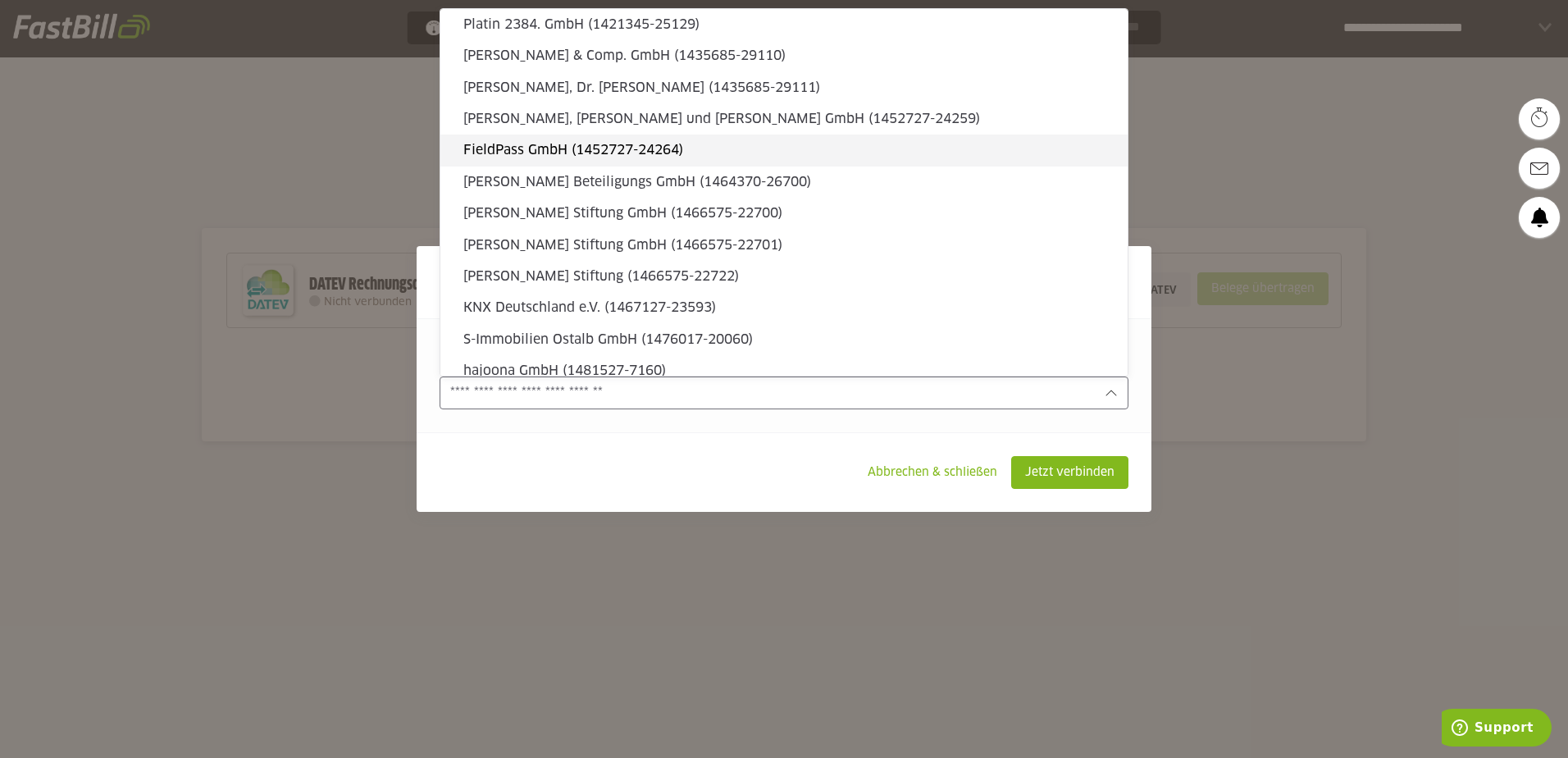
scroll to position [26058, 0]
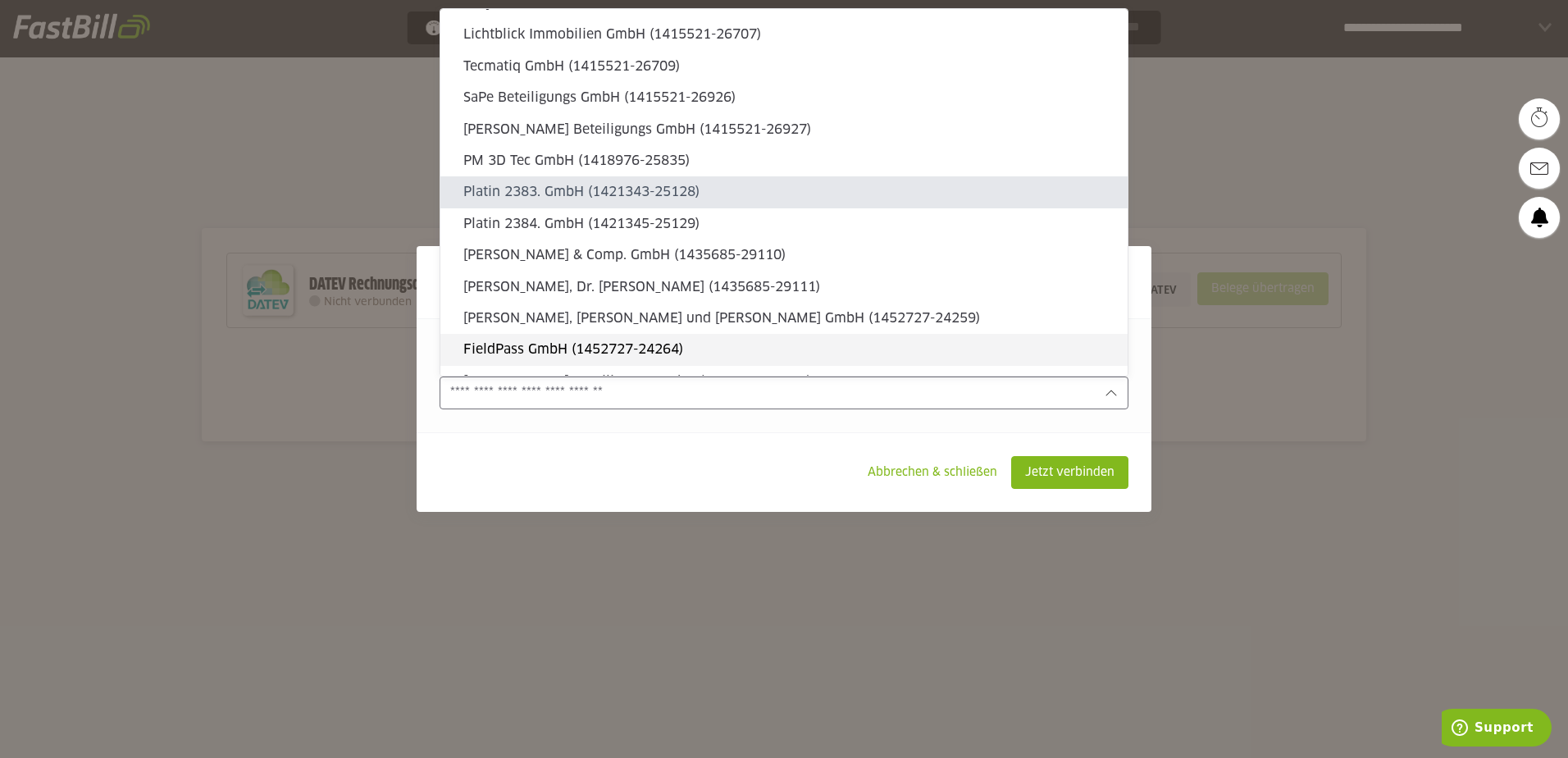
type sl-option "1421343-25128"
type sl-option "1418976-25835"
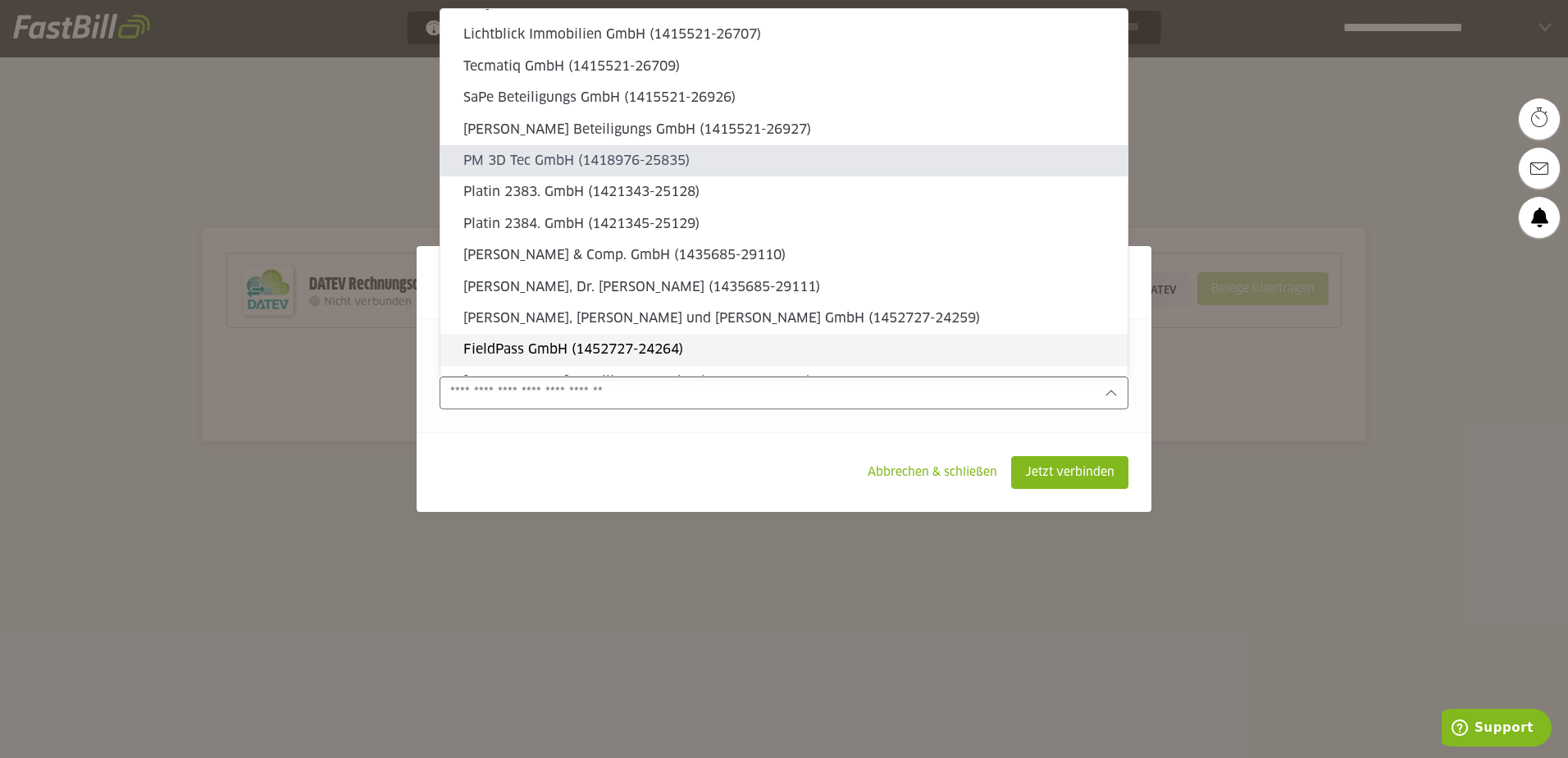
type sl-option "1415521-26927"
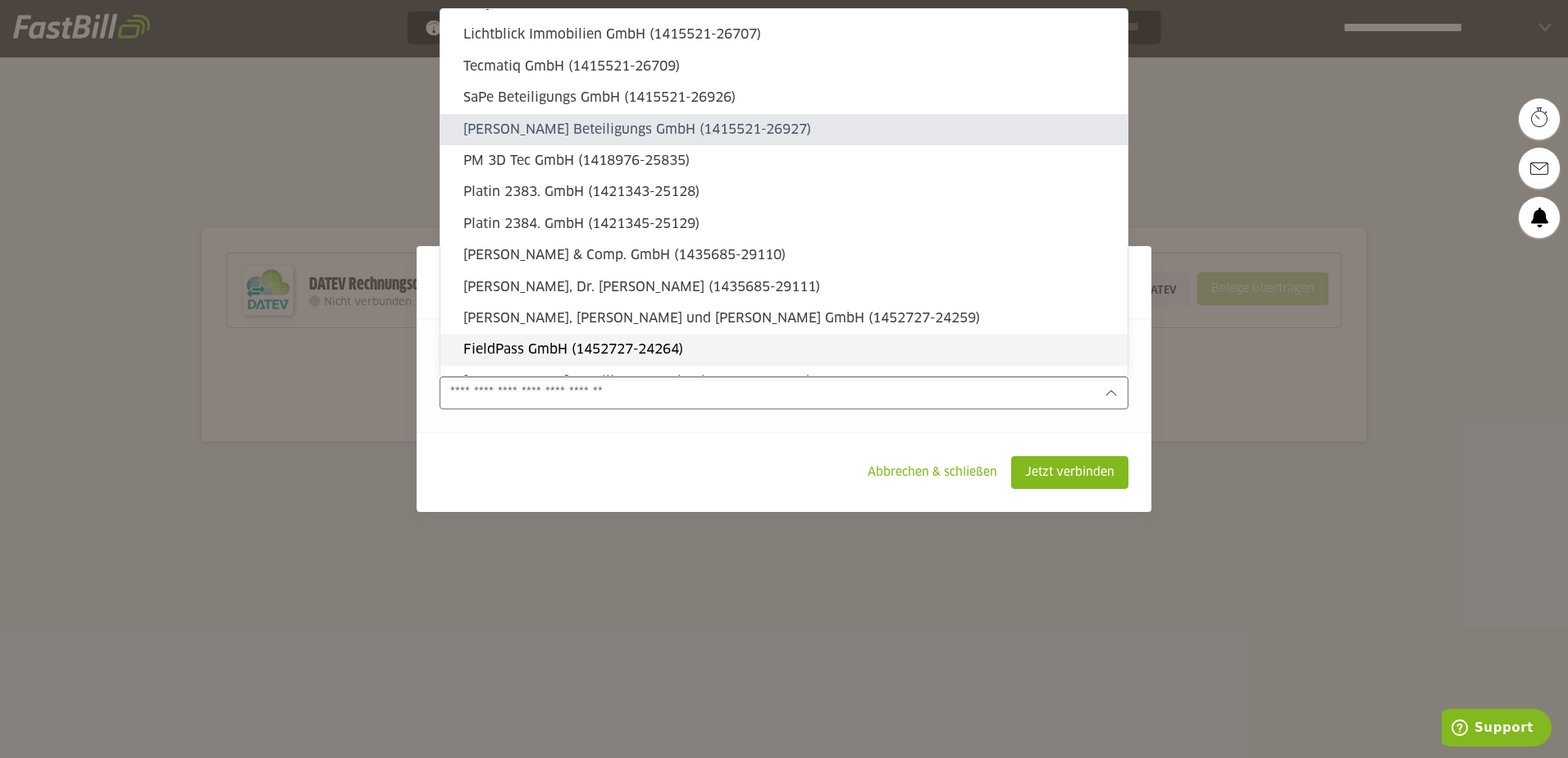
type sl-option "1415521-26926"
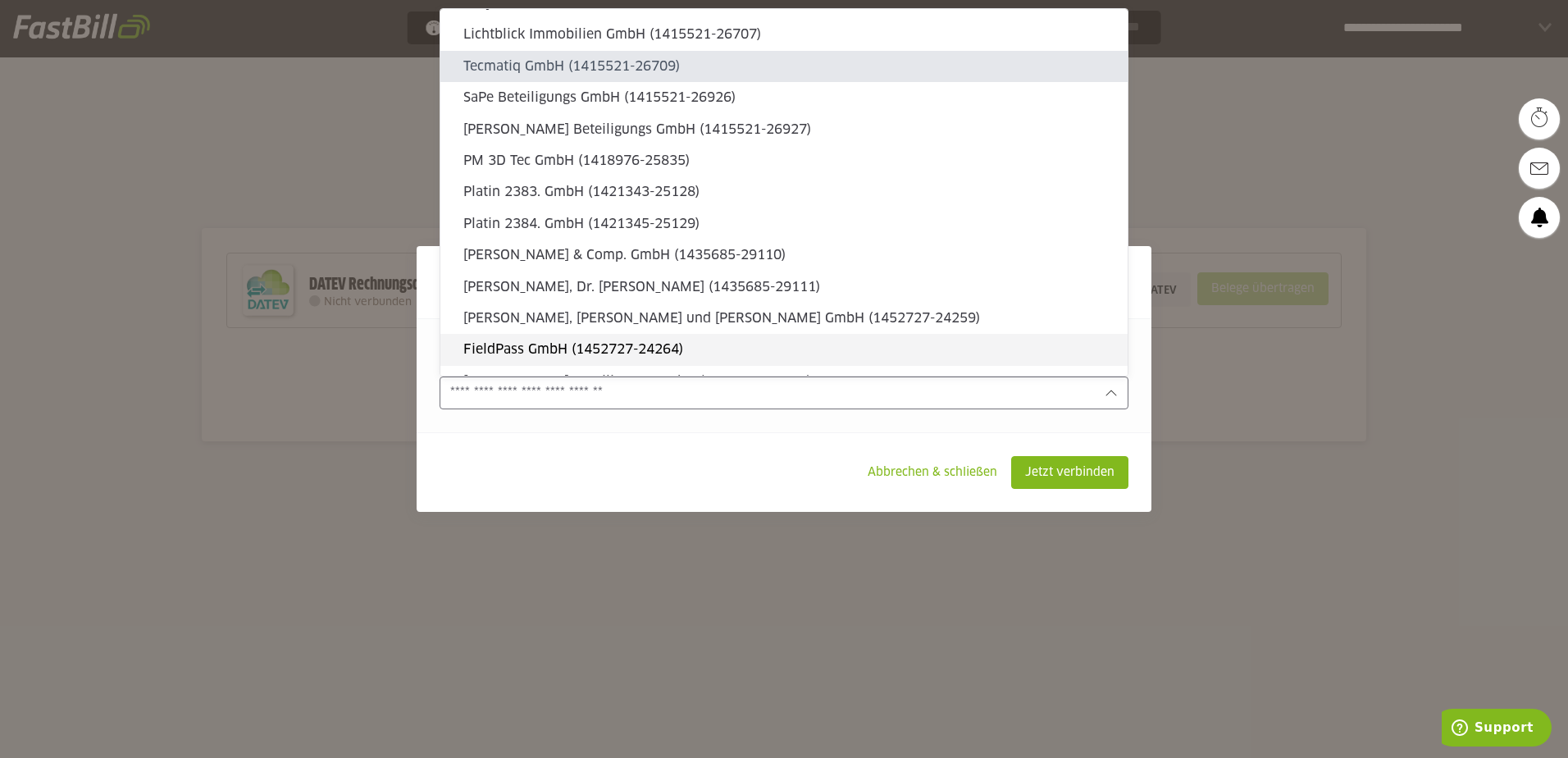
type sl-option "1415521-26709"
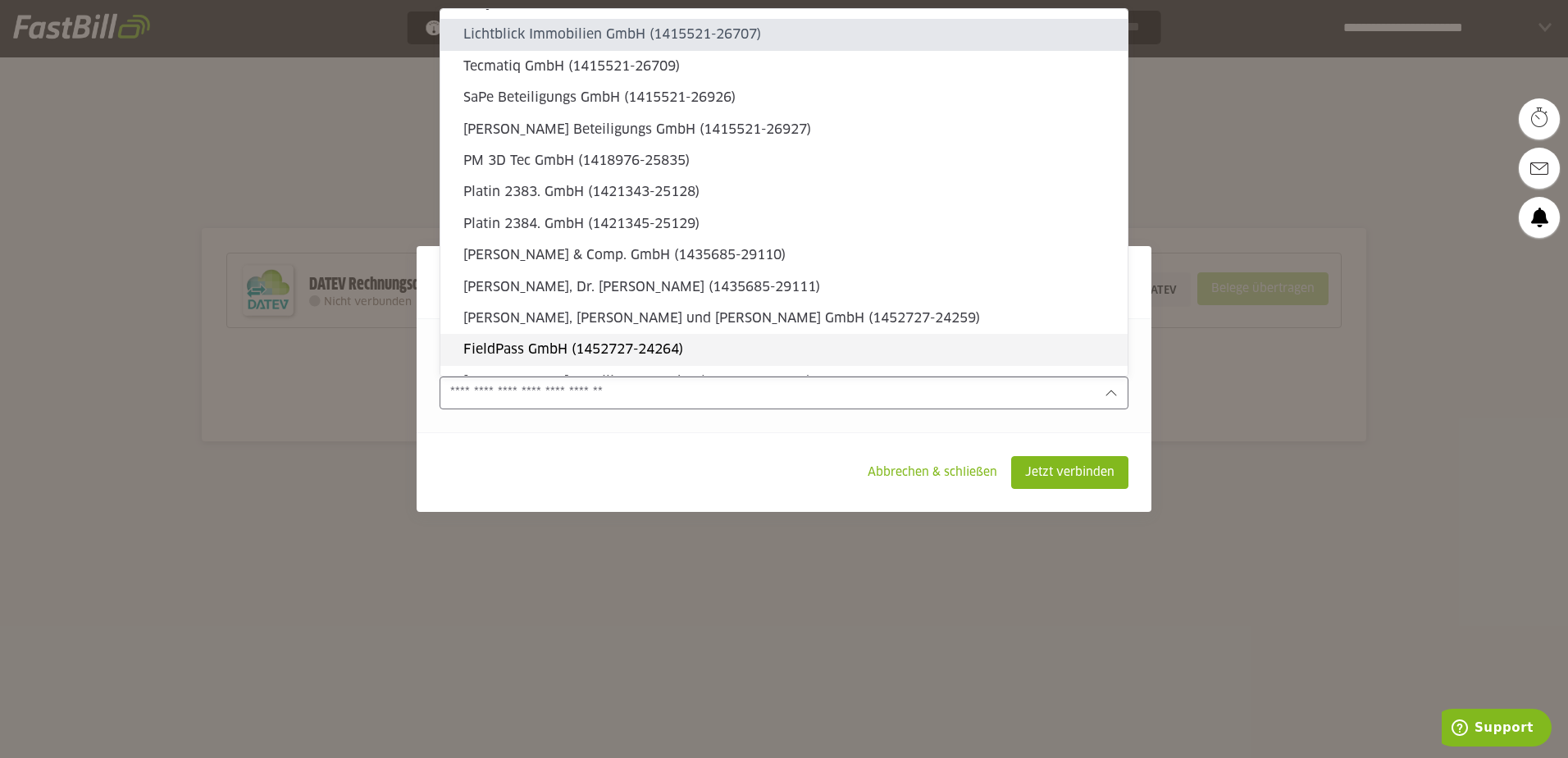
type sl-option "1415521-26707"
type sl-option "1415521-26706"
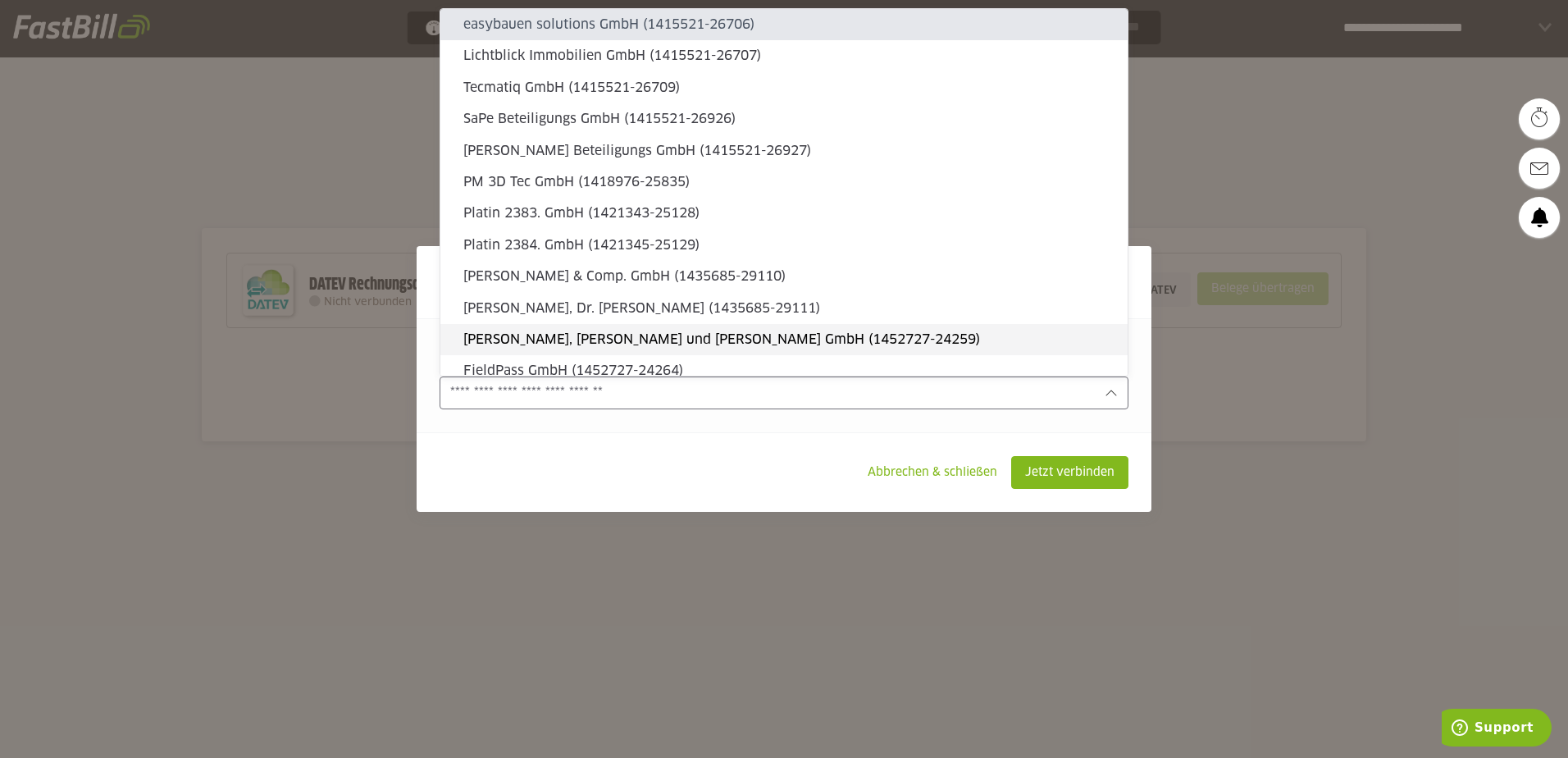
scroll to position [26006, 0]
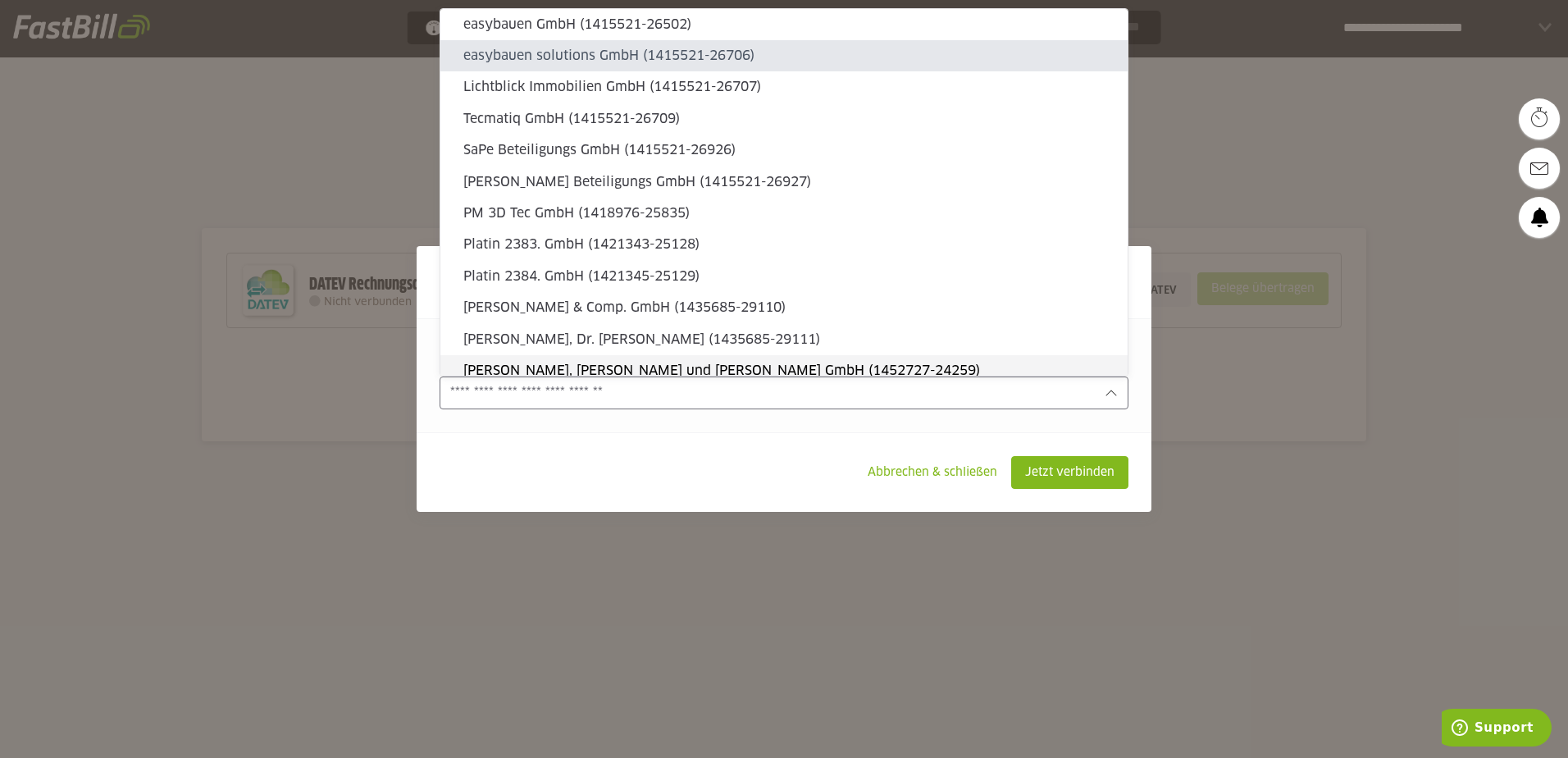
type sl-option "1415521-26502"
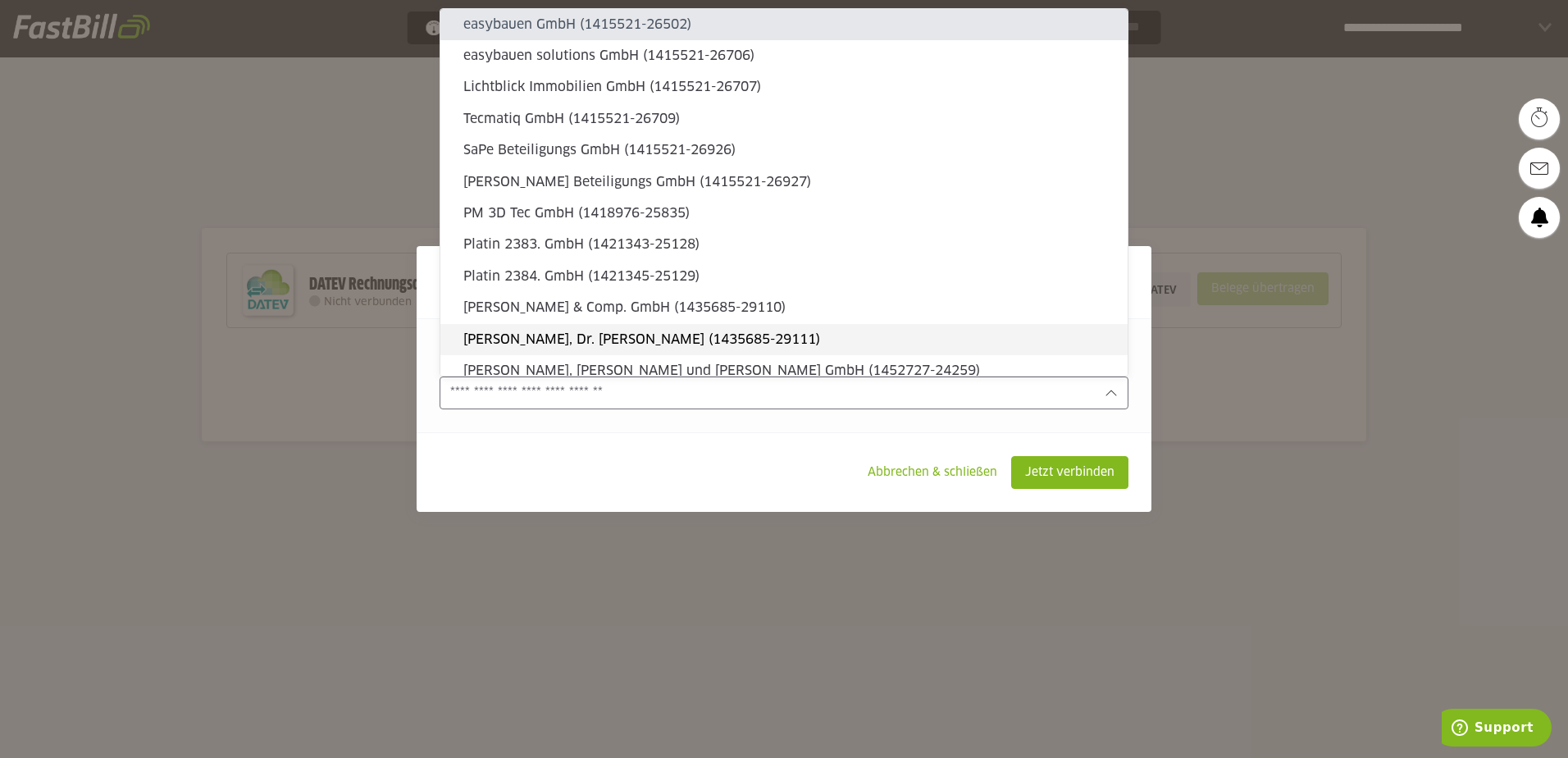
type sl-option "1415521-25169"
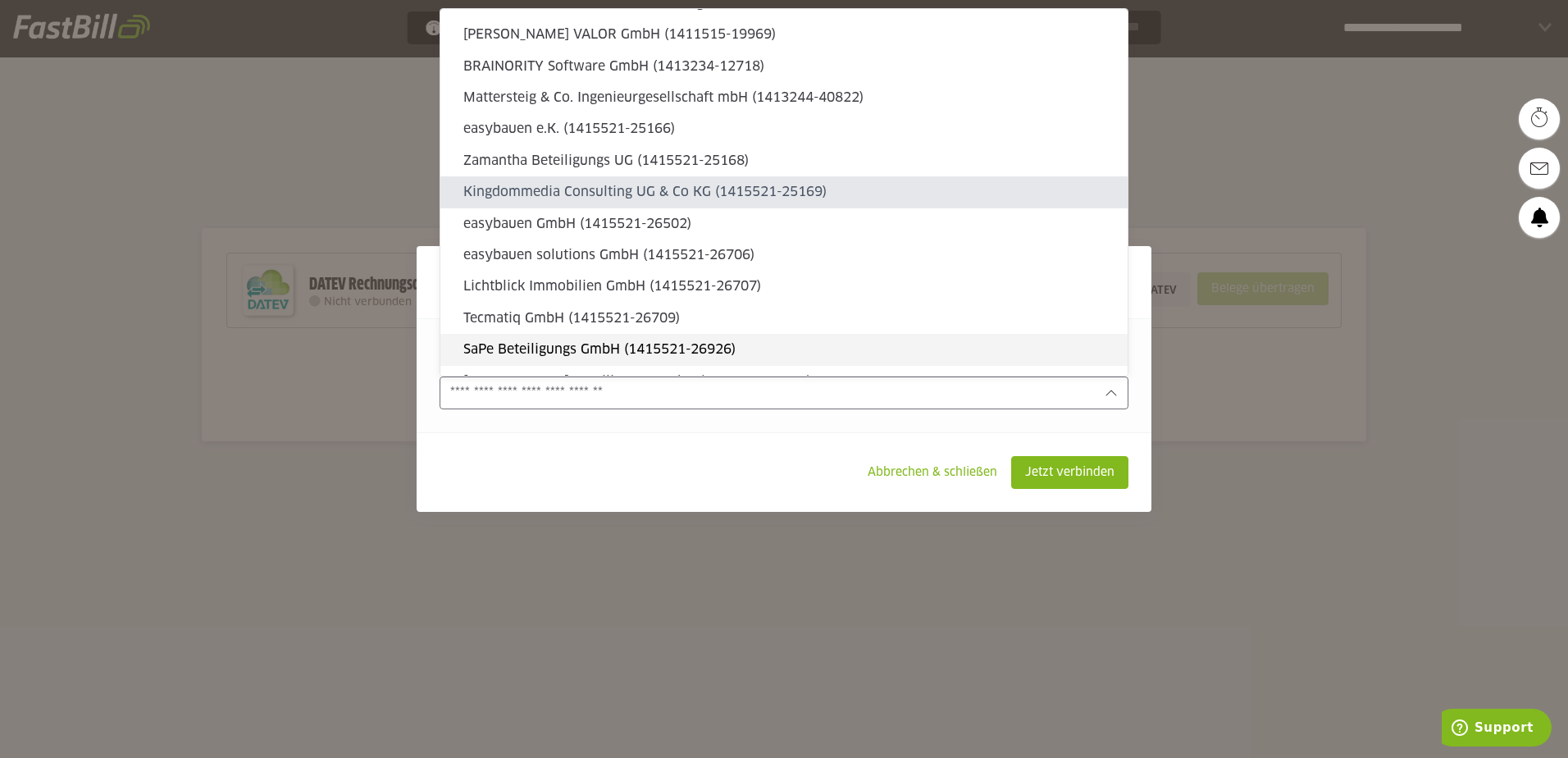
type sl-option "1415521-25168"
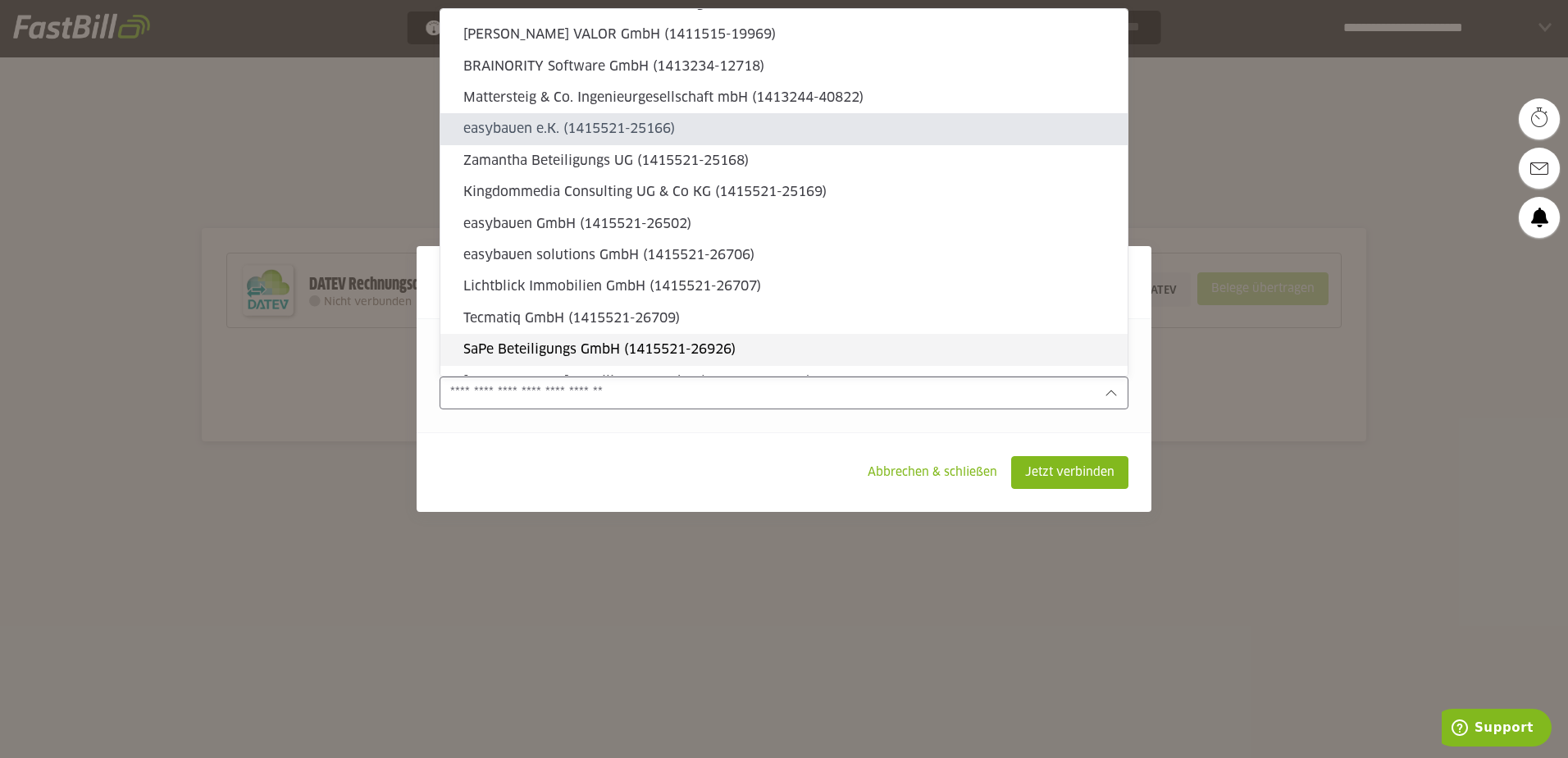
type sl-option "1415521-25166"
type sl-option "1413244-40822"
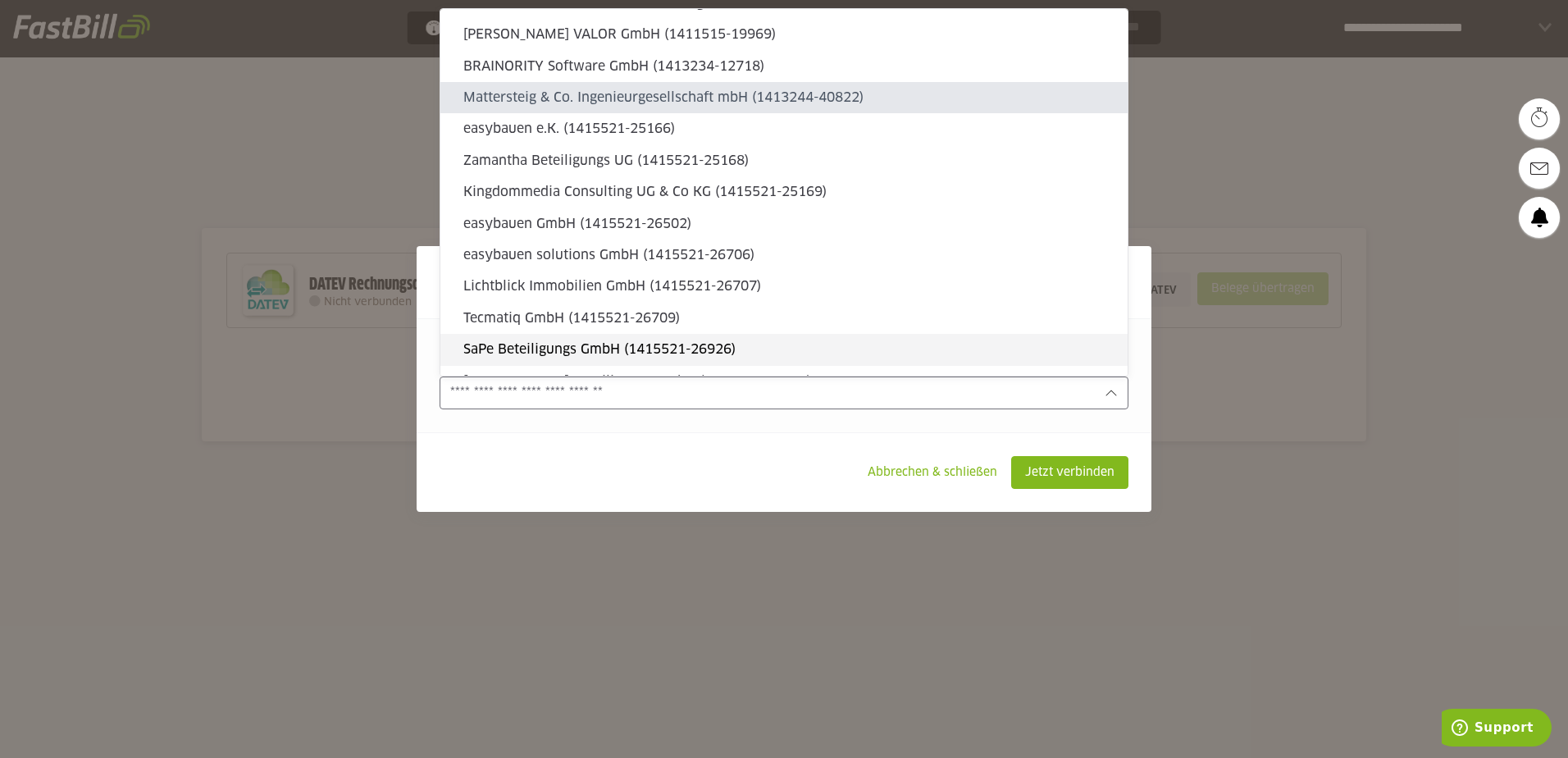
type sl-option "1413234-12718"
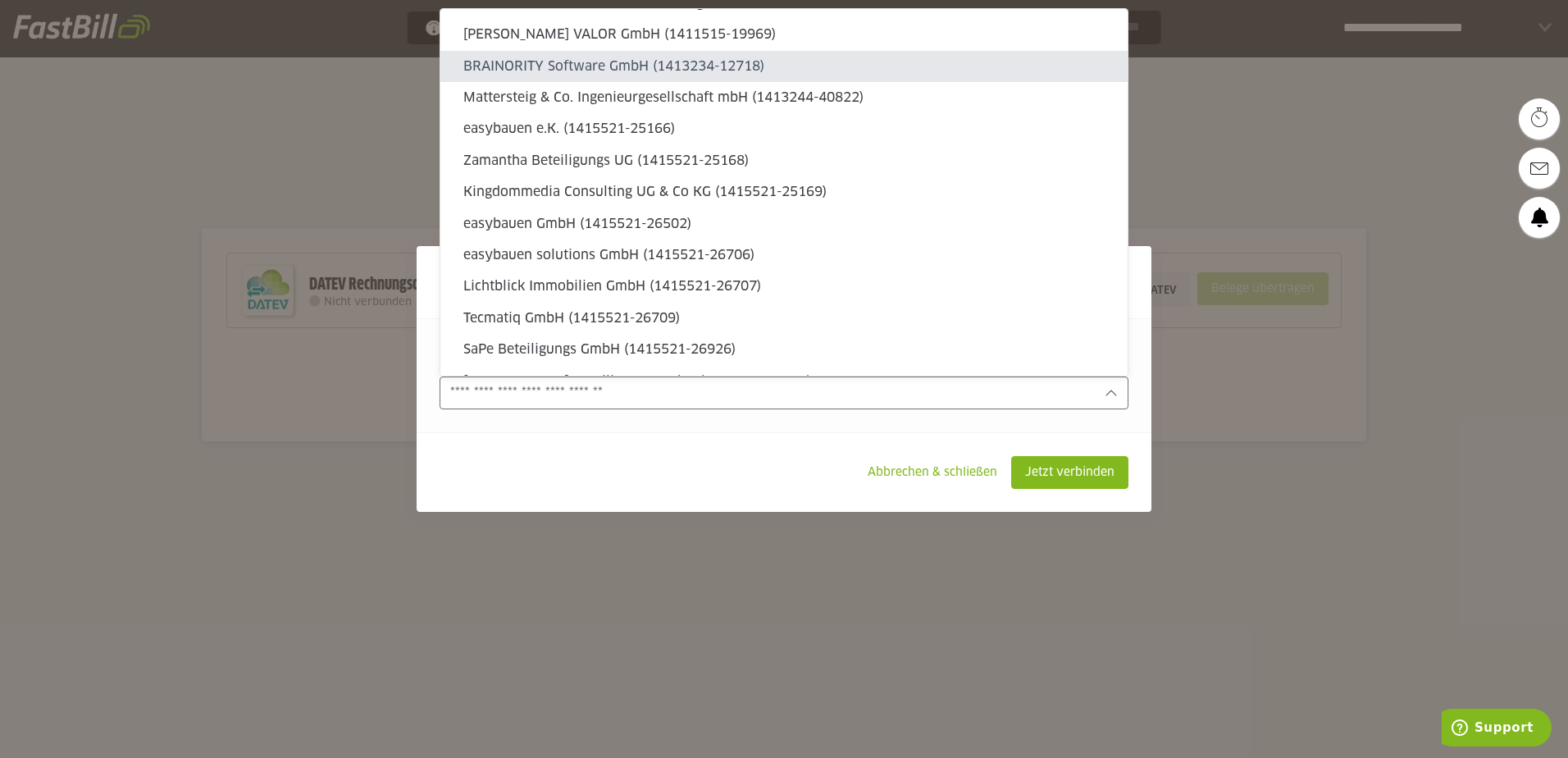
click at [671, 62] on slot "BRAINORITY Software GmbH (1413234-12718)" at bounding box center [788, 66] width 651 height 18
type input "**********"
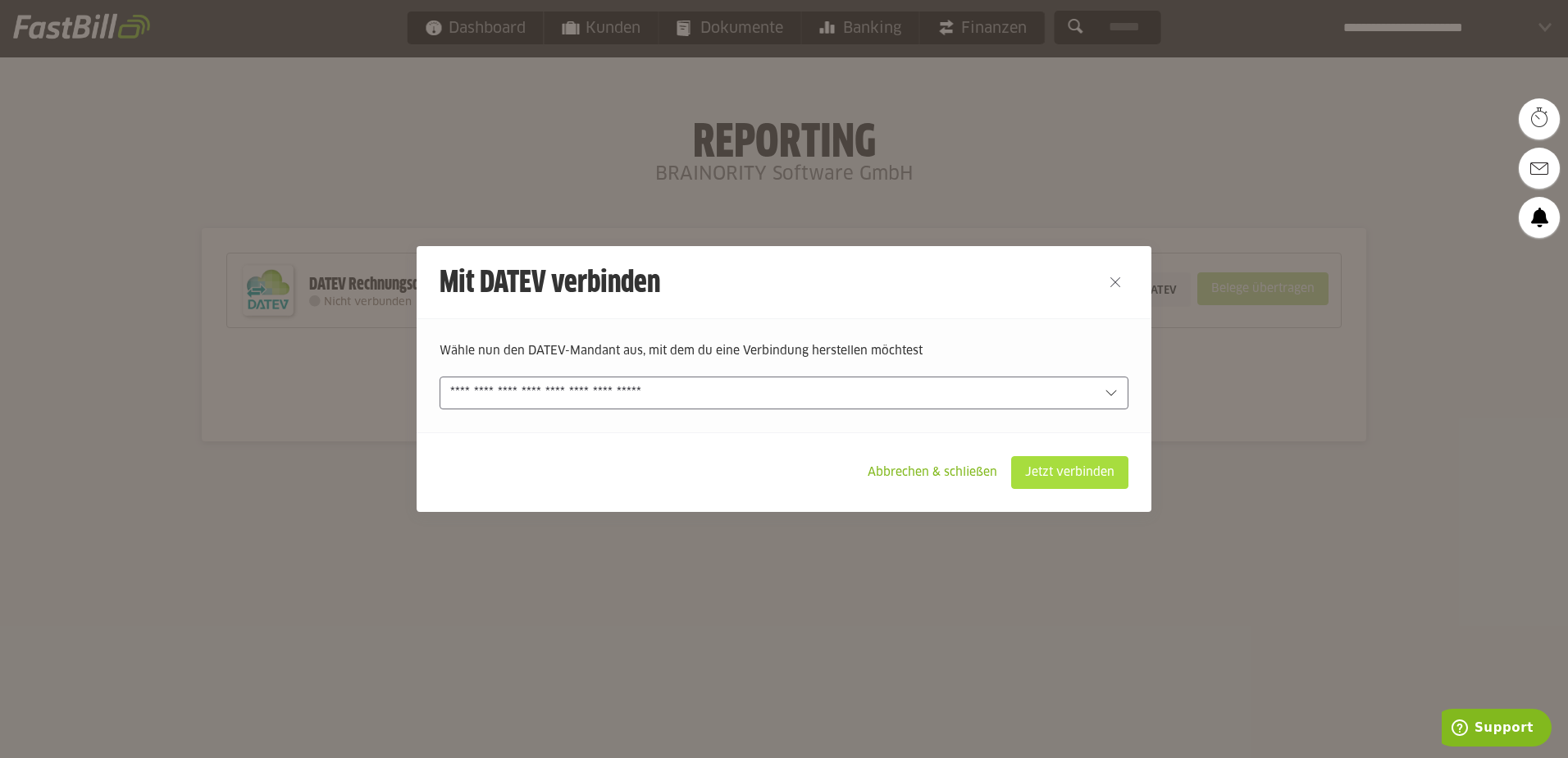
click at [1103, 475] on slot "Jetzt verbinden" at bounding box center [1070, 472] width 116 height 31
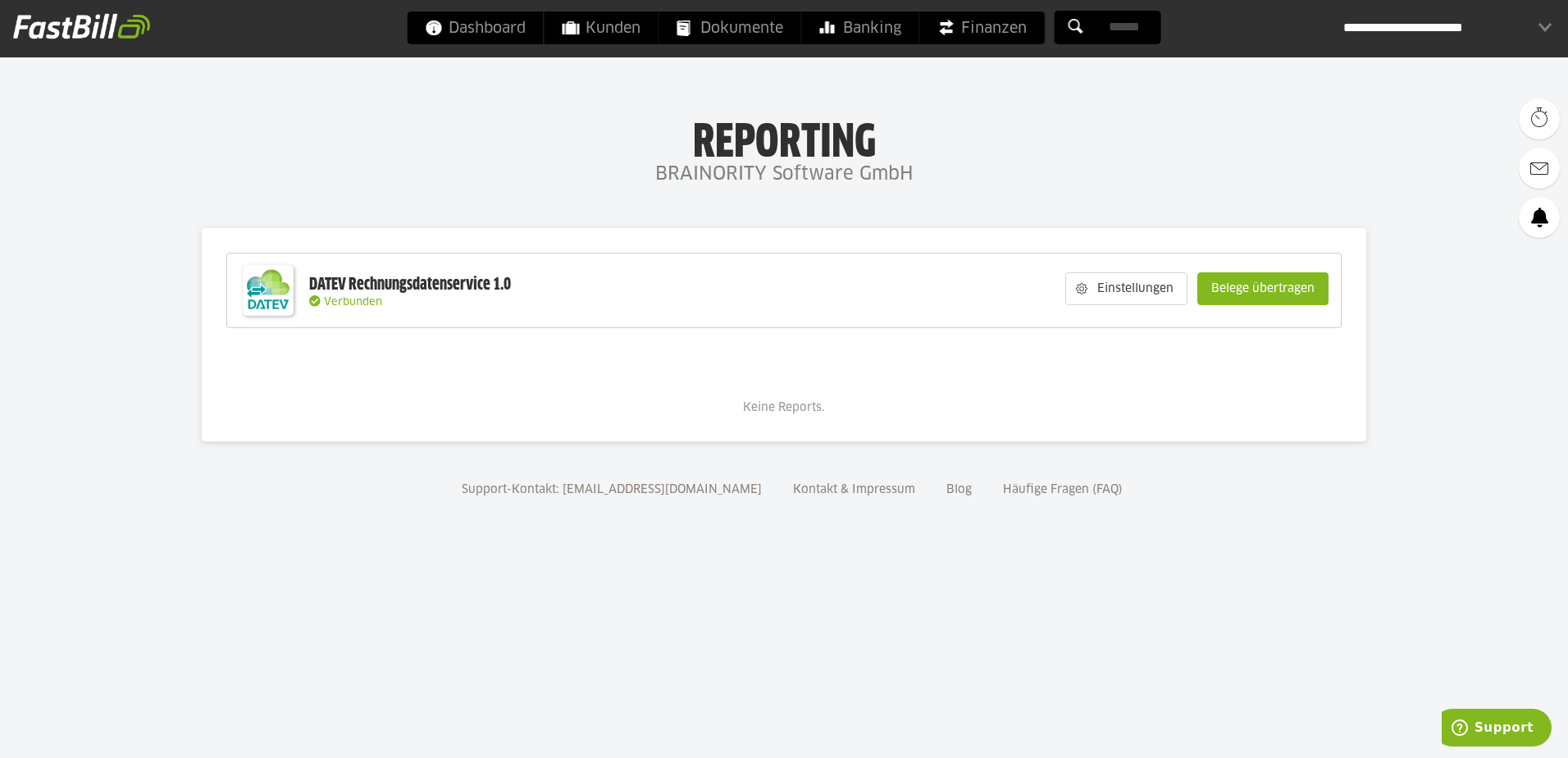
click at [1453, 27] on div "**********" at bounding box center [1447, 28] width 208 height 33
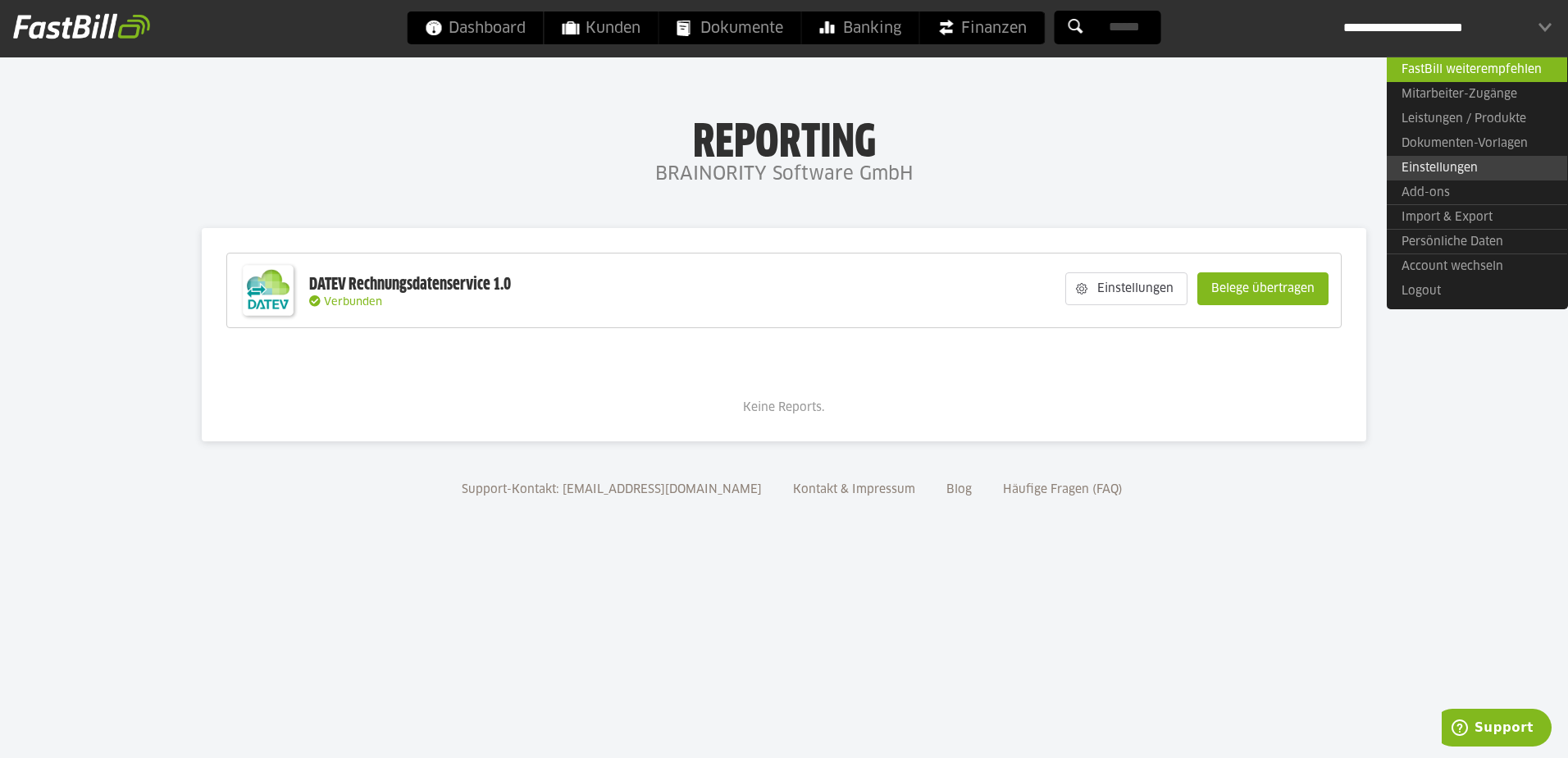
click at [1438, 165] on link "Einstellungen" at bounding box center [1477, 167] width 181 height 24
